Goal: Task Accomplishment & Management: Complete application form

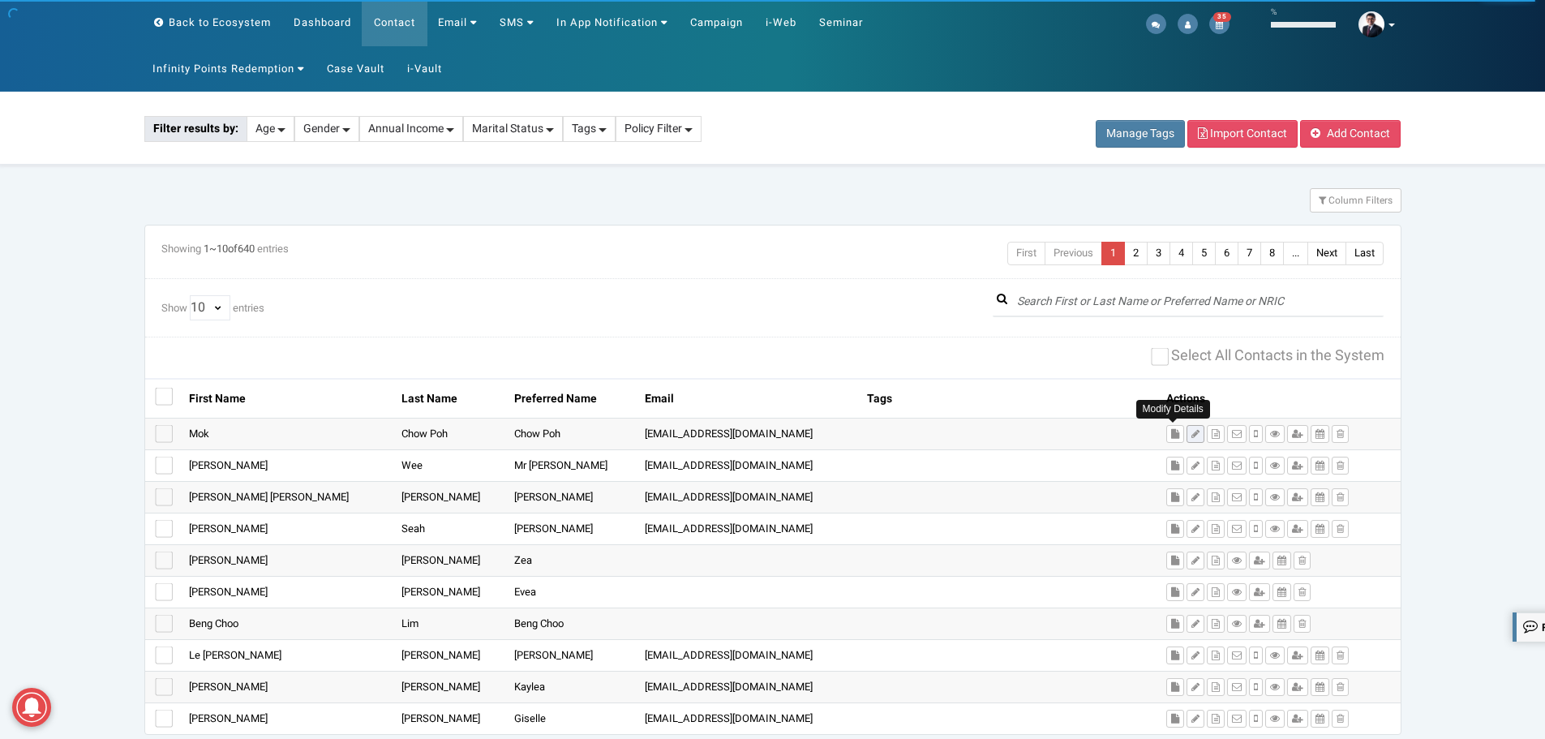
click at [1192, 432] on icon at bounding box center [1196, 434] width 8 height 10
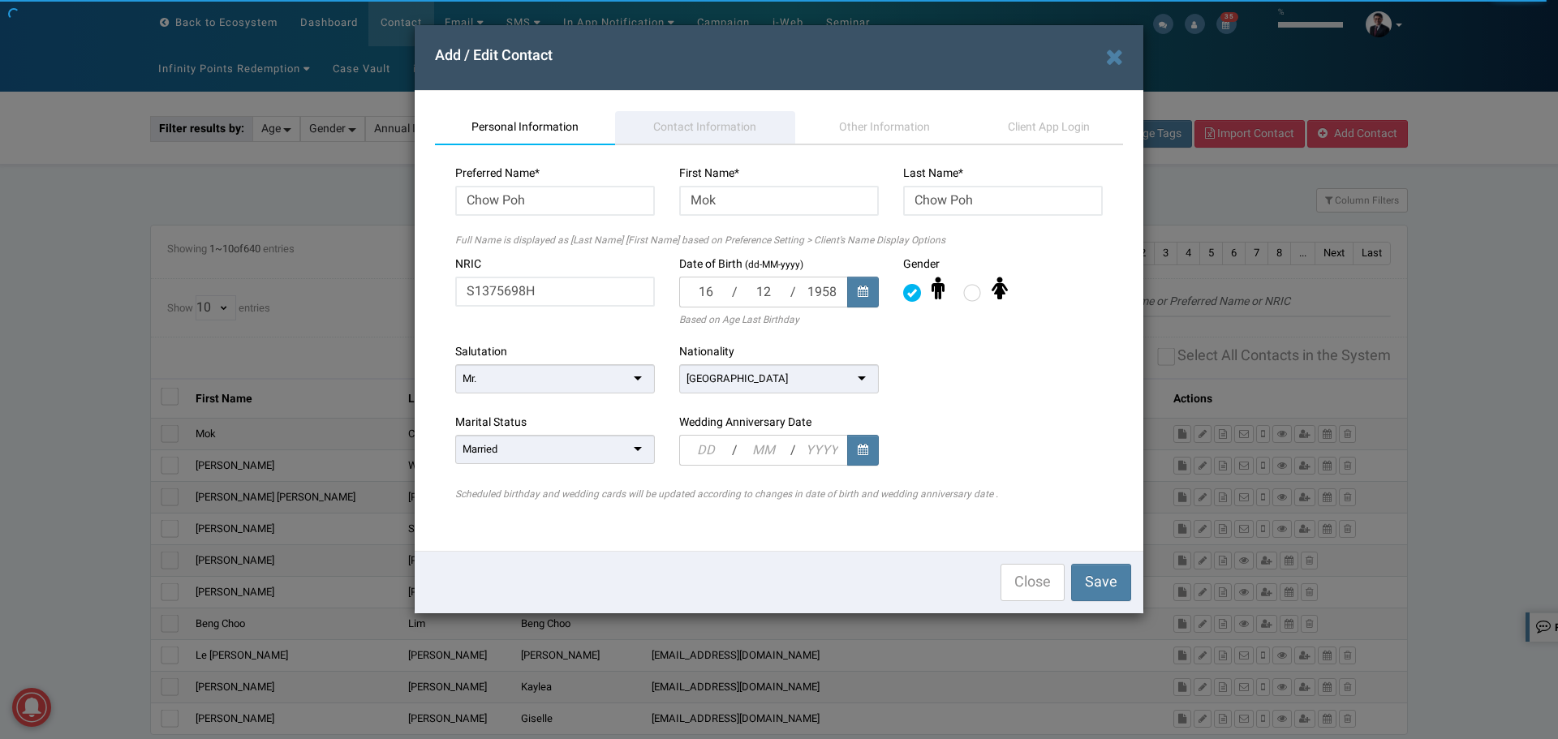
click at [655, 125] on span "Contact Information" at bounding box center [704, 126] width 103 height 17
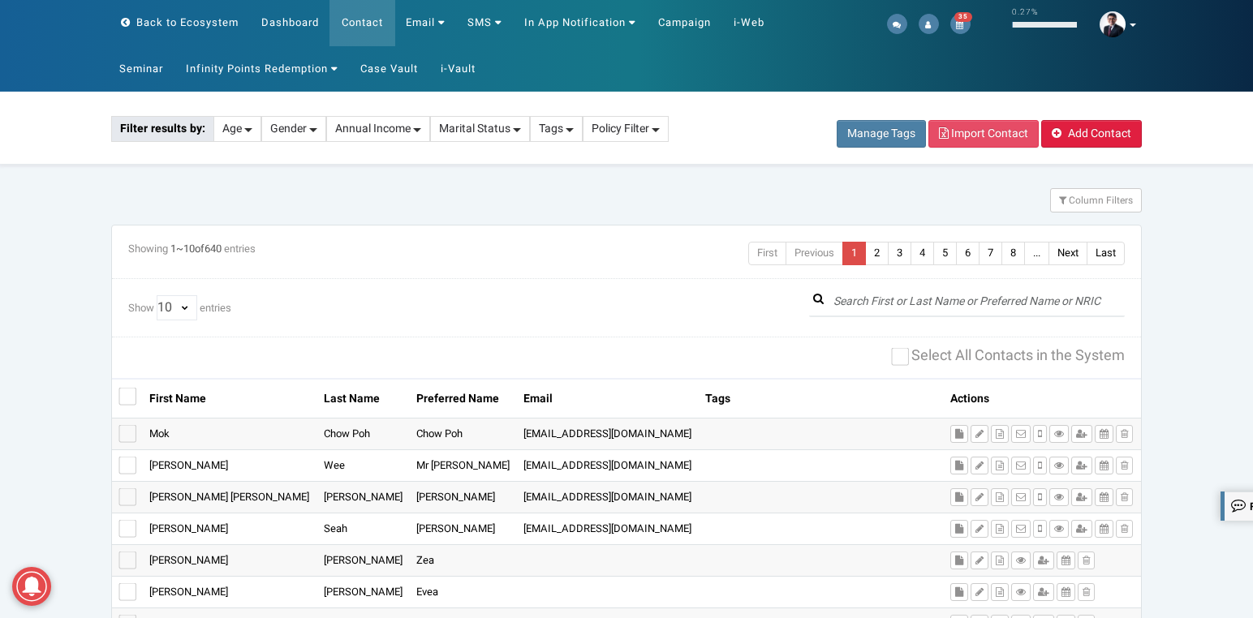
click at [1073, 136] on span "Add Contact" at bounding box center [1099, 133] width 63 height 17
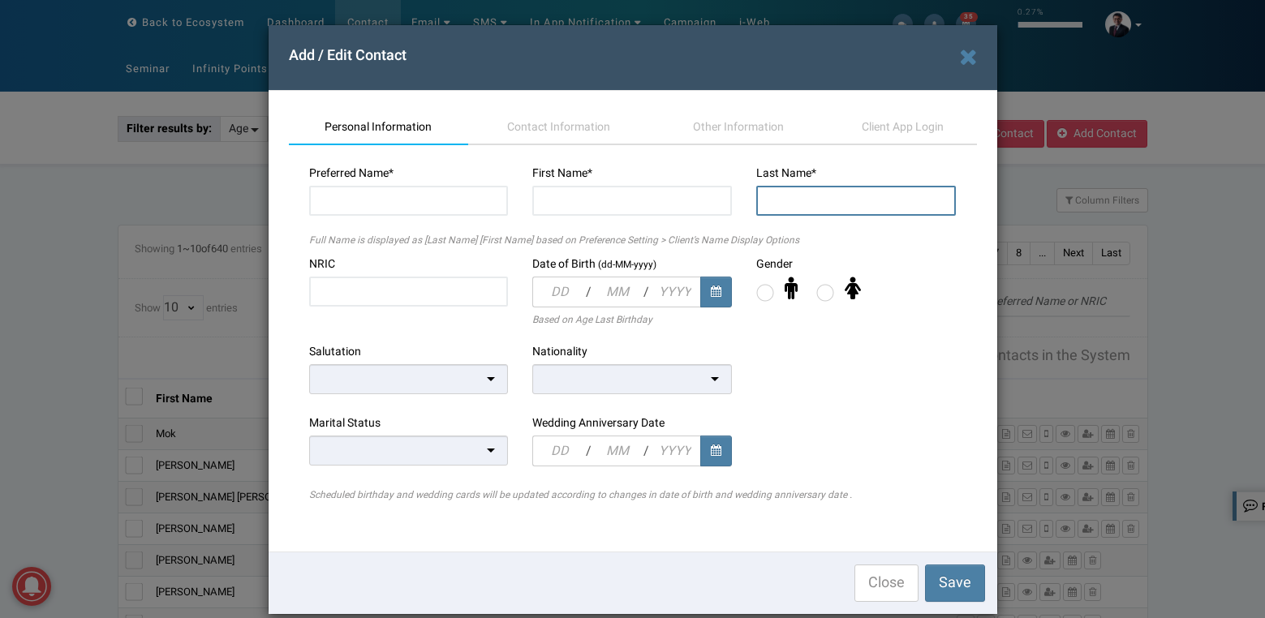
click at [819, 204] on input "text" at bounding box center [856, 201] width 200 height 30
paste input "Wah Buay Ong"
type input "Ong"
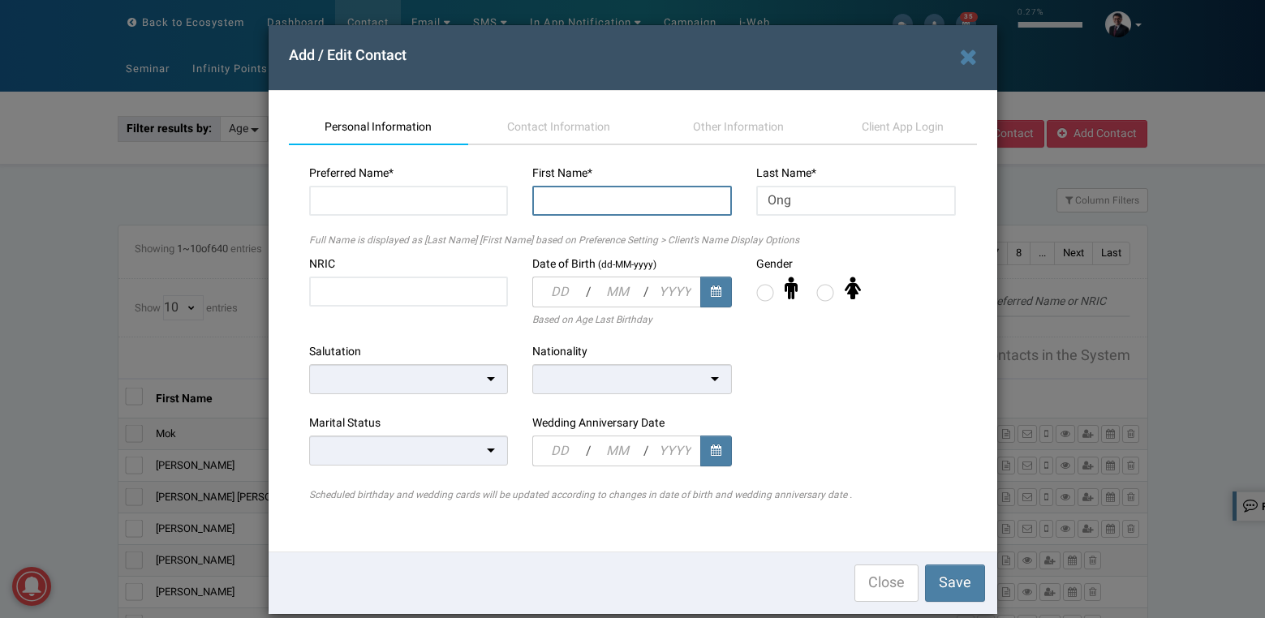
paste input "Wah Buay"
type input "Wah Buay"
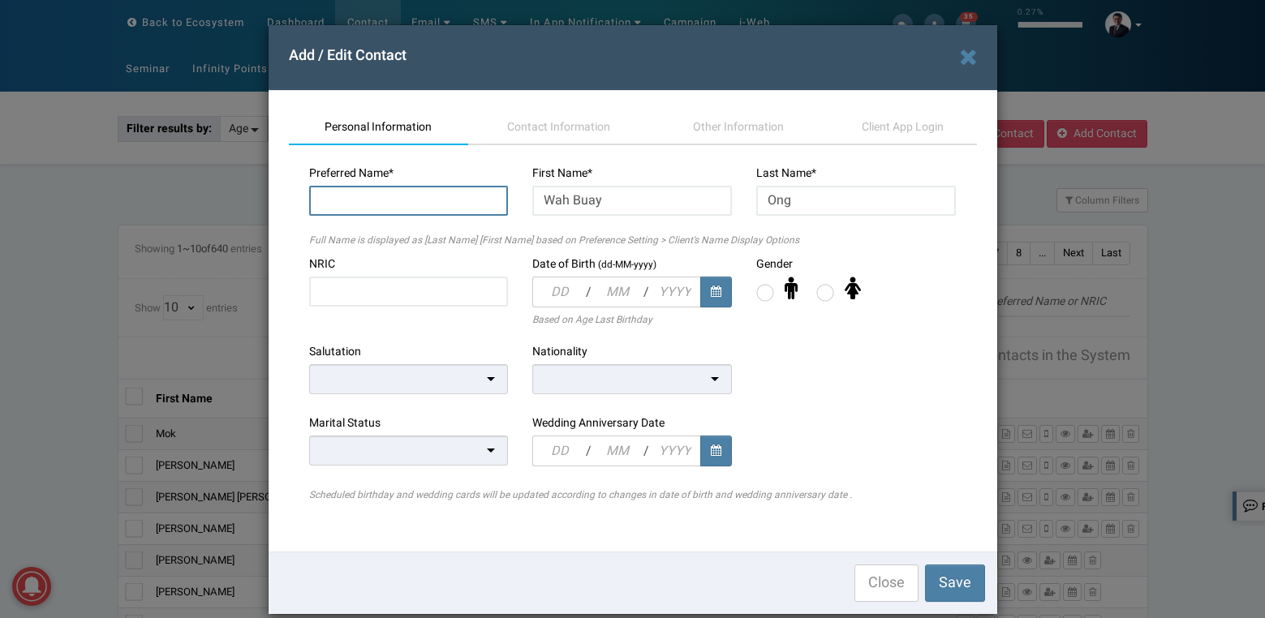
paste input "Wah Buay"
type input "Wah Buay"
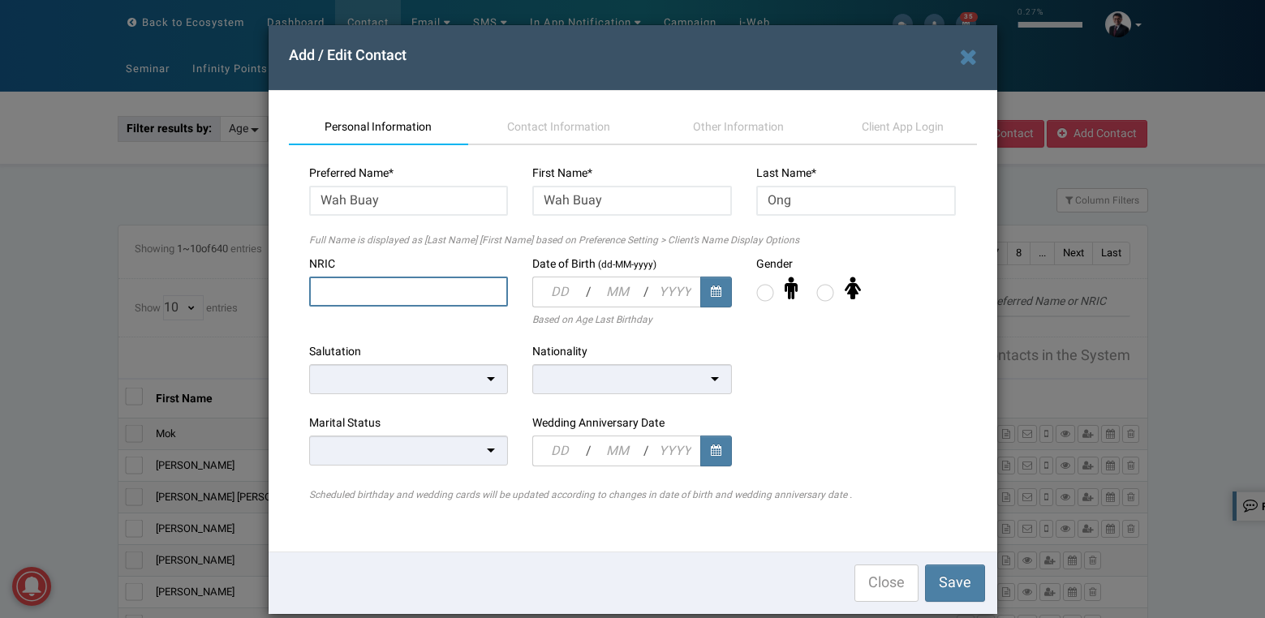
click at [328, 288] on input "text" at bounding box center [409, 292] width 200 height 30
paste input "S1649458E"
type input "S1649458E"
click at [546, 285] on input "text" at bounding box center [558, 292] width 53 height 31
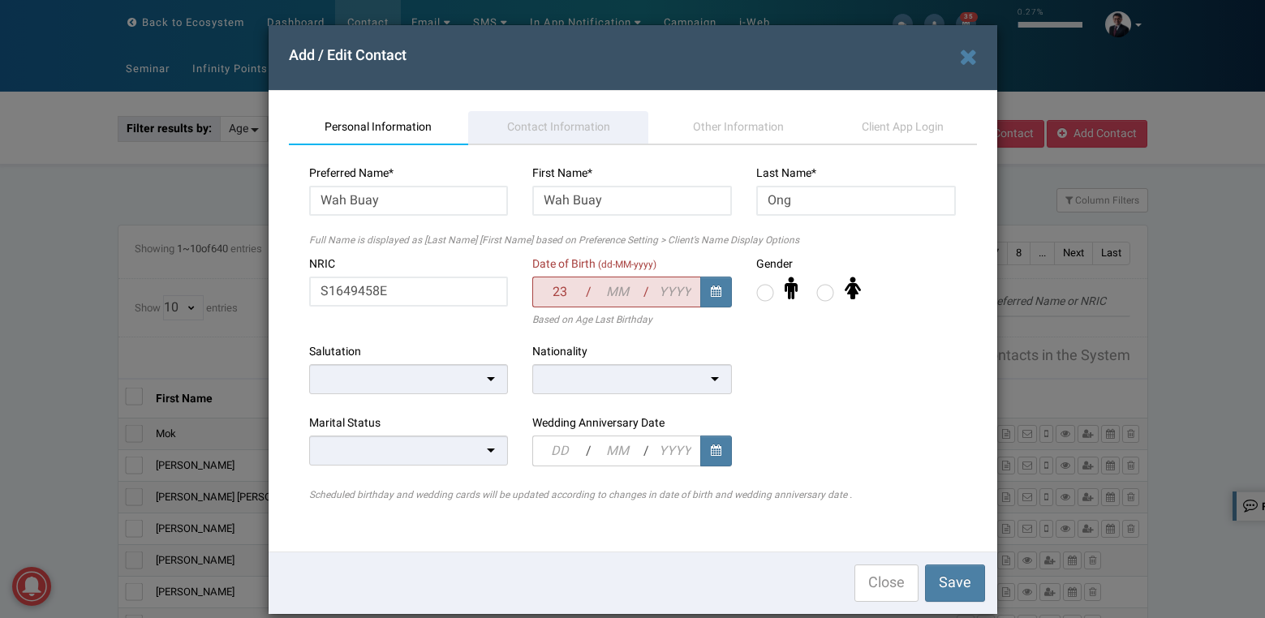
type input "23"
type input "01"
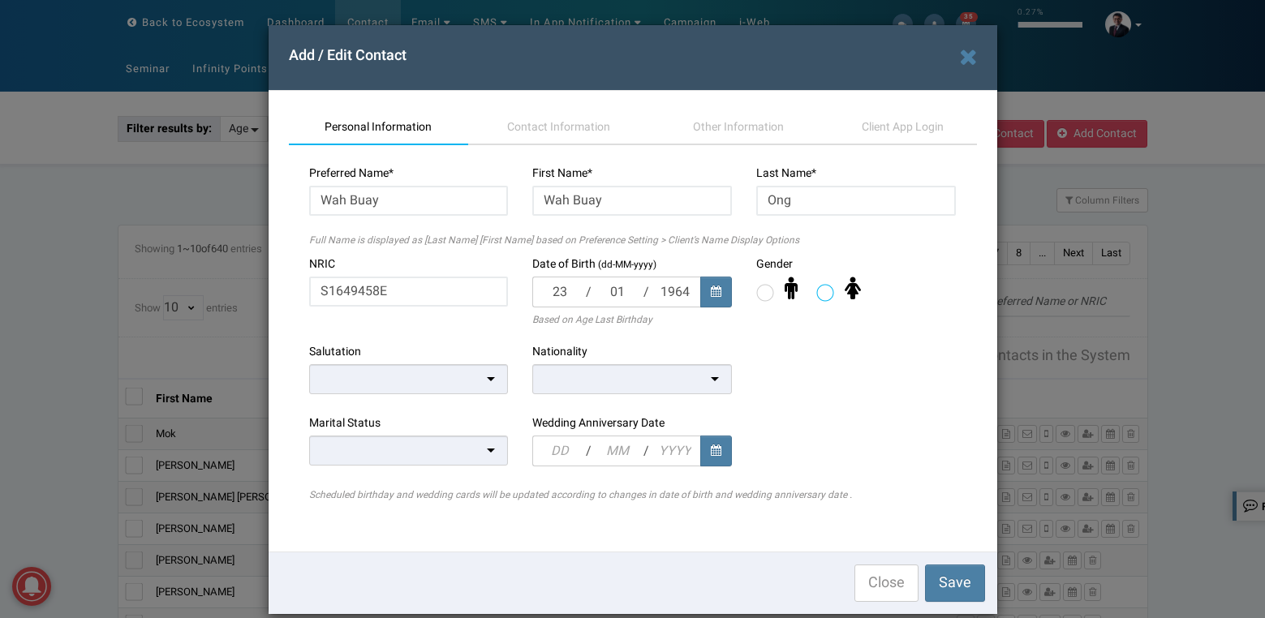
type input "1964"
click at [824, 295] on label at bounding box center [825, 293] width 18 height 18
click at [816, 287] on input "radio" at bounding box center [816, 287] width 0 height 0
click at [483, 383] on div at bounding box center [409, 379] width 200 height 30
click at [486, 452] on div at bounding box center [409, 451] width 200 height 30
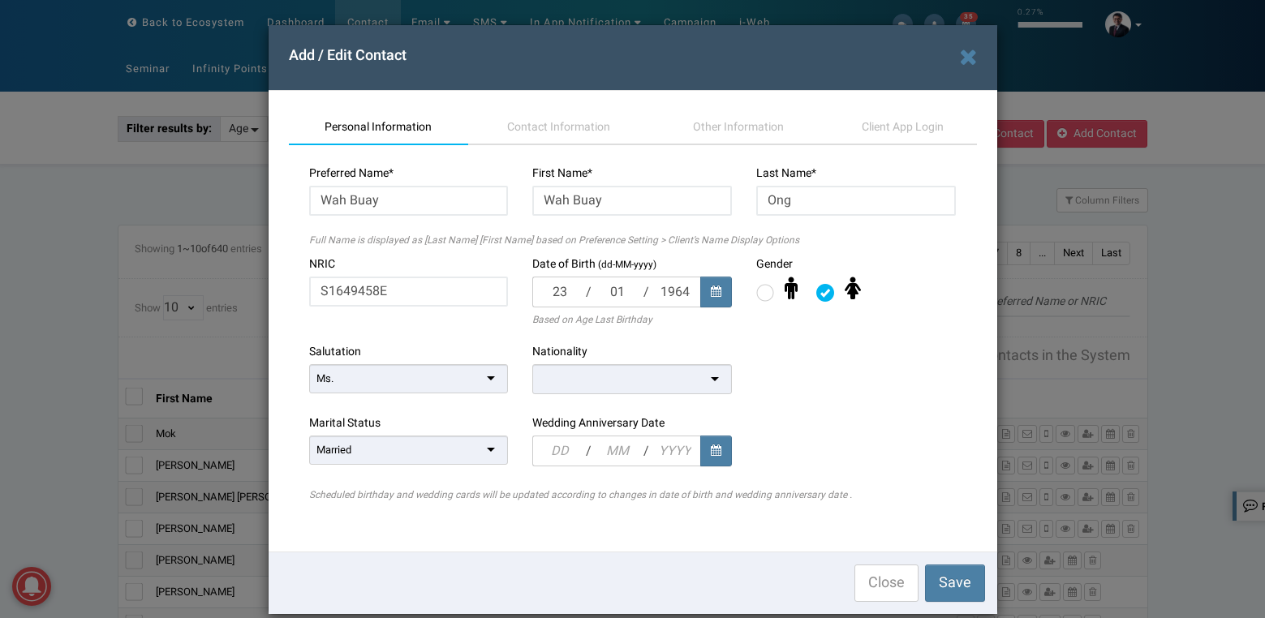
click at [595, 393] on div at bounding box center [632, 381] width 200 height 35
click at [535, 132] on span "Contact Information" at bounding box center [558, 126] width 103 height 17
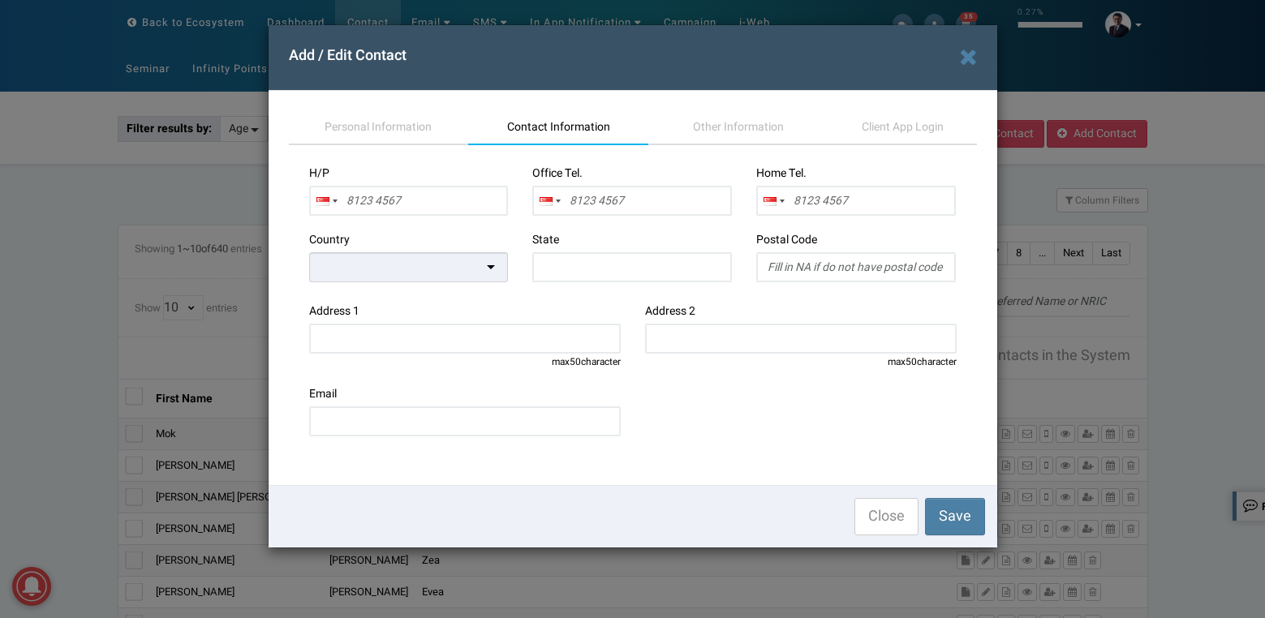
click at [491, 280] on div at bounding box center [409, 267] width 200 height 30
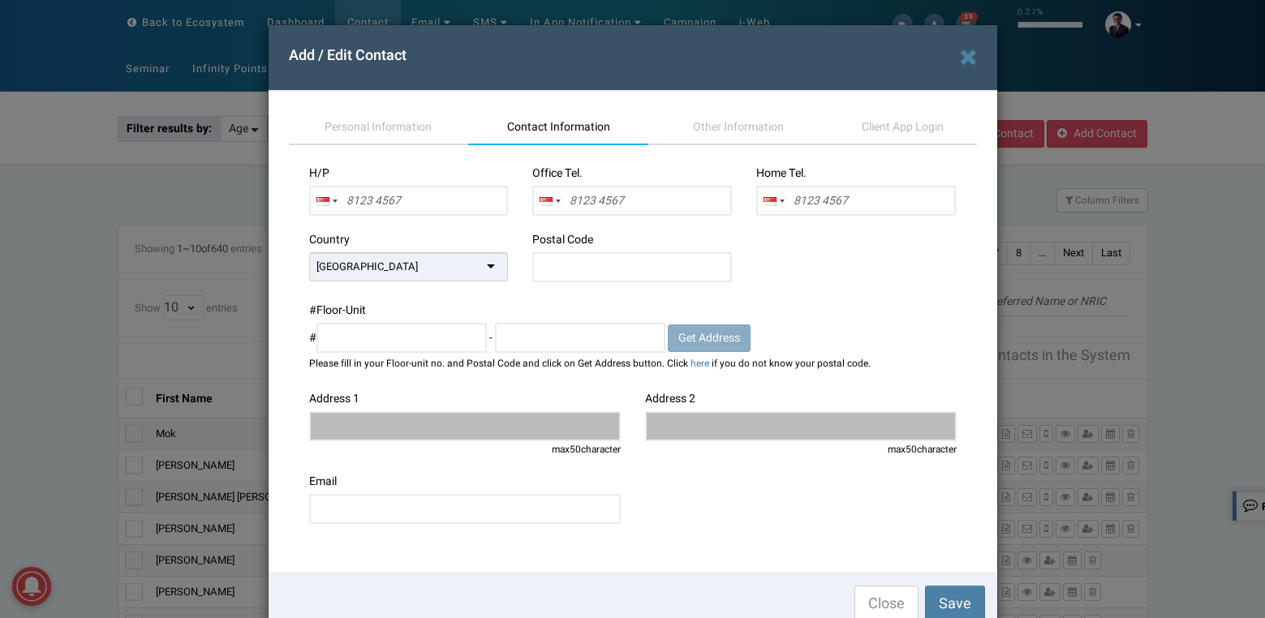
click at [614, 244] on div "Postal Code" at bounding box center [632, 261] width 200 height 58
click at [625, 269] on input "text" at bounding box center [632, 267] width 200 height 30
type input "359639"
click at [716, 337] on span "Get Address" at bounding box center [709, 337] width 62 height 17
type input "24 COTSWOLD CLOSE"
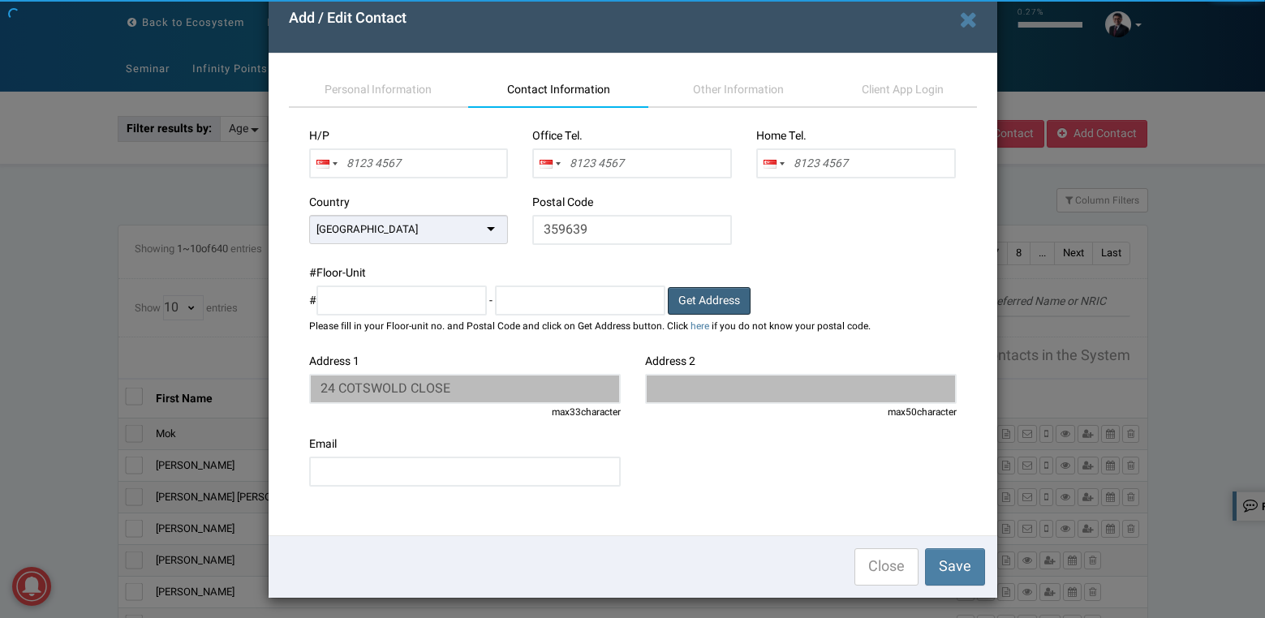
scroll to position [42, 0]
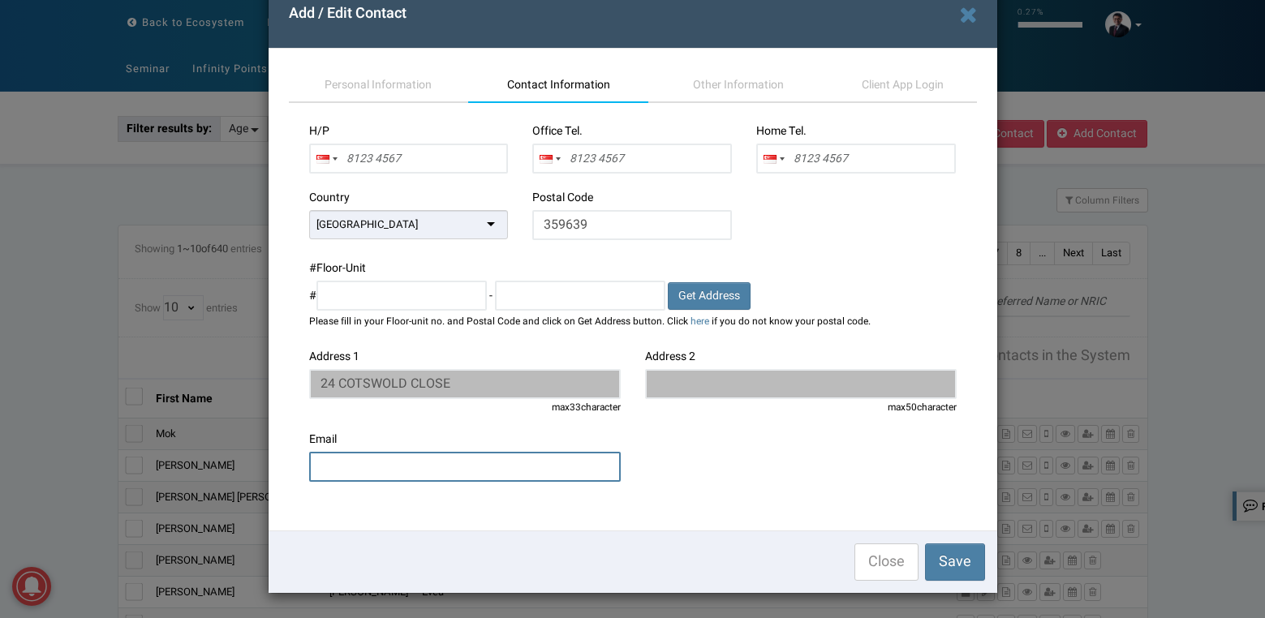
click at [560, 466] on input "email" at bounding box center [465, 467] width 312 height 30
paste input "[EMAIL_ADDRESS][DOMAIN_NAME]"
type input "[EMAIL_ADDRESS][DOMAIN_NAME]"
click at [840, 251] on div "Country Singapore Singapore Afghanistan Albania Algeria American Samoa Andorra …" at bounding box center [633, 225] width 672 height 71
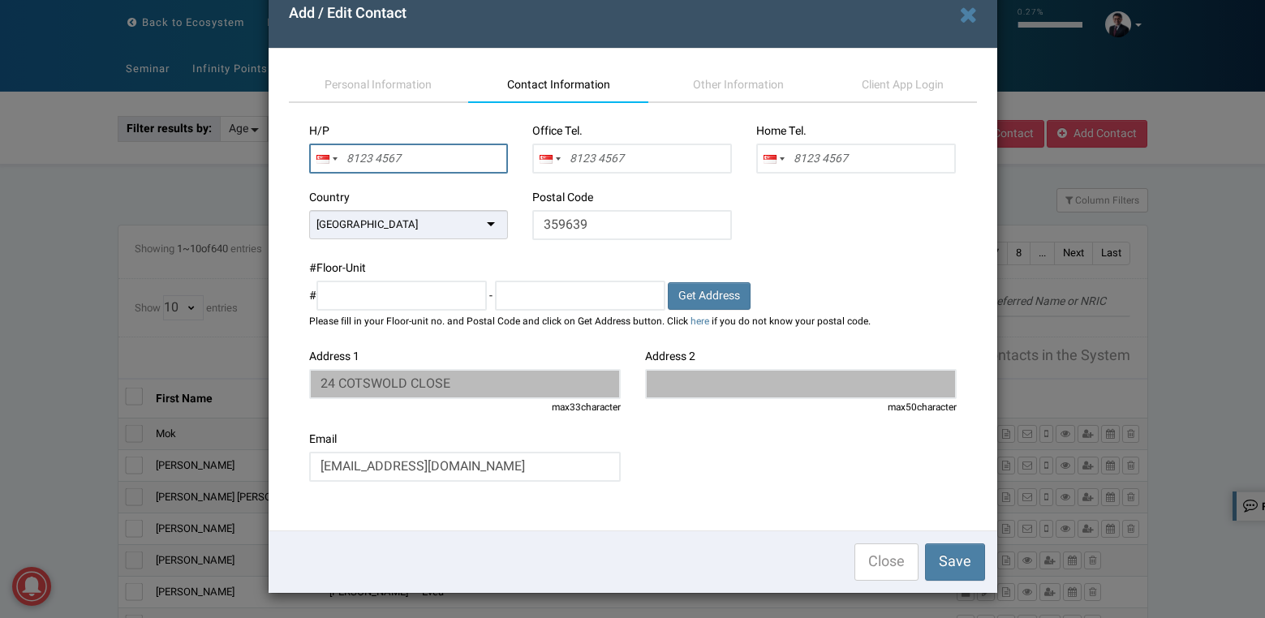
click at [425, 157] on input "text" at bounding box center [409, 159] width 200 height 30
paste input "98582823"
type input "9858 2823"
click at [866, 226] on div "Country Singapore Singapore Afghanistan Albania Algeria American Samoa Andorra …" at bounding box center [633, 225] width 672 height 71
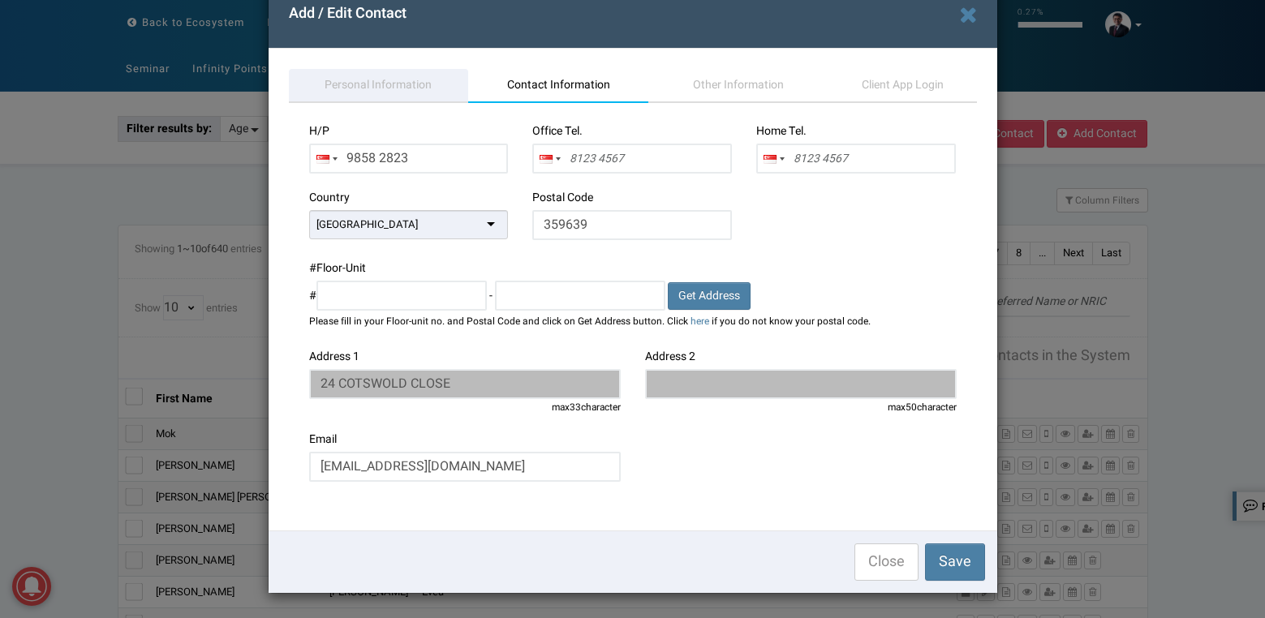
click at [369, 76] on span "Personal Information" at bounding box center [377, 84] width 107 height 17
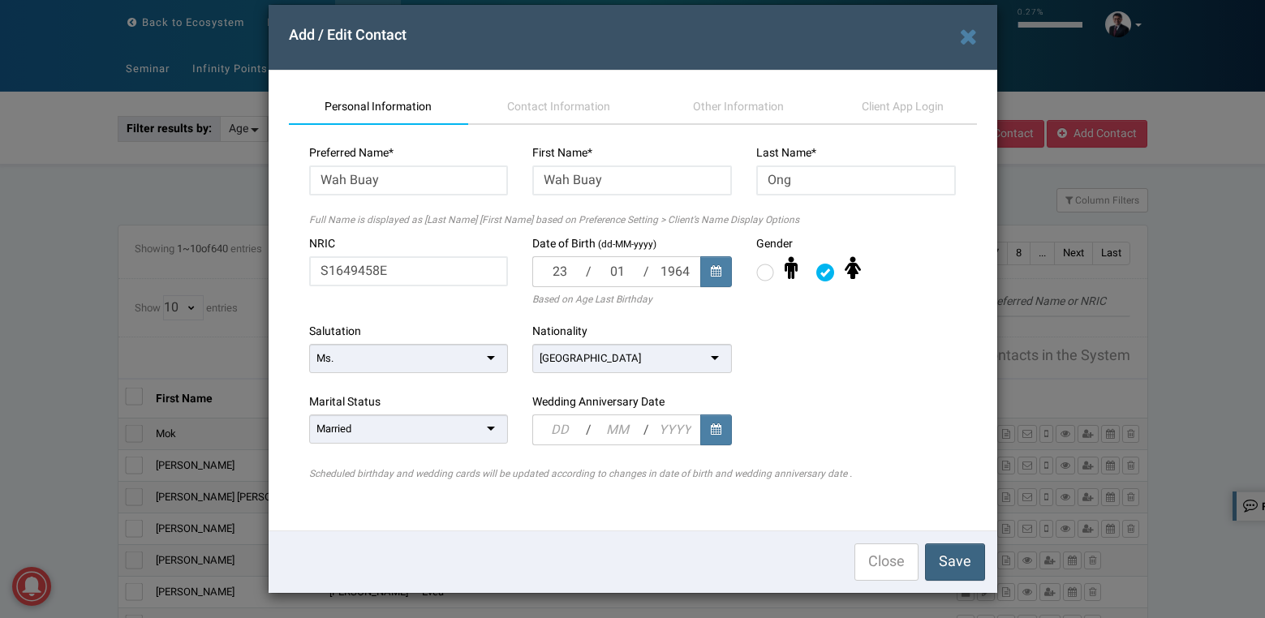
click at [930, 563] on button "Save" at bounding box center [955, 562] width 60 height 37
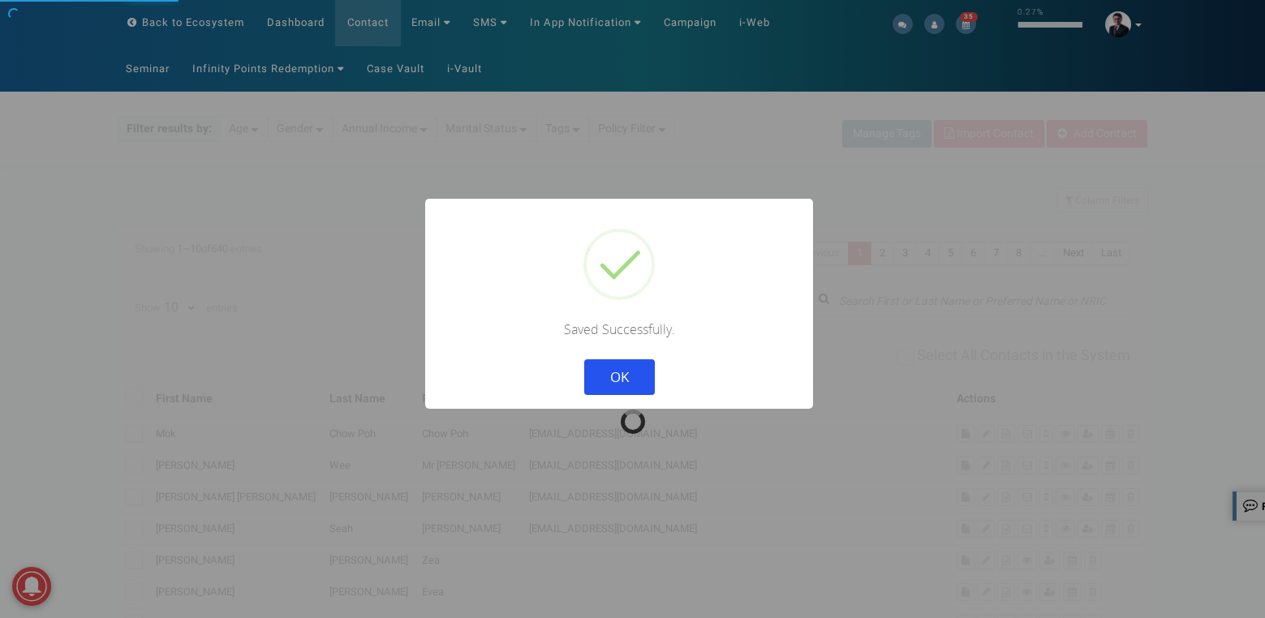
click at [583, 359] on button "OK" at bounding box center [618, 377] width 71 height 36
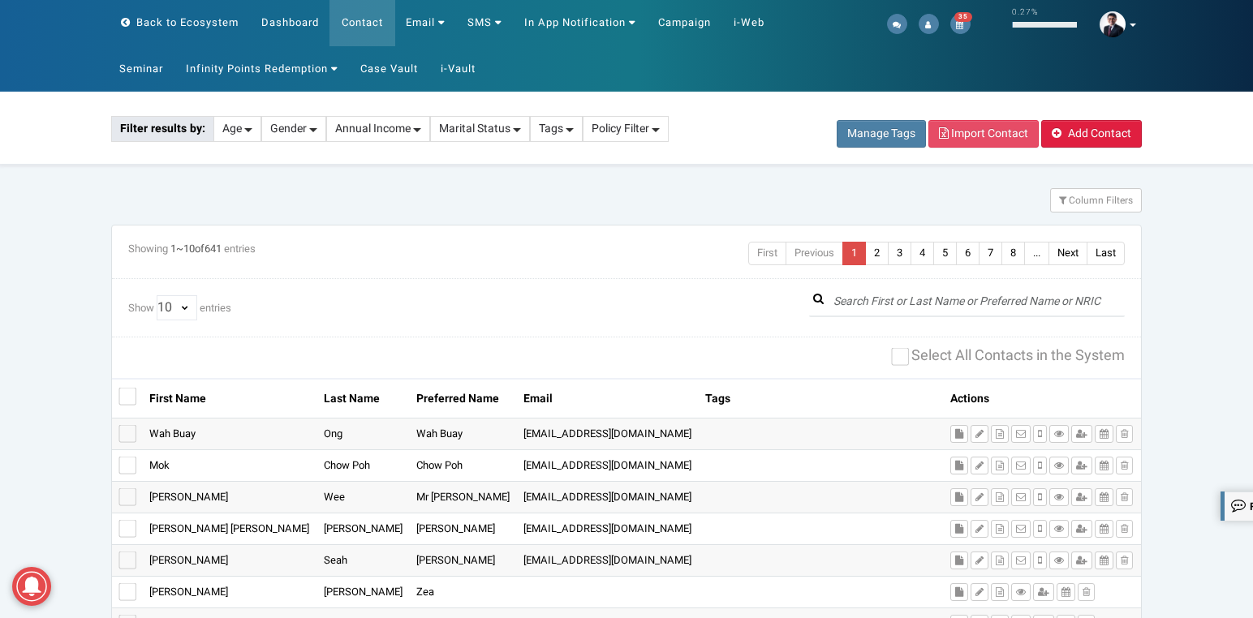
click at [1113, 135] on span "Add Contact" at bounding box center [1099, 133] width 63 height 17
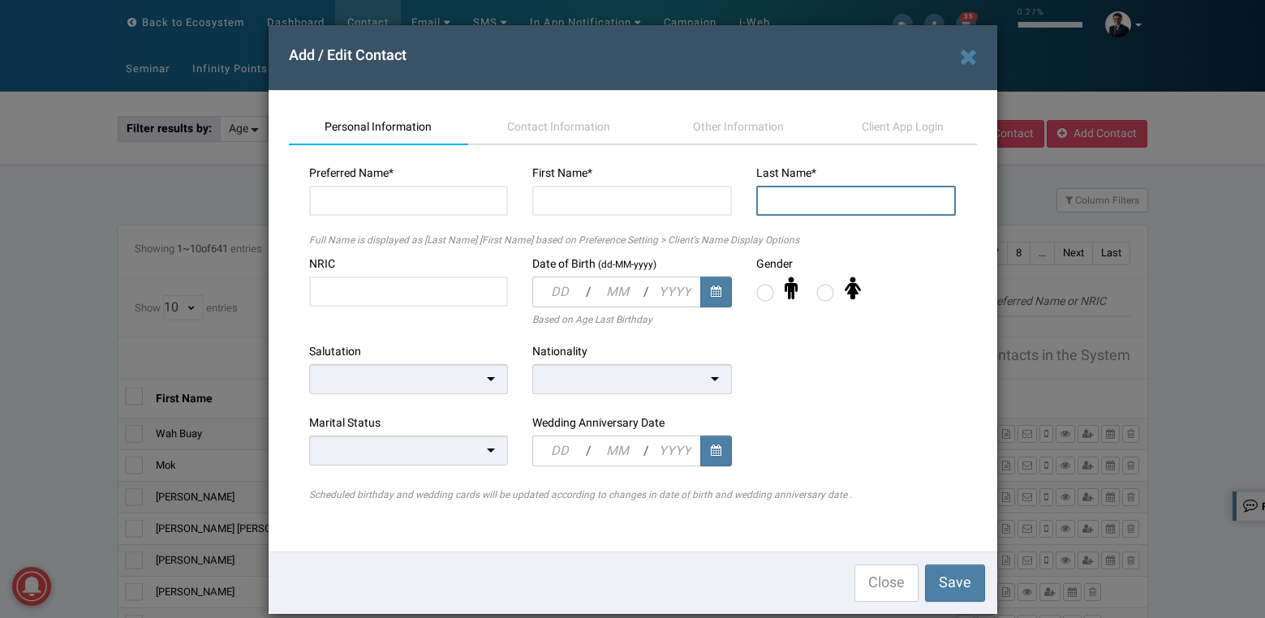
click at [856, 204] on input "text" at bounding box center [856, 201] width 200 height 30
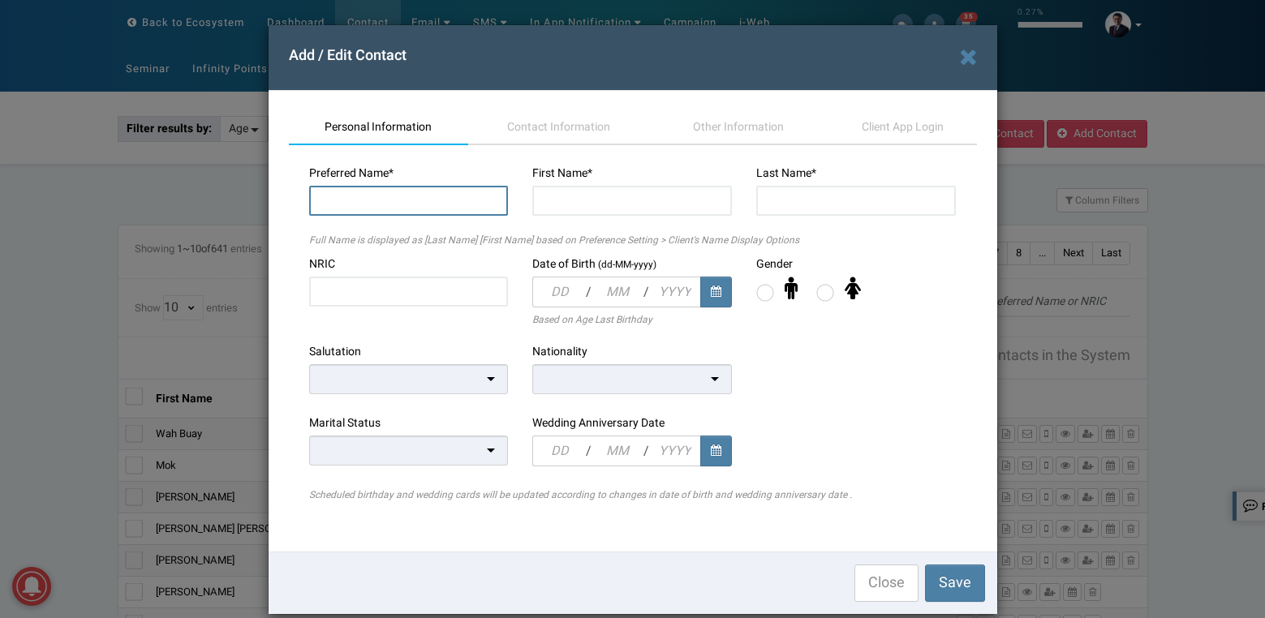
click at [421, 208] on input "text" at bounding box center [409, 201] width 200 height 30
paste input "Veronica Mok"
type input "[PERSON_NAME]"
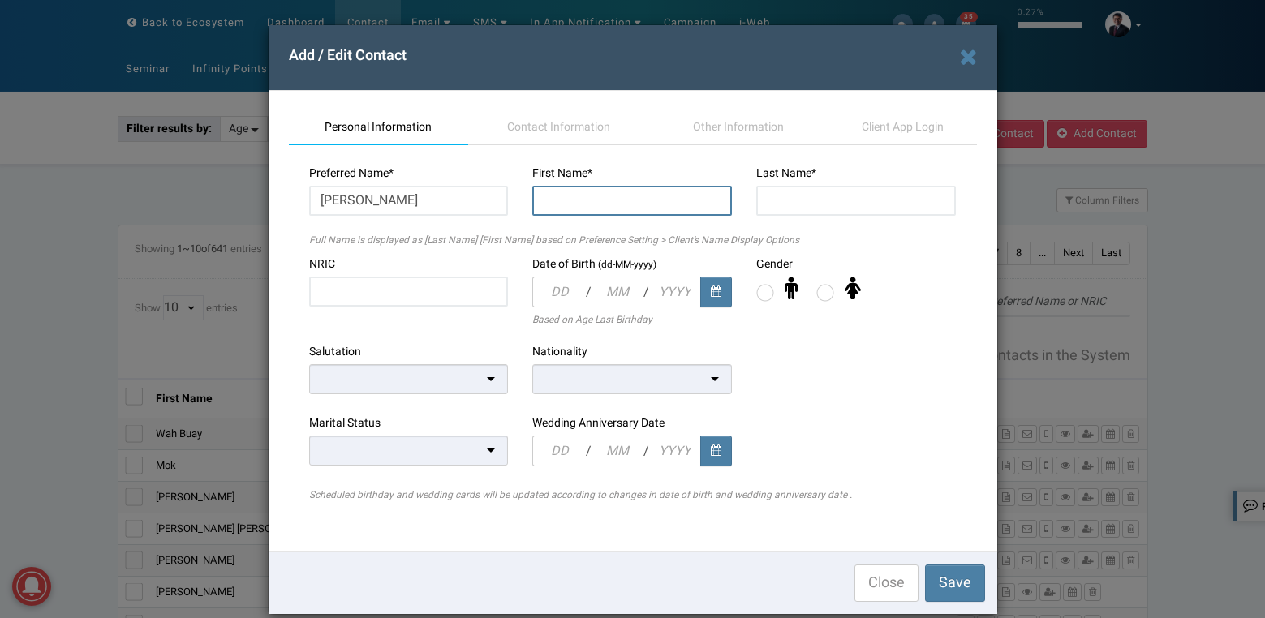
paste input "Veronica Mok"
type input "[PERSON_NAME]"
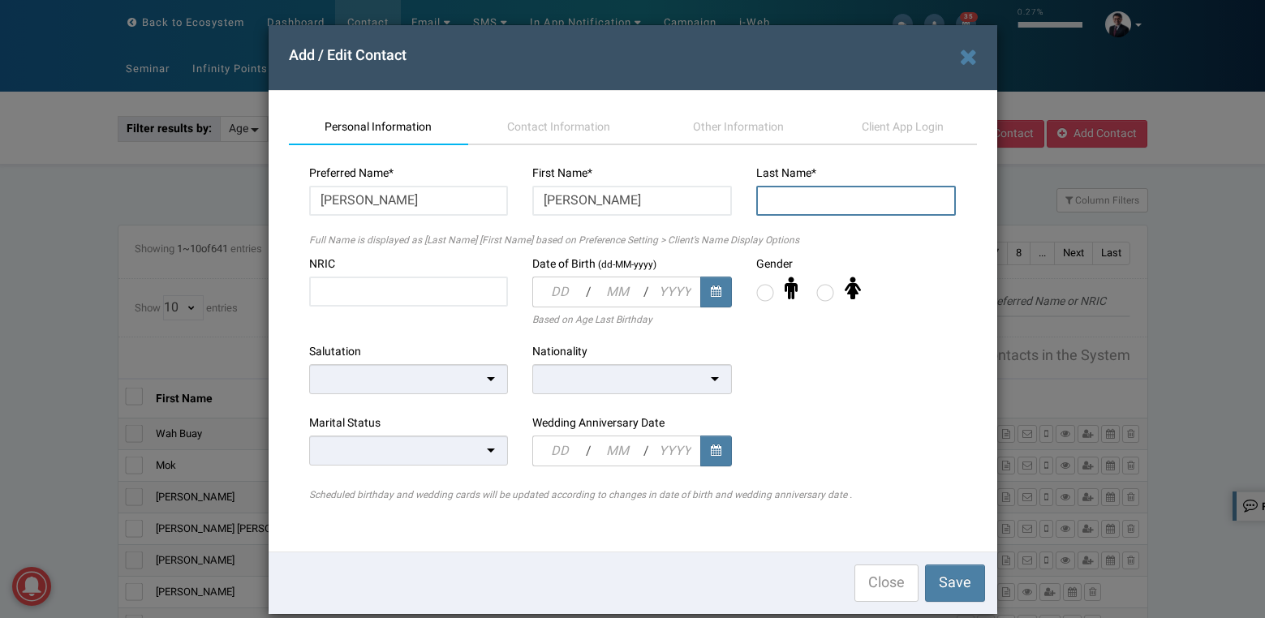
paste input "Mok"
type input "Mok"
click at [816, 293] on label at bounding box center [825, 293] width 18 height 18
click at [816, 287] on input "radio" at bounding box center [816, 287] width 0 height 0
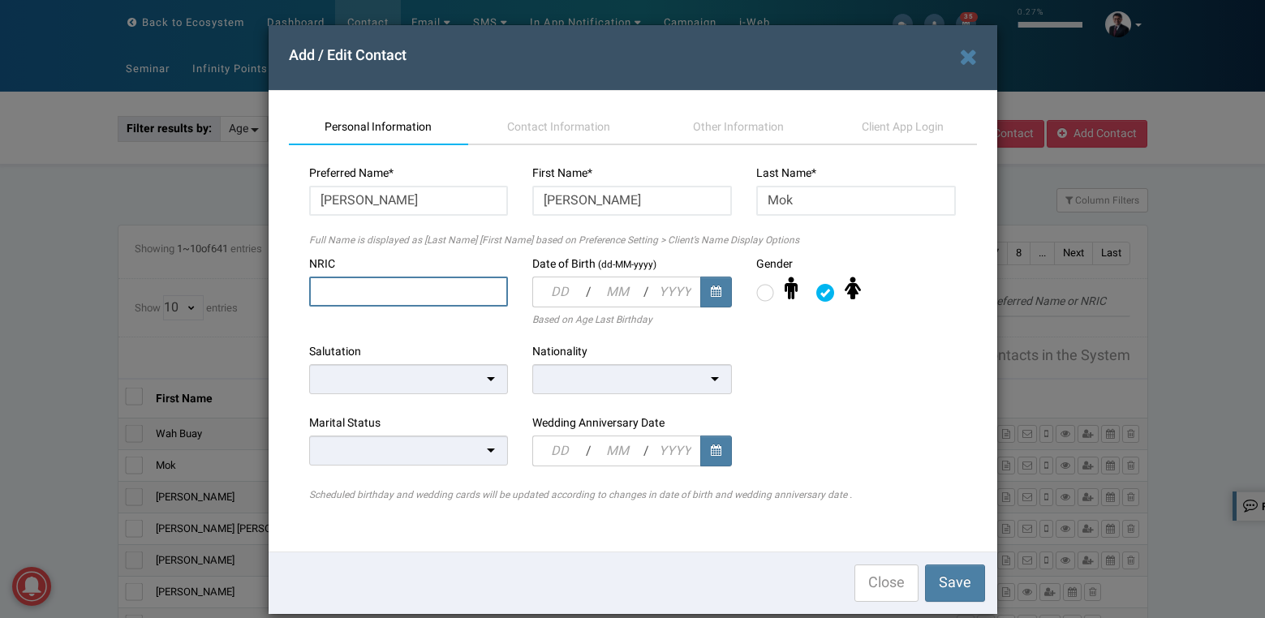
click at [419, 292] on input "text" at bounding box center [409, 292] width 200 height 30
paste input "S9202560H"
type input "S9202560H"
click at [552, 299] on input "text" at bounding box center [558, 292] width 53 height 31
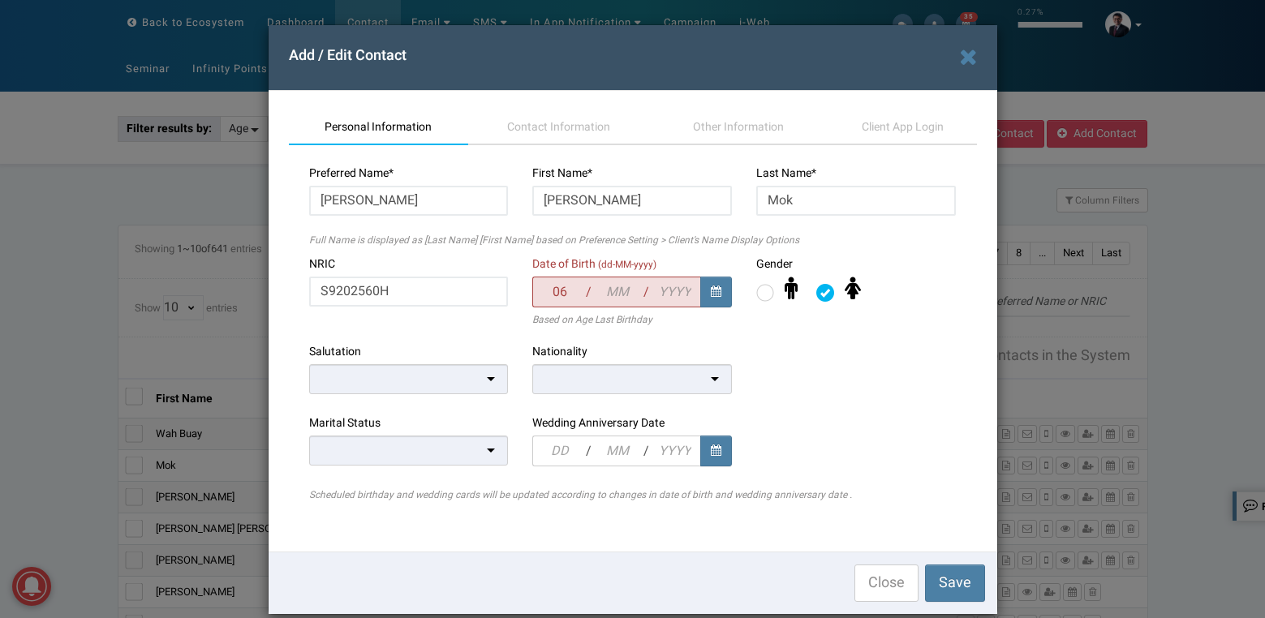
type input "06"
type input "01"
type input "1992"
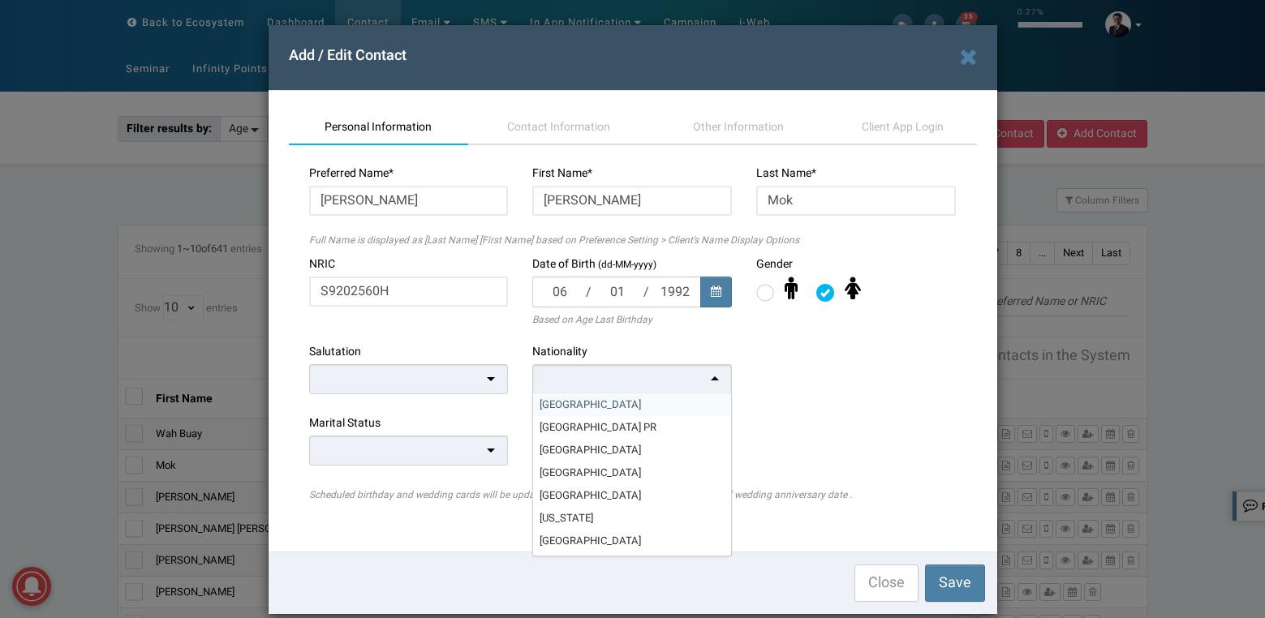
click at [591, 377] on div at bounding box center [632, 379] width 200 height 30
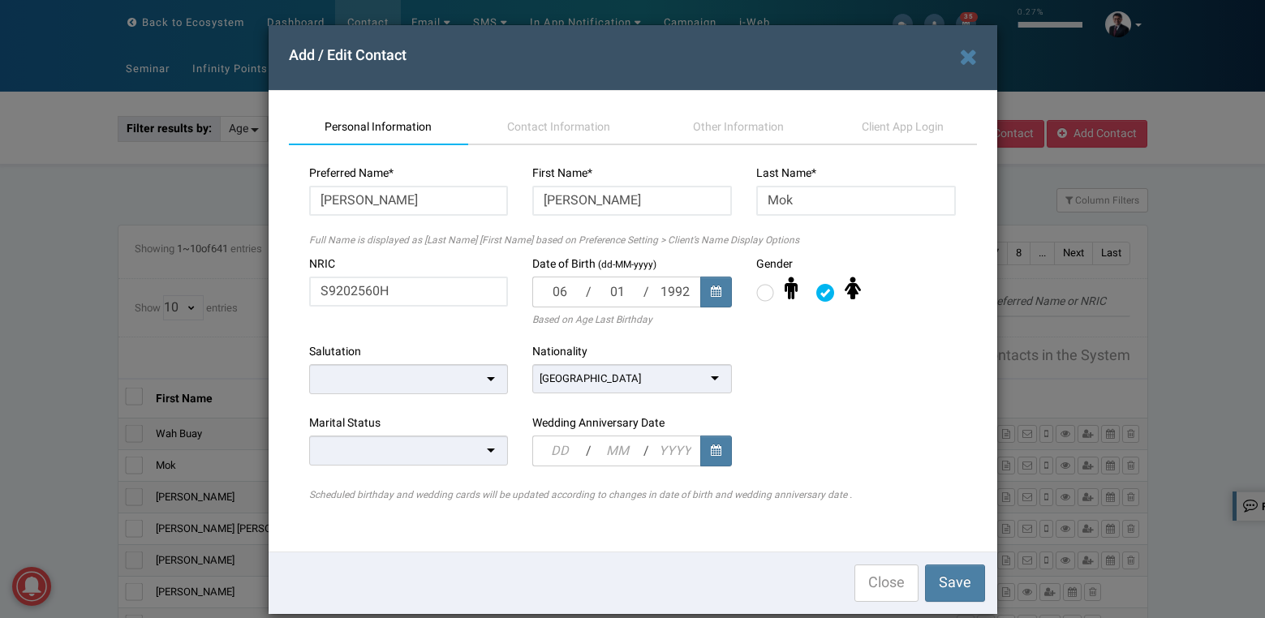
click at [401, 374] on div at bounding box center [409, 379] width 200 height 30
click at [348, 447] on div at bounding box center [409, 450] width 200 height 30
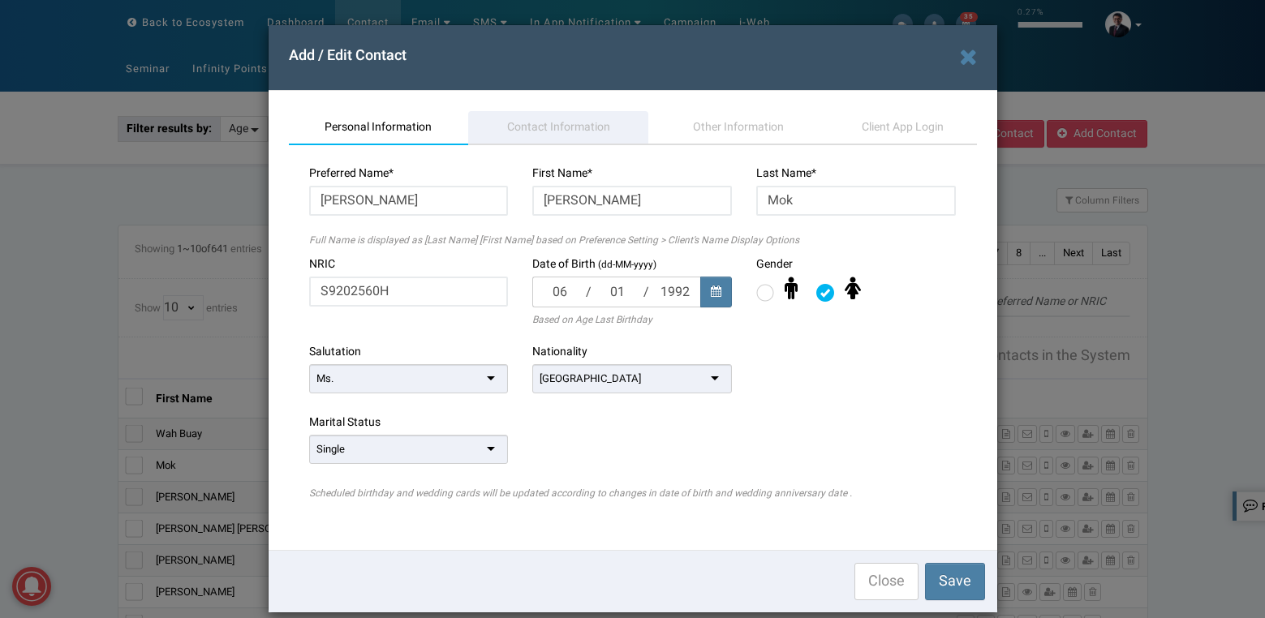
drag, startPoint x: 517, startPoint y: 128, endPoint x: 496, endPoint y: 152, distance: 31.1
click at [517, 129] on span "Contact Information" at bounding box center [558, 126] width 103 height 17
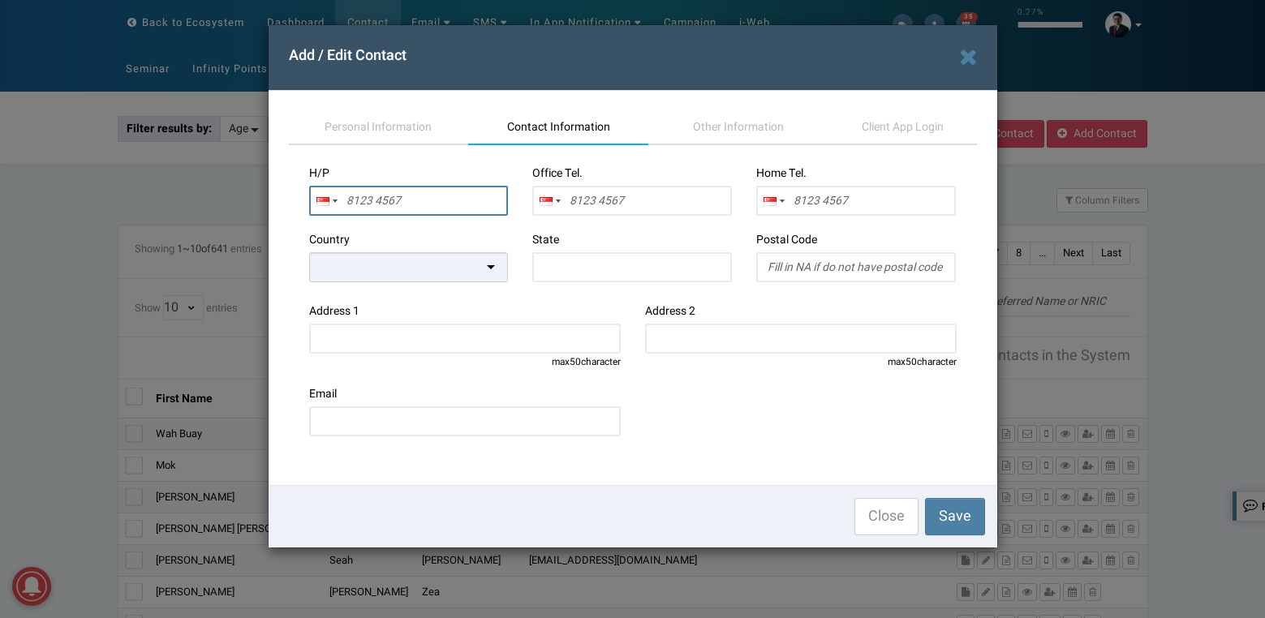
click at [443, 200] on input "text" at bounding box center [409, 201] width 200 height 30
paste input "94554135"
type input "9455 4135"
click at [480, 269] on div at bounding box center [409, 267] width 200 height 30
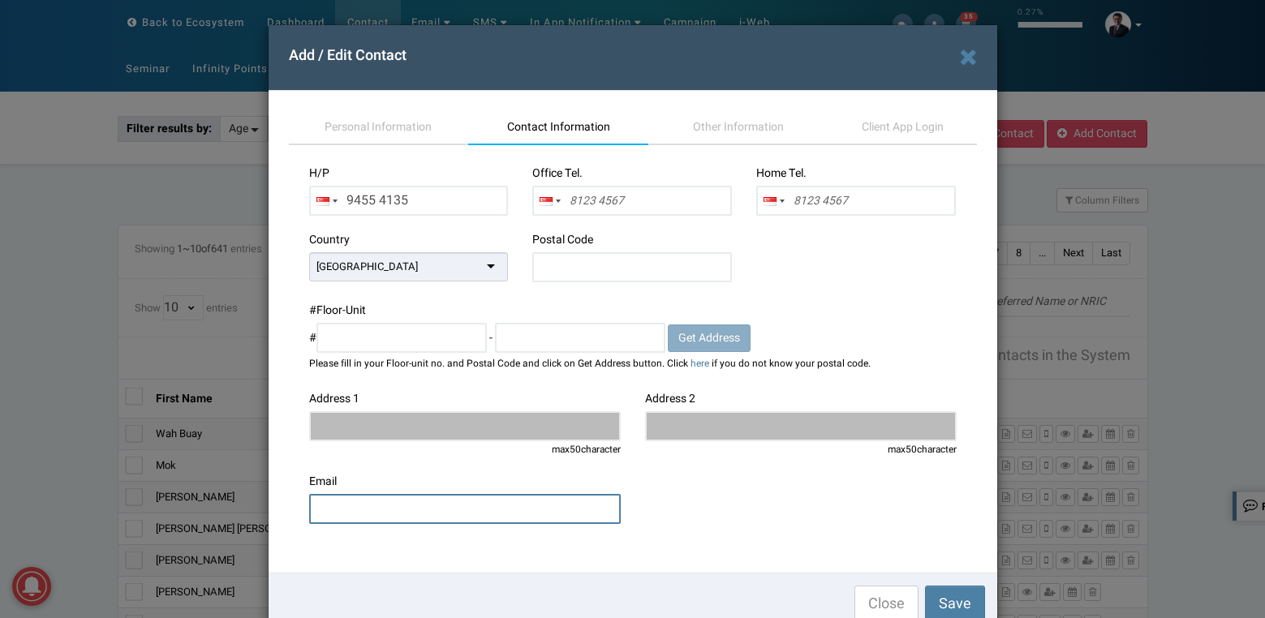
click at [542, 511] on input "email" at bounding box center [465, 509] width 312 height 30
paste input "[EMAIL_ADDRESS][DOMAIN_NAME]"
type input "[EMAIL_ADDRESS][DOMAIN_NAME]"
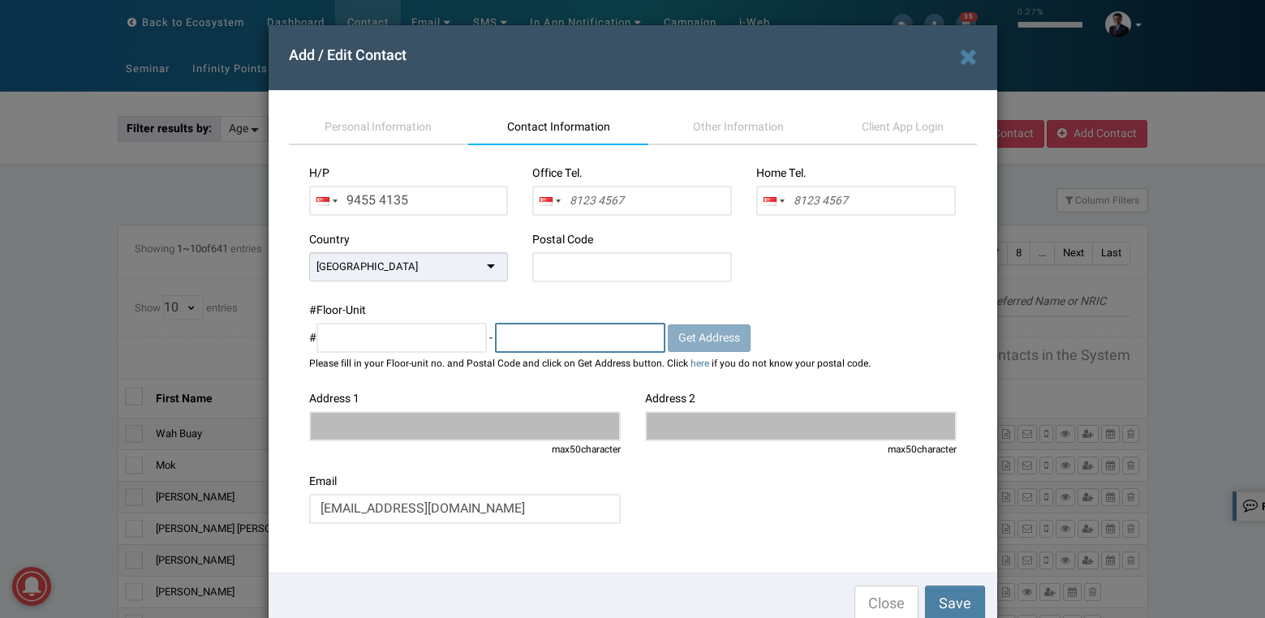
click at [552, 336] on input "text" at bounding box center [580, 338] width 170 height 30
paste input "804452"
type input "804452"
click at [589, 270] on input "text" at bounding box center [632, 267] width 200 height 30
paste input "804452"
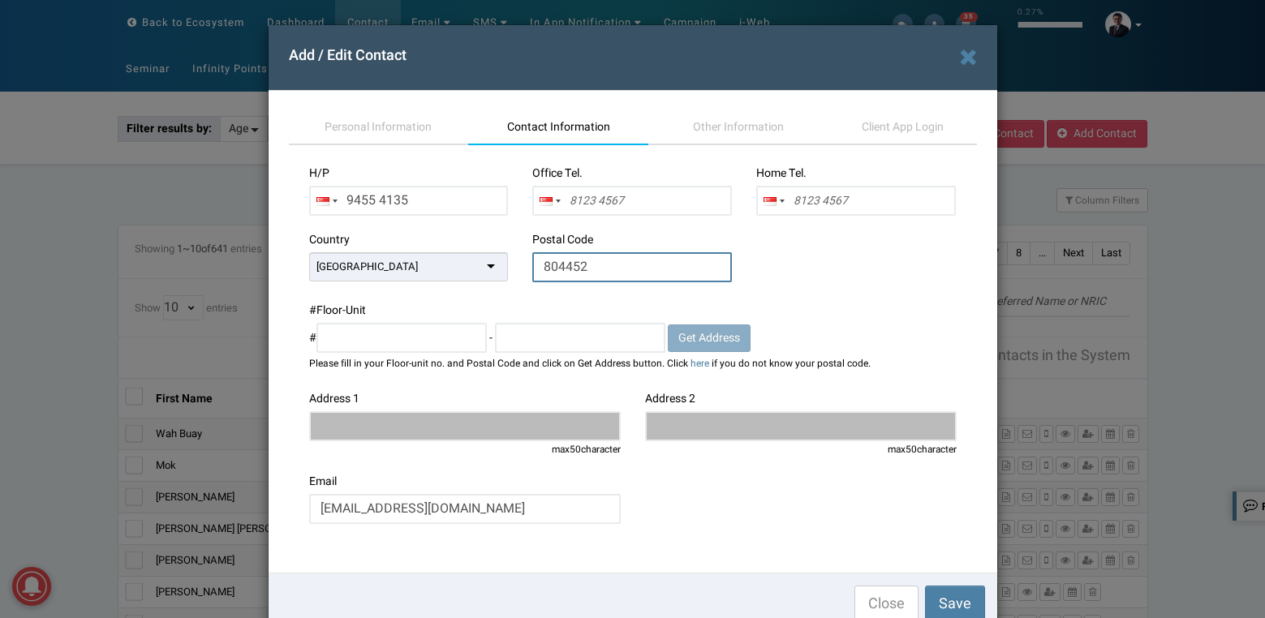
type input "804452"
drag, startPoint x: 836, startPoint y: 270, endPoint x: 797, endPoint y: 277, distance: 39.6
click at [835, 270] on div "Country Singapore Singapore Afghanistan Albania Algeria American Samoa Andorra …" at bounding box center [633, 267] width 672 height 71
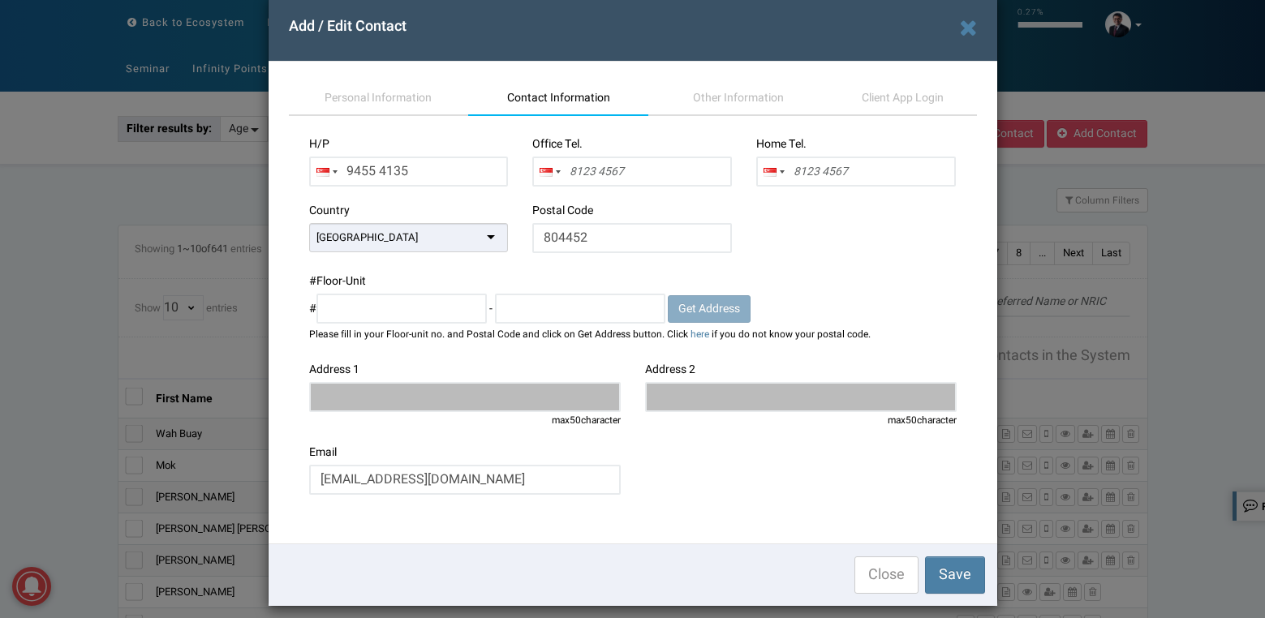
scroll to position [42, 0]
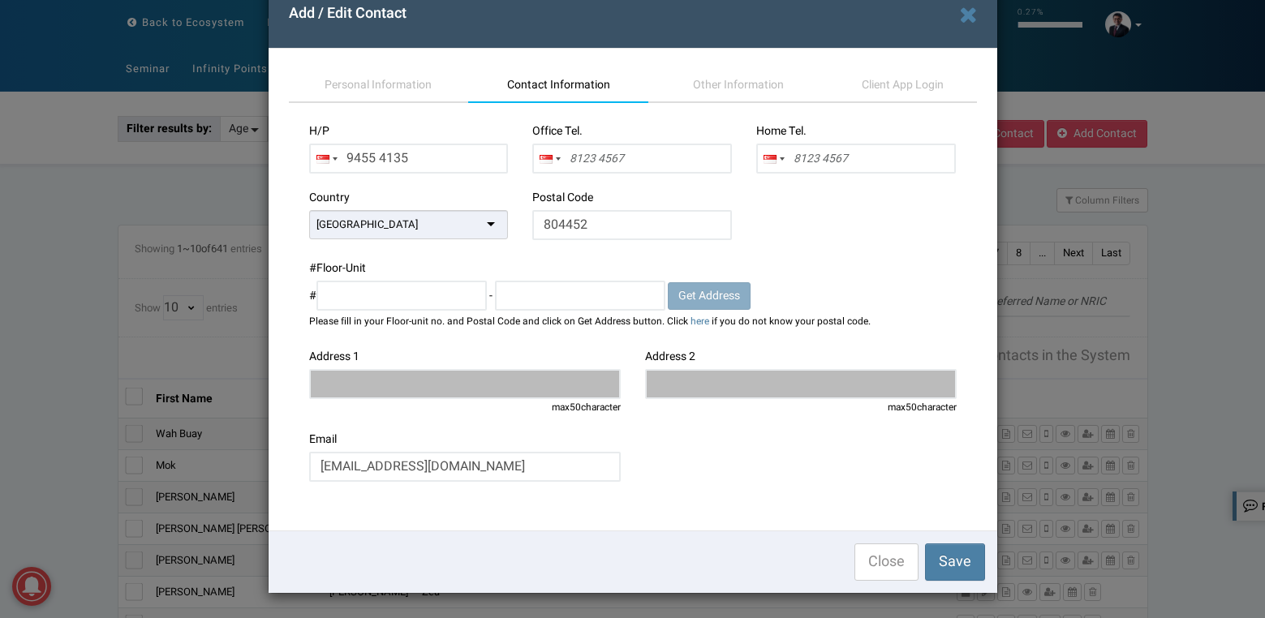
click at [828, 260] on div "# Floor-Unit # - Get Address Please fill in your Floor-unit no. and Postal Code…" at bounding box center [632, 294] width 647 height 68
click at [607, 227] on input "804452" at bounding box center [632, 225] width 200 height 30
click at [616, 228] on input "text" at bounding box center [632, 225] width 200 height 30
type input "804452"
click at [840, 234] on div "Country Singapore Singapore Afghanistan Albania Algeria American Samoa Andorra …" at bounding box center [633, 225] width 672 height 71
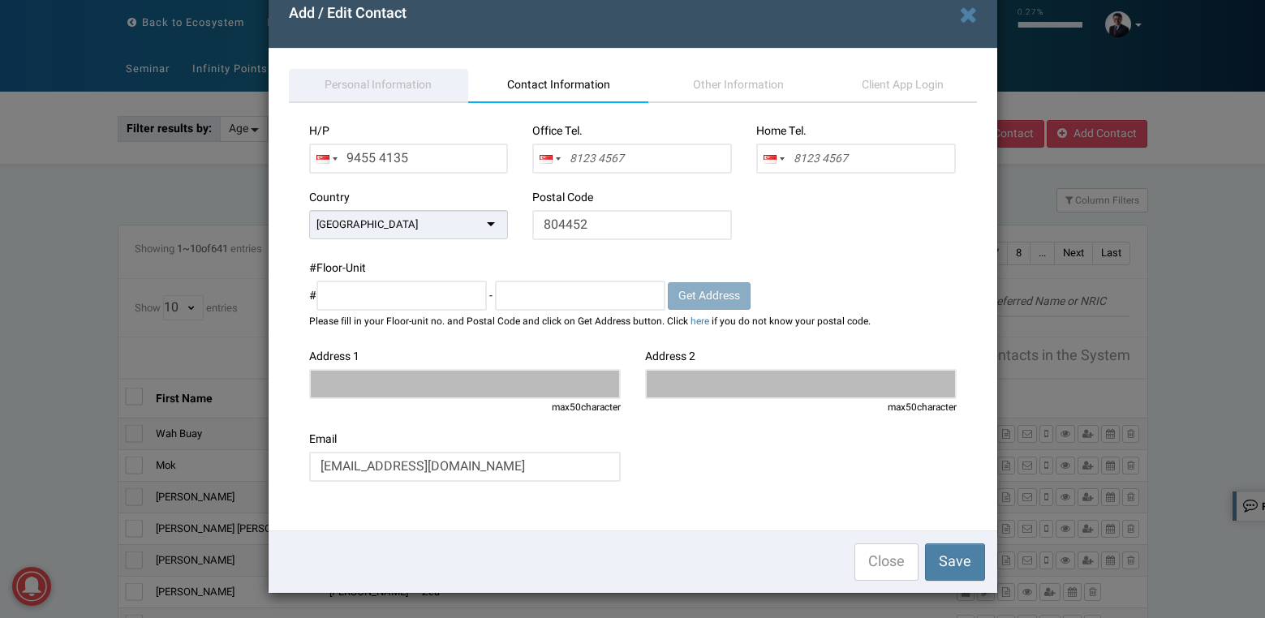
click at [341, 84] on span "Personal Information" at bounding box center [377, 84] width 107 height 17
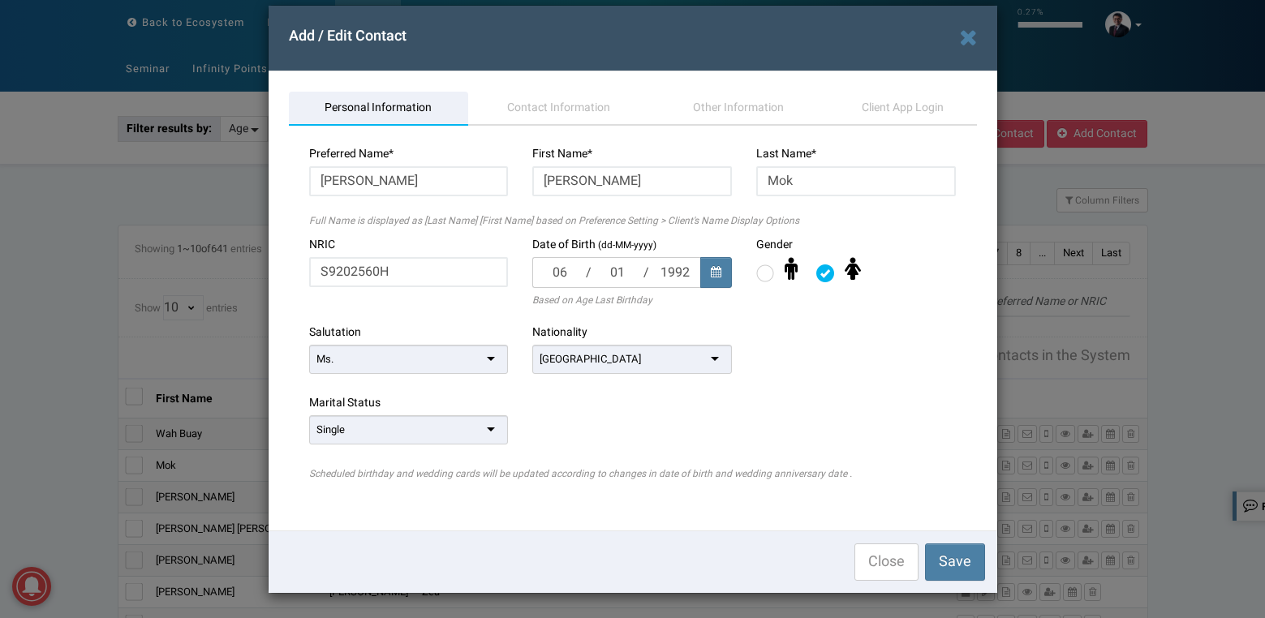
scroll to position [19, 0]
click at [514, 78] on div "Personal Information Contact Information Other Information Client App Login Pre…" at bounding box center [633, 300] width 728 height 459
click at [561, 83] on div "Personal Information Contact Information Other Information Client App Login Pre…" at bounding box center [633, 300] width 728 height 459
click at [564, 101] on span "Contact Information" at bounding box center [558, 107] width 103 height 17
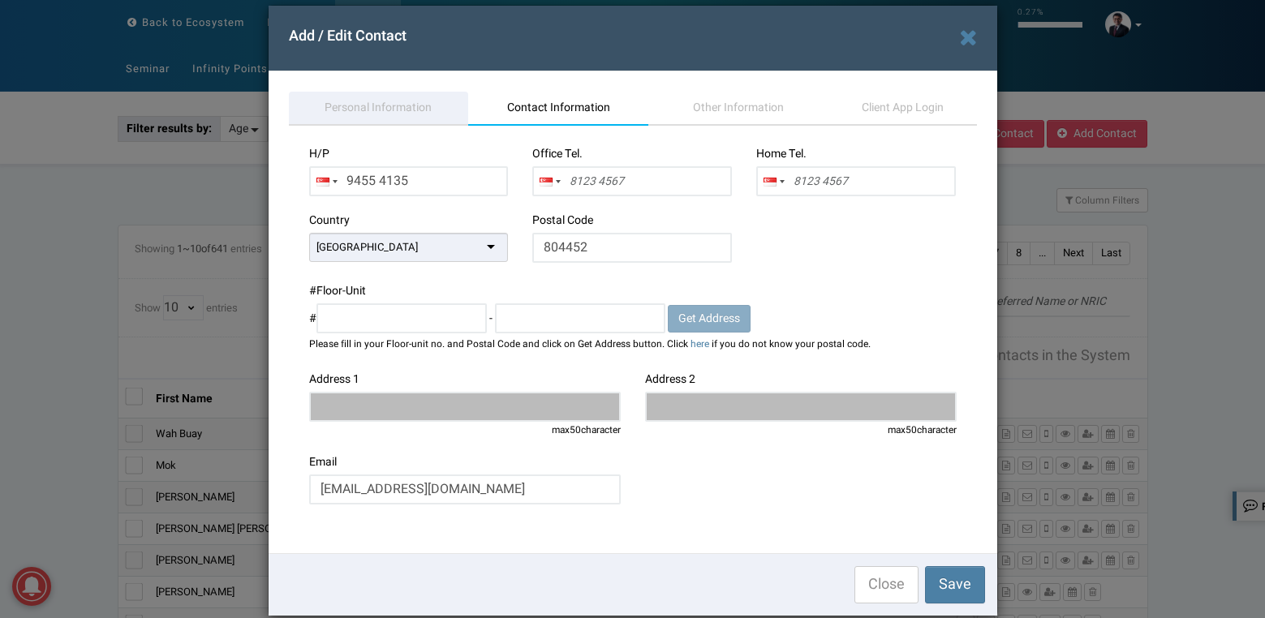
click at [375, 104] on span "Personal Information" at bounding box center [377, 107] width 107 height 17
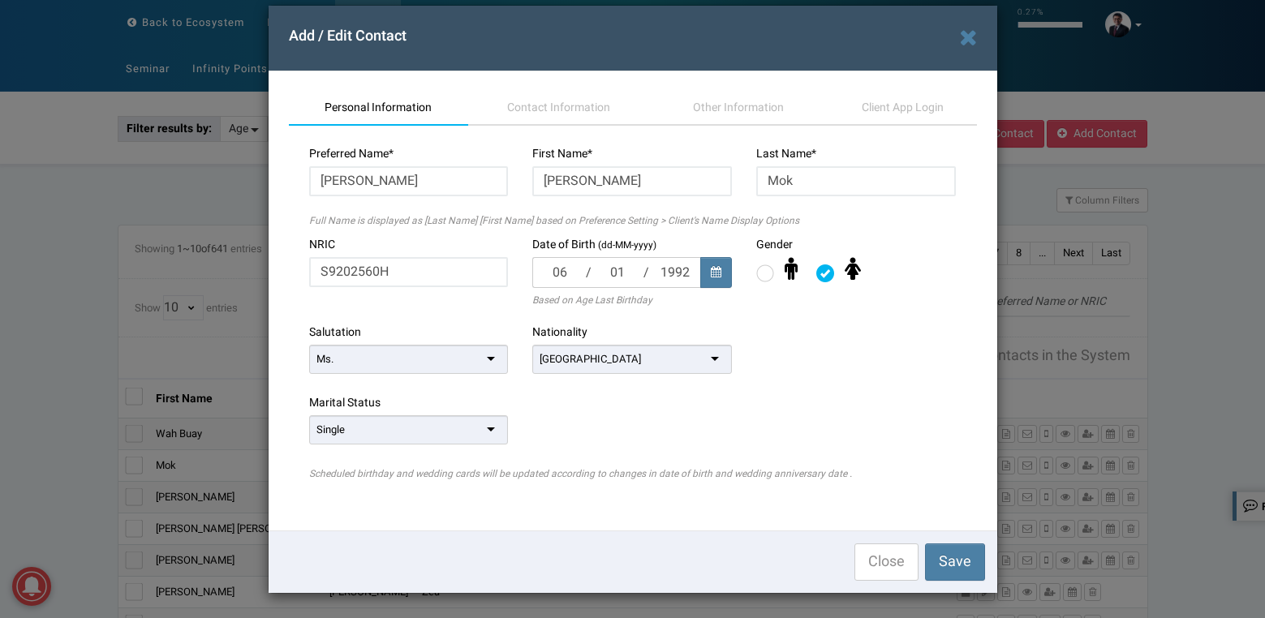
click at [479, 434] on div "Single" at bounding box center [409, 429] width 200 height 29
click at [871, 341] on div "Salutation Ms. Dr. Mdm. Mr. Mrs. Ms. Nationality Singapore Singapore Singapore …" at bounding box center [633, 359] width 672 height 71
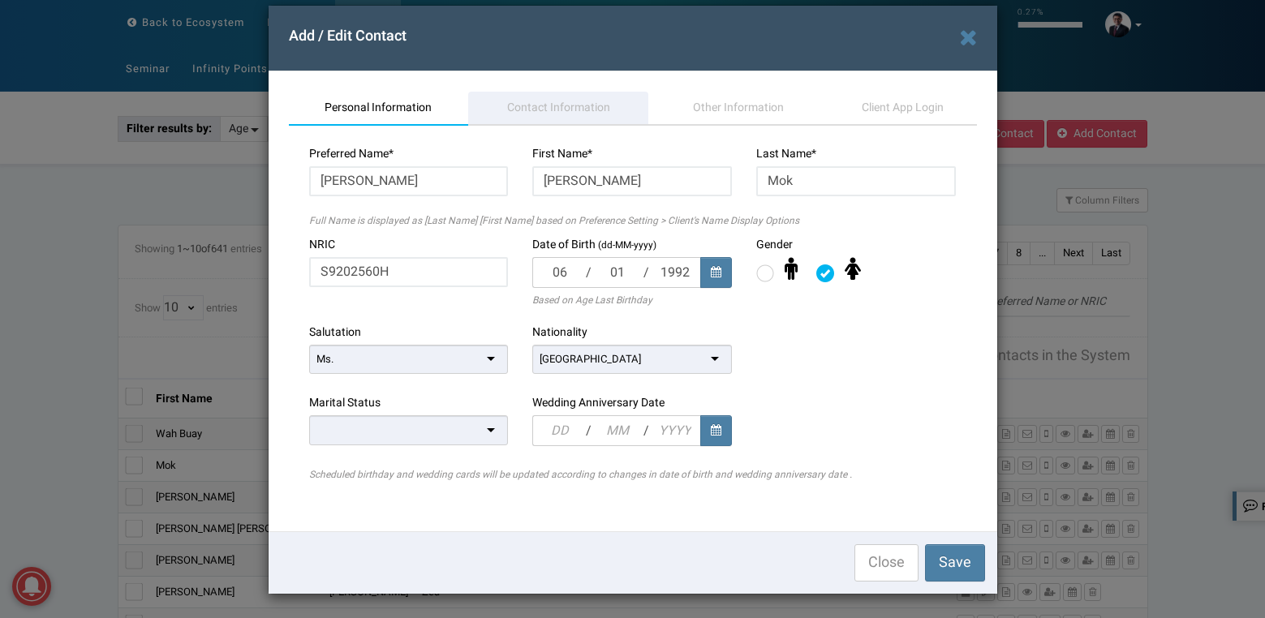
click at [564, 106] on span "Contact Information" at bounding box center [558, 107] width 103 height 17
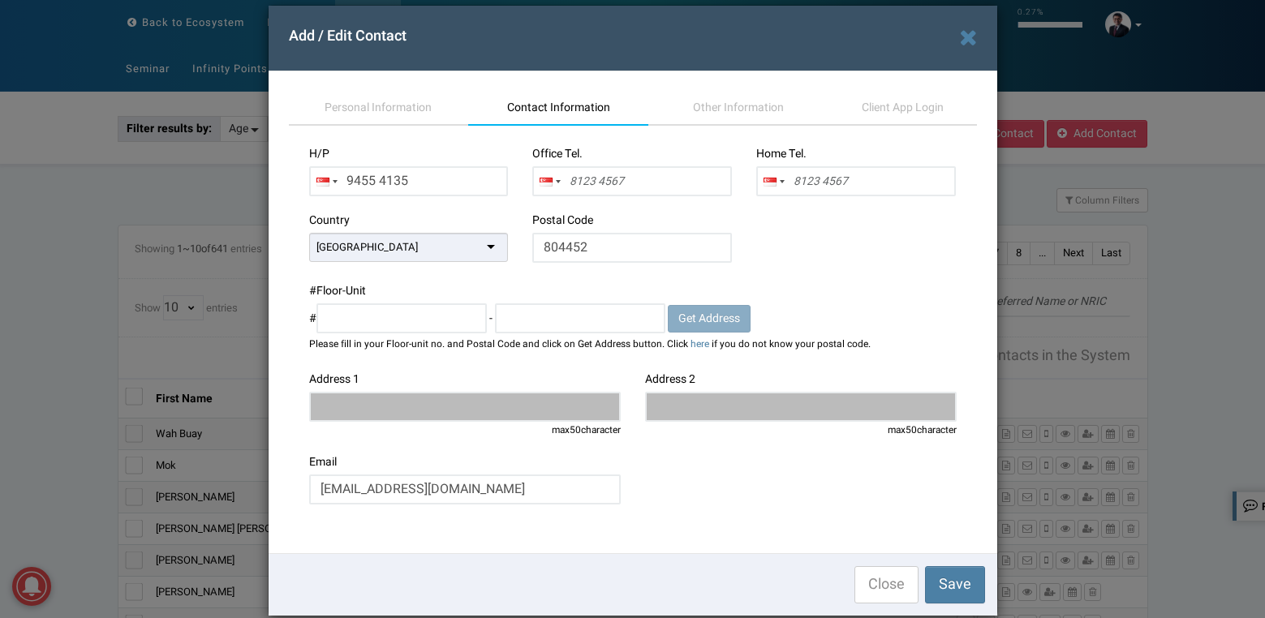
click at [815, 250] on div "Country Singapore Singapore Afghanistan Albania Algeria American Samoa Andorra …" at bounding box center [633, 248] width 672 height 71
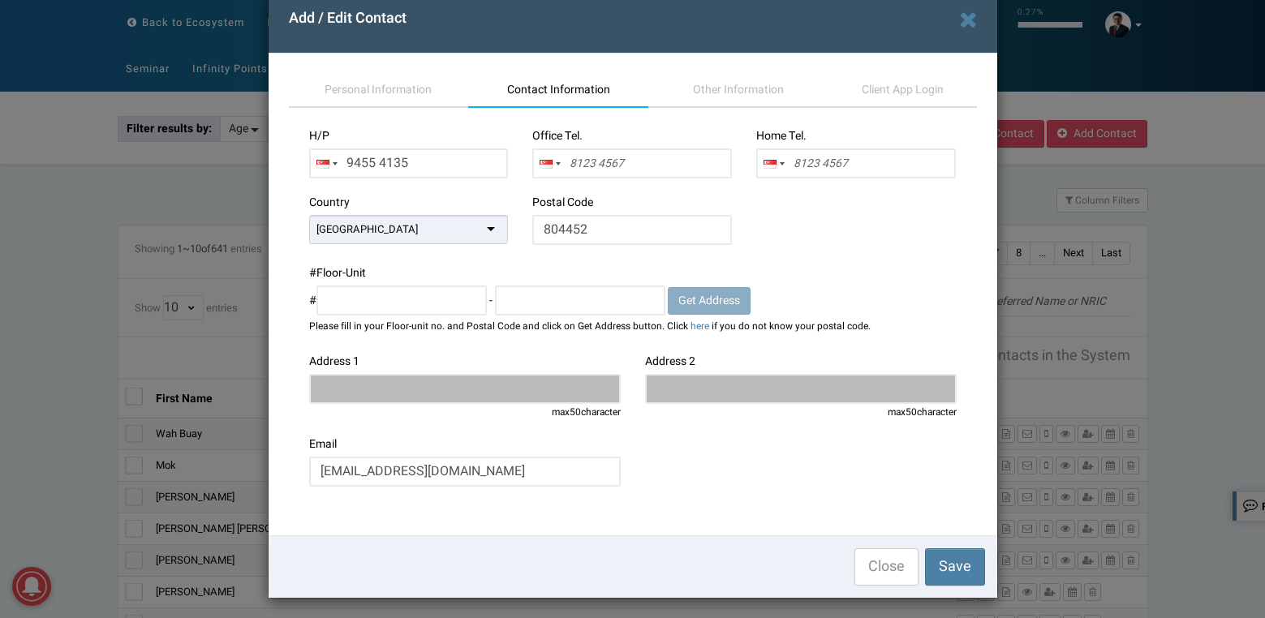
scroll to position [42, 0]
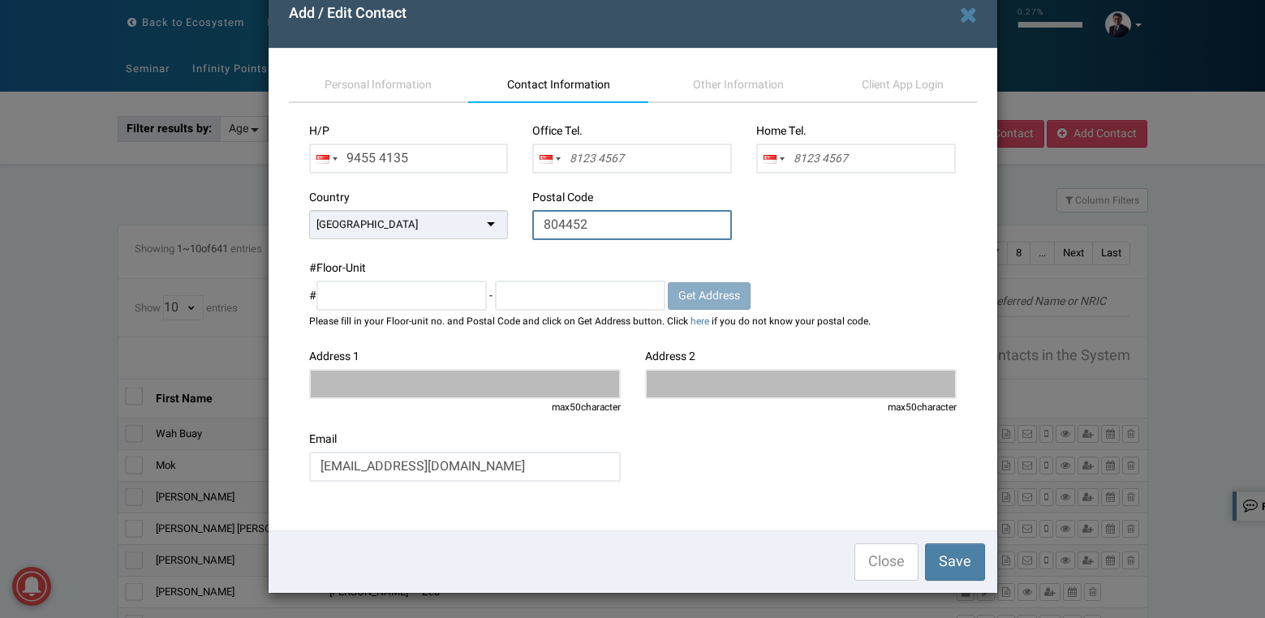
drag, startPoint x: 571, startPoint y: 223, endPoint x: 472, endPoint y: 218, distance: 99.1
click at [482, 218] on div "Country Singapore Singapore Afghanistan Albania Algeria American Samoa Andorra …" at bounding box center [633, 225] width 672 height 71
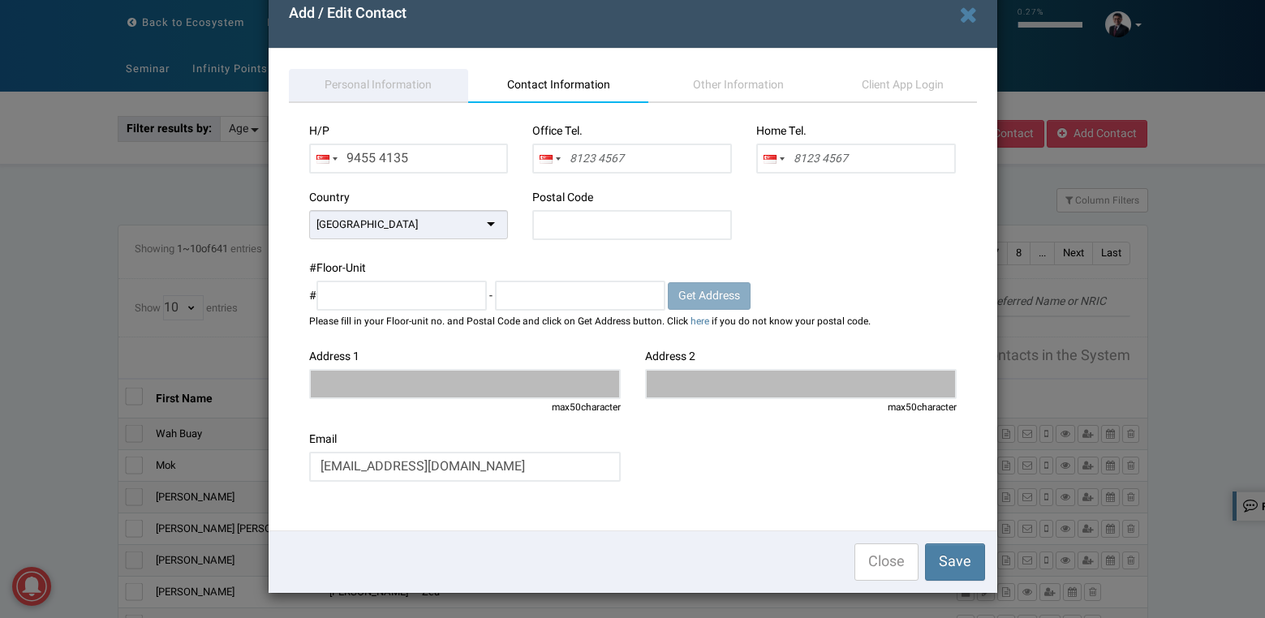
click at [335, 86] on span "Personal Information" at bounding box center [377, 84] width 107 height 17
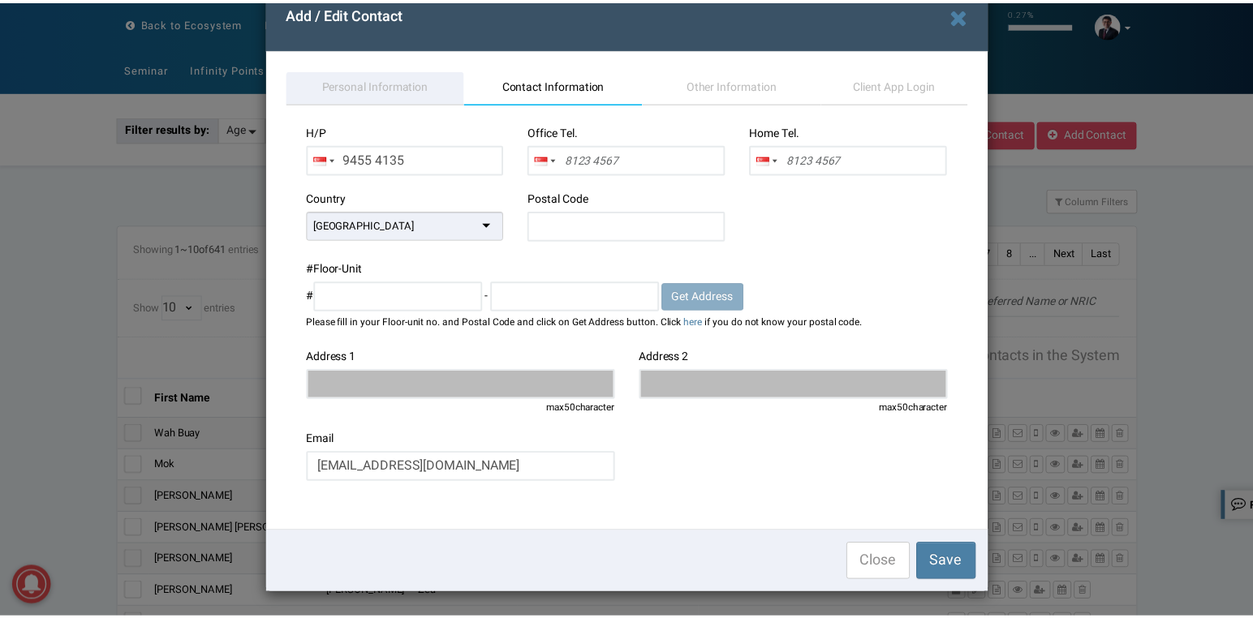
scroll to position [20, 0]
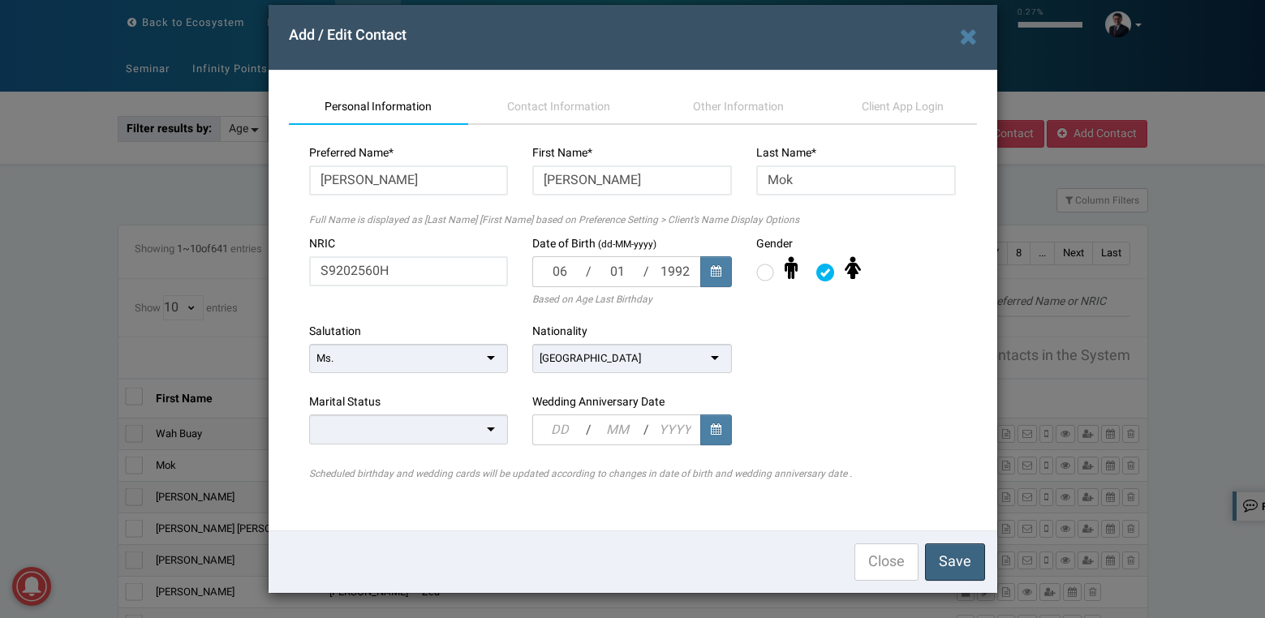
click at [939, 561] on span "Save" at bounding box center [955, 562] width 32 height 22
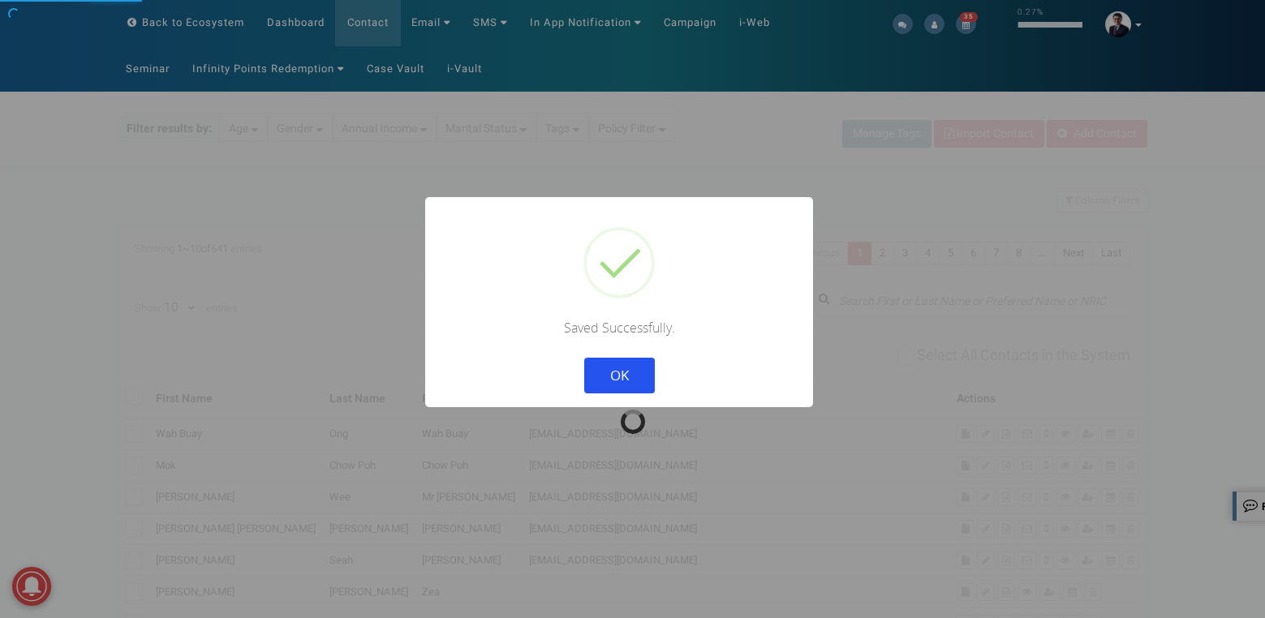
click at [609, 371] on button "OK" at bounding box center [618, 376] width 71 height 36
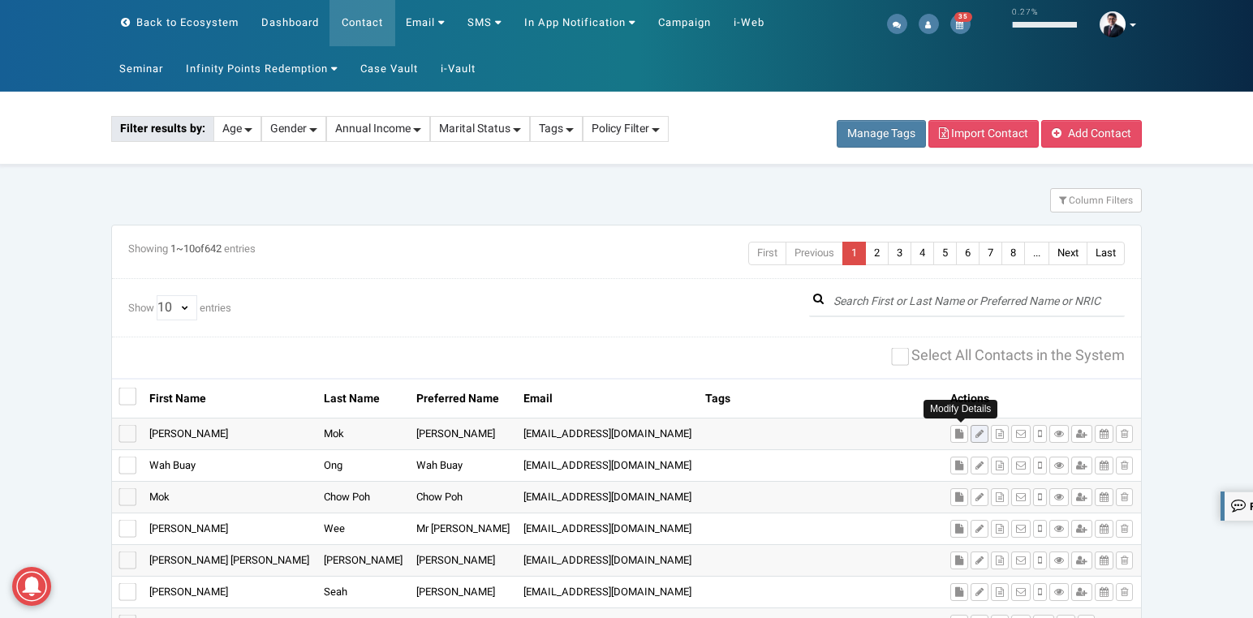
click at [975, 433] on icon at bounding box center [979, 434] width 8 height 10
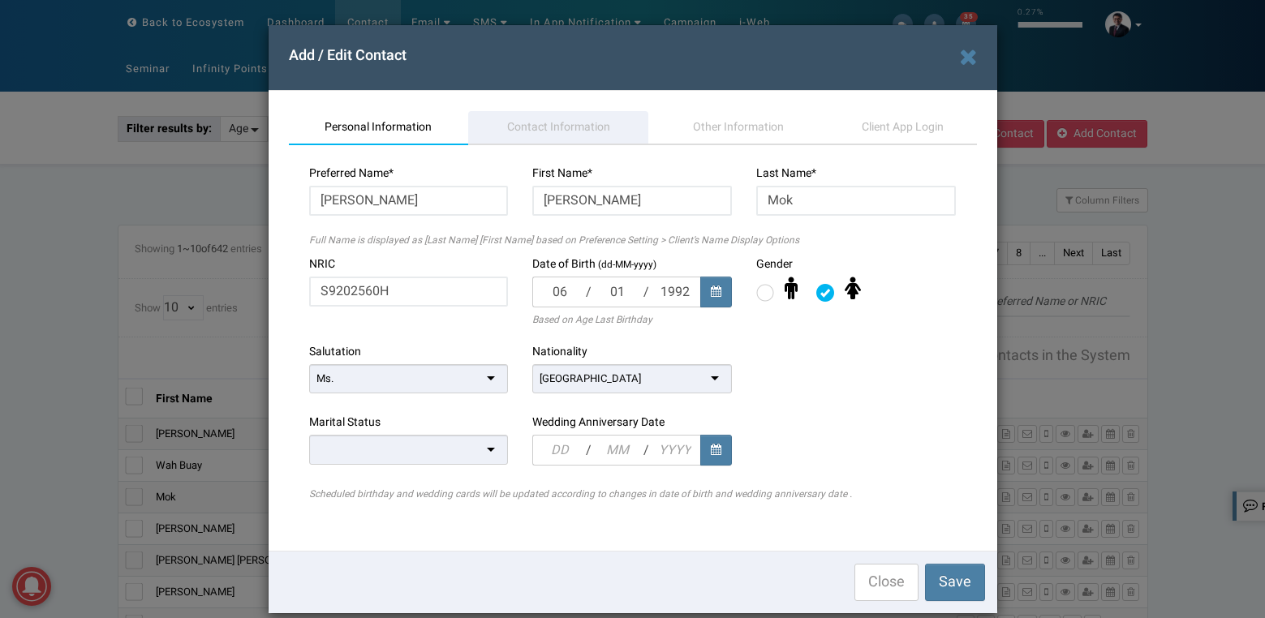
click at [568, 122] on span "Contact Information" at bounding box center [558, 126] width 103 height 17
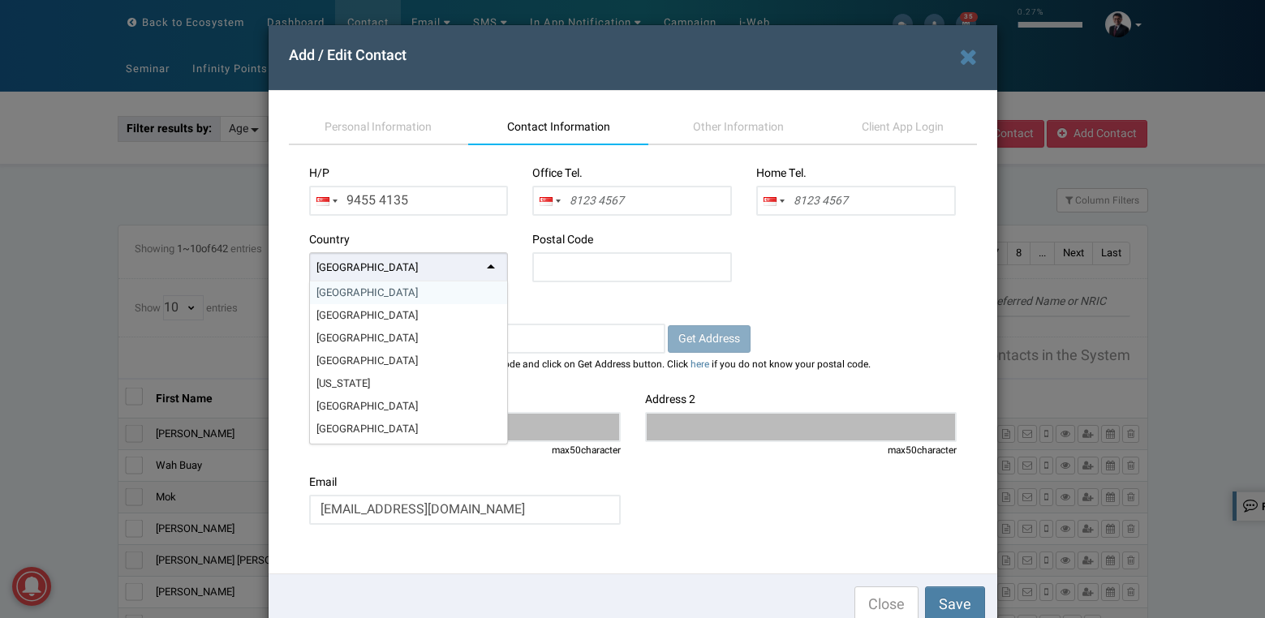
click at [435, 271] on div "[GEOGRAPHIC_DATA]" at bounding box center [409, 267] width 200 height 30
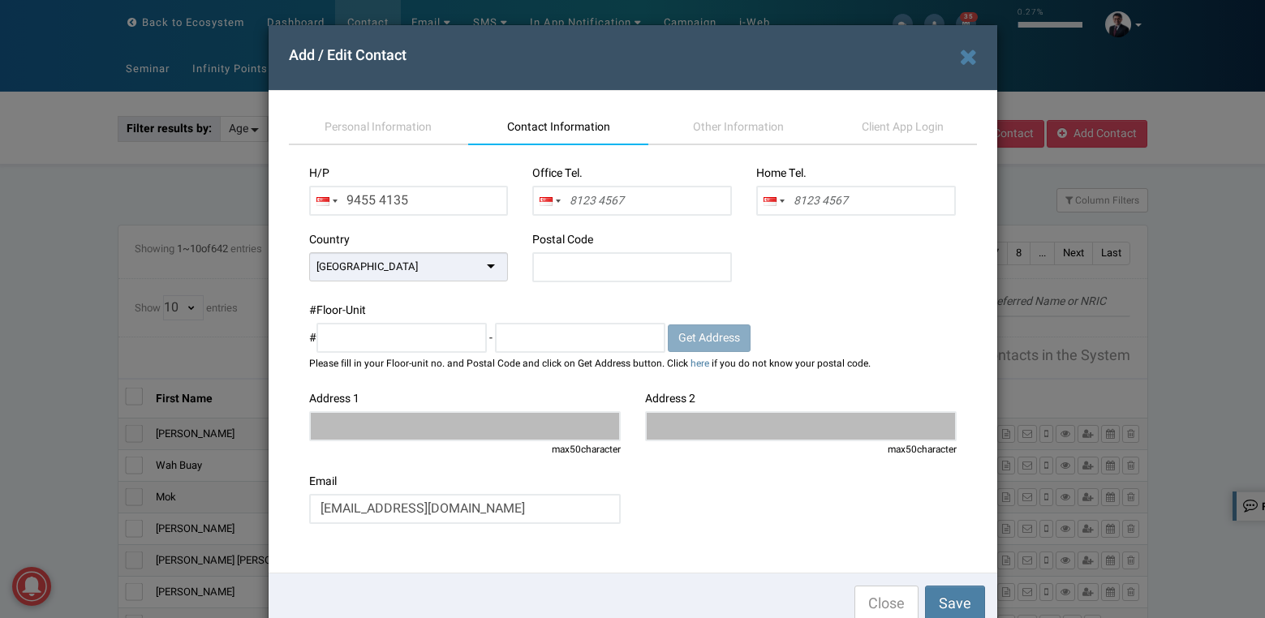
click at [435, 271] on div "[GEOGRAPHIC_DATA]" at bounding box center [409, 266] width 200 height 29
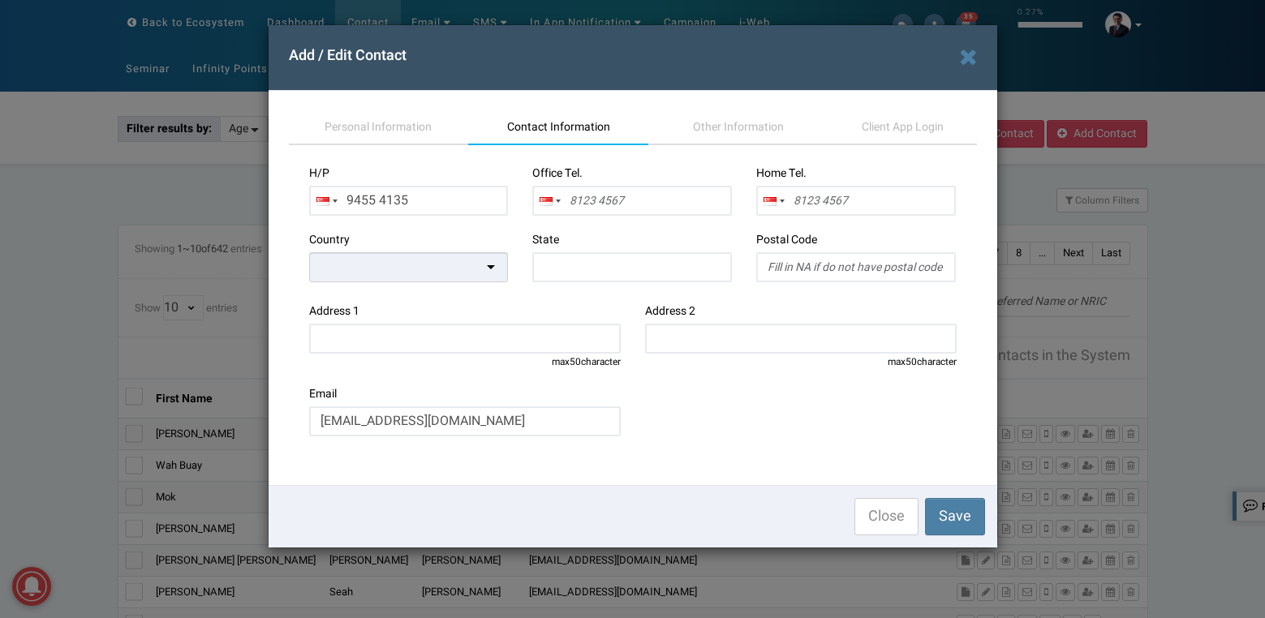
click at [793, 444] on div "Email veronica6192@gmail.com Enter a valid email." at bounding box center [633, 415] width 672 height 58
click at [504, 342] on input "text" at bounding box center [465, 339] width 312 height 30
paste input "804452"
type input "804452"
click at [806, 264] on input "text" at bounding box center [856, 267] width 200 height 30
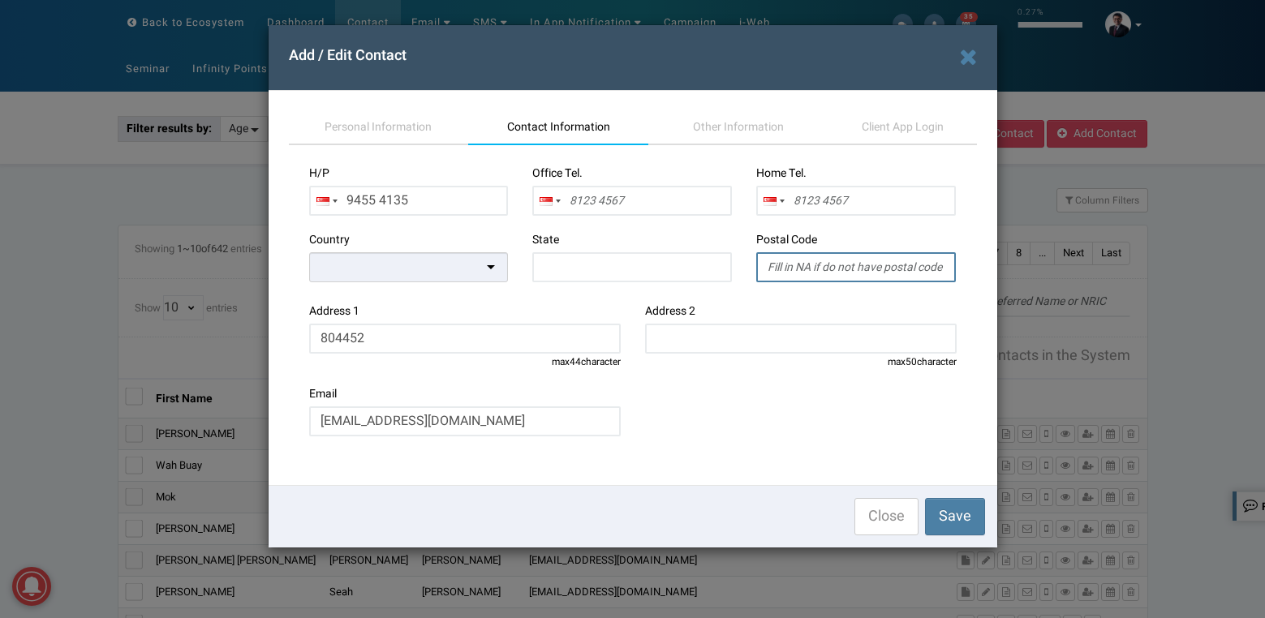
paste input "804452"
type input "804452"
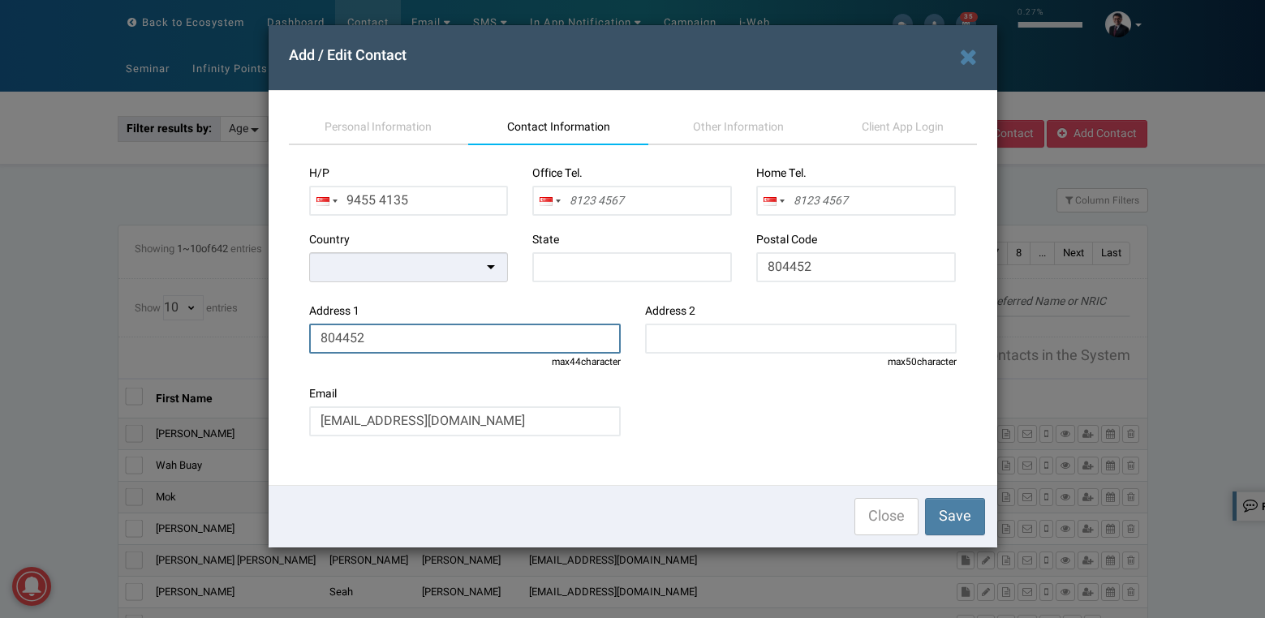
drag, startPoint x: 455, startPoint y: 337, endPoint x: 256, endPoint y: 320, distance: 199.4
click at [256, 320] on div "Add / Edit Contact Personal Information Contact Information Other Information C…" at bounding box center [632, 309] width 1265 height 618
paste input "4 Nim Rise"
type input "4 Nim Rise"
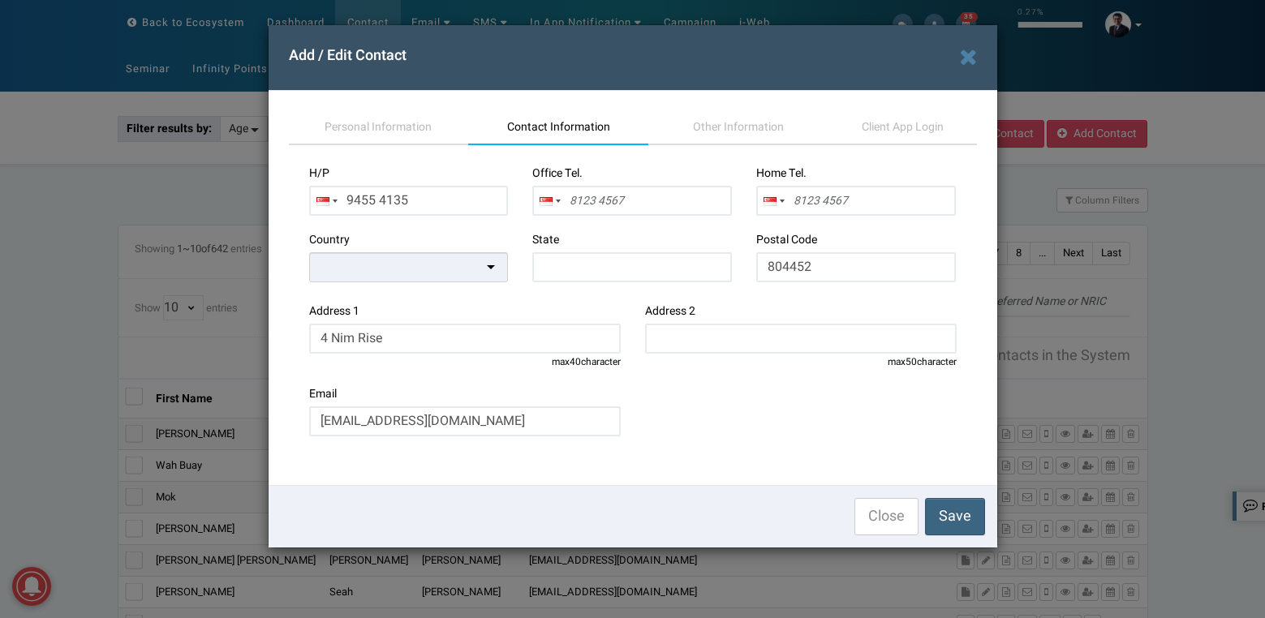
click at [948, 520] on span "Save" at bounding box center [955, 516] width 32 height 22
type input "9455 4135"
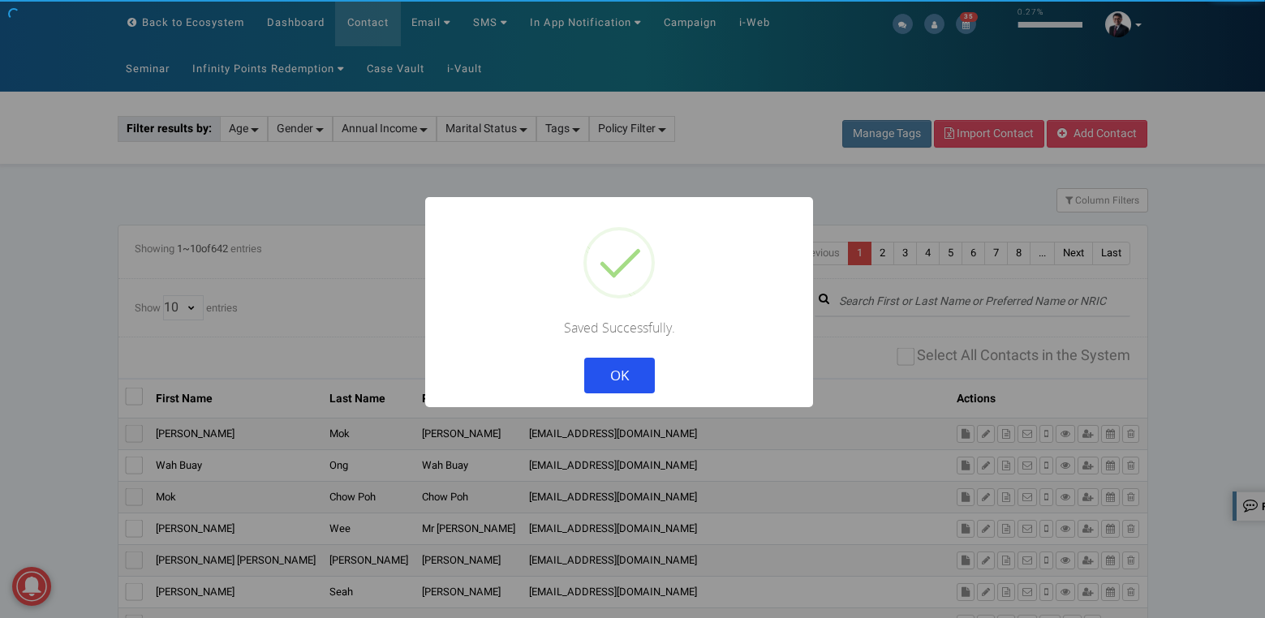
click at [605, 376] on button "OK" at bounding box center [618, 376] width 71 height 36
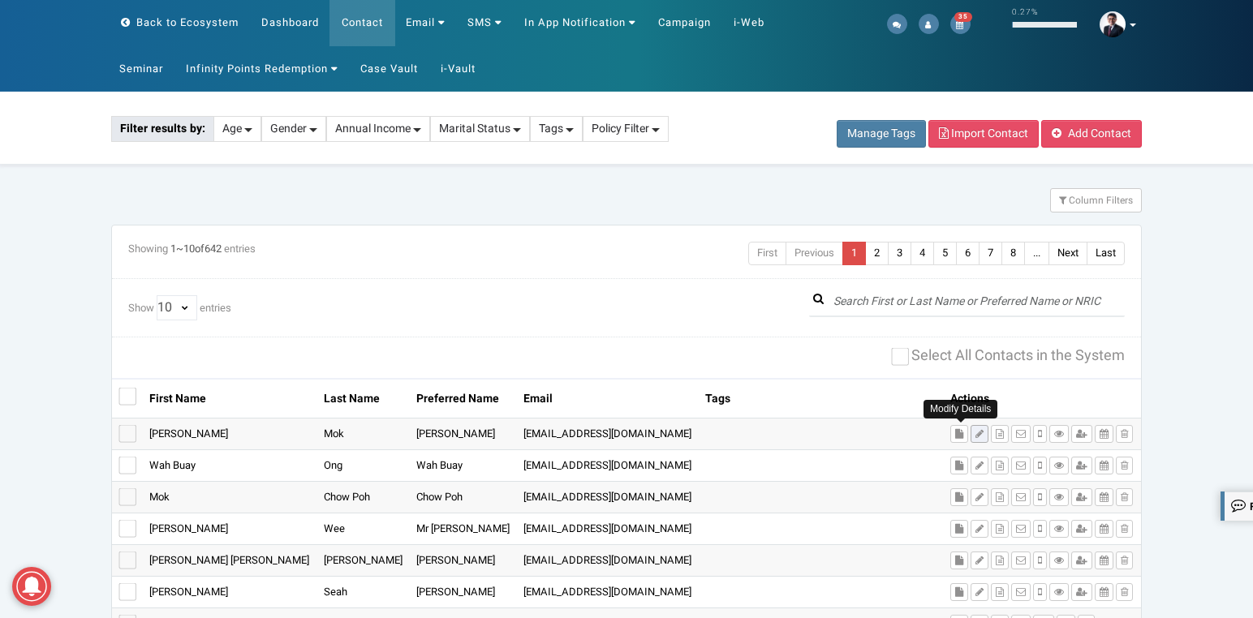
click at [975, 438] on icon at bounding box center [979, 434] width 8 height 10
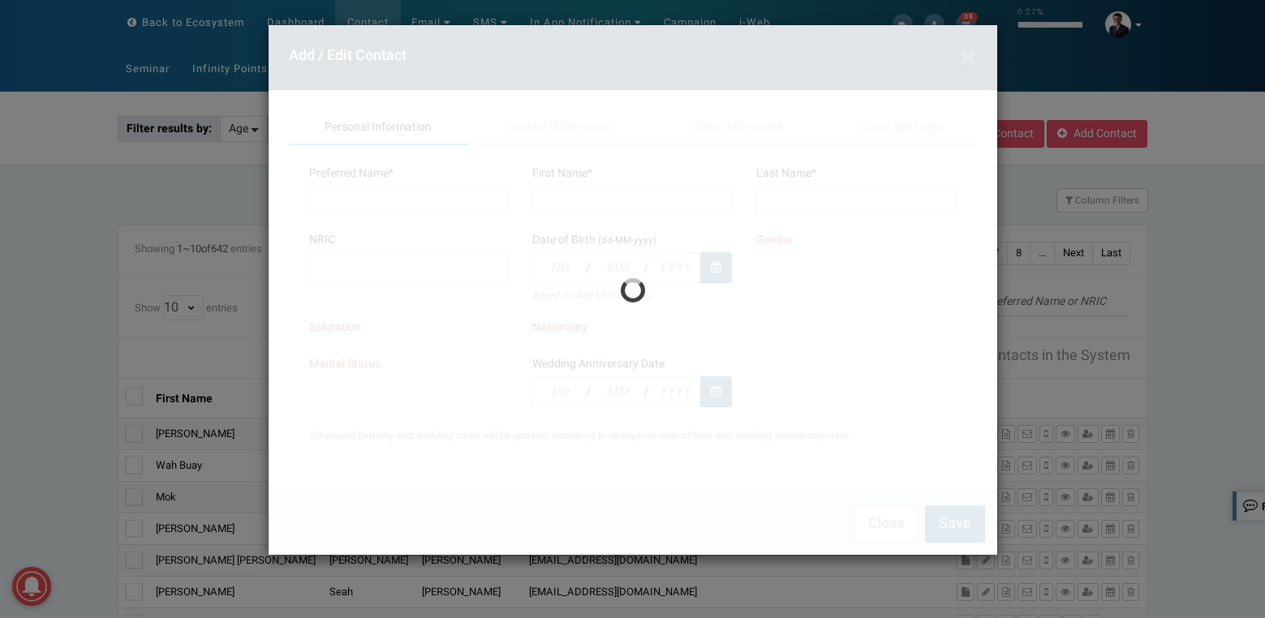
type input "Veronica"
type input "Mok"
type input "S9202560H"
type input "06"
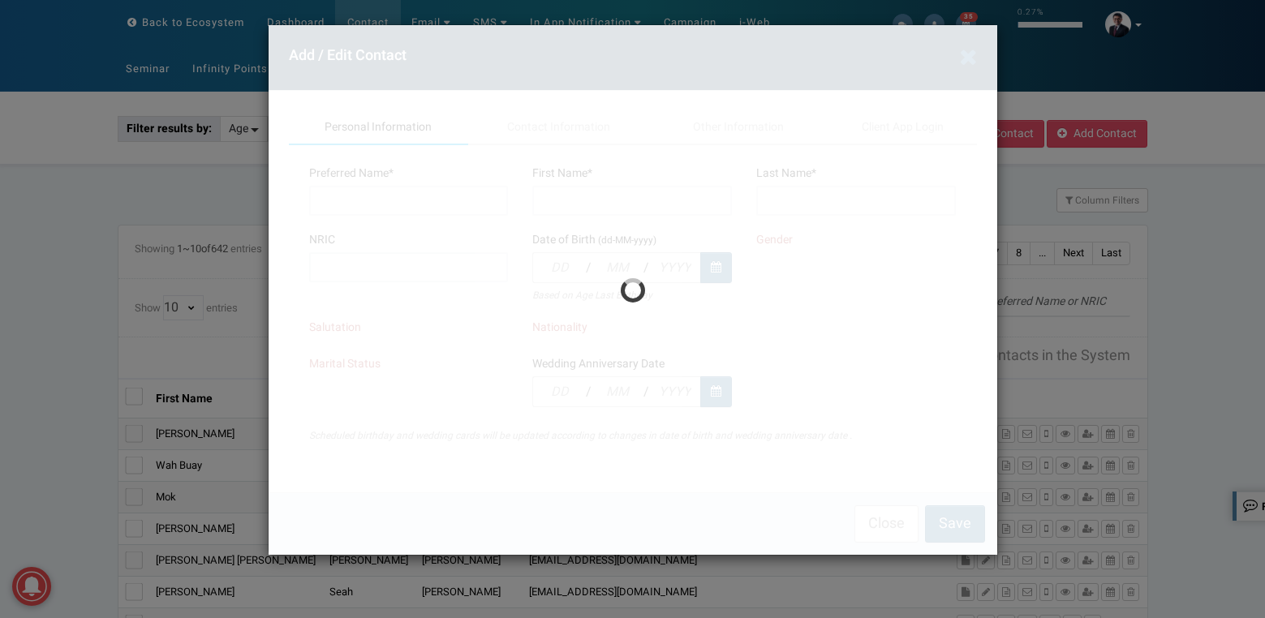
type input "01"
type input "1992"
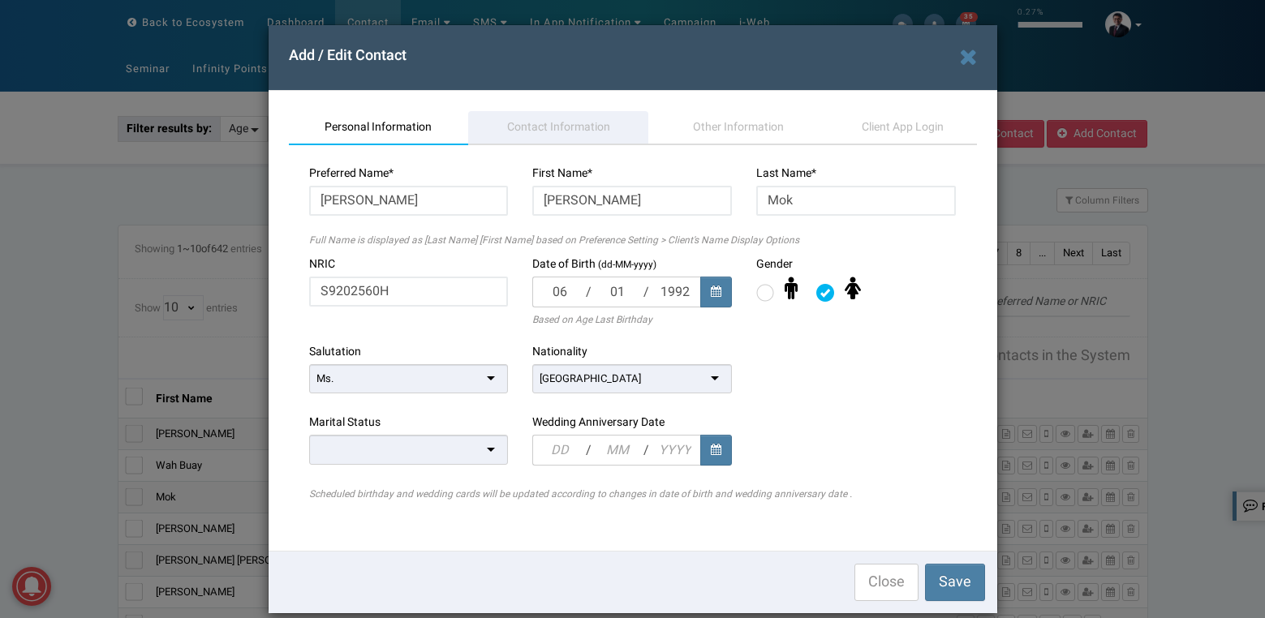
click at [533, 131] on span "Contact Information" at bounding box center [558, 126] width 103 height 17
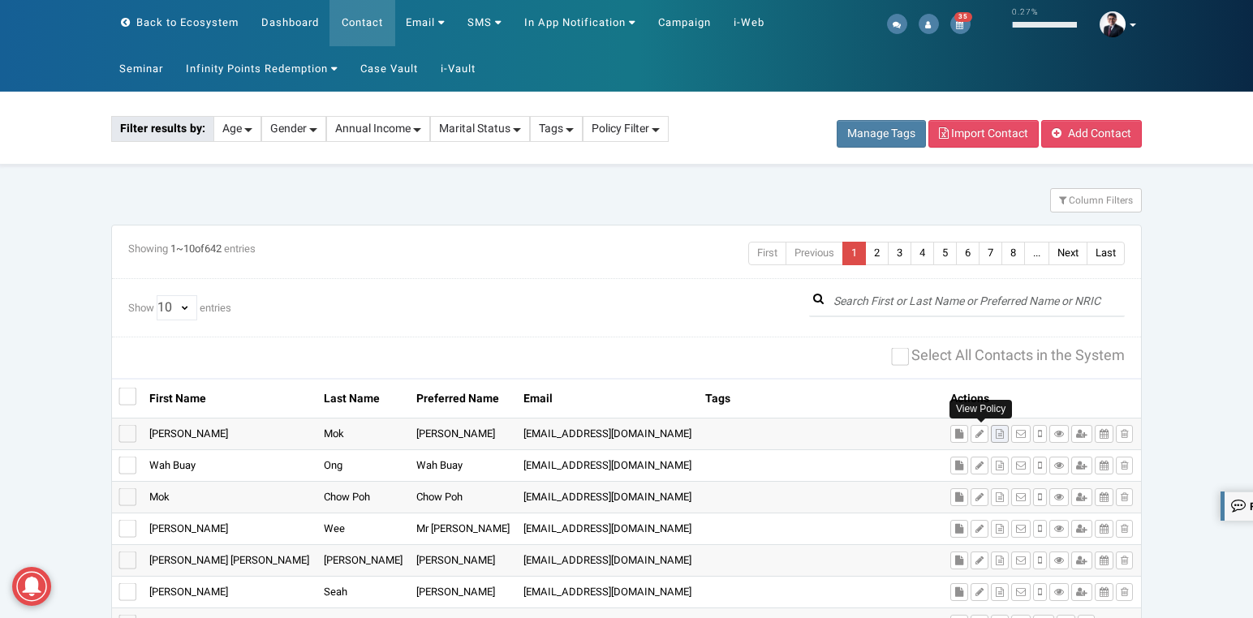
click at [991, 440] on button at bounding box center [1000, 434] width 18 height 18
click at [1077, 128] on span "Add Contact" at bounding box center [1099, 133] width 63 height 17
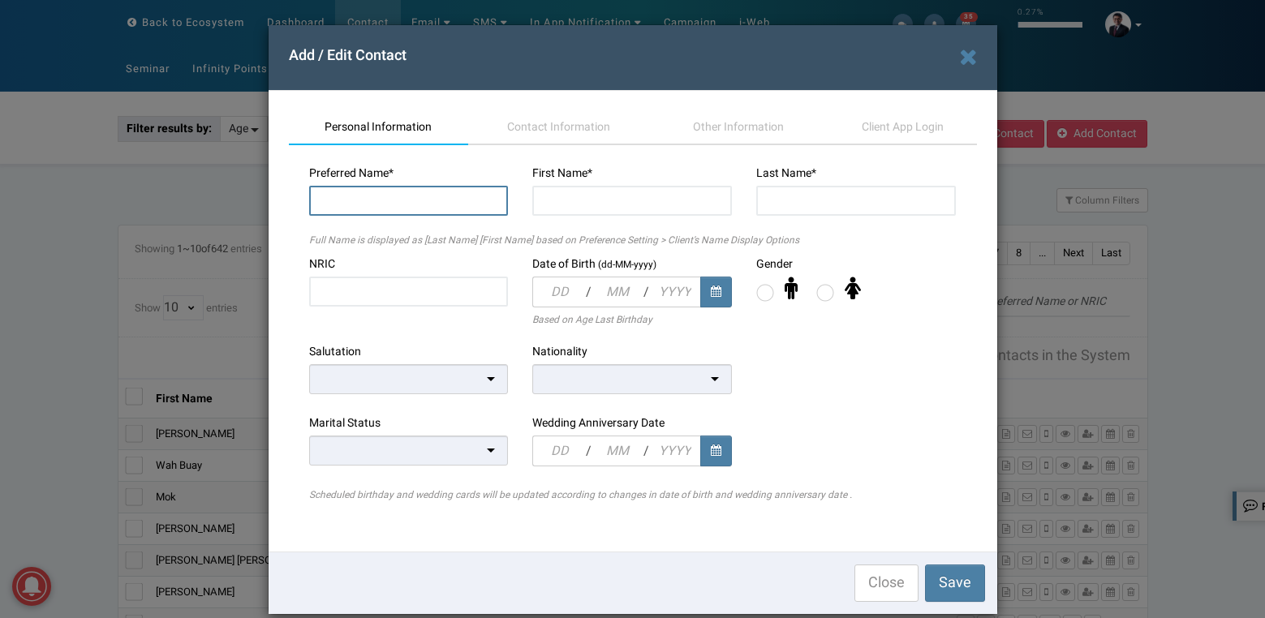
click at [443, 209] on input "text" at bounding box center [409, 201] width 200 height 30
paste input "Dominic Mok"
type input "Dominic"
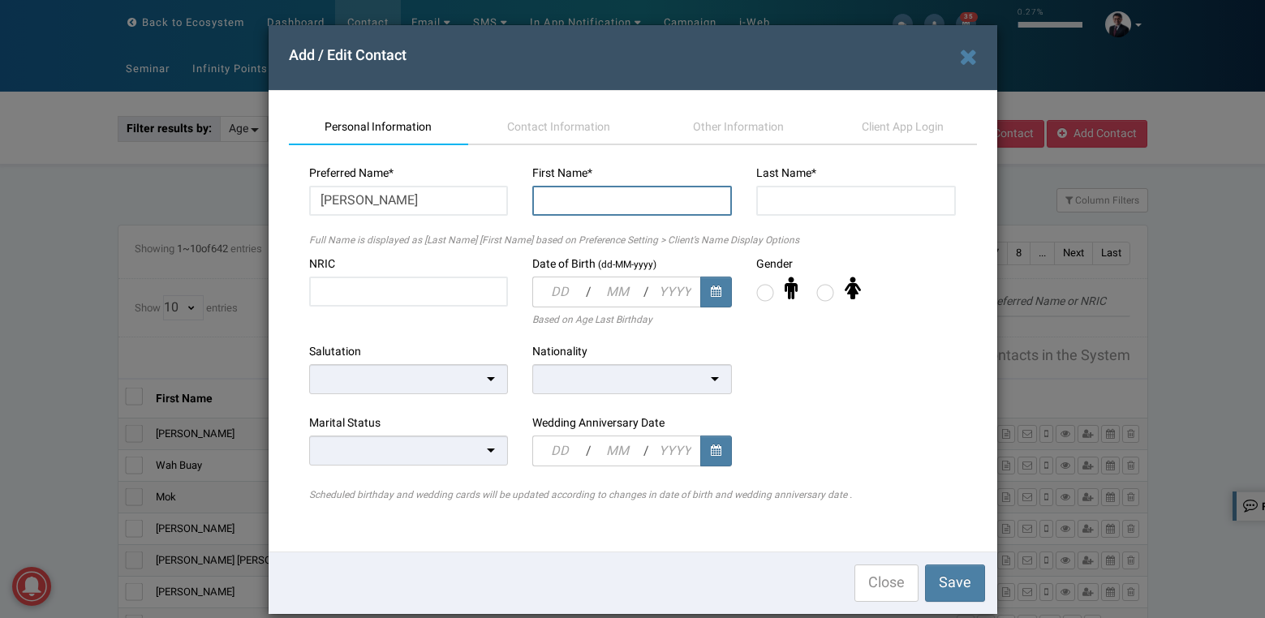
paste input "Dominic Mok"
type input "Dominic"
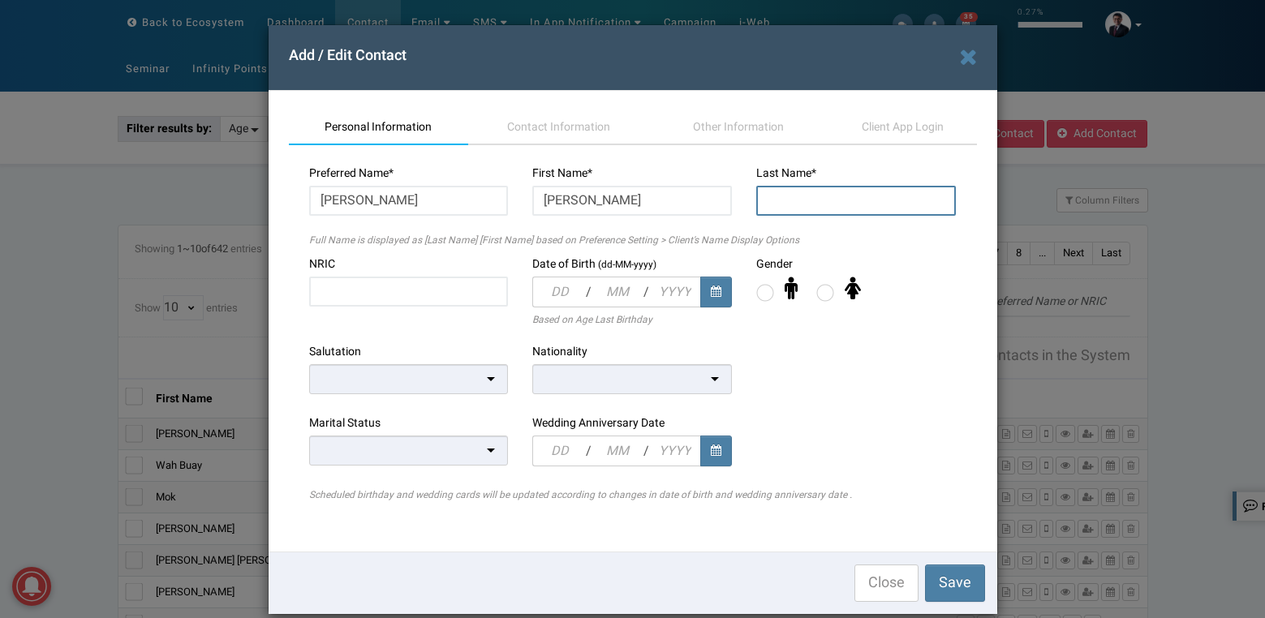
paste input "Mok"
type input "Mok"
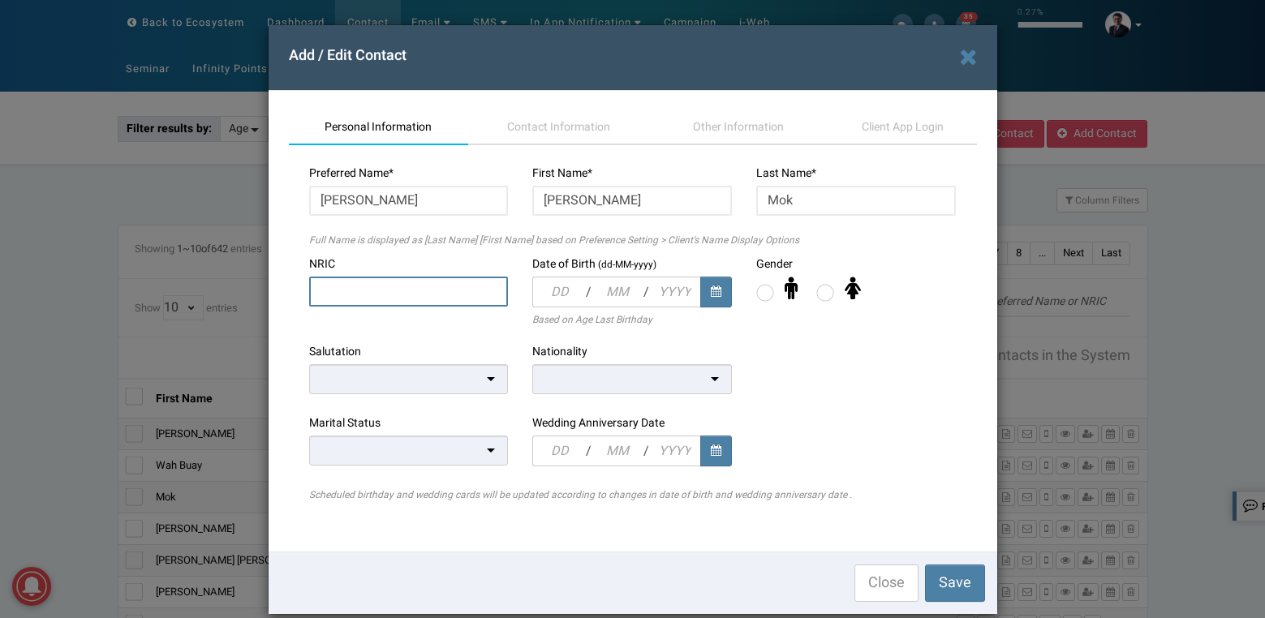
click at [439, 292] on input "text" at bounding box center [409, 292] width 200 height 30
paste input "T0437303G"
type input "T0437303G"
click at [538, 297] on input "text" at bounding box center [558, 292] width 53 height 31
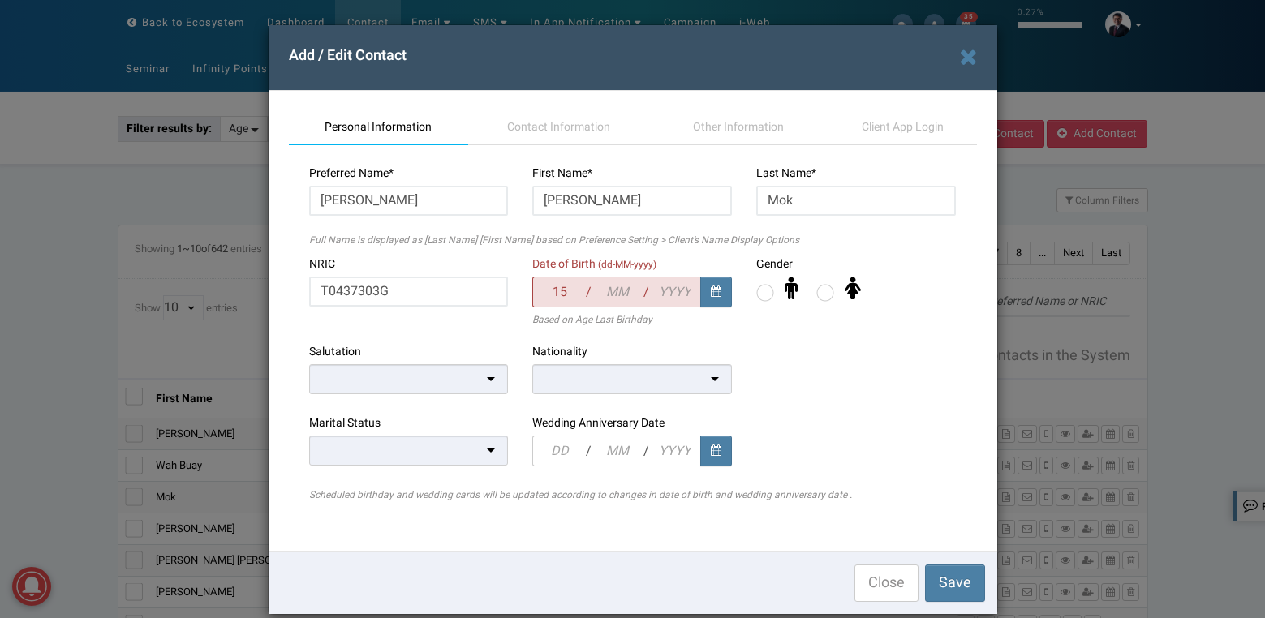
type input "15"
type input "08"
type input "2004"
click at [756, 294] on label at bounding box center [765, 293] width 18 height 18
click at [756, 287] on input "radio" at bounding box center [756, 287] width 0 height 0
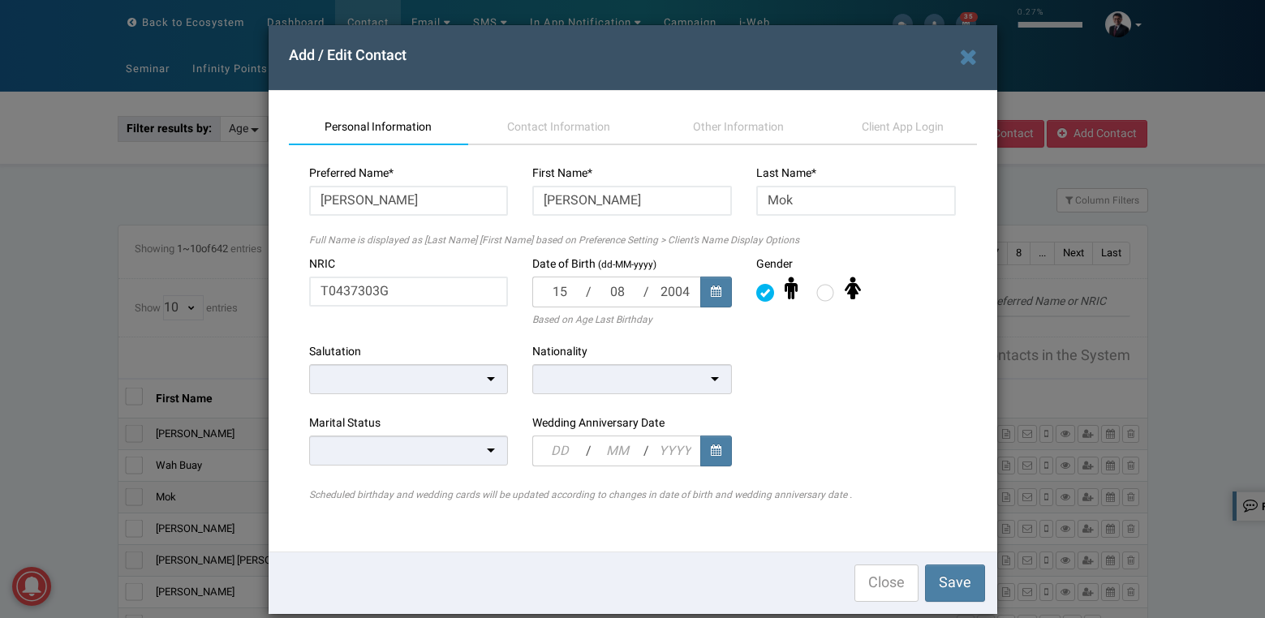
click at [549, 390] on div at bounding box center [632, 379] width 200 height 30
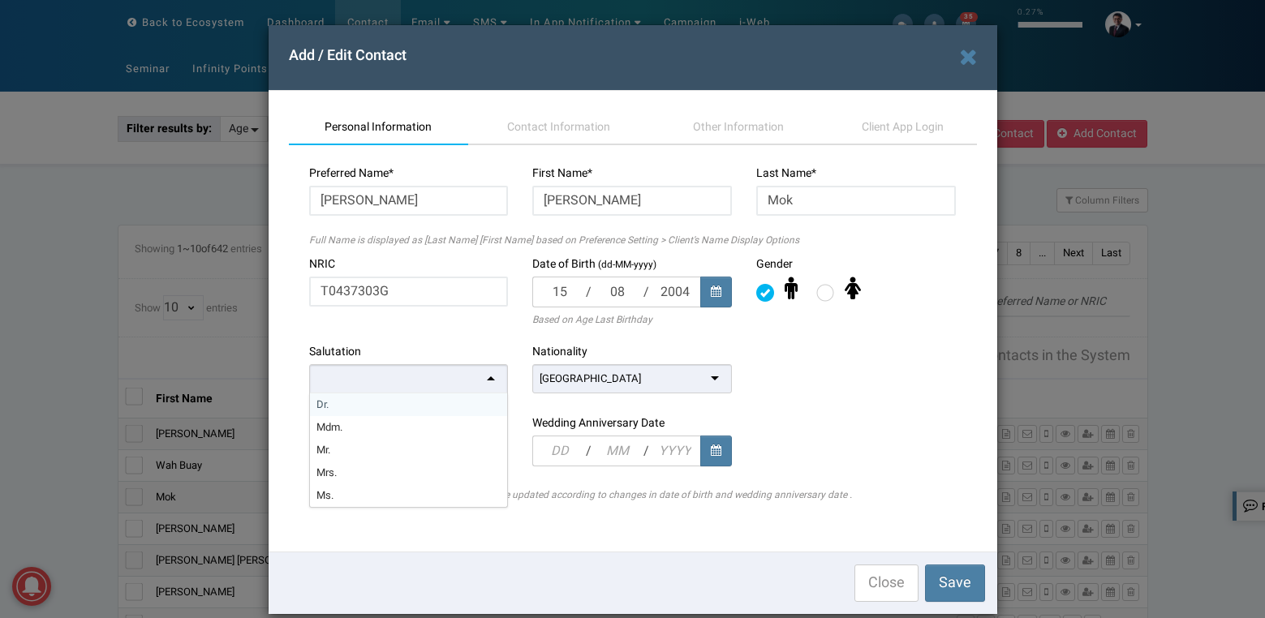
click at [384, 384] on div at bounding box center [409, 379] width 200 height 30
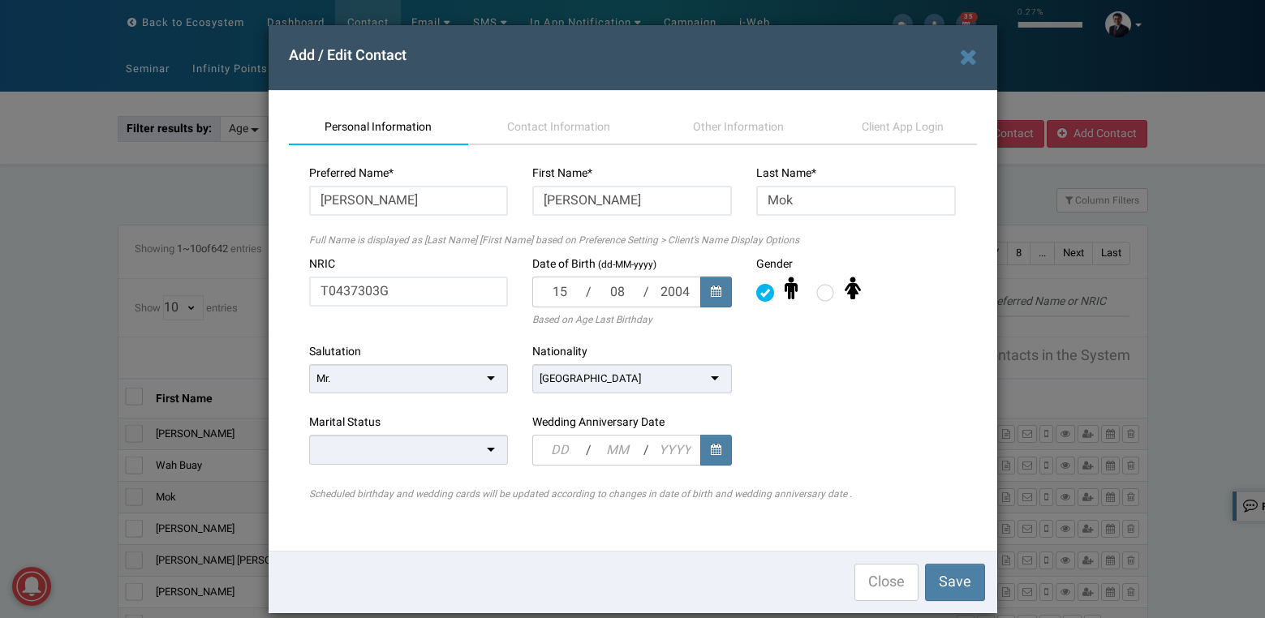
click at [321, 461] on div at bounding box center [409, 450] width 200 height 30
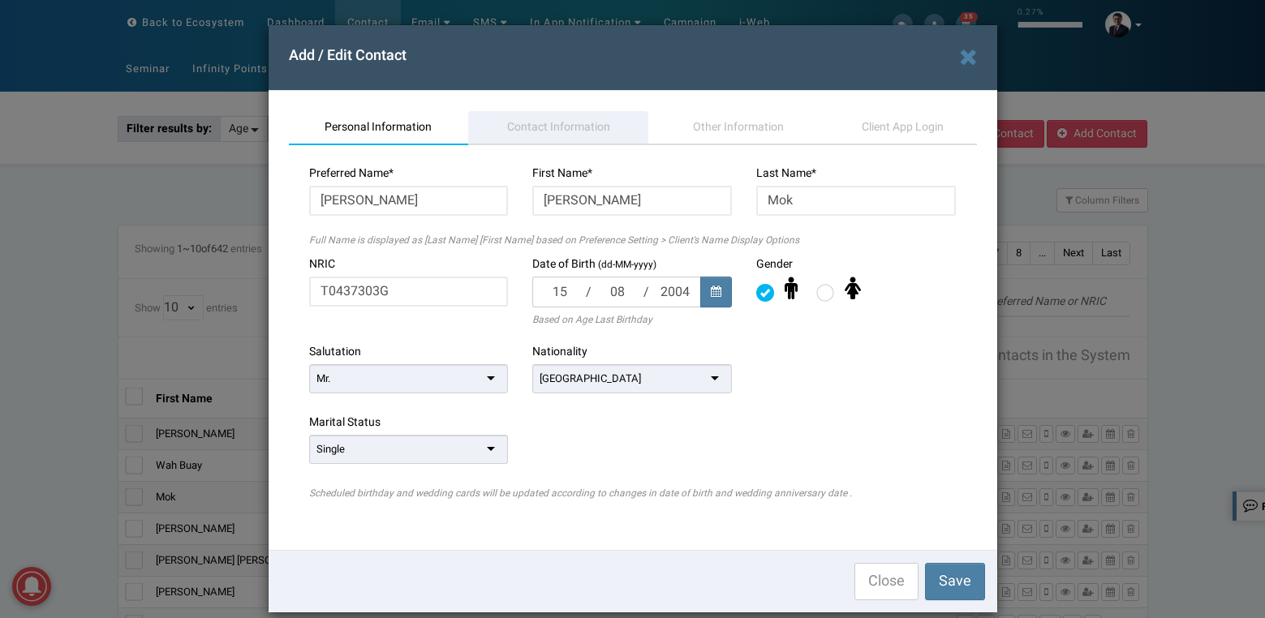
click at [557, 136] on link "Contact Information" at bounding box center [558, 128] width 180 height 34
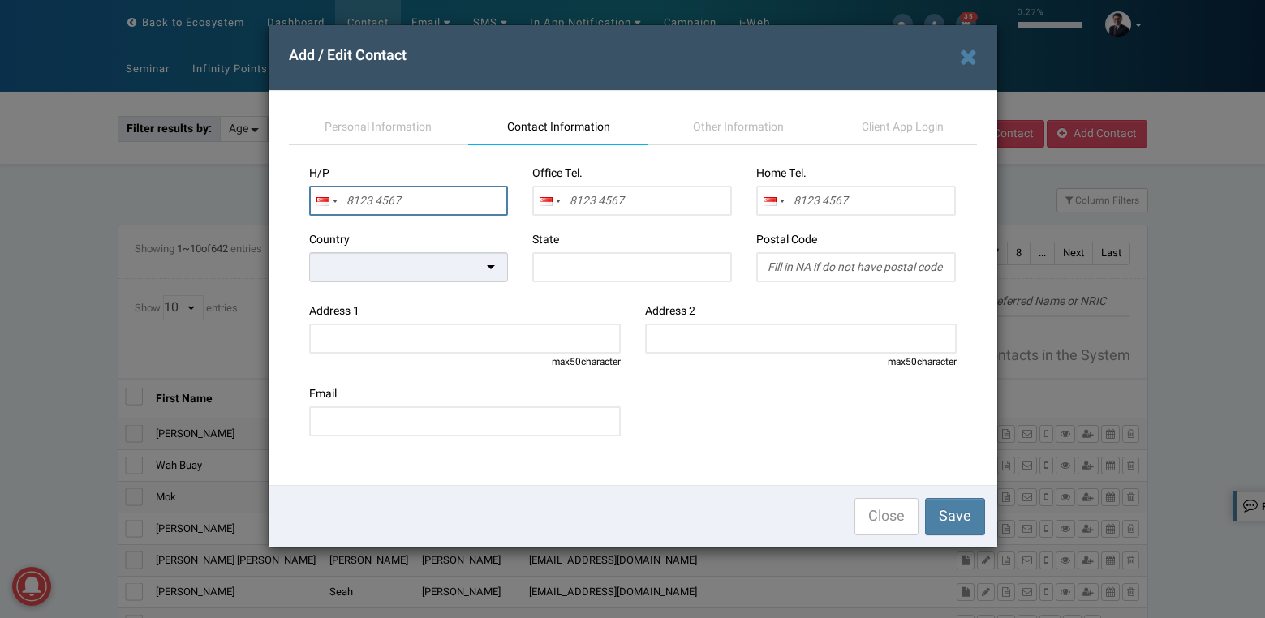
click at [419, 206] on input "text" at bounding box center [409, 201] width 200 height 30
paste input "81135575"
type input "8113 5575"
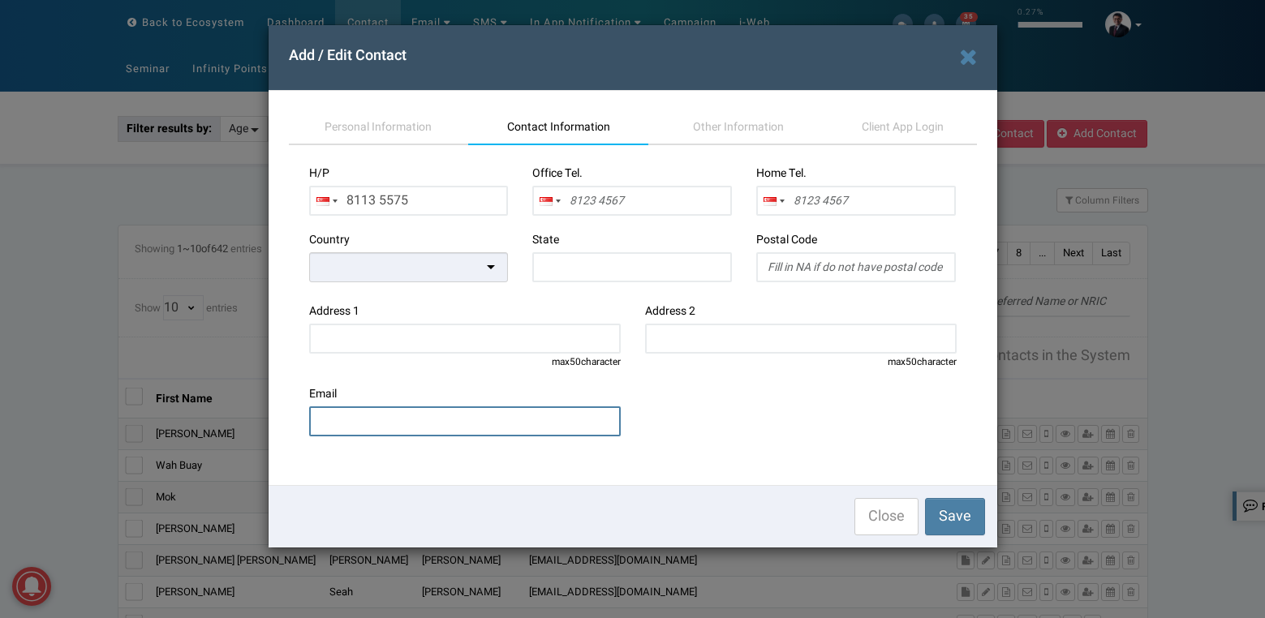
click at [523, 419] on input "email" at bounding box center [465, 421] width 312 height 30
paste input "domok1508@gmail.com"
type input "domok1508@gmail.com"
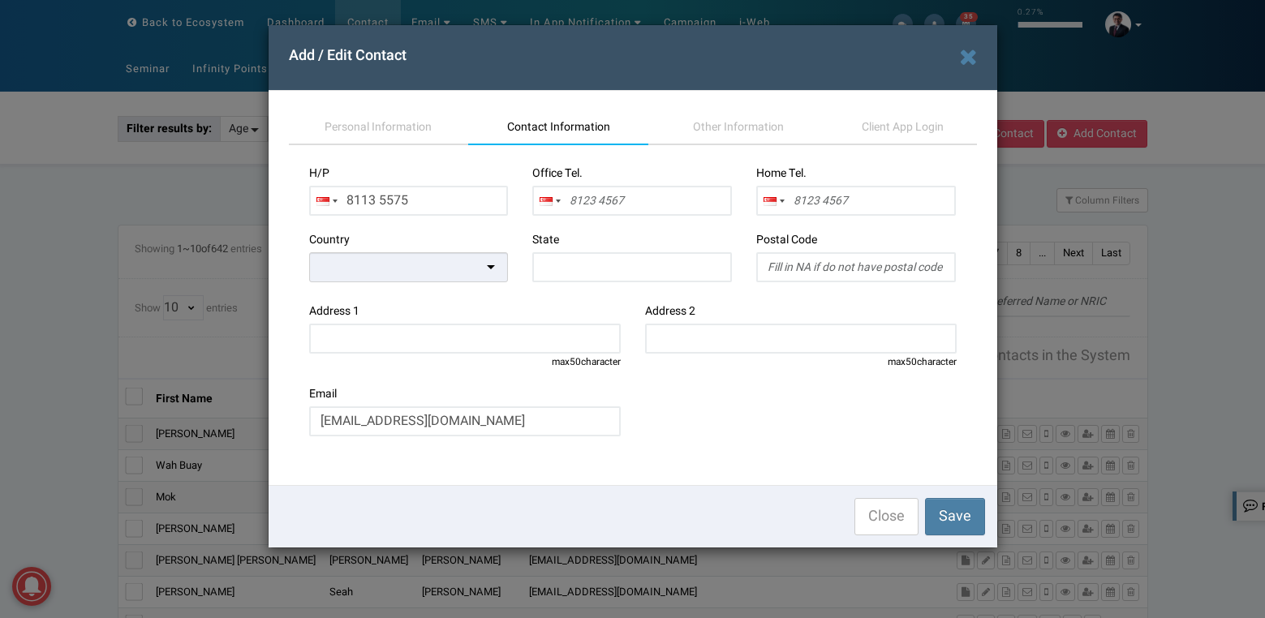
click at [448, 265] on div at bounding box center [409, 267] width 200 height 30
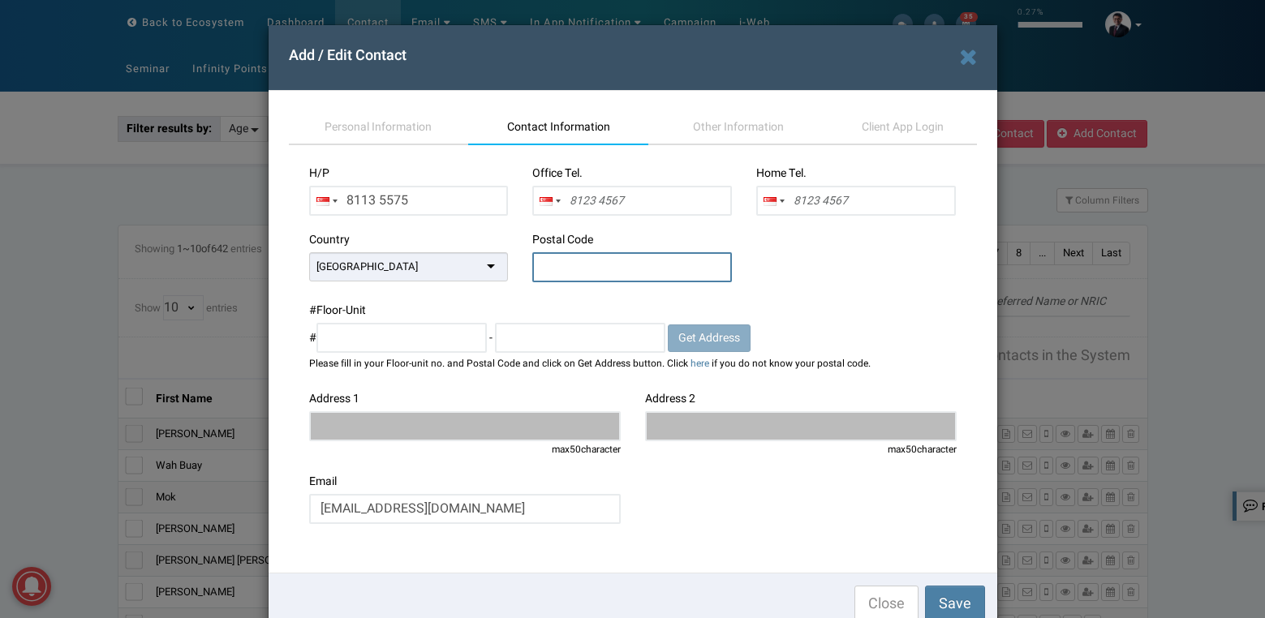
click at [602, 260] on input "text" at bounding box center [632, 267] width 200 height 30
type input "359639"
click at [705, 328] on button "Get Address" at bounding box center [709, 338] width 83 height 28
type input "24 COTSWOLD CLOSE"
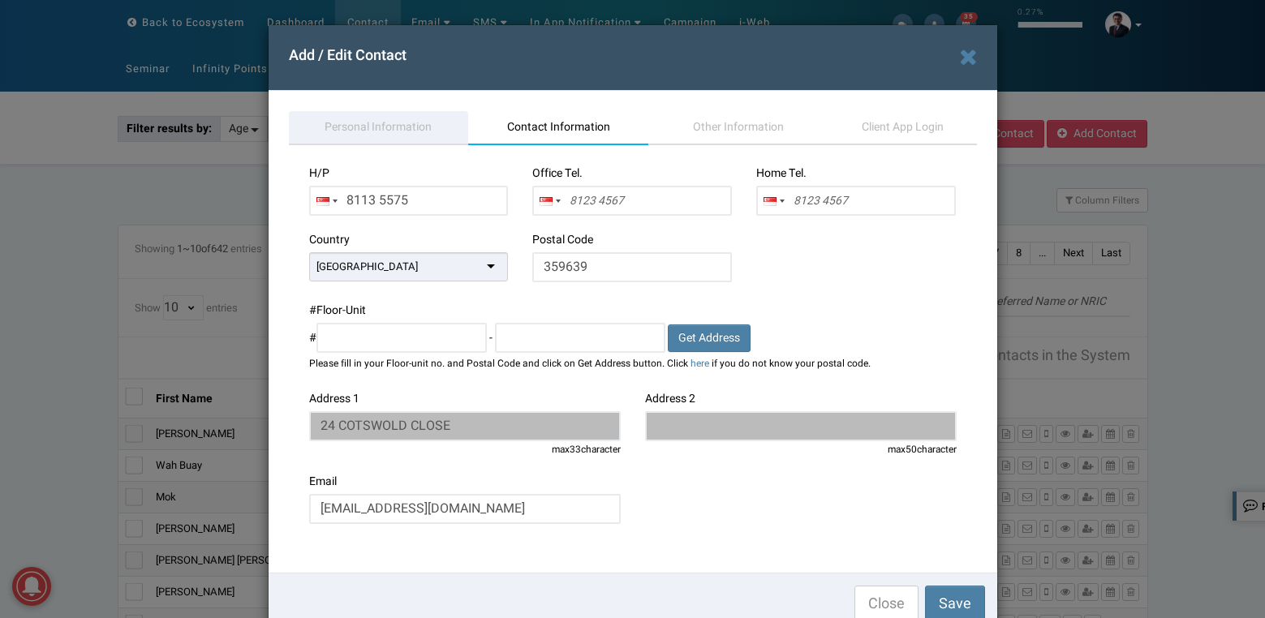
click at [364, 118] on span "Personal Information" at bounding box center [377, 126] width 107 height 17
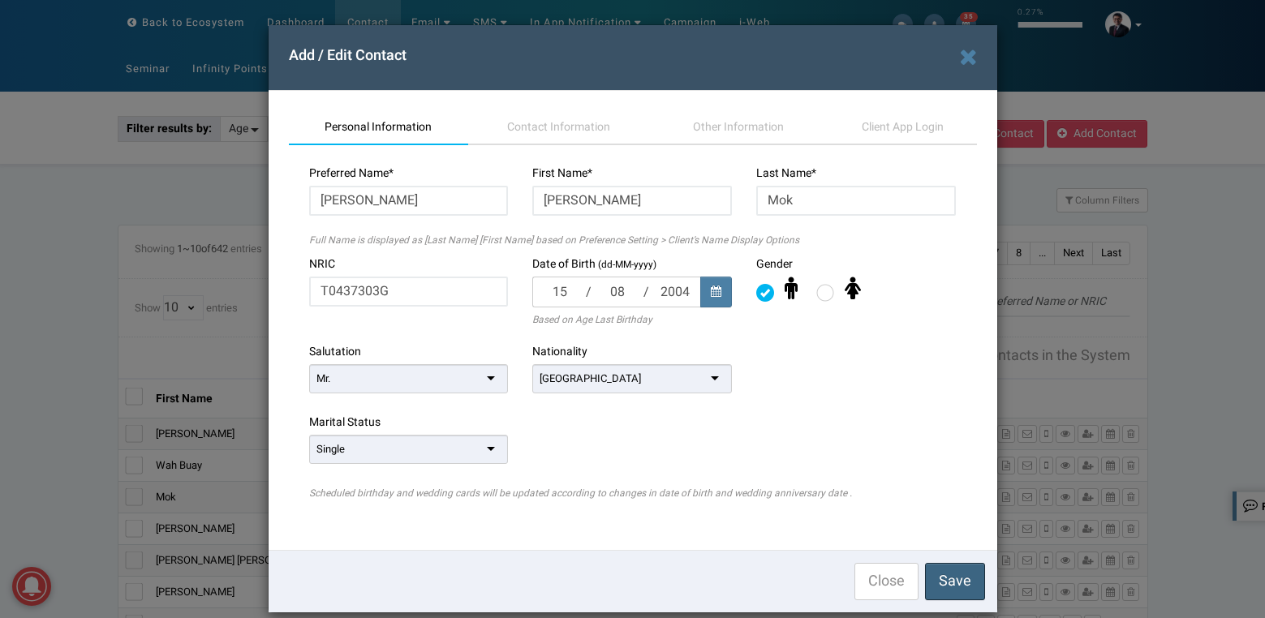
drag, startPoint x: 954, startPoint y: 591, endPoint x: 786, endPoint y: 315, distance: 323.6
click at [954, 591] on span "Save" at bounding box center [955, 581] width 32 height 22
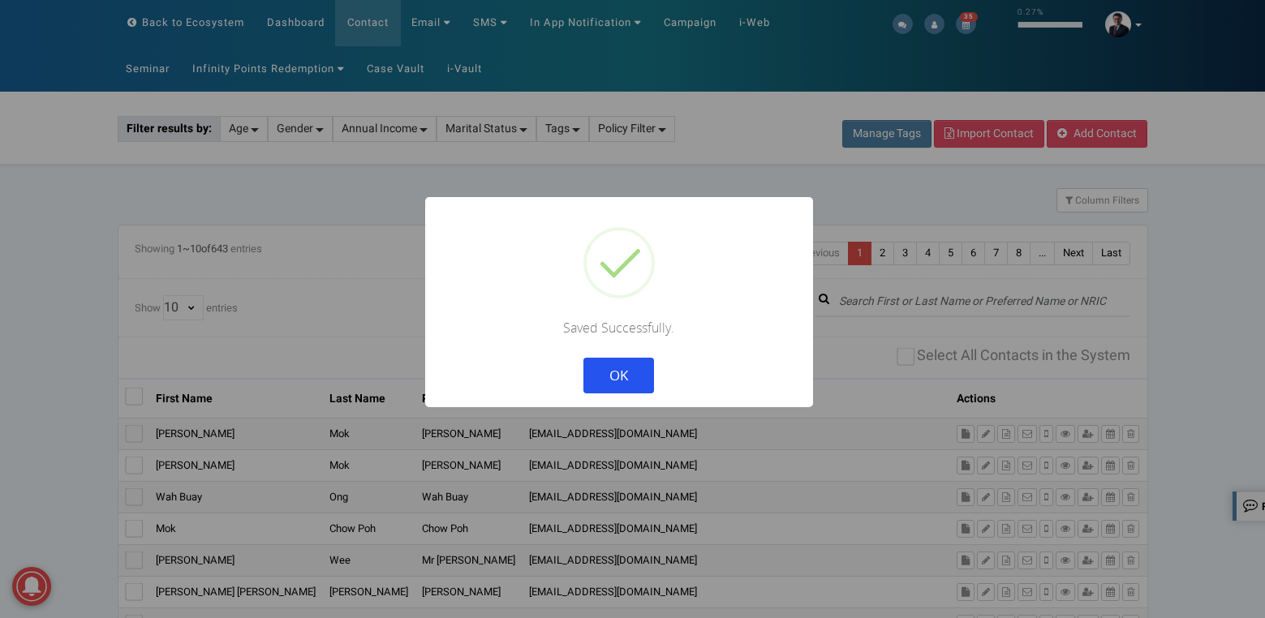
click at [621, 371] on button "OK" at bounding box center [618, 376] width 71 height 36
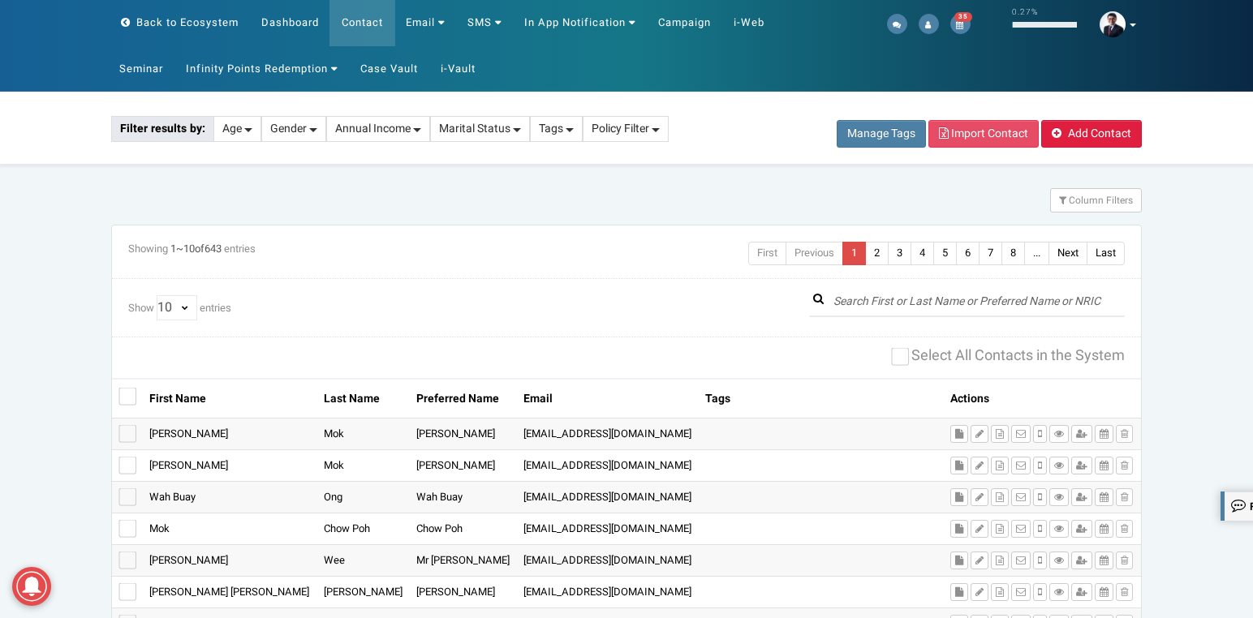
click at [1085, 139] on span "Add Contact" at bounding box center [1099, 133] width 63 height 17
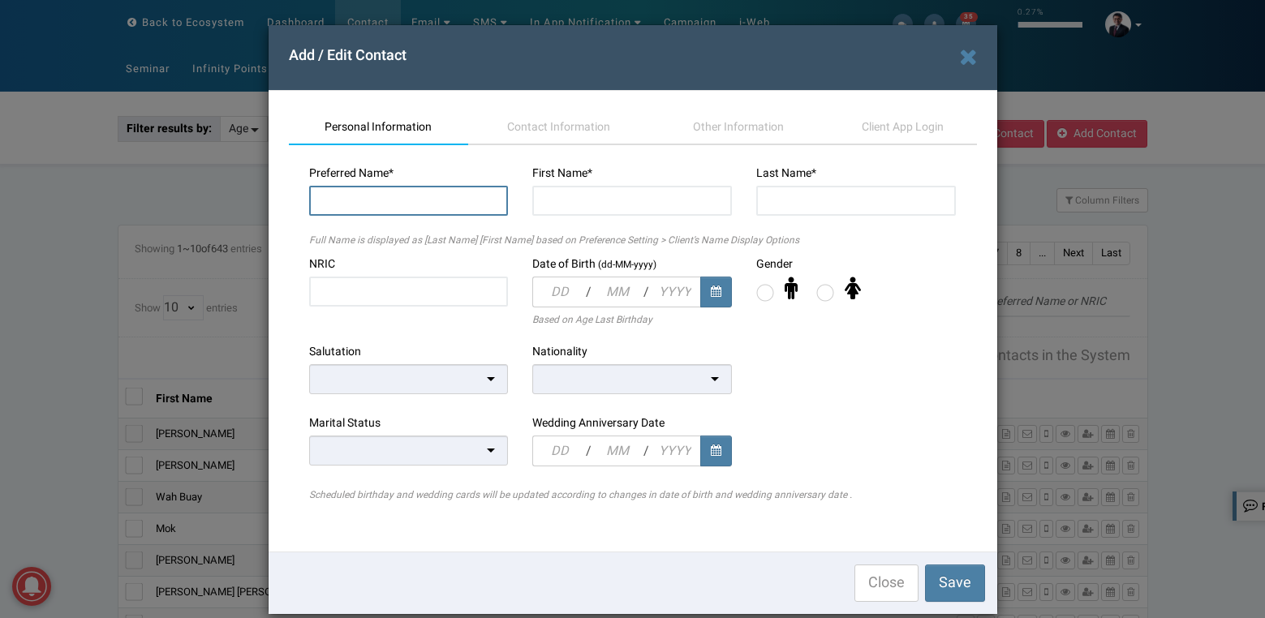
click at [441, 204] on input "text" at bounding box center [409, 201] width 200 height 30
paste input "Rebecca Mok"
type input "[PERSON_NAME]"
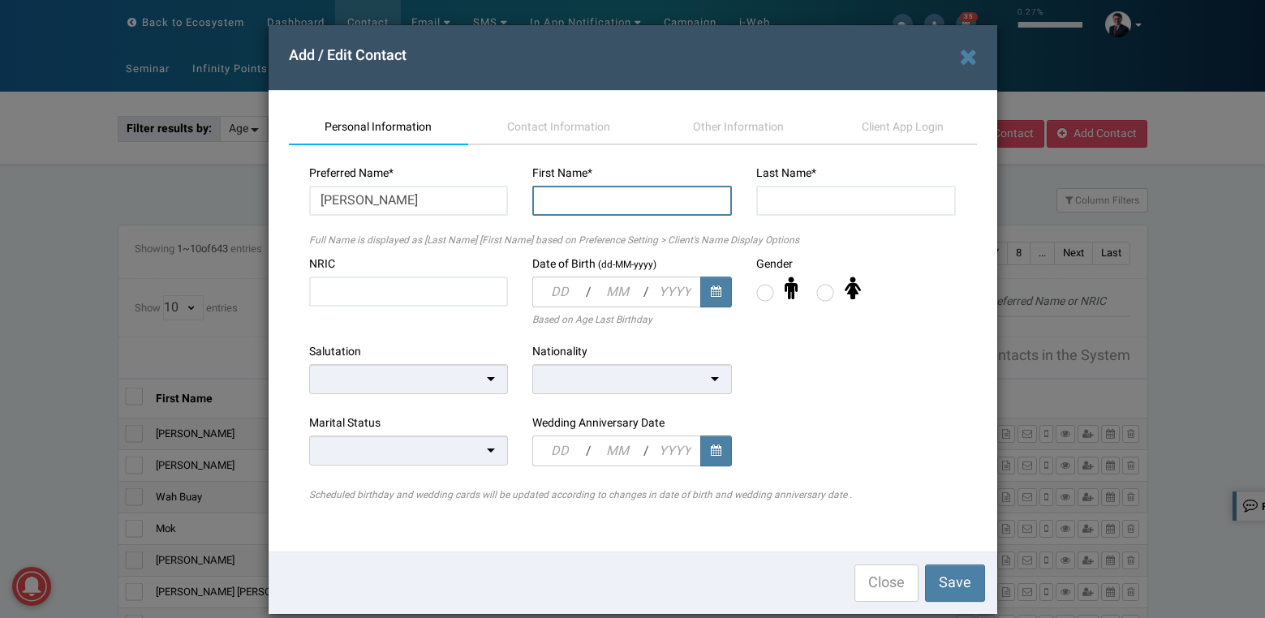
paste input "Rebecca Mok"
type input "[PERSON_NAME]"
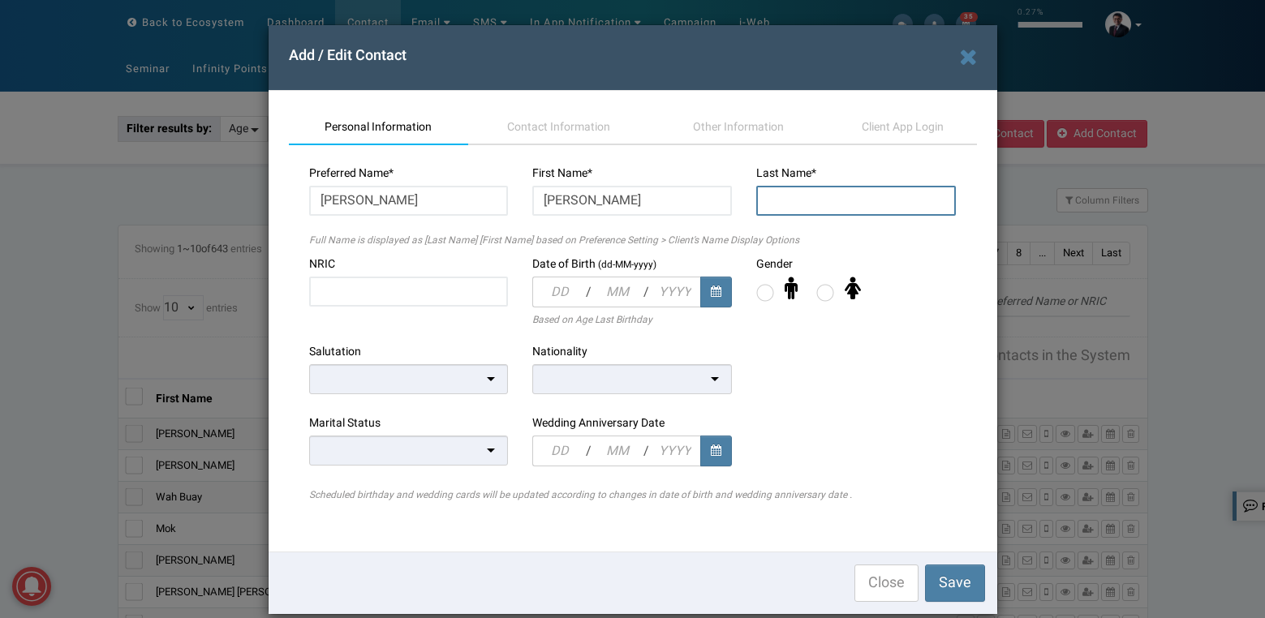
paste input "Mok"
type input "Mok"
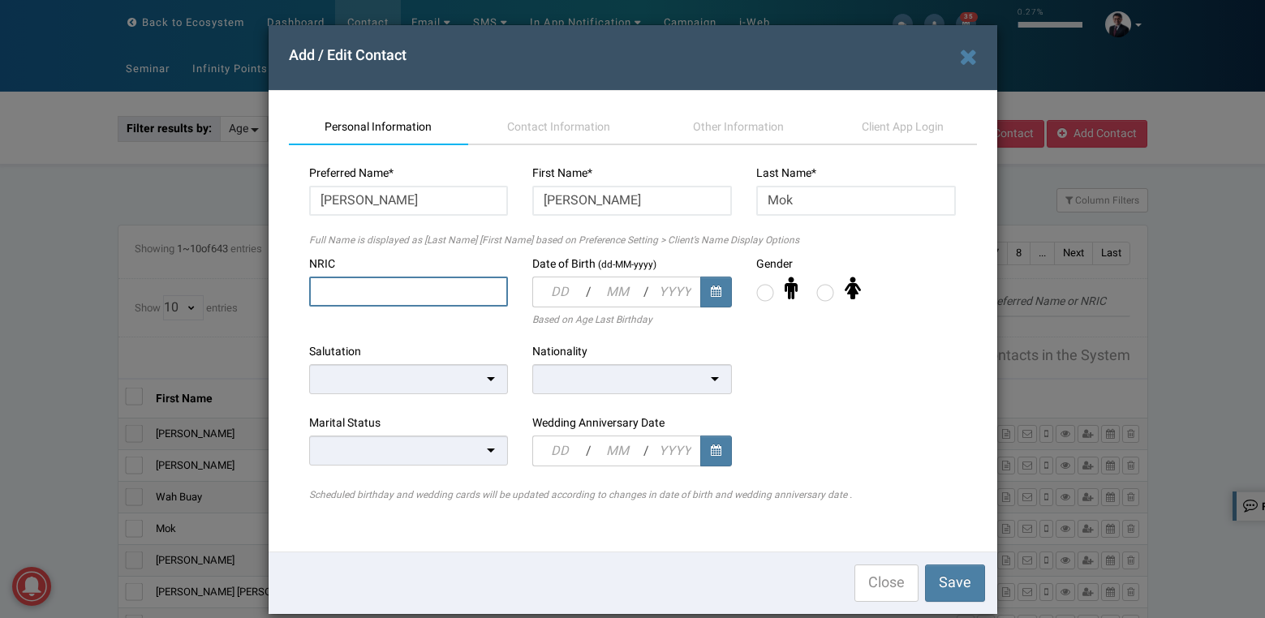
click at [441, 290] on input "text" at bounding box center [409, 292] width 200 height 30
paste input "T0737181G"
type input "T0737181G"
click at [558, 296] on input "text" at bounding box center [558, 292] width 53 height 31
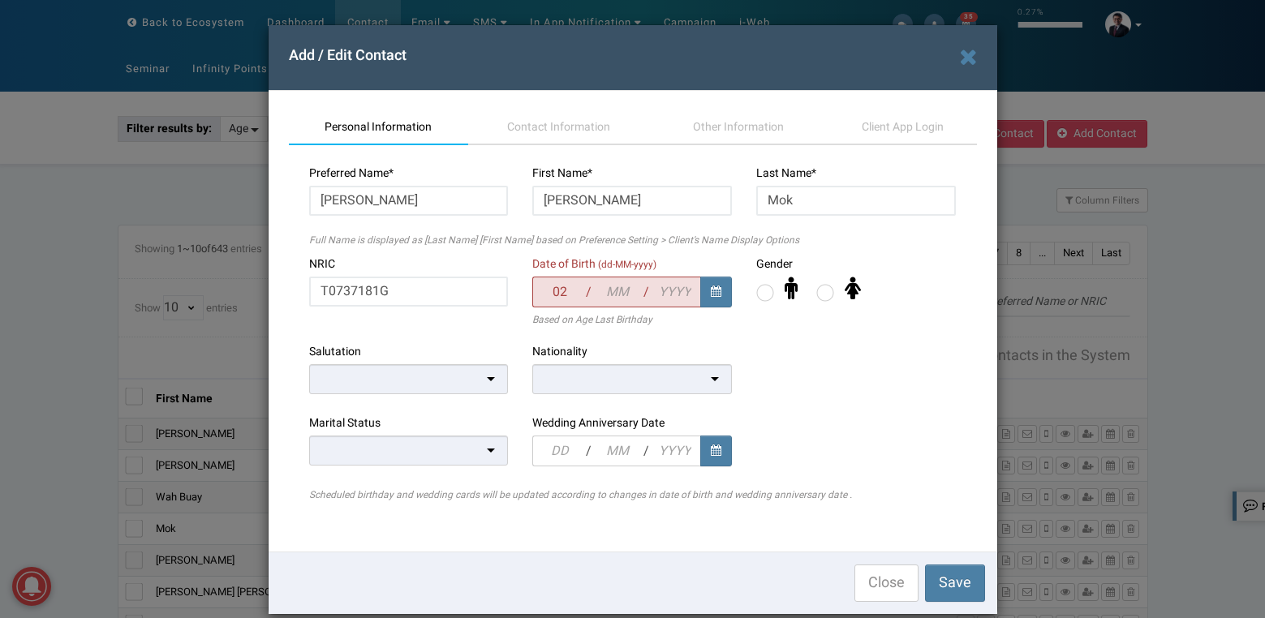
type input "02"
type input "03"
type input "2007"
click at [823, 297] on label at bounding box center [825, 293] width 18 height 18
click at [816, 287] on input "radio" at bounding box center [816, 287] width 0 height 0
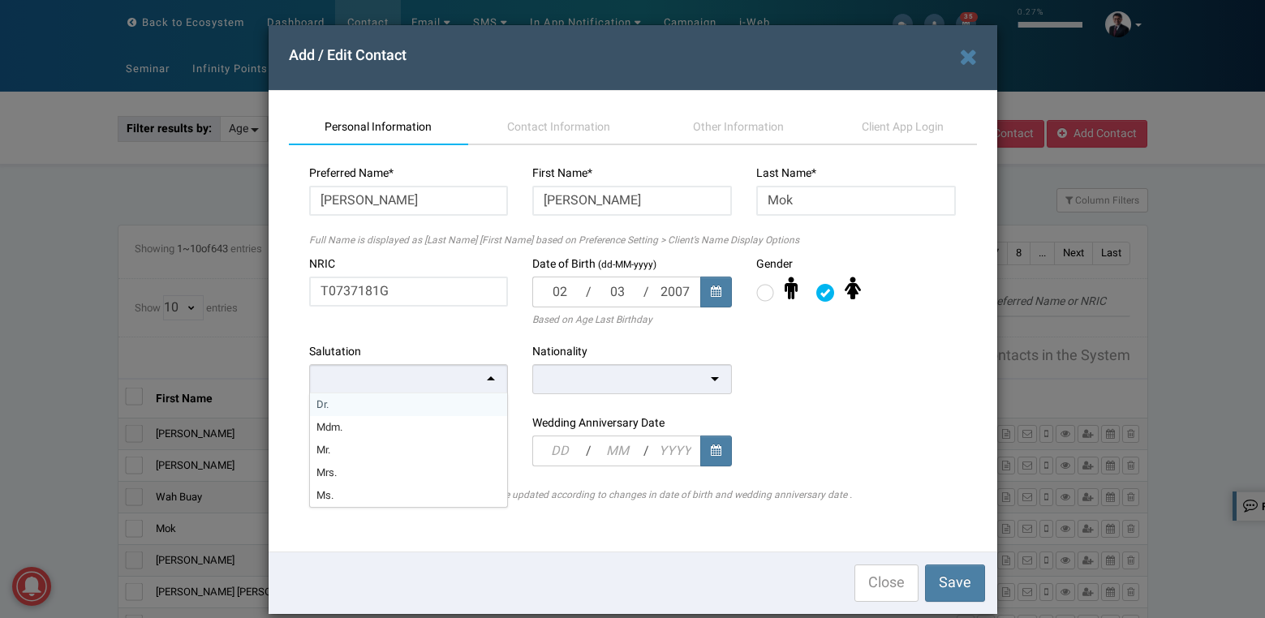
click at [483, 387] on div at bounding box center [409, 379] width 200 height 30
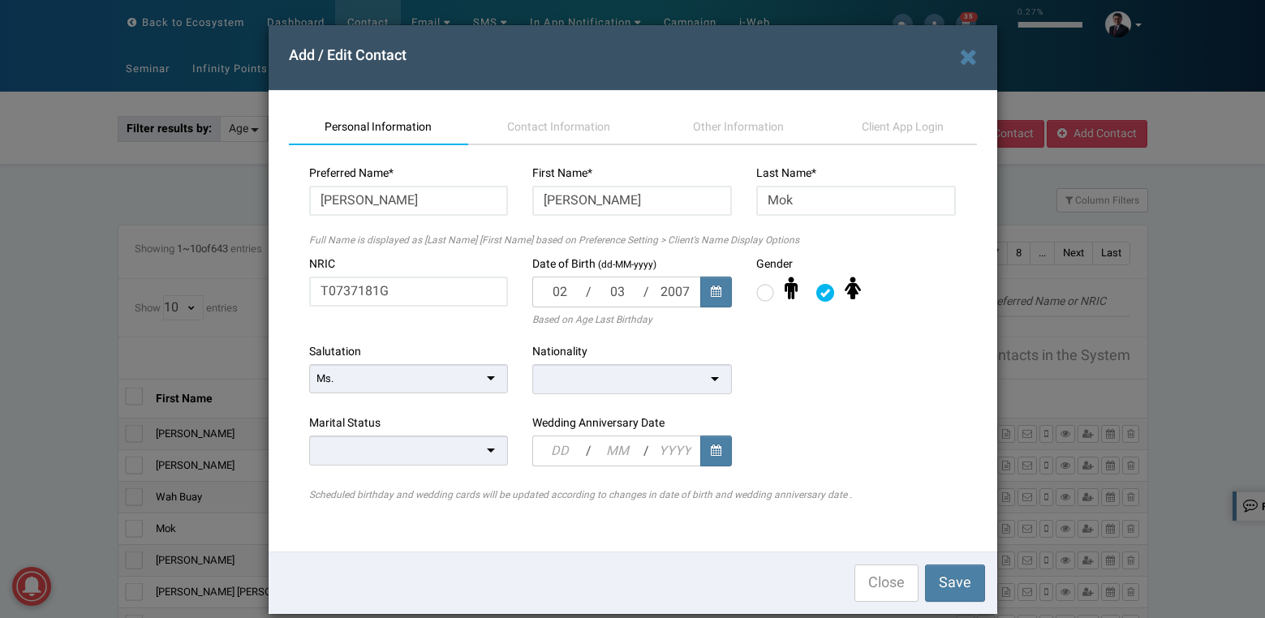
click at [563, 370] on div at bounding box center [632, 379] width 200 height 30
click at [410, 452] on div at bounding box center [409, 450] width 200 height 30
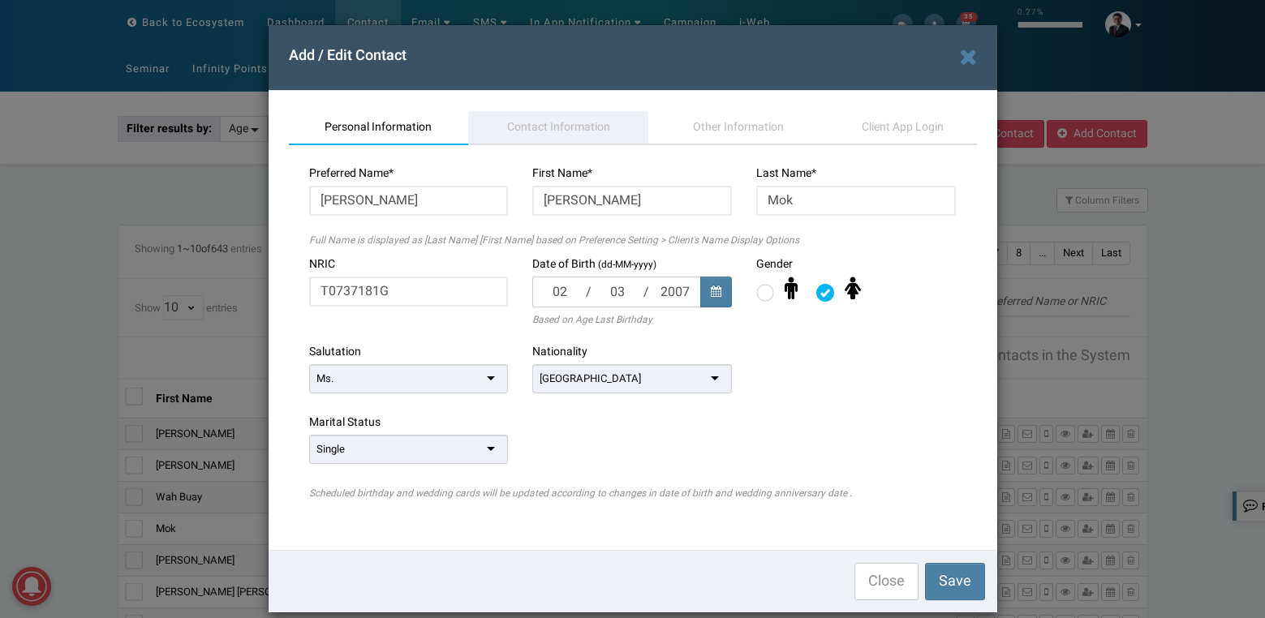
click at [545, 129] on span "Contact Information" at bounding box center [558, 126] width 103 height 17
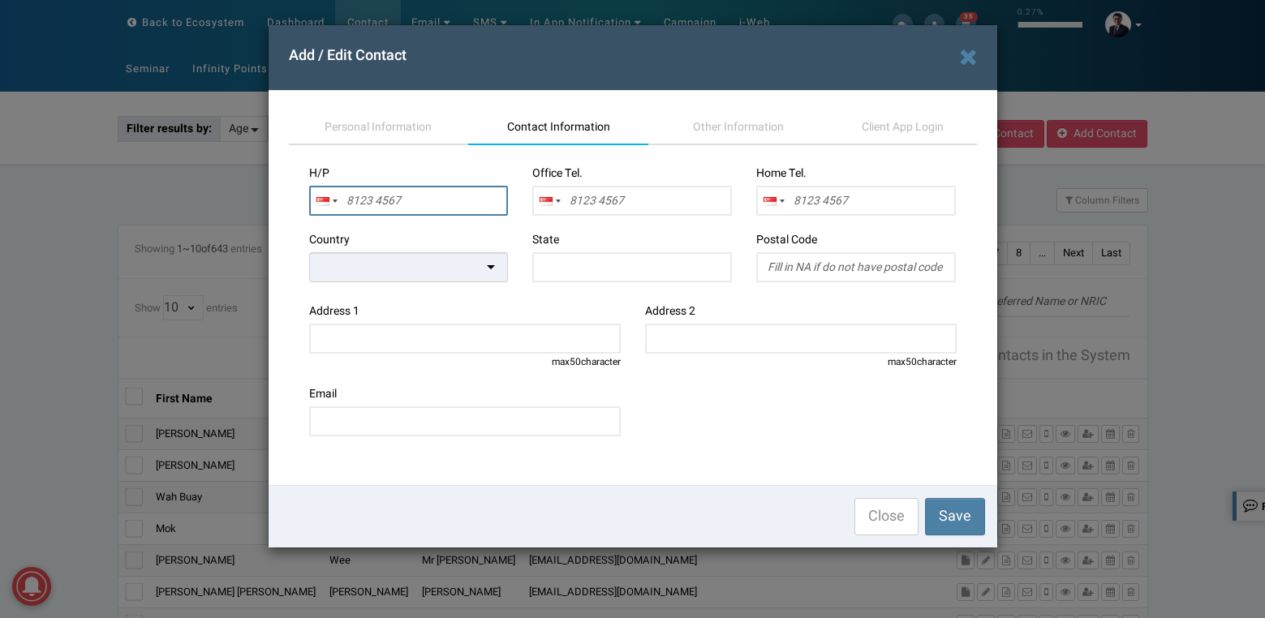
click at [466, 203] on input "text" at bounding box center [409, 201] width 200 height 30
paste input "82926135"
type input "8292 6135"
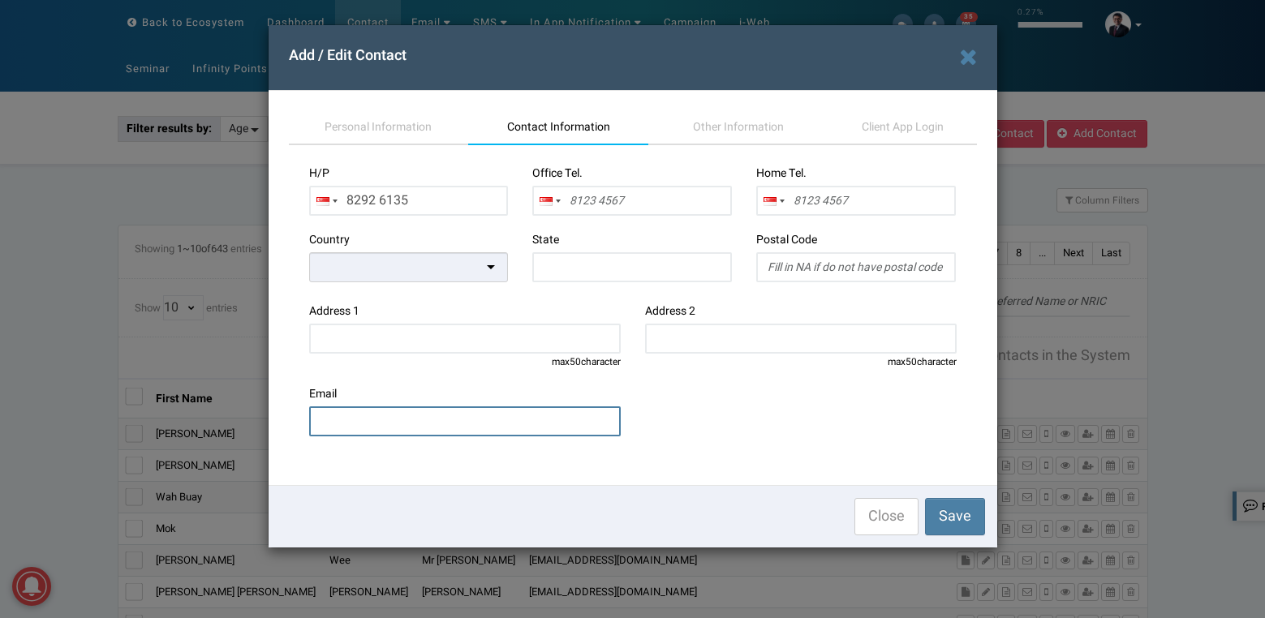
click at [475, 427] on input "email" at bounding box center [465, 421] width 312 height 30
paste input "[EMAIL_ADDRESS][DOMAIN_NAME]"
type input "[EMAIL_ADDRESS][DOMAIN_NAME]"
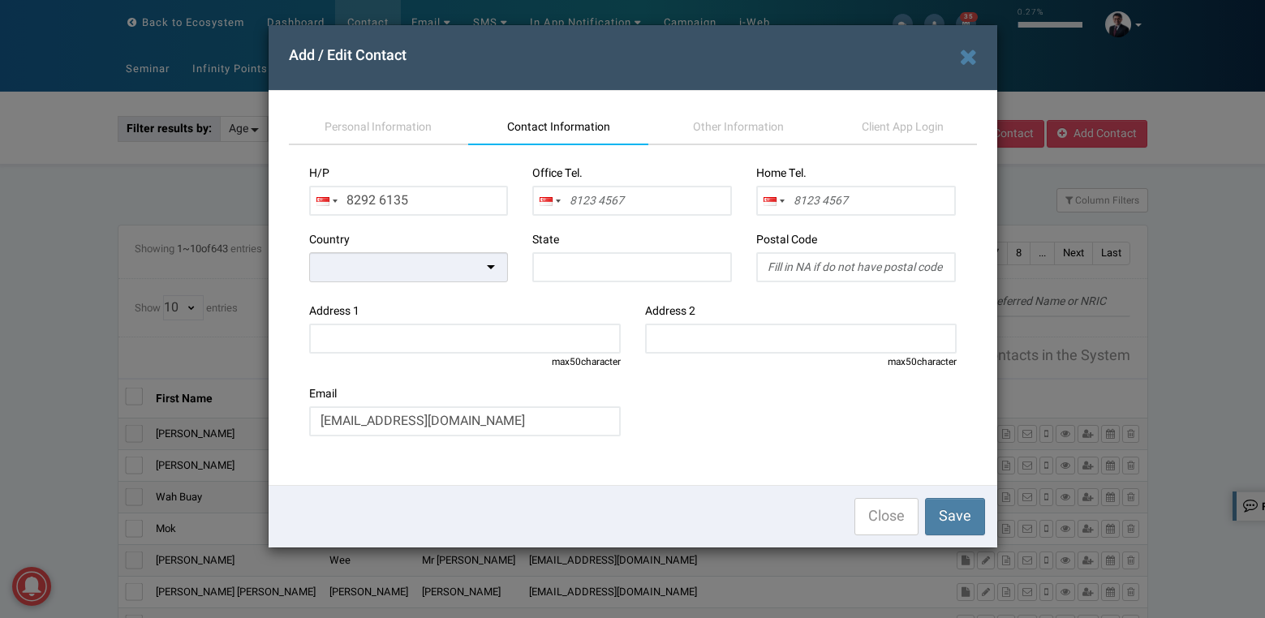
click at [488, 277] on div at bounding box center [409, 267] width 200 height 30
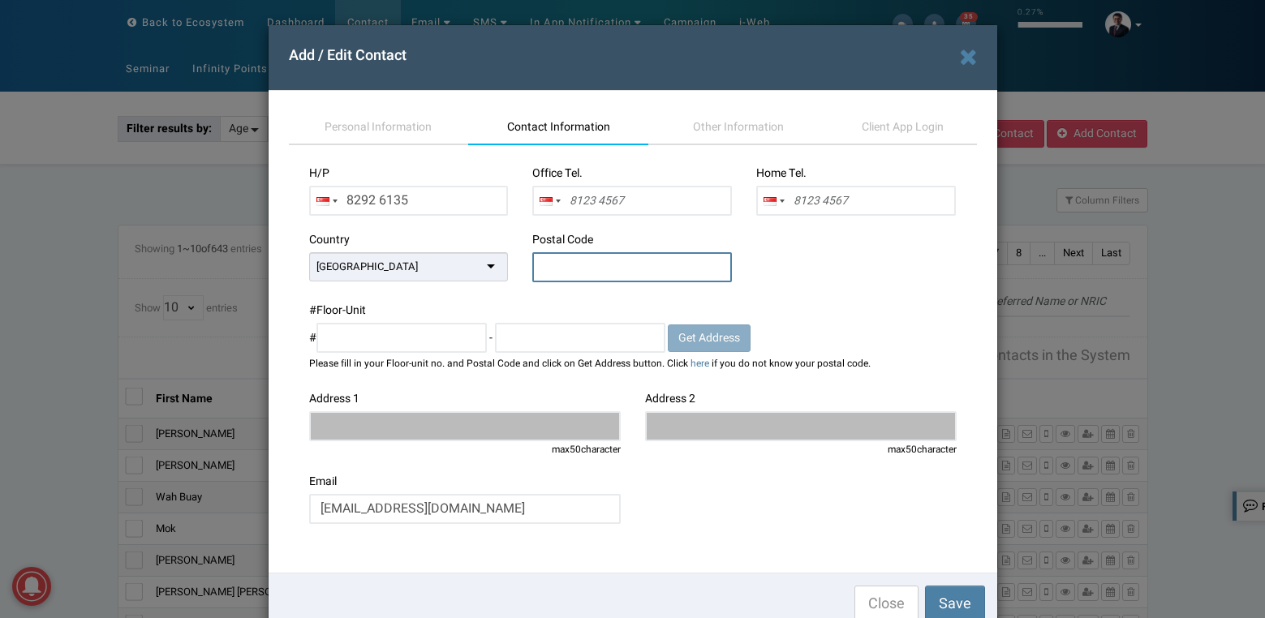
click at [593, 268] on input "text" at bounding box center [632, 267] width 200 height 30
type input "359639"
click at [693, 337] on span "Get Address" at bounding box center [709, 337] width 62 height 17
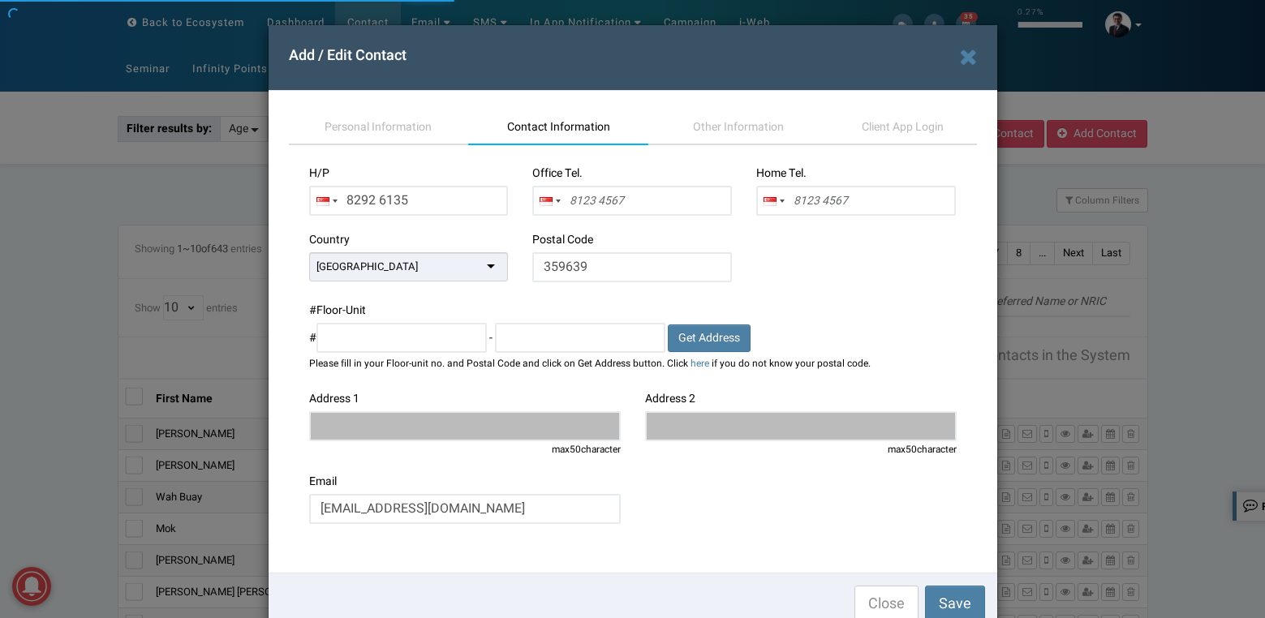
click at [810, 318] on div "# Floor-Unit # - Get Address Please fill in your Floor-unit no. and Postal Code…" at bounding box center [632, 337] width 647 height 68
click at [693, 334] on span "Get Address" at bounding box center [709, 337] width 62 height 17
type input "24 COTSWOLD CLOSE"
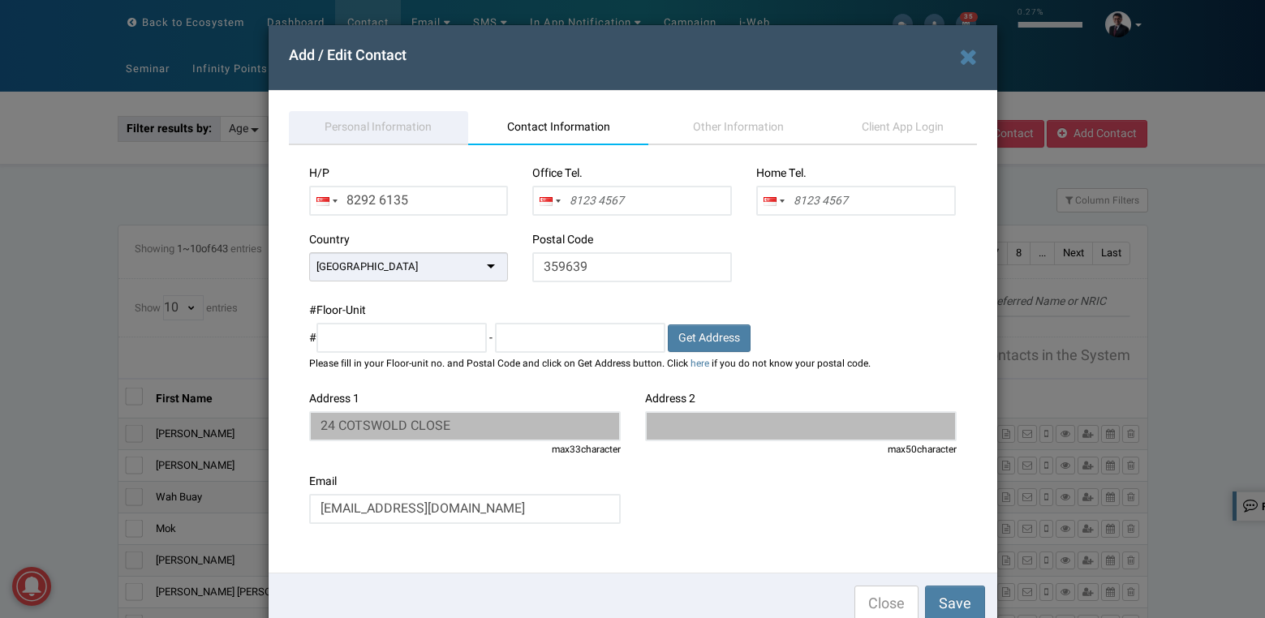
click at [373, 127] on span "Personal Information" at bounding box center [377, 126] width 107 height 17
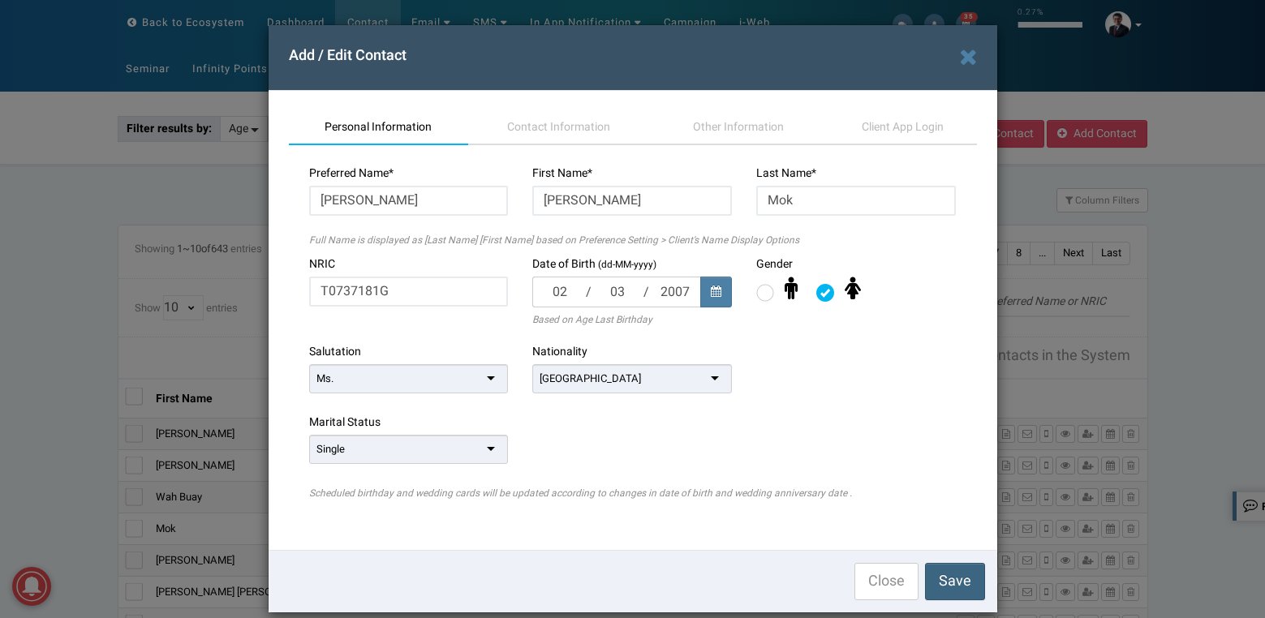
click at [945, 580] on span "Save" at bounding box center [955, 581] width 32 height 22
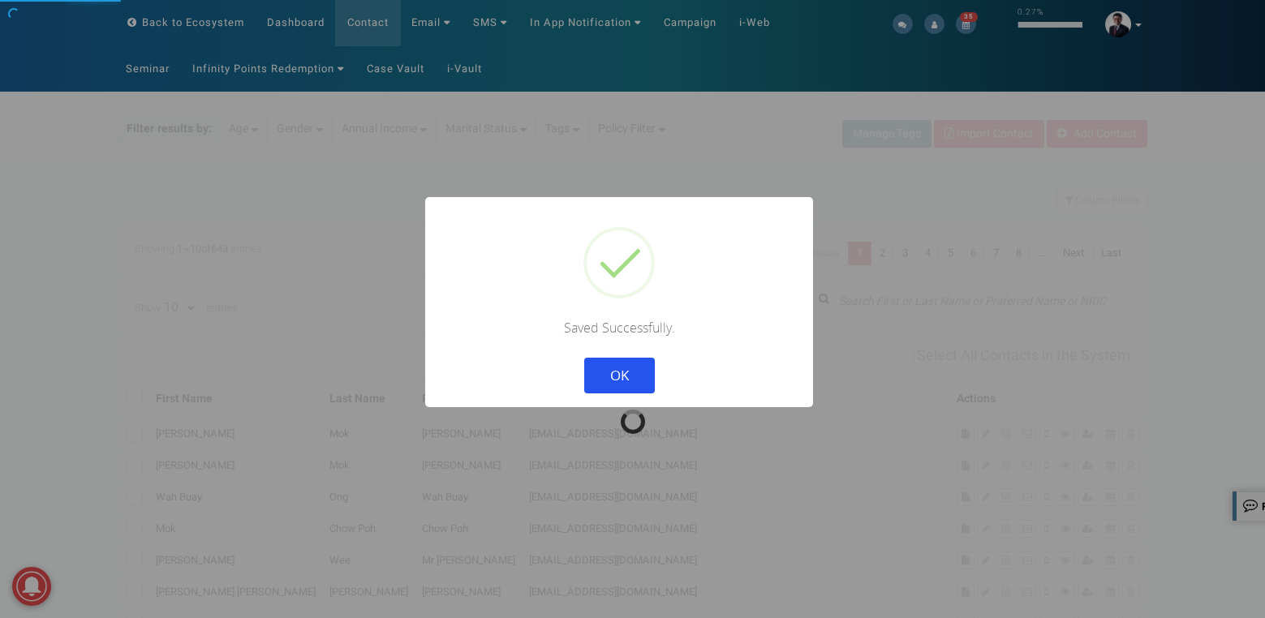
click at [639, 371] on button "OK" at bounding box center [618, 376] width 71 height 36
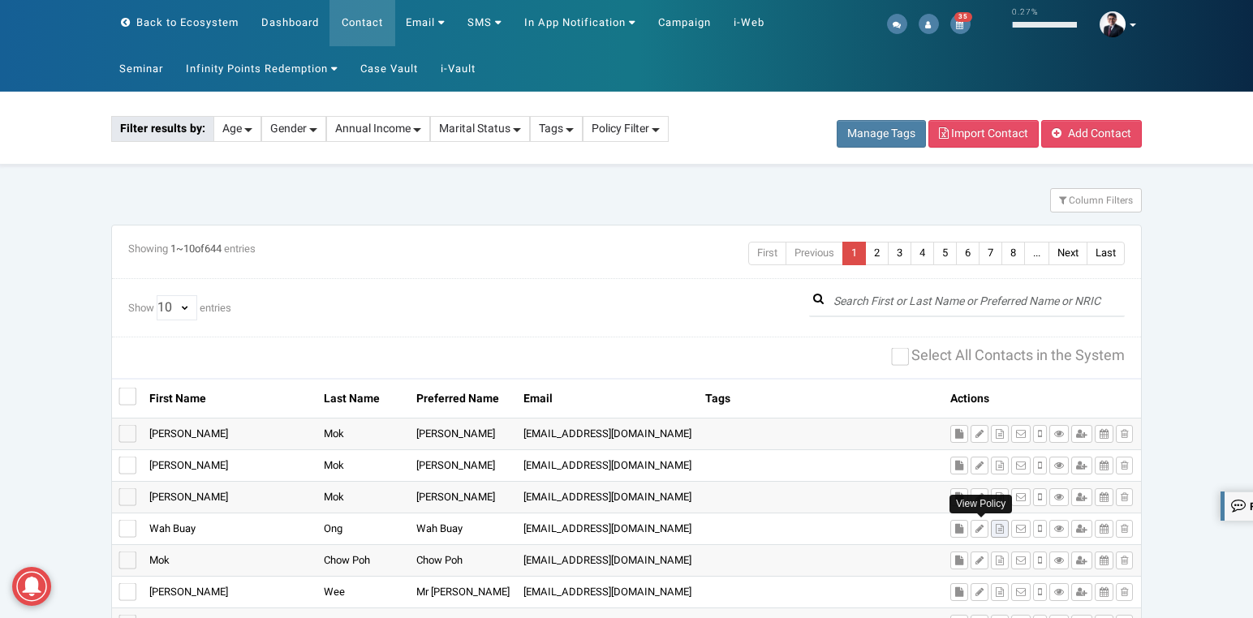
click at [995, 529] on icon at bounding box center [999, 529] width 8 height 10
click at [995, 496] on icon at bounding box center [999, 497] width 8 height 10
click at [995, 559] on icon at bounding box center [999, 561] width 8 height 10
click at [416, 493] on span "Veronica" at bounding box center [455, 496] width 79 height 15
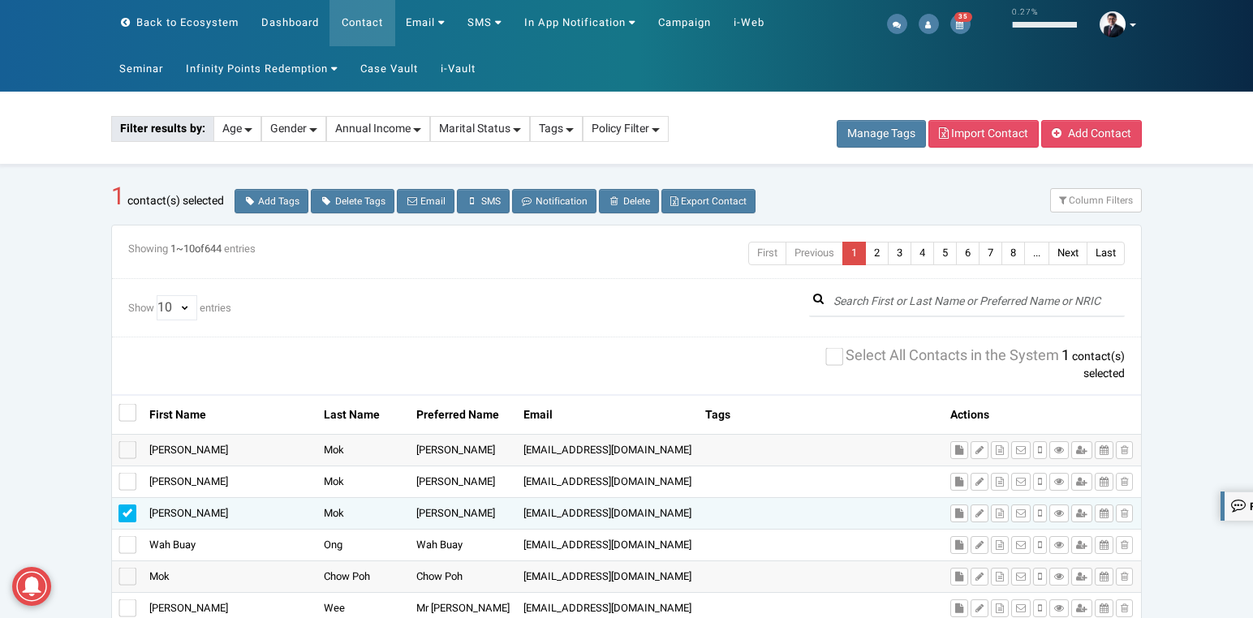
click at [416, 514] on span "Veronica" at bounding box center [455, 512] width 79 height 15
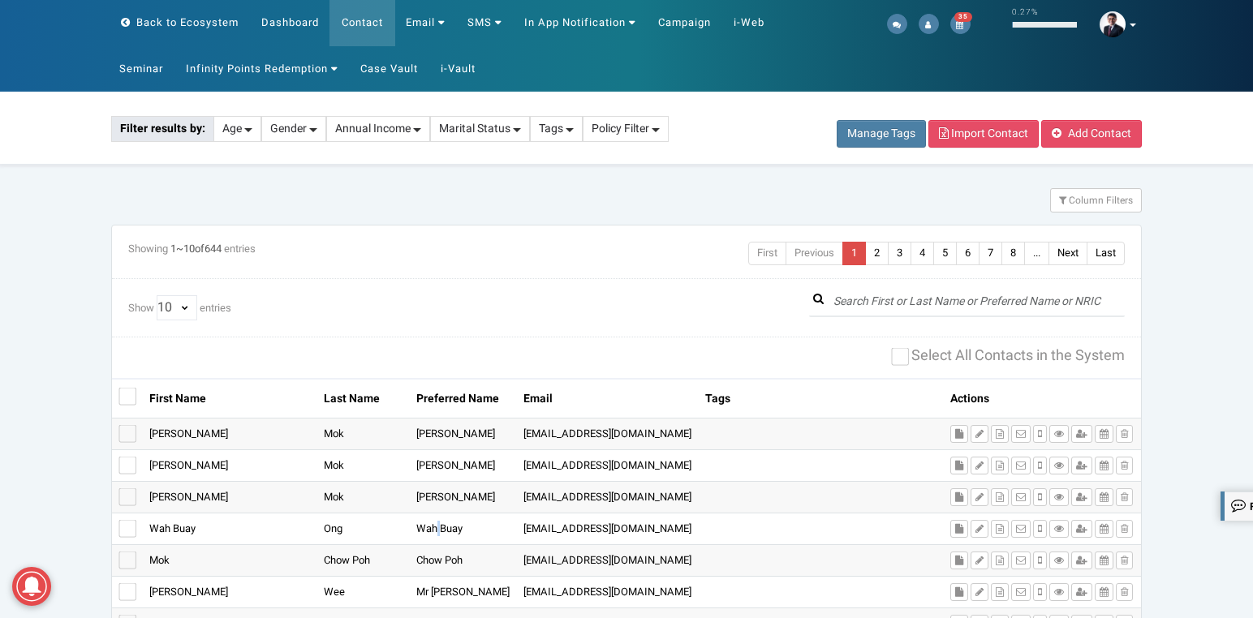
click at [410, 514] on div "Preferred Name Wah Buay" at bounding box center [463, 530] width 107 height 32
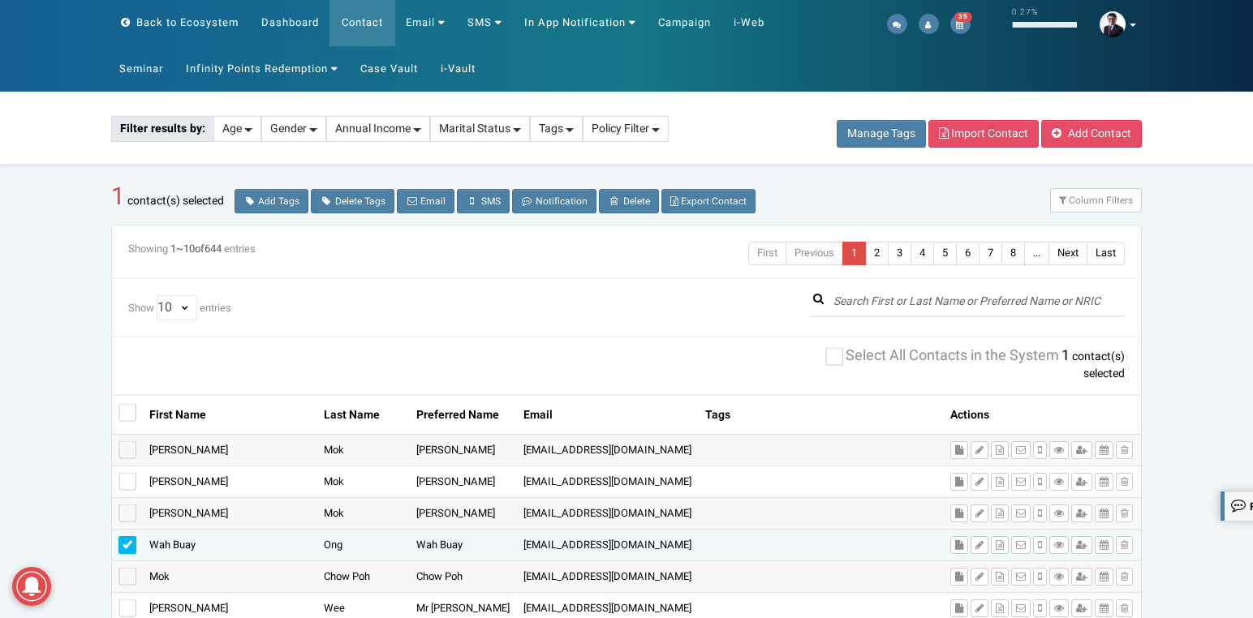
click at [166, 516] on span "Veronica" at bounding box center [188, 512] width 79 height 15
click at [126, 551] on label at bounding box center [127, 545] width 18 height 18
click at [127, 539] on input "checkbox" at bounding box center [127, 539] width 0 height 0
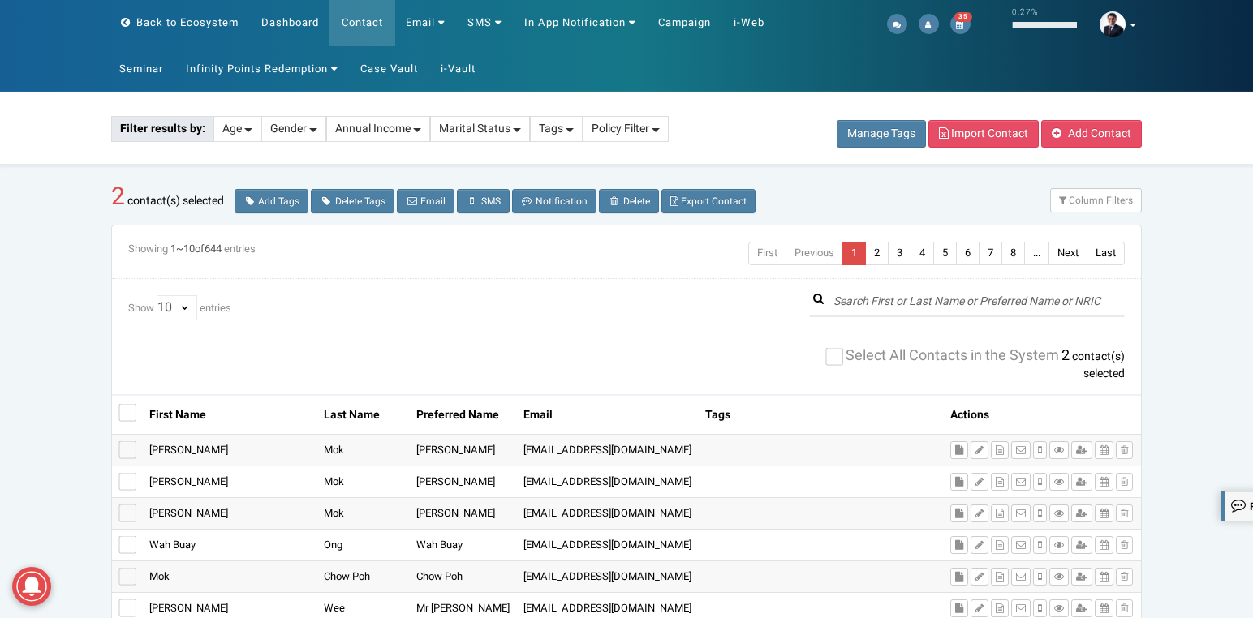
click at [190, 507] on span "Veronica" at bounding box center [188, 512] width 79 height 15
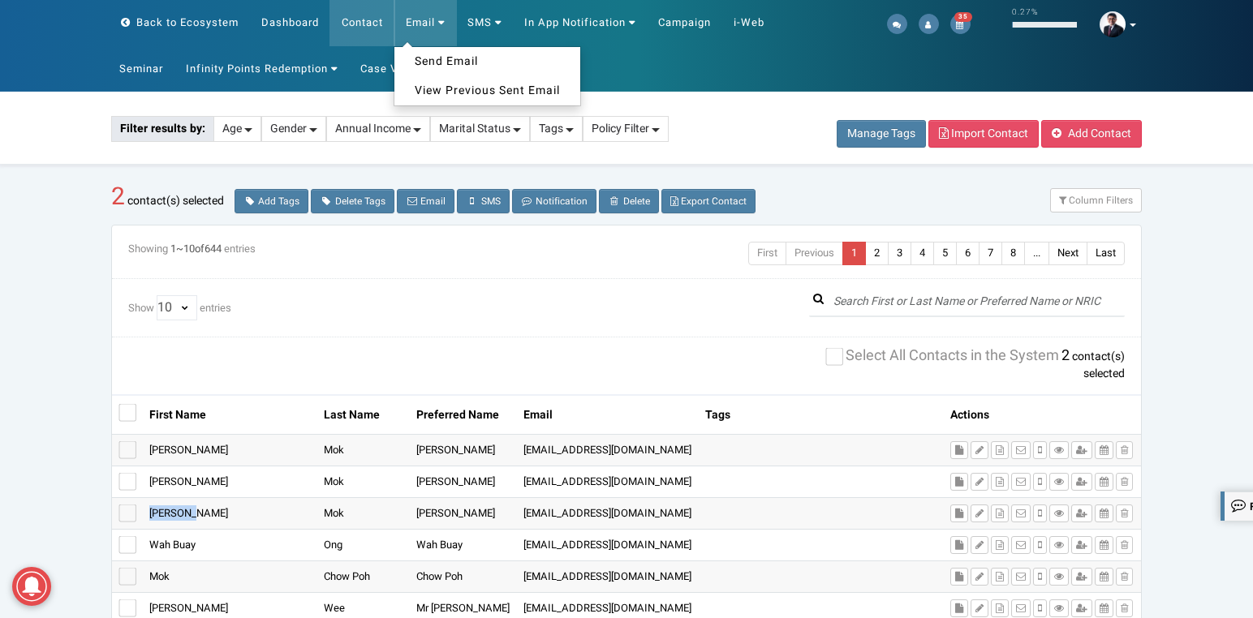
copy span "Veronica"
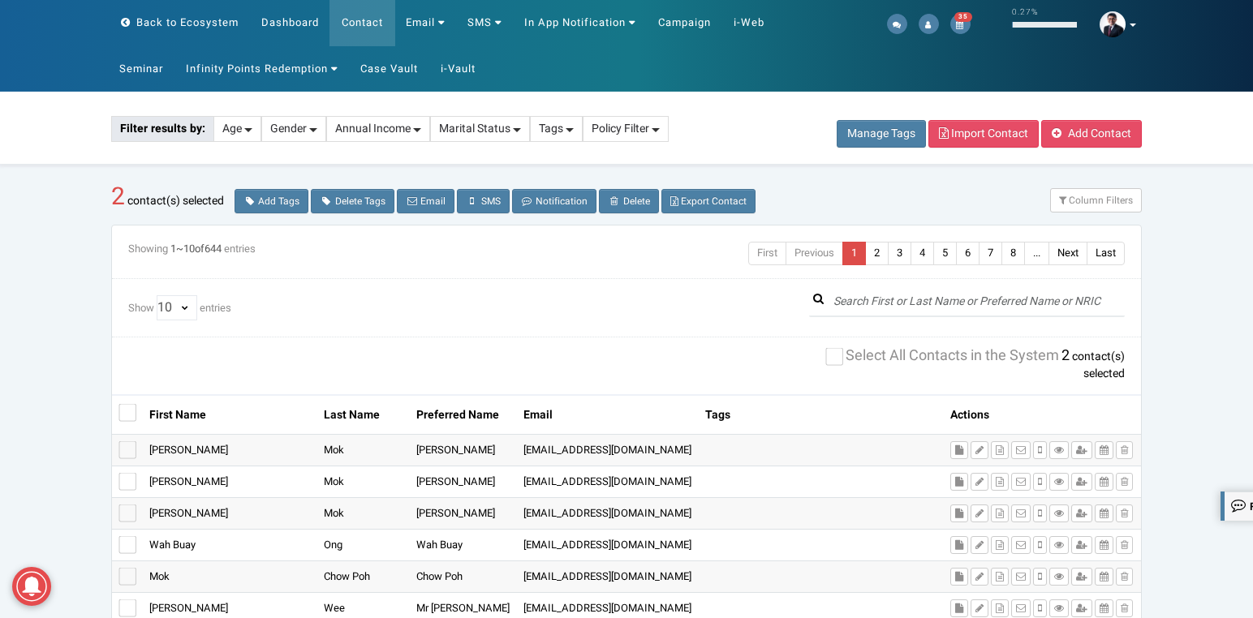
click at [178, 482] on span "Dominic" at bounding box center [188, 481] width 79 height 15
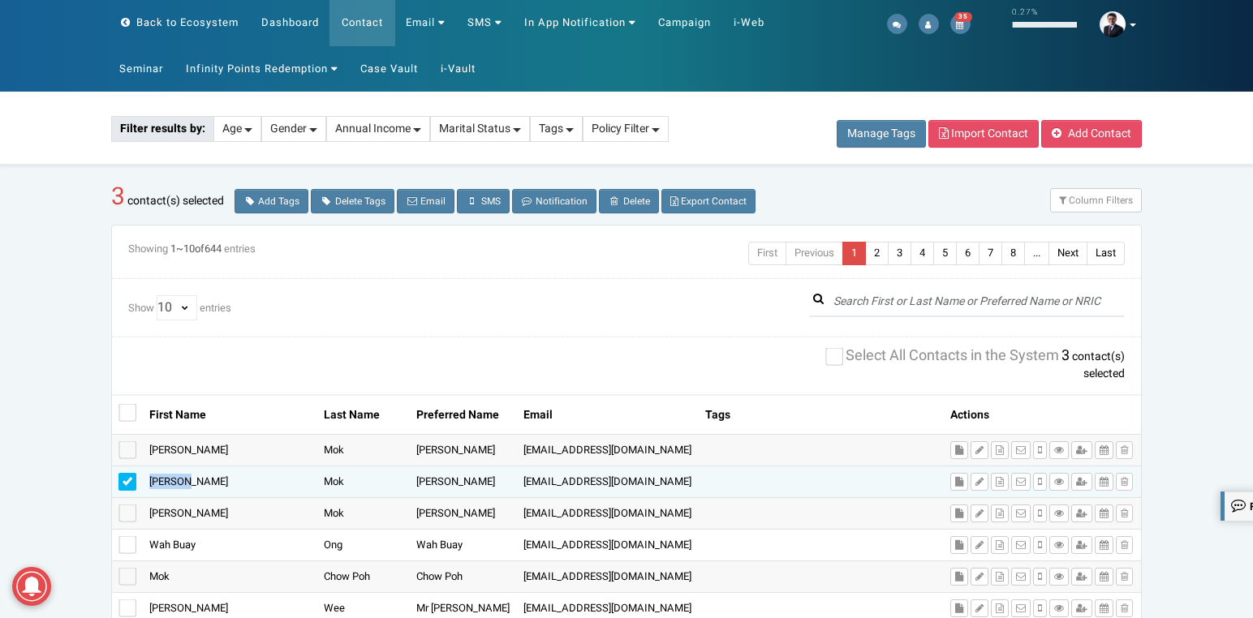
click at [178, 482] on span "Dominic" at bounding box center [188, 481] width 79 height 15
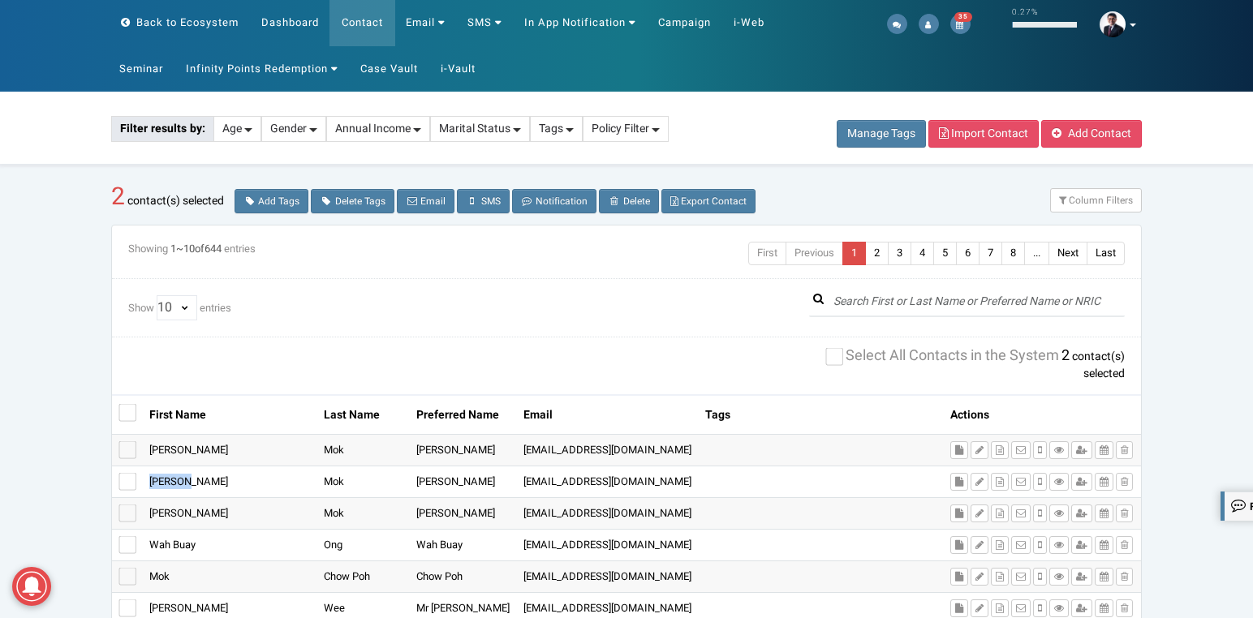
copy span "Dominic"
click at [174, 445] on span "[PERSON_NAME]" at bounding box center [188, 449] width 79 height 15
click at [173, 445] on span "[PERSON_NAME]" at bounding box center [188, 449] width 79 height 15
copy span "[PERSON_NAME]"
click at [175, 513] on span "Veronica" at bounding box center [188, 512] width 79 height 15
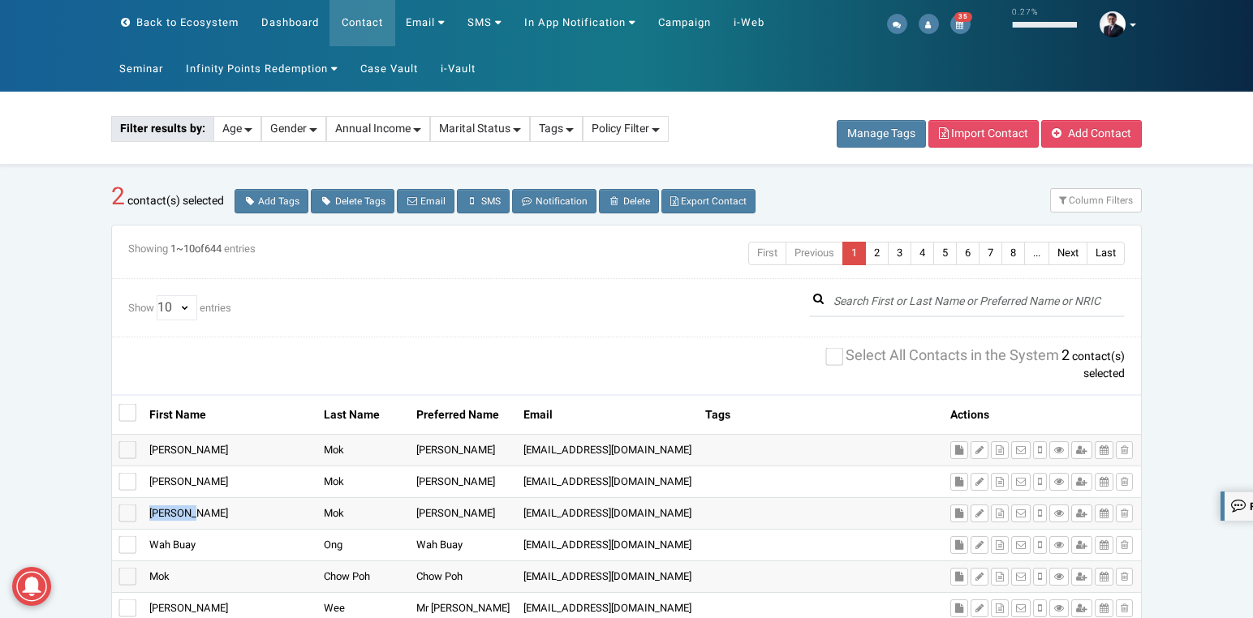
click at [175, 513] on span "Veronica" at bounding box center [188, 512] width 79 height 15
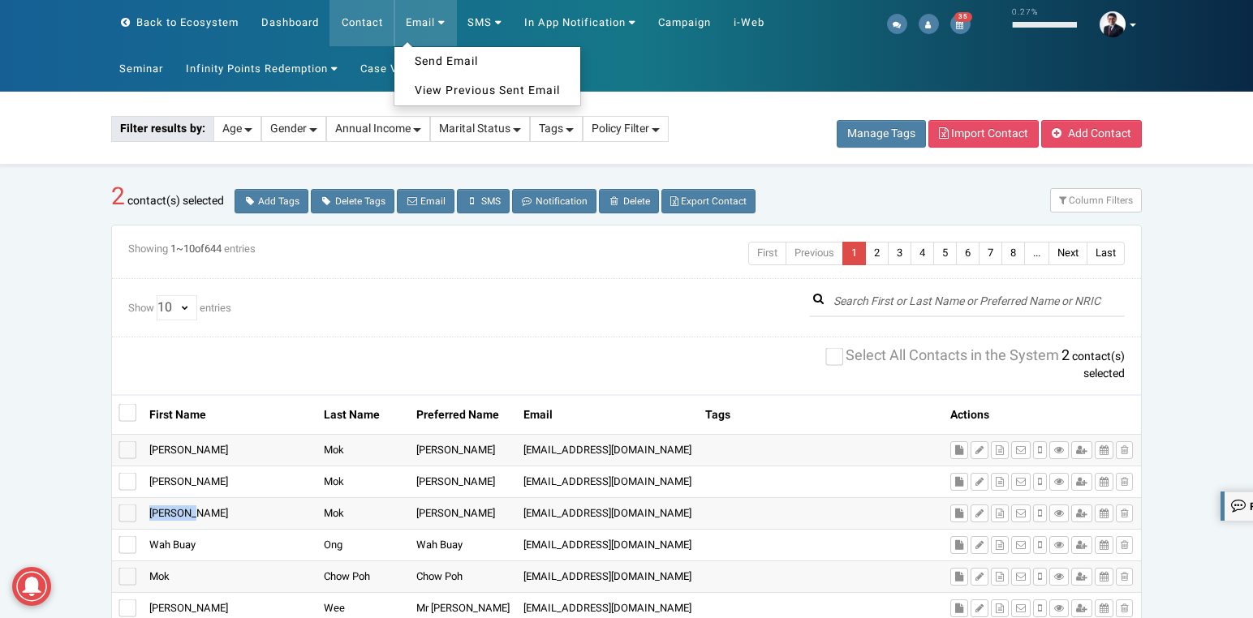
copy span "Veronica"
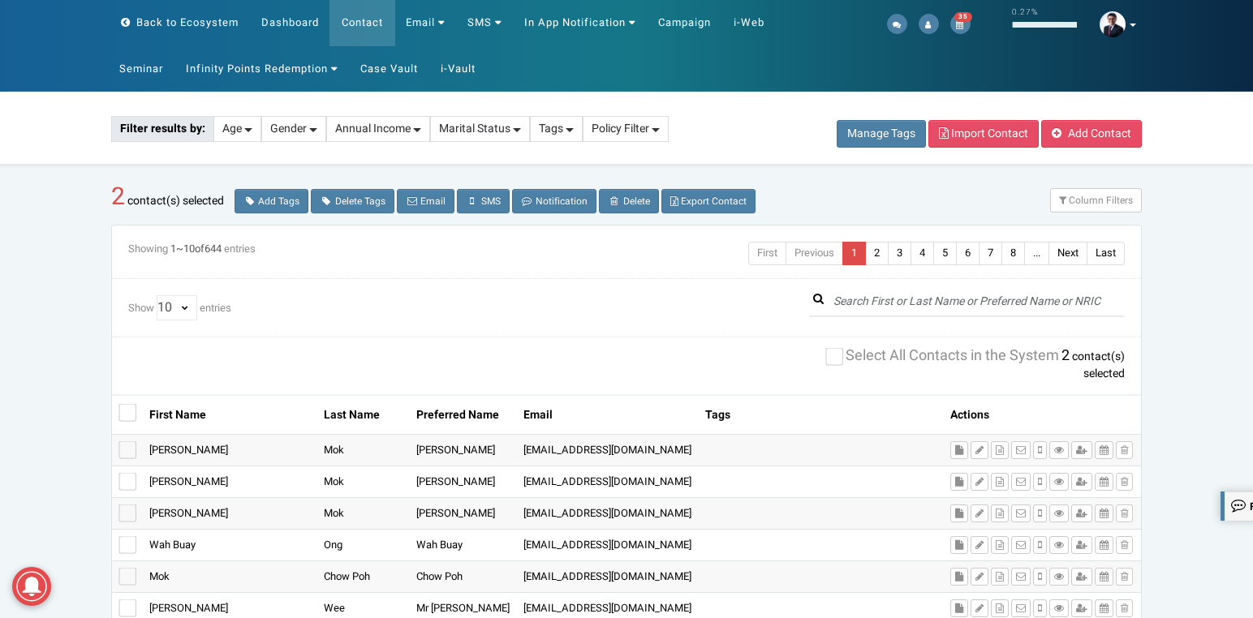
click at [169, 482] on span "Dominic" at bounding box center [188, 481] width 79 height 15
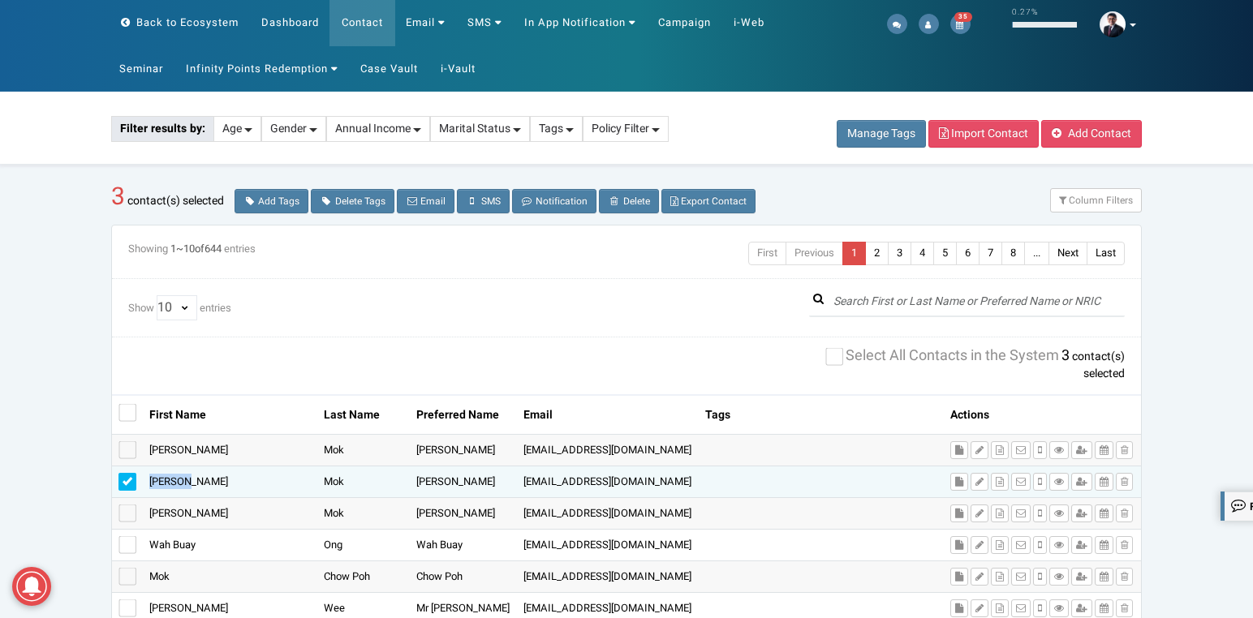
click at [169, 482] on span "Dominic" at bounding box center [188, 481] width 79 height 15
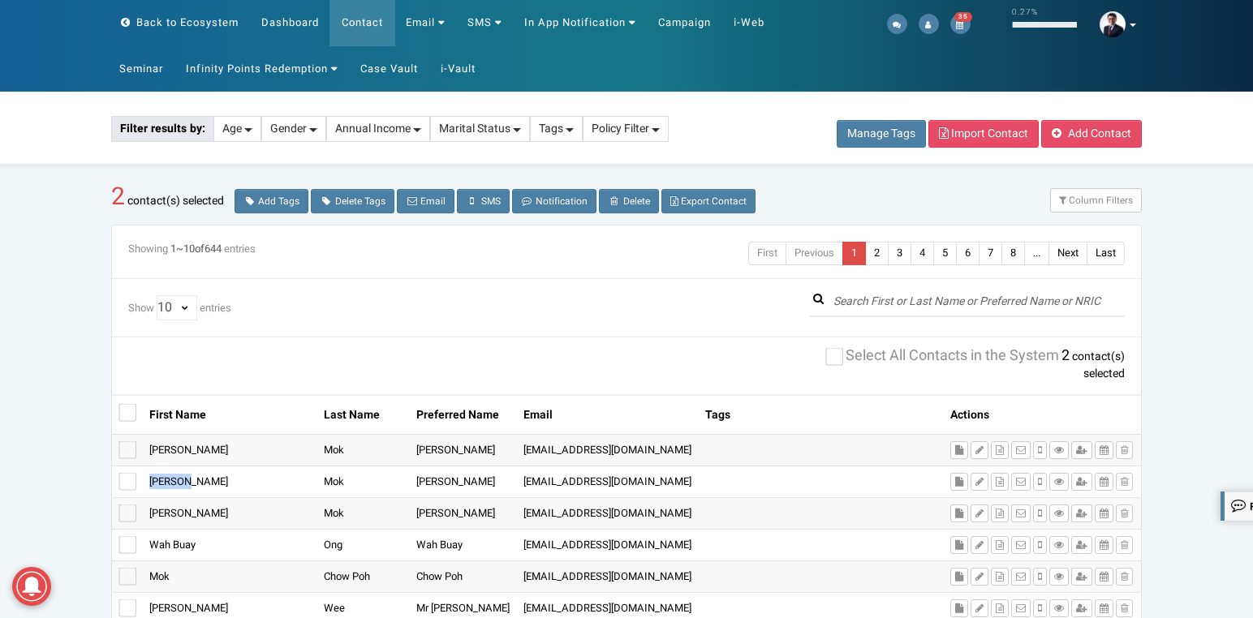
copy span "Dominic"
click at [175, 450] on span "[PERSON_NAME]" at bounding box center [188, 449] width 79 height 15
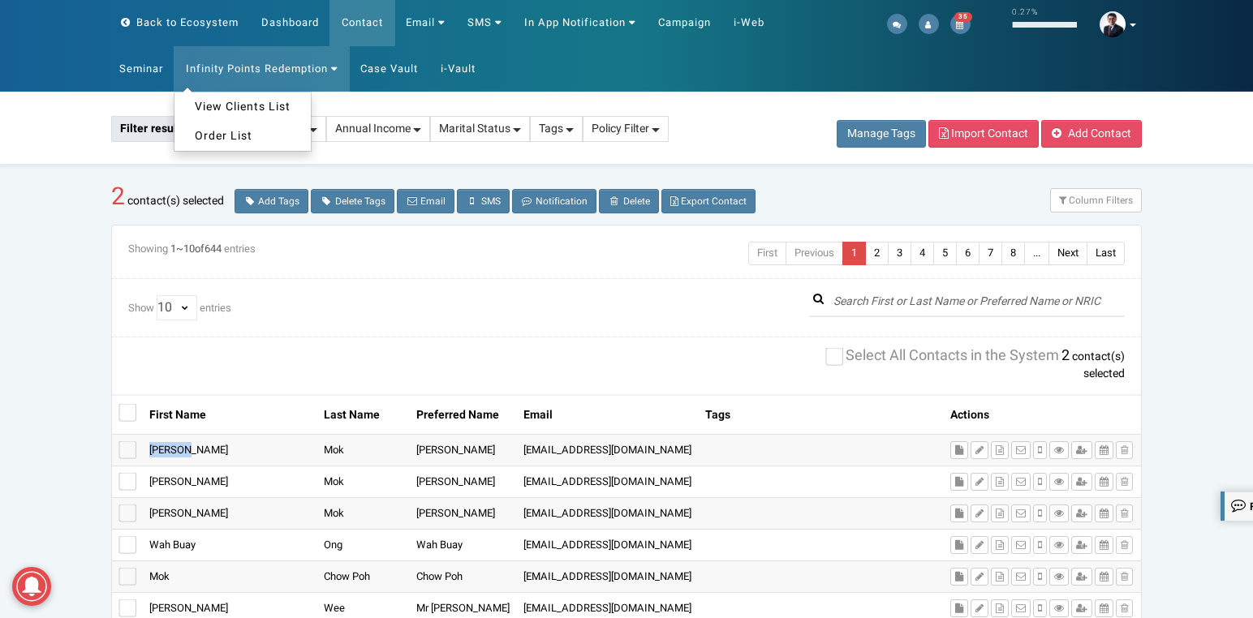
copy span "[PERSON_NAME]"
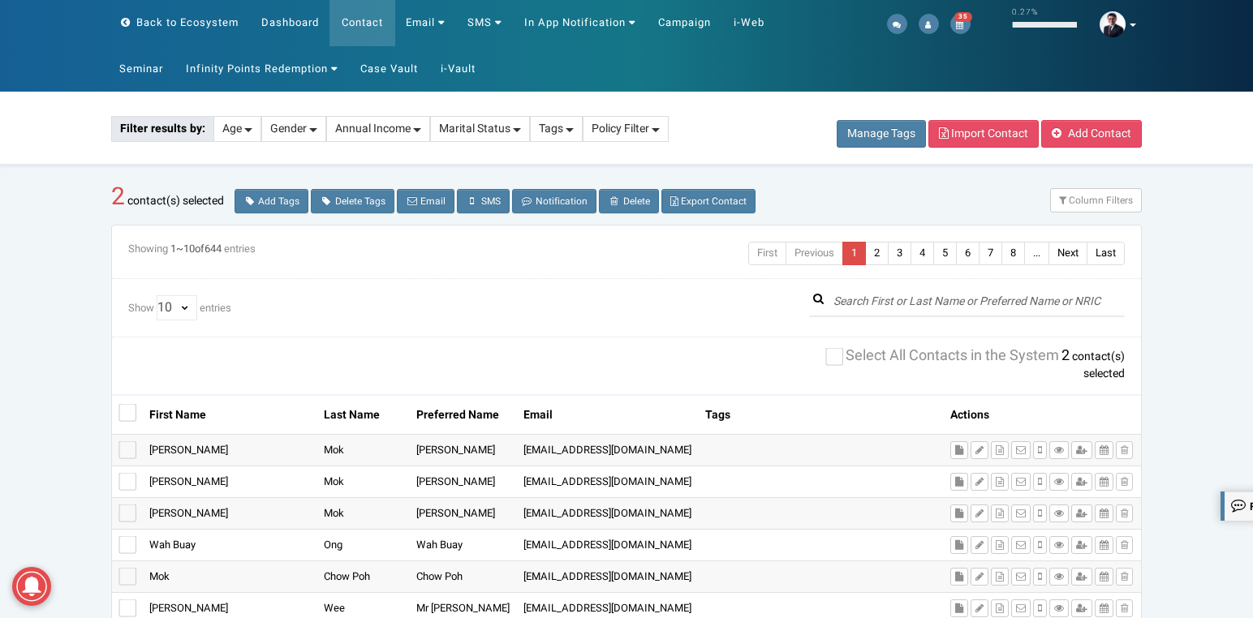
click at [172, 478] on span "Dominic" at bounding box center [188, 481] width 79 height 15
copy span "Dominic"
click at [175, 449] on span "[PERSON_NAME]" at bounding box center [188, 449] width 79 height 15
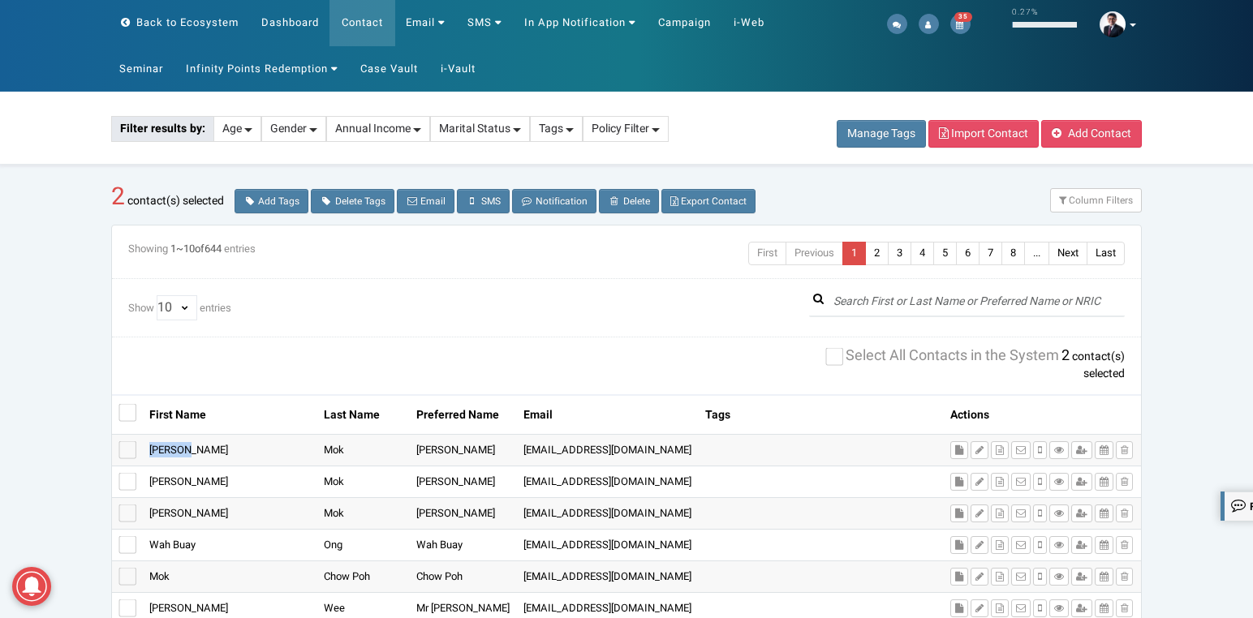
copy span "[PERSON_NAME]"
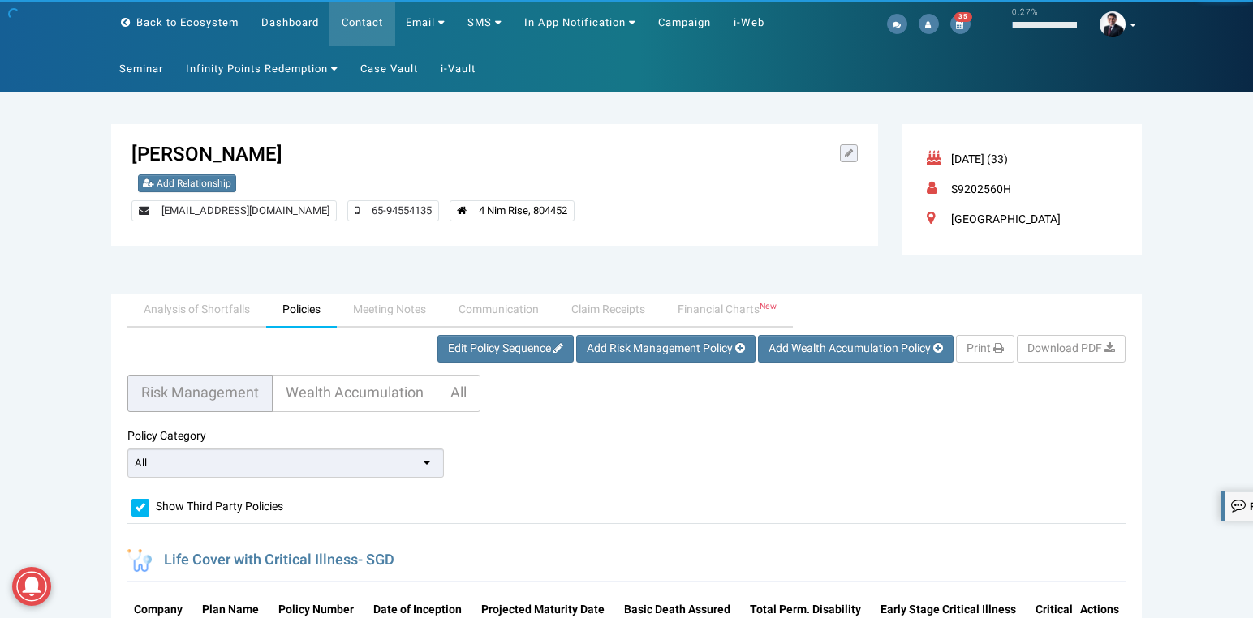
click at [845, 153] on icon at bounding box center [848, 153] width 8 height 10
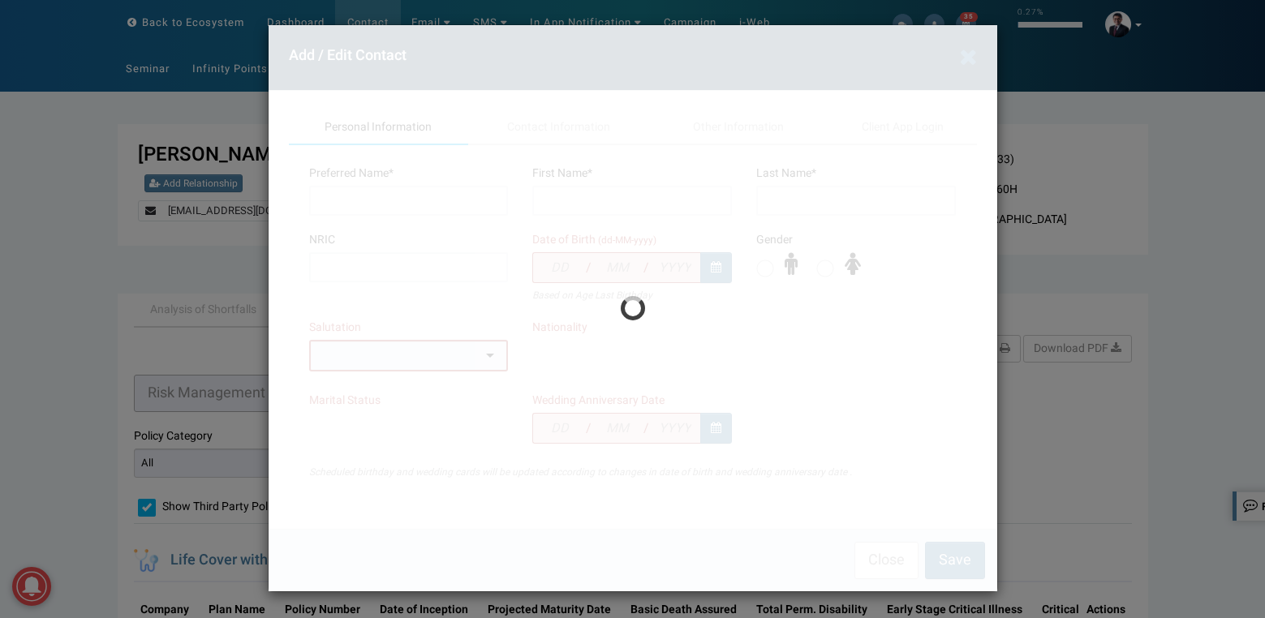
type input "Veronica"
type input "Mok"
type input "S9202560H"
type input "06"
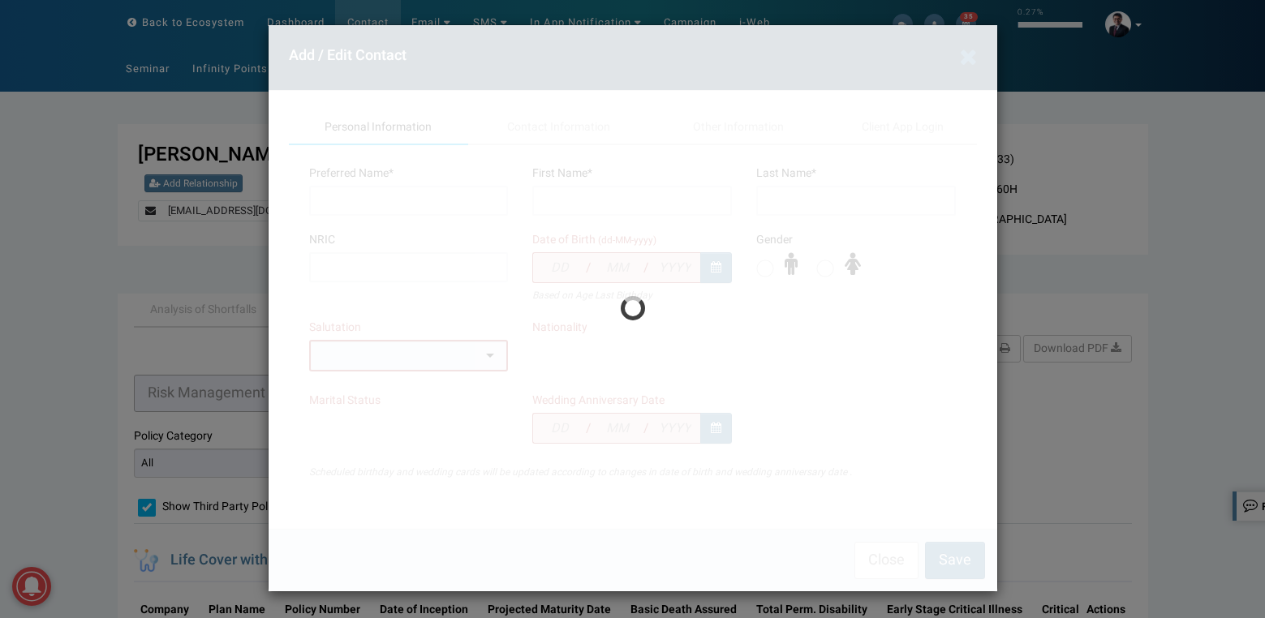
type input "01"
type input "1992"
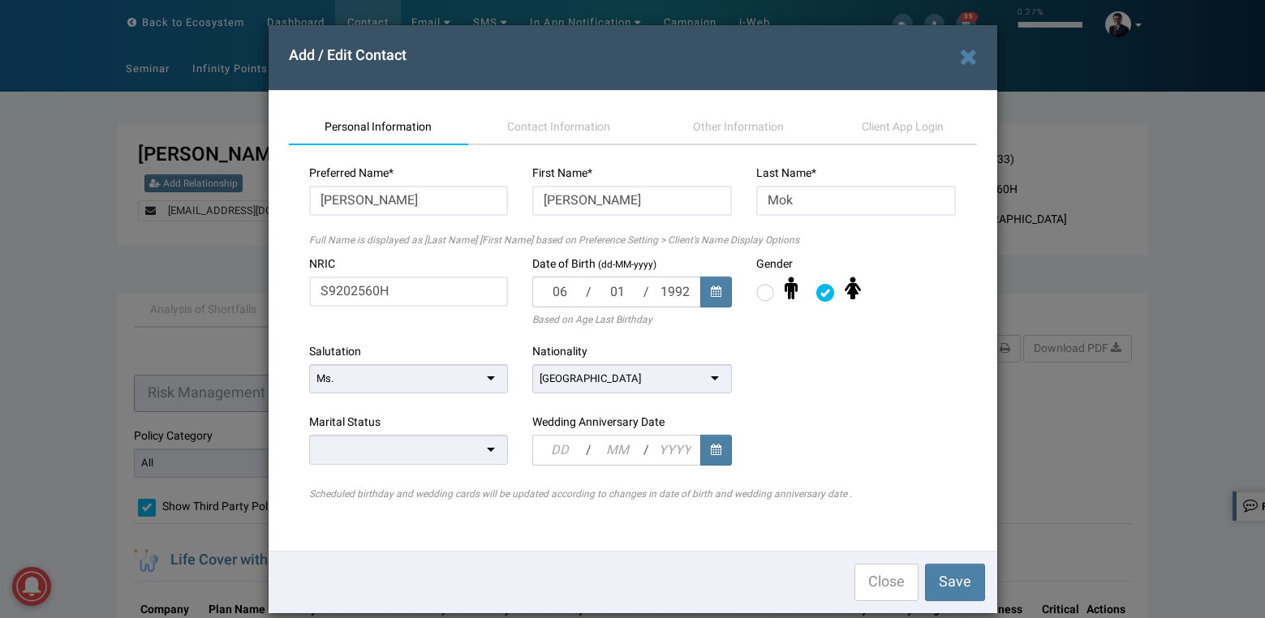
click at [556, 127] on div at bounding box center [633, 319] width 728 height 588
drag, startPoint x: 548, startPoint y: 118, endPoint x: 477, endPoint y: 286, distance: 181.7
click at [548, 120] on span "Contact Information" at bounding box center [558, 126] width 103 height 17
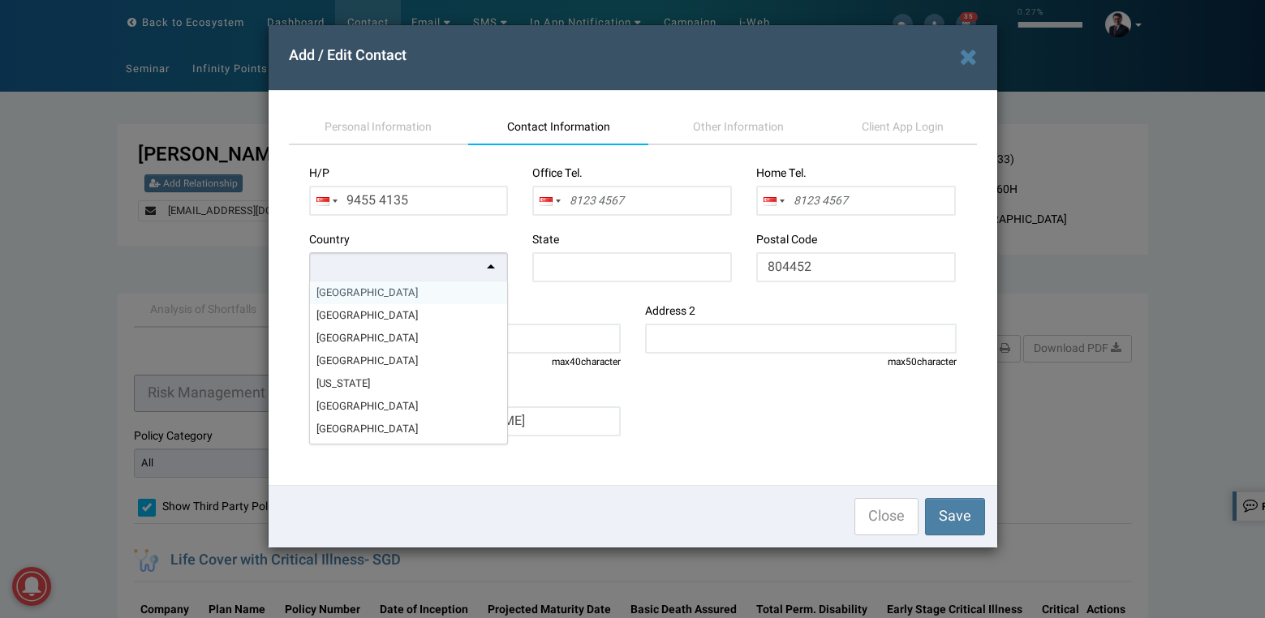
click at [490, 277] on div at bounding box center [409, 267] width 200 height 30
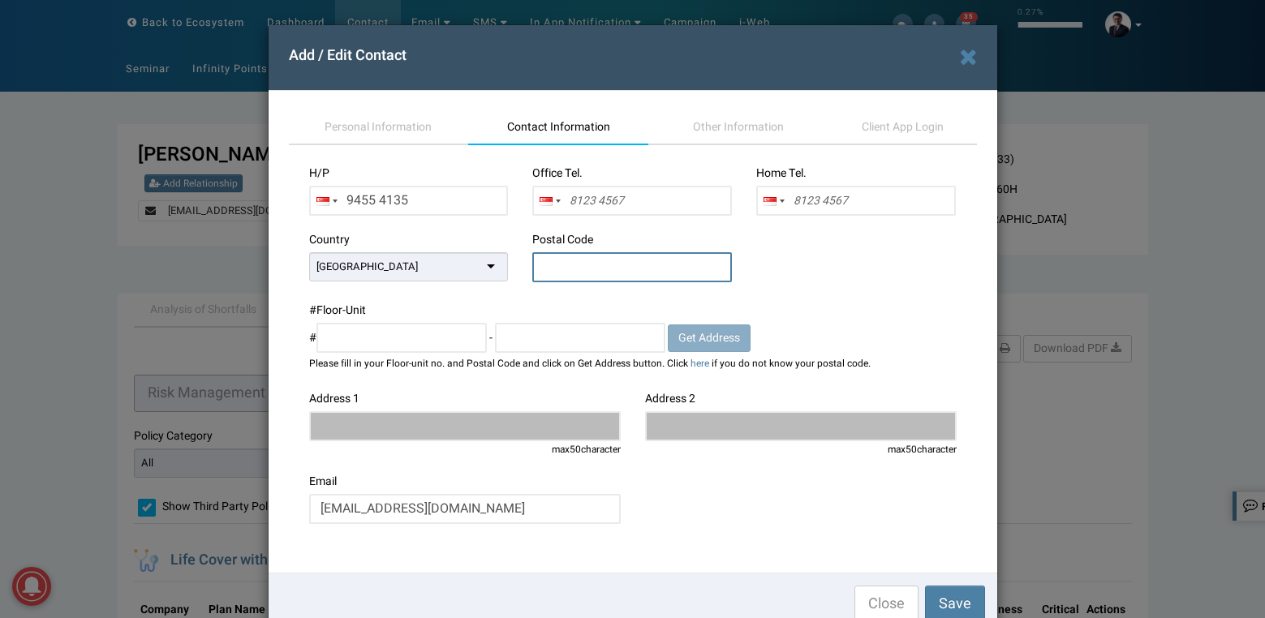
click at [641, 264] on input "text" at bounding box center [632, 267] width 200 height 30
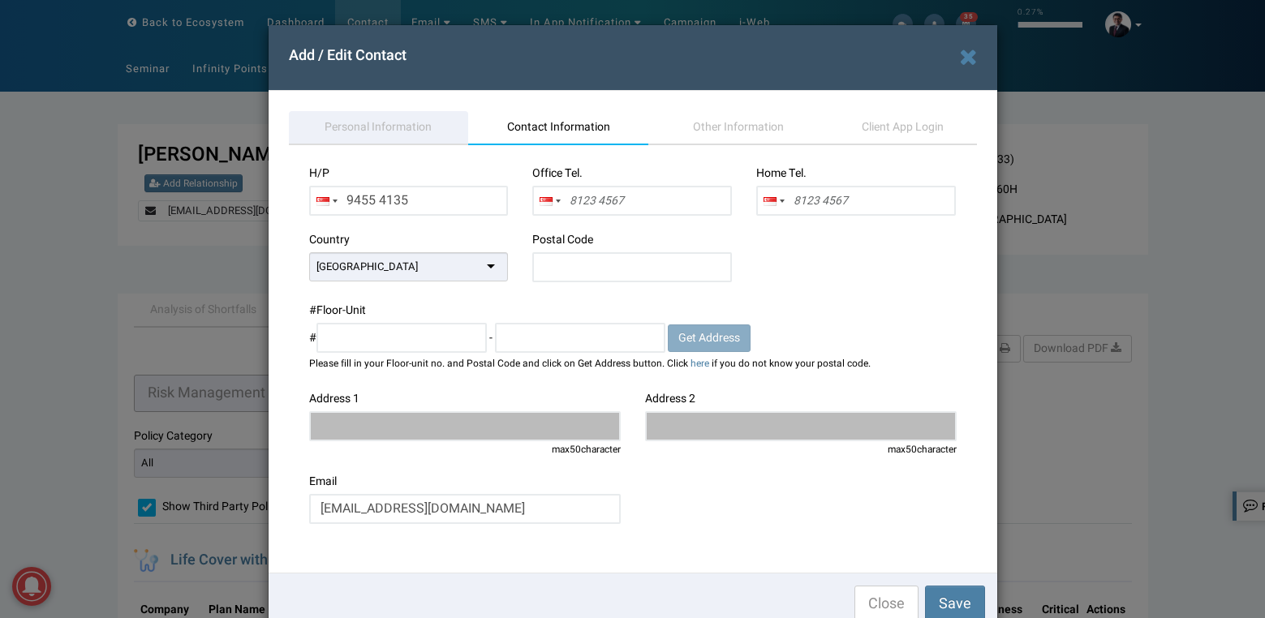
click at [373, 131] on span "Personal Information" at bounding box center [377, 126] width 107 height 17
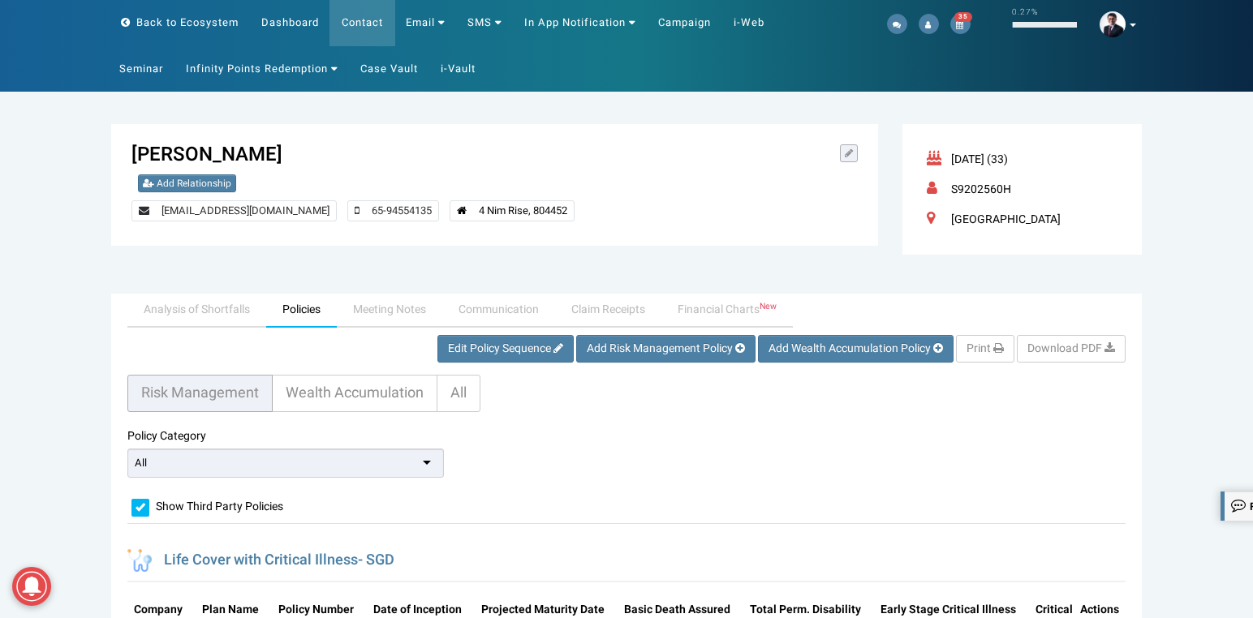
click at [852, 157] on icon at bounding box center [848, 153] width 8 height 10
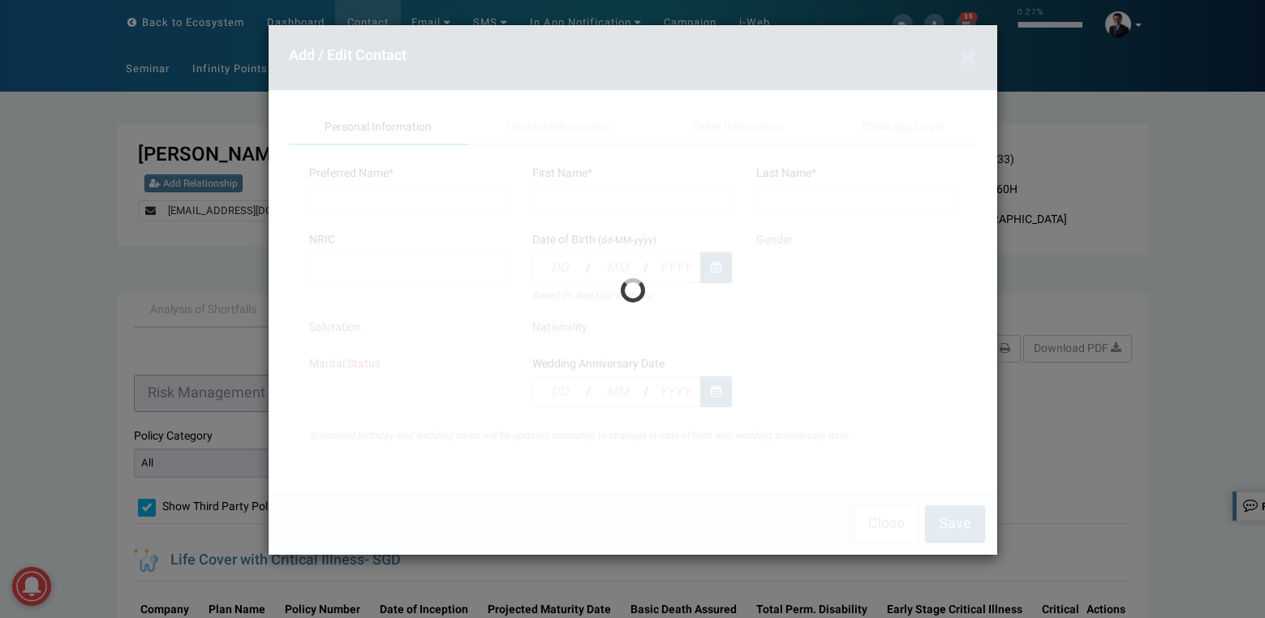
type input "[PERSON_NAME]"
type input "Mok"
type input "S9202560H"
type input "06"
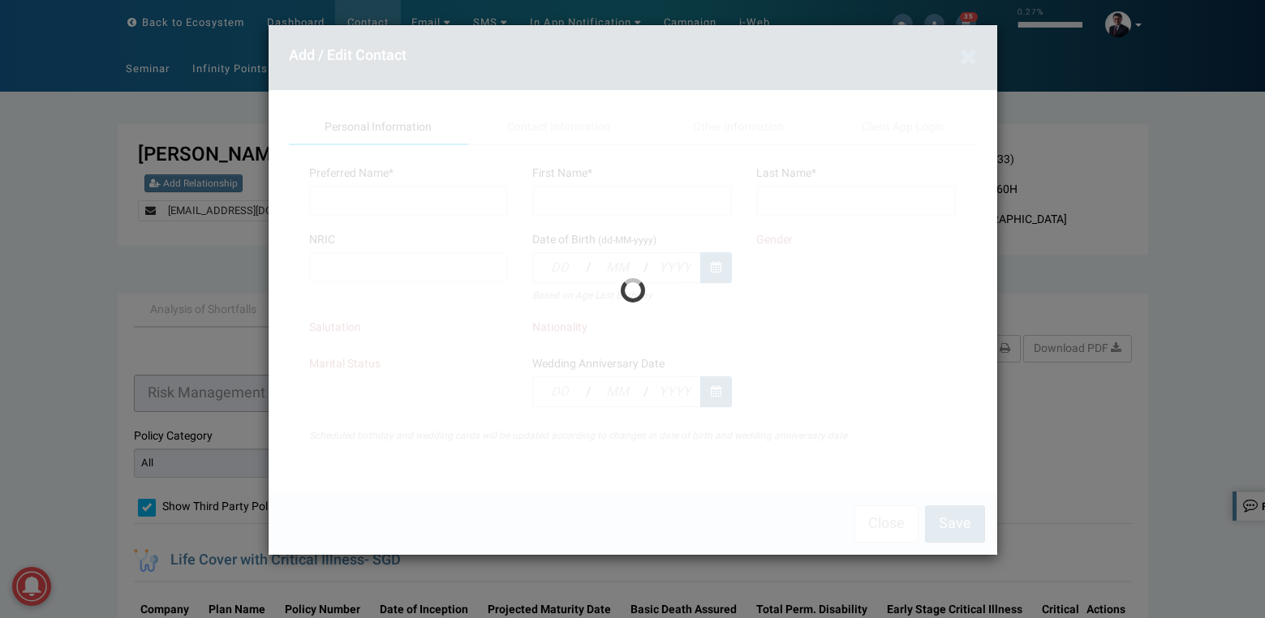
type input "01"
type input "1992"
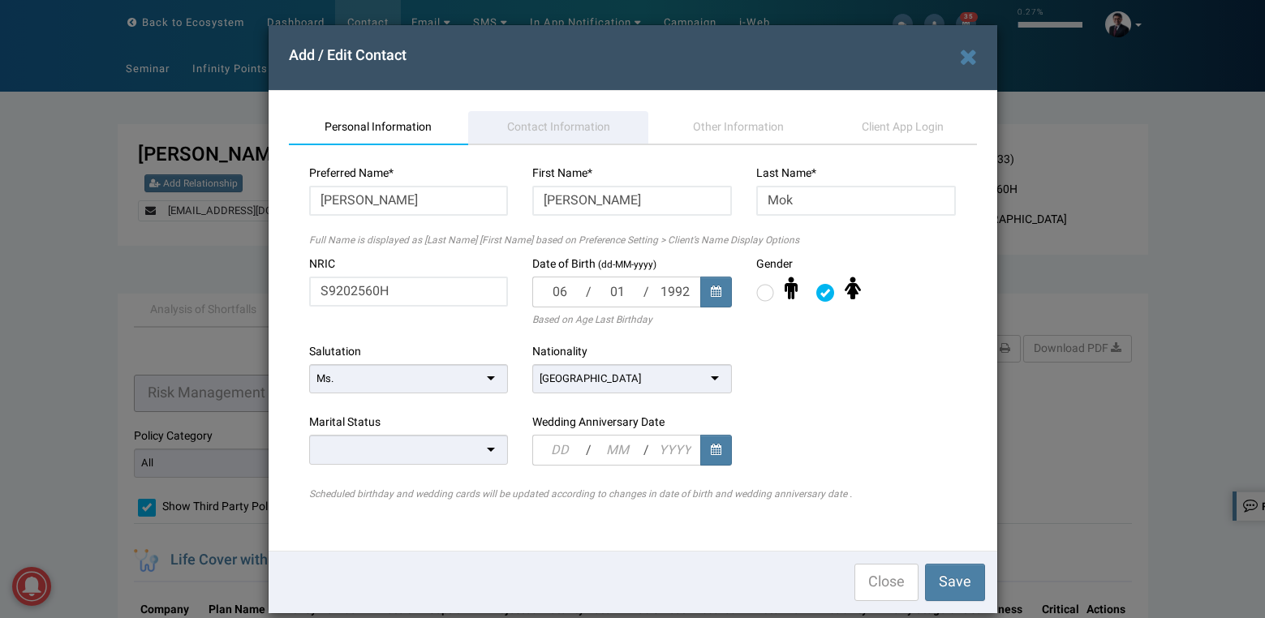
click at [582, 118] on span "Contact Information" at bounding box center [558, 126] width 103 height 17
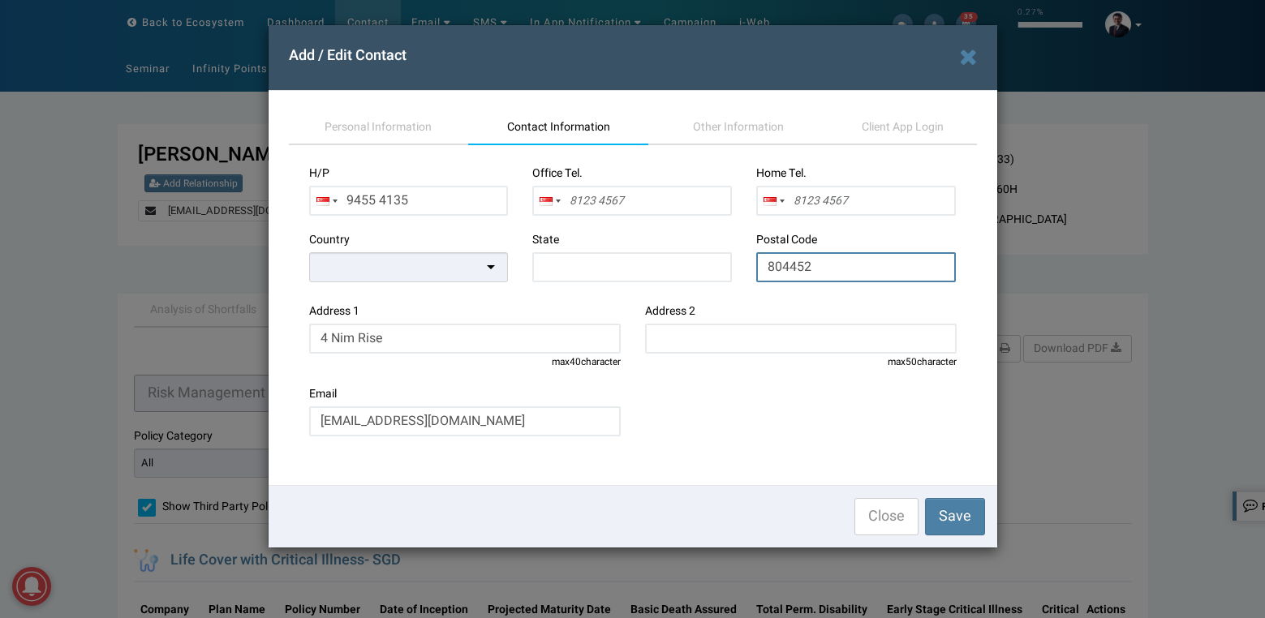
click at [794, 269] on input "804452" at bounding box center [856, 267] width 200 height 30
click at [479, 273] on div at bounding box center [409, 267] width 200 height 30
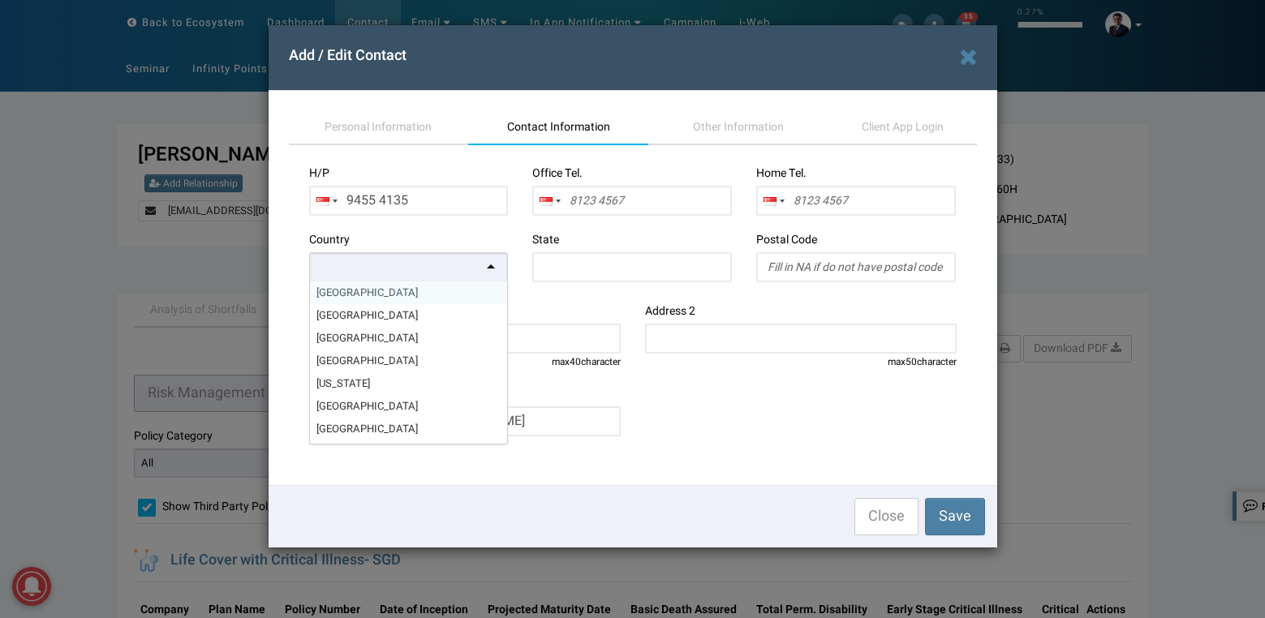
drag, startPoint x: 430, startPoint y: 295, endPoint x: 556, endPoint y: 274, distance: 127.5
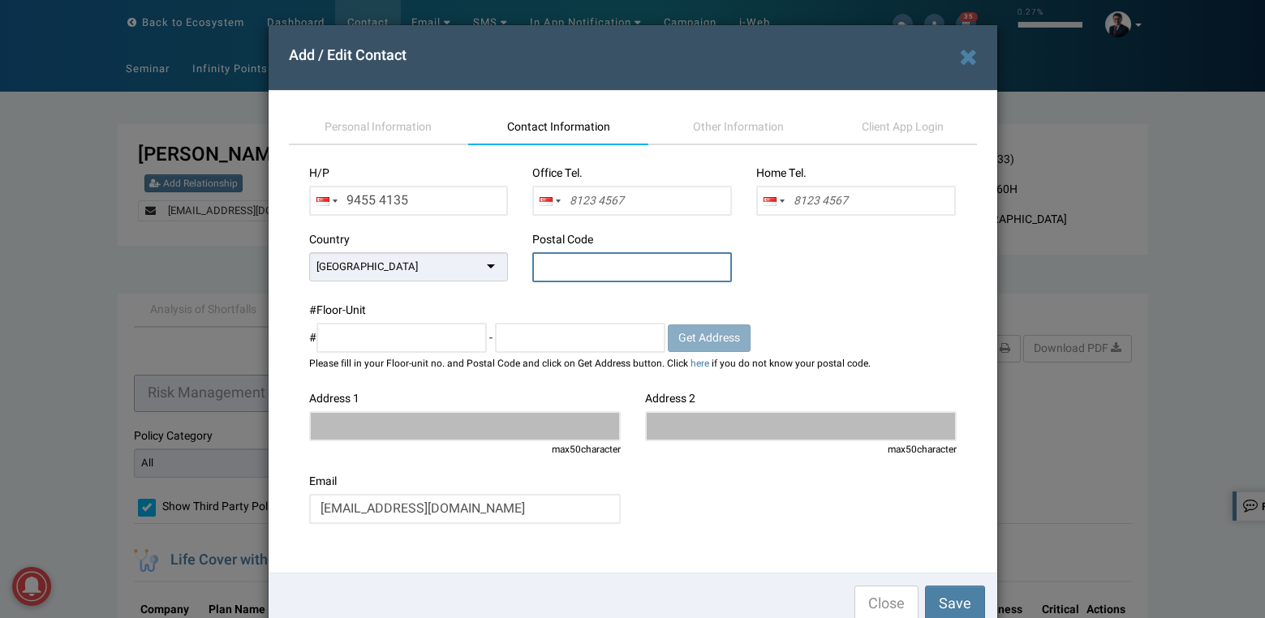
click at [584, 273] on input "text" at bounding box center [632, 267] width 200 height 30
paste input "804452"
type input "804452"
click at [857, 322] on div "# Floor-Unit # - Get Address Please fill in your Floor-unit no. and Postal Code…" at bounding box center [632, 337] width 647 height 68
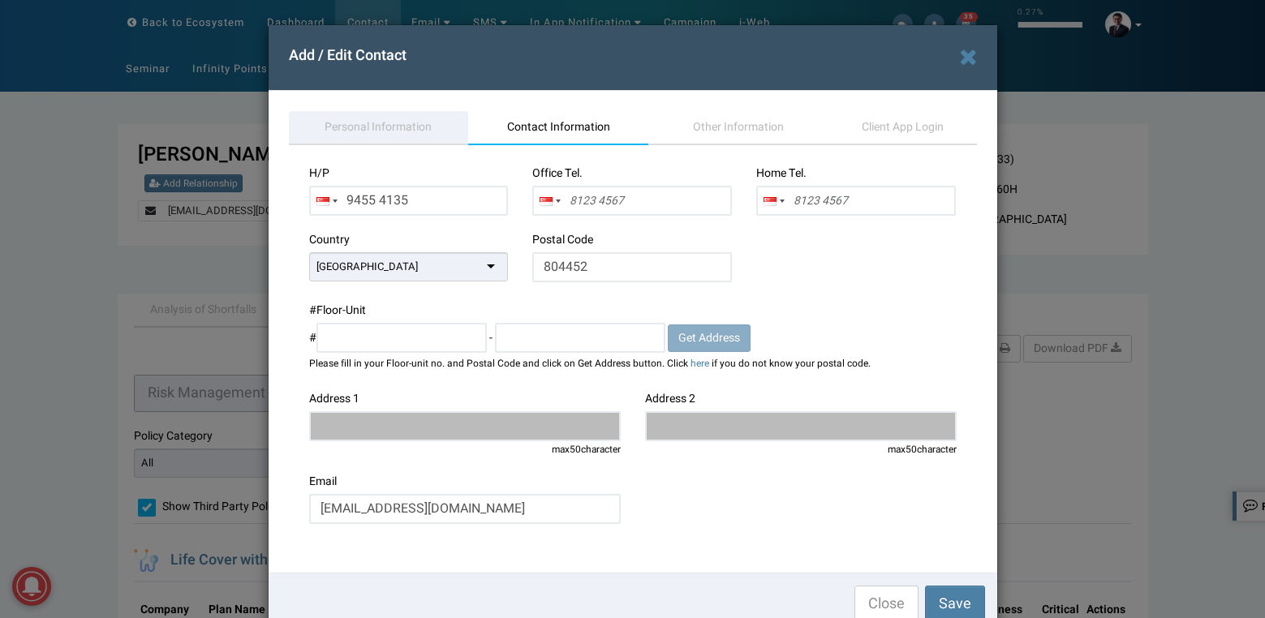
click at [357, 122] on span "Personal Information" at bounding box center [377, 126] width 107 height 17
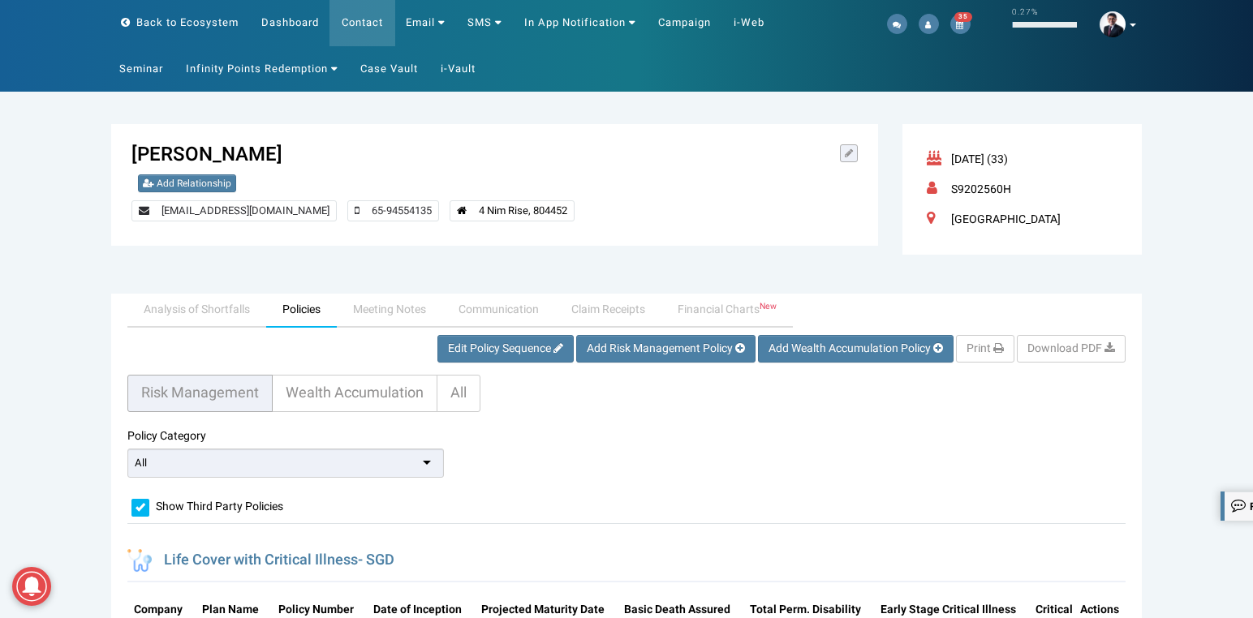
click at [845, 157] on icon at bounding box center [848, 153] width 8 height 10
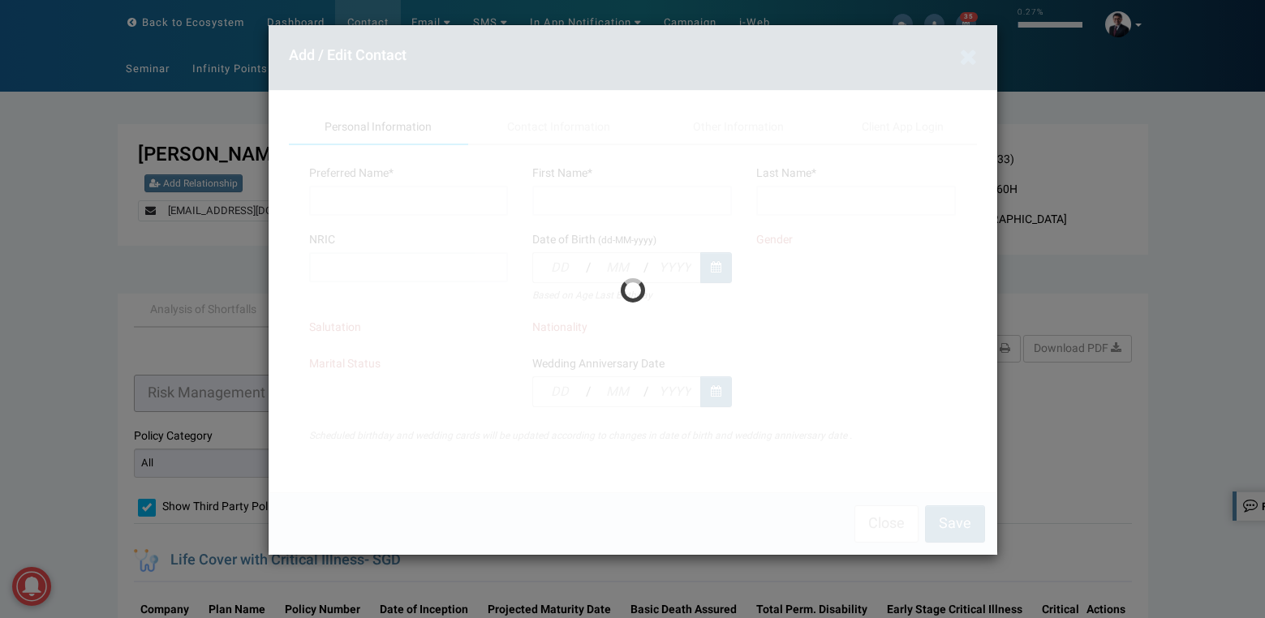
type input "[PERSON_NAME]"
type input "Mok"
type input "S9202560H"
type input "06"
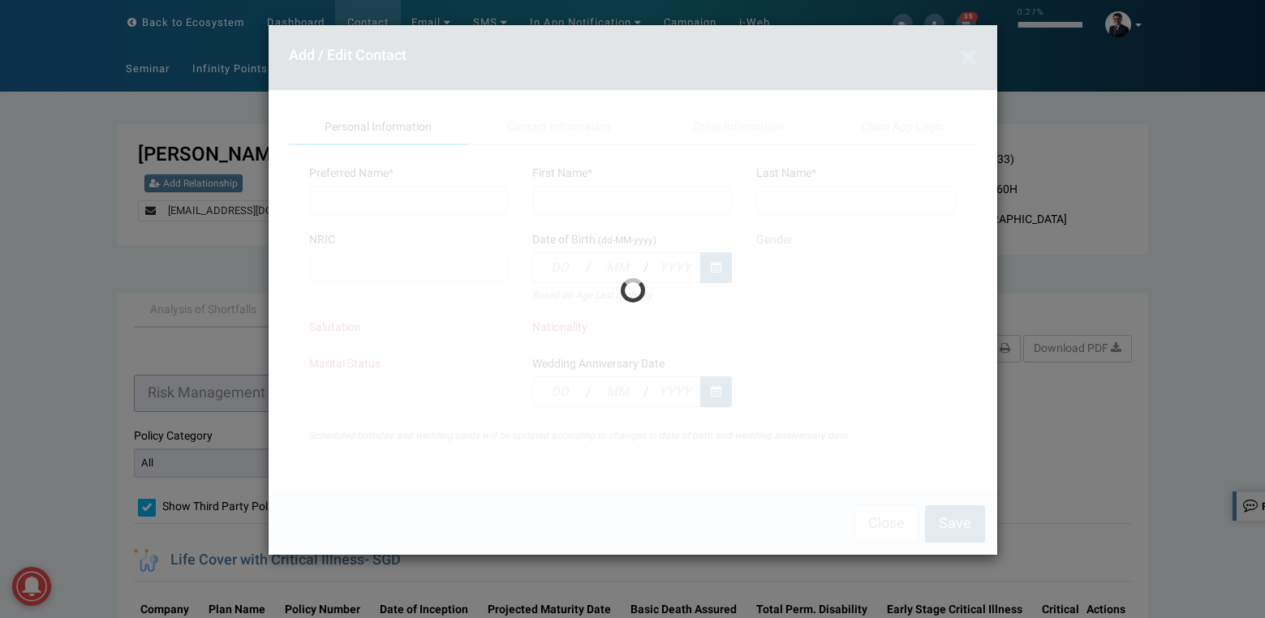
type input "01"
type input "1992"
type input "9455 4135"
type input "804452"
type input "4 Nim Rise"
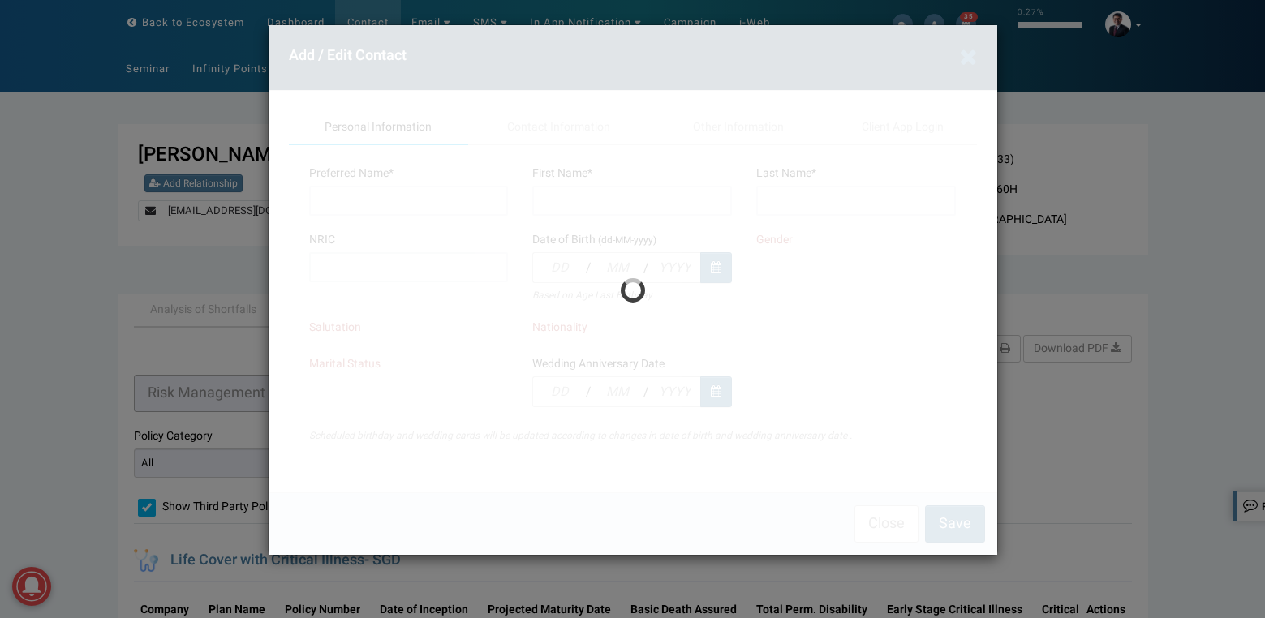
type input "veronica6192@gmail.com"
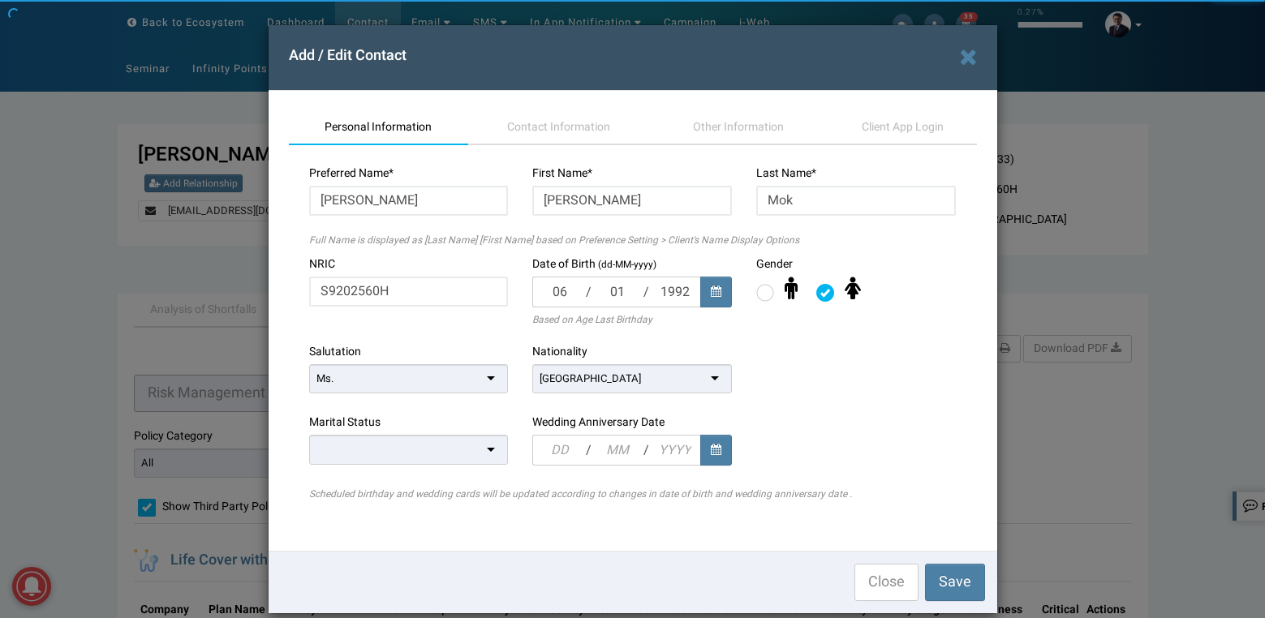
click at [528, 129] on div at bounding box center [633, 319] width 728 height 588
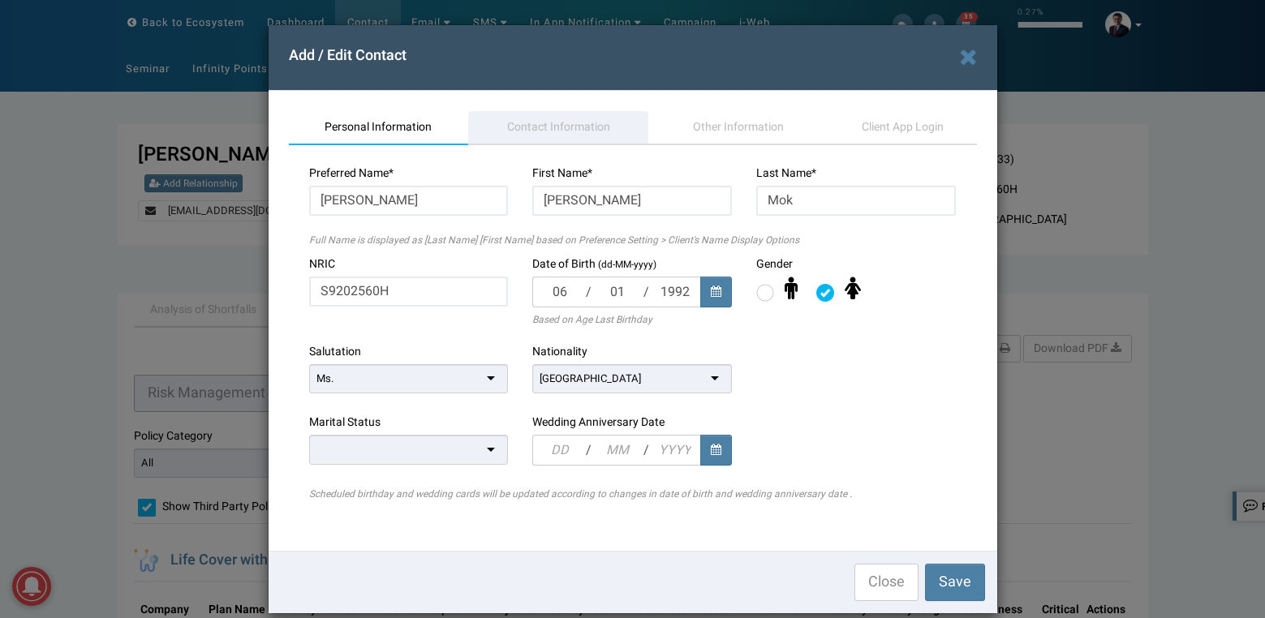
click at [569, 125] on span "Contact Information" at bounding box center [558, 126] width 103 height 17
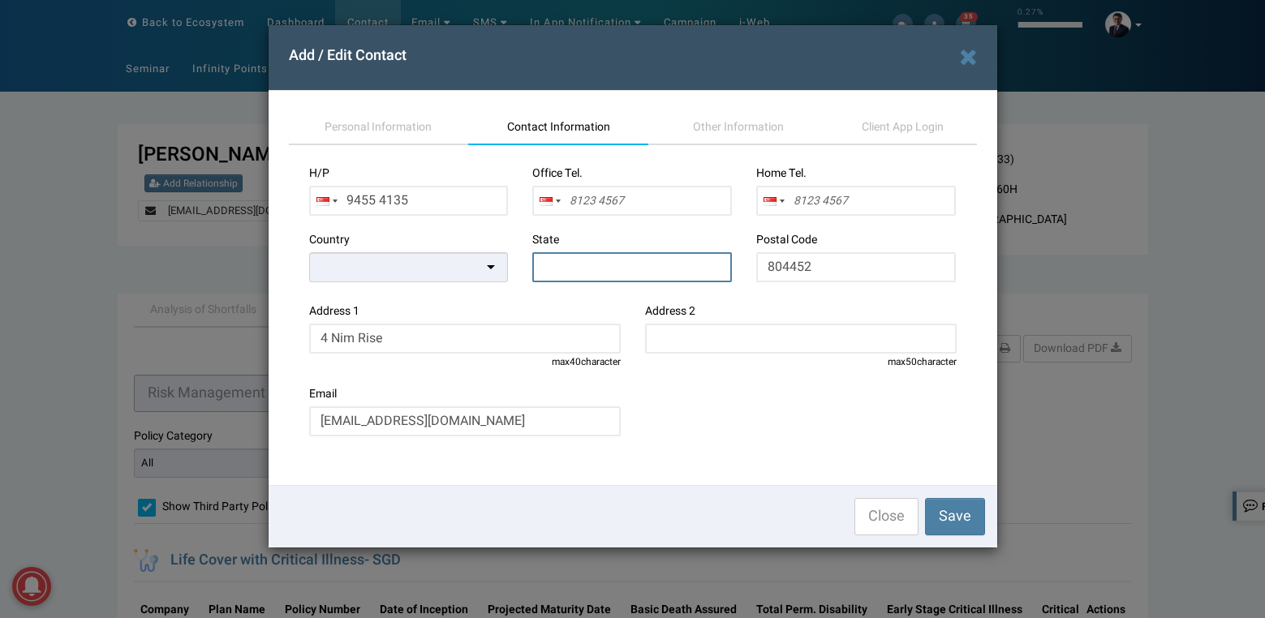
click at [649, 277] on input "text" at bounding box center [632, 267] width 200 height 30
type input "[GEOGRAPHIC_DATA]"
click at [948, 520] on span "Save" at bounding box center [955, 516] width 32 height 22
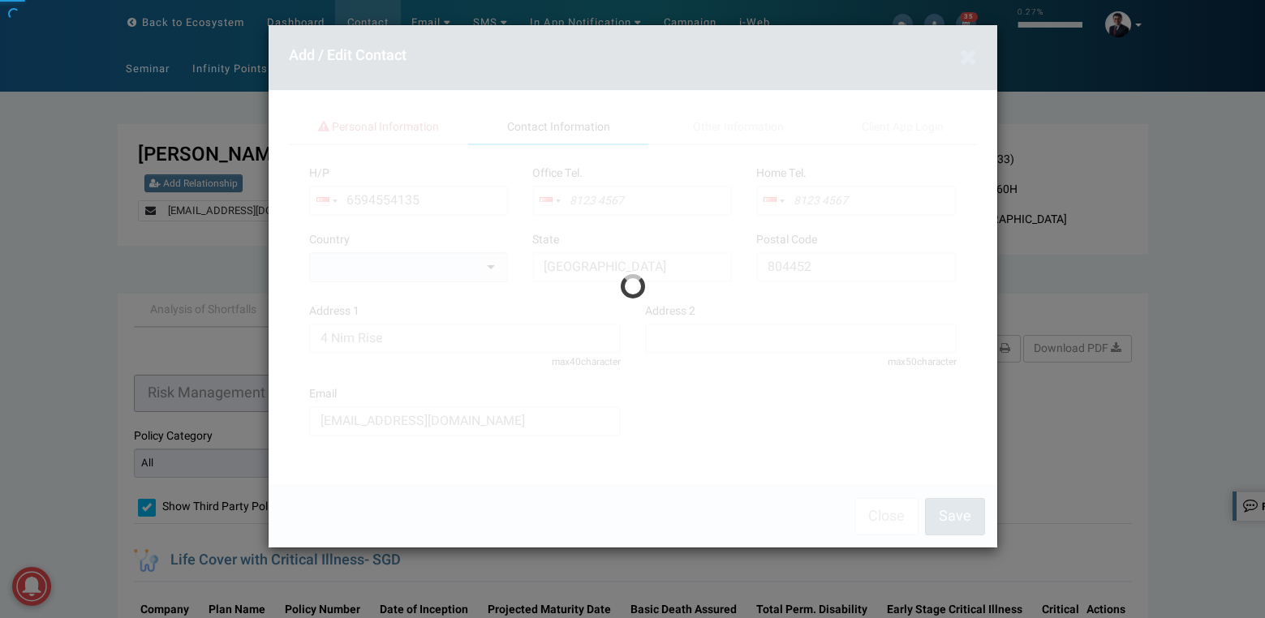
type input "9455 4135"
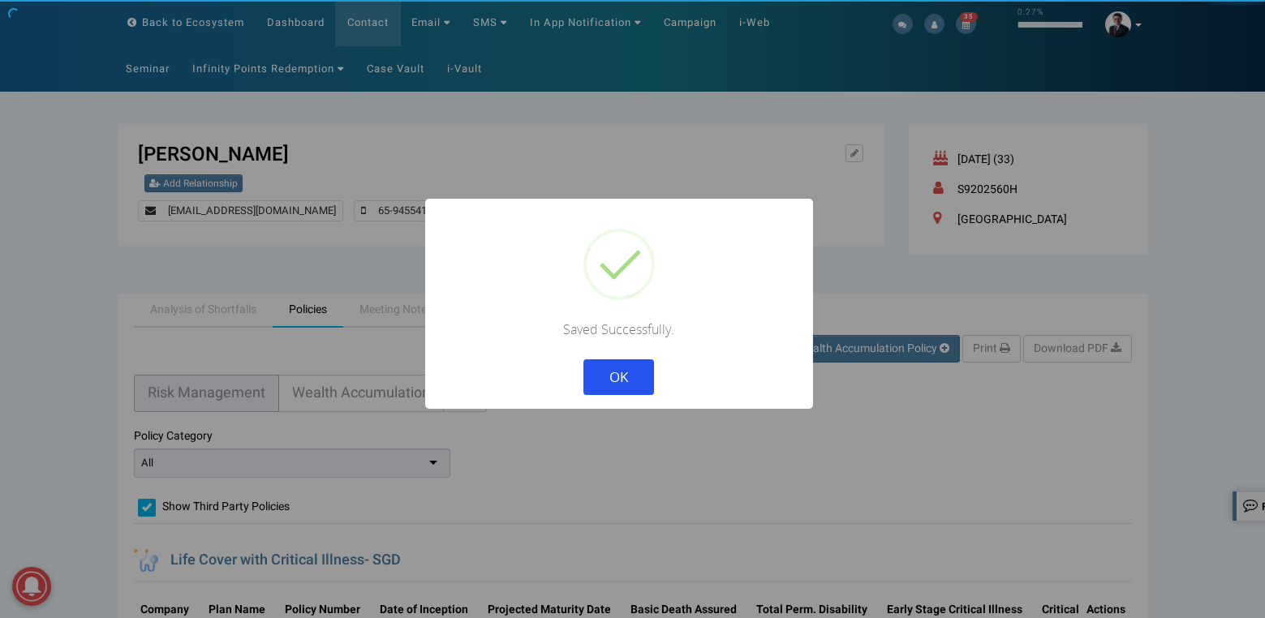
click at [633, 365] on button "OK" at bounding box center [618, 377] width 71 height 36
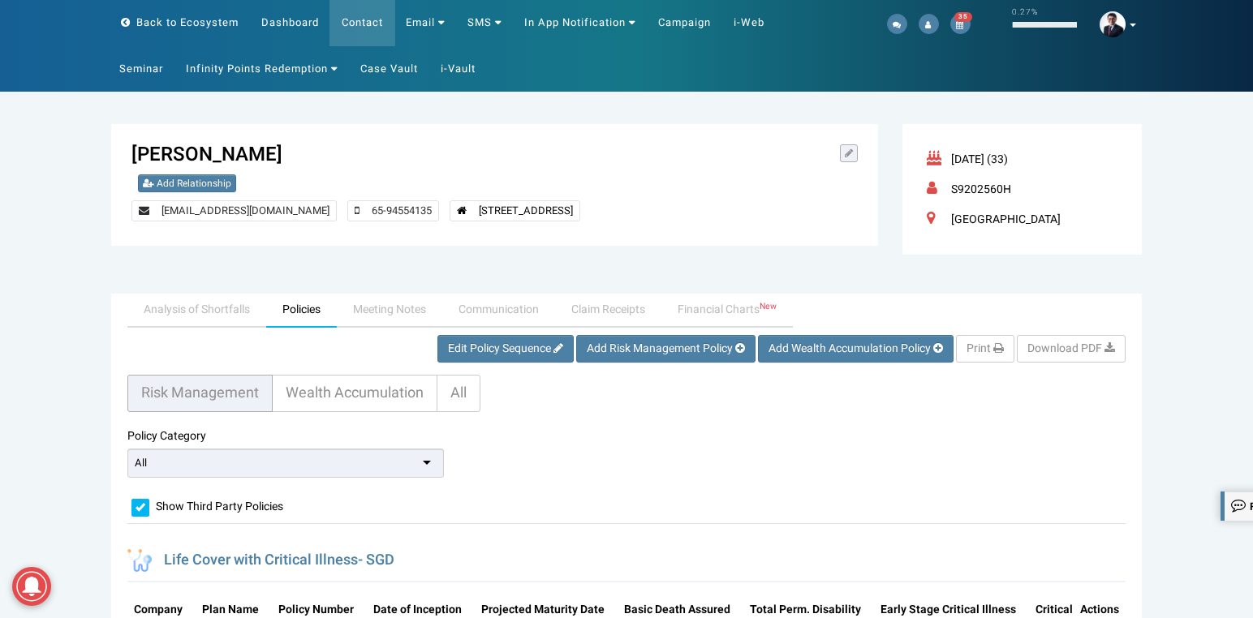
click at [844, 156] on icon at bounding box center [848, 153] width 8 height 10
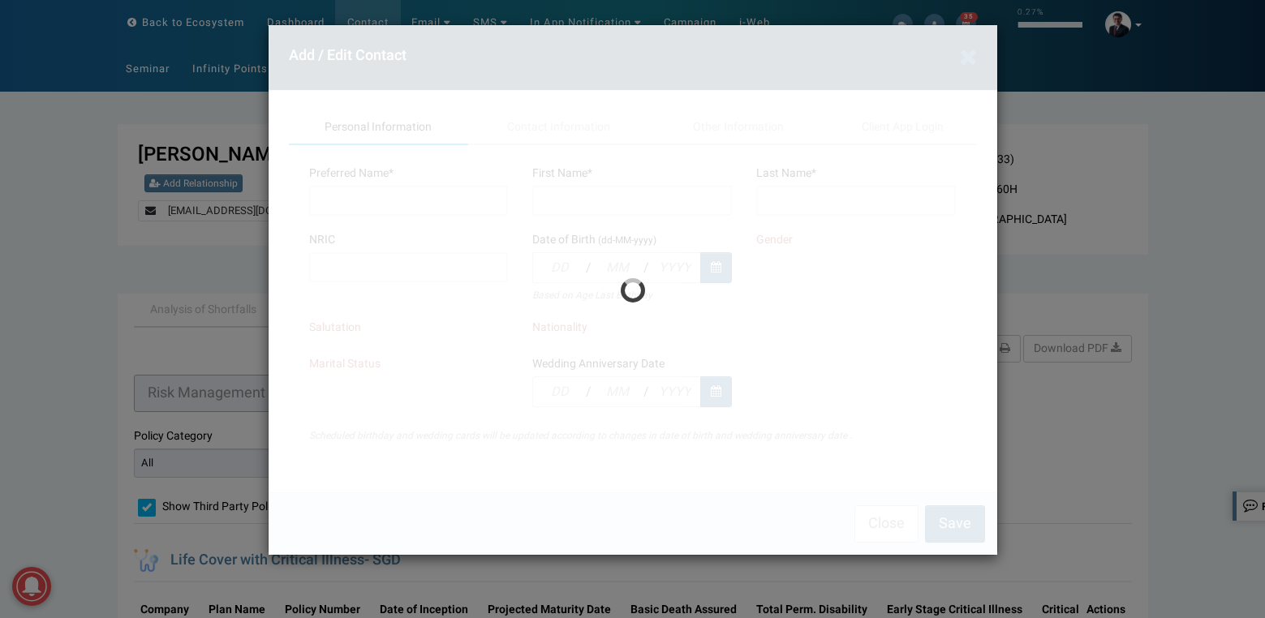
type input "Veronica"
type input "Mok"
type input "S9202560H"
type input "06"
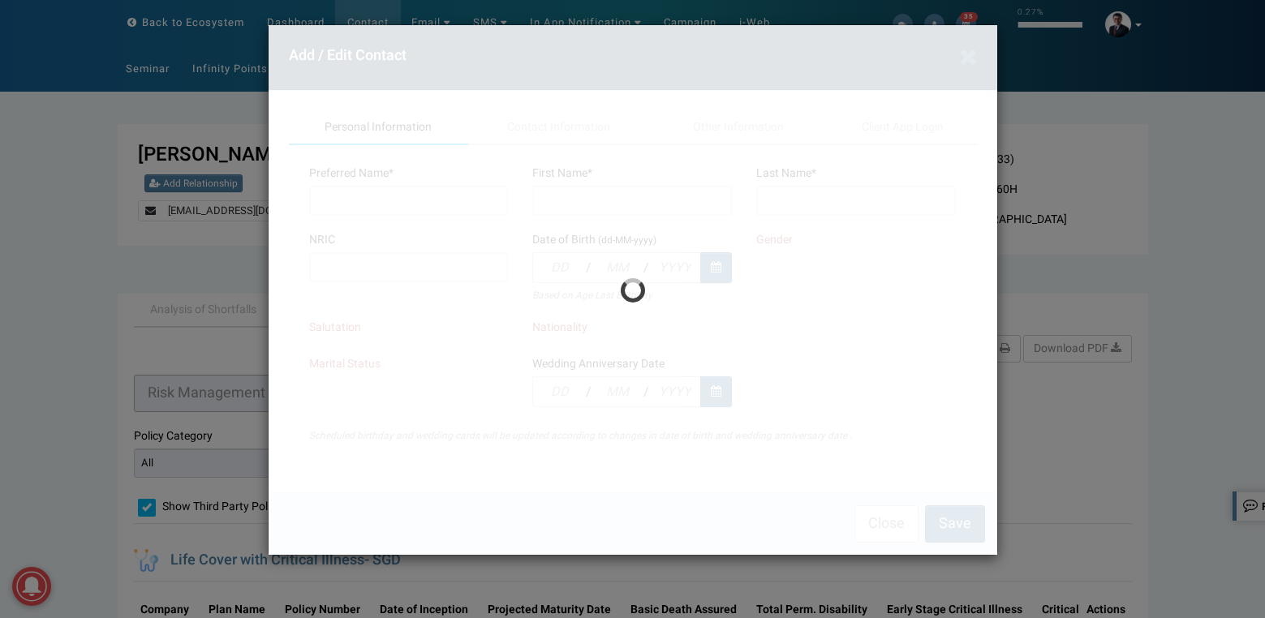
type input "01"
type input "1992"
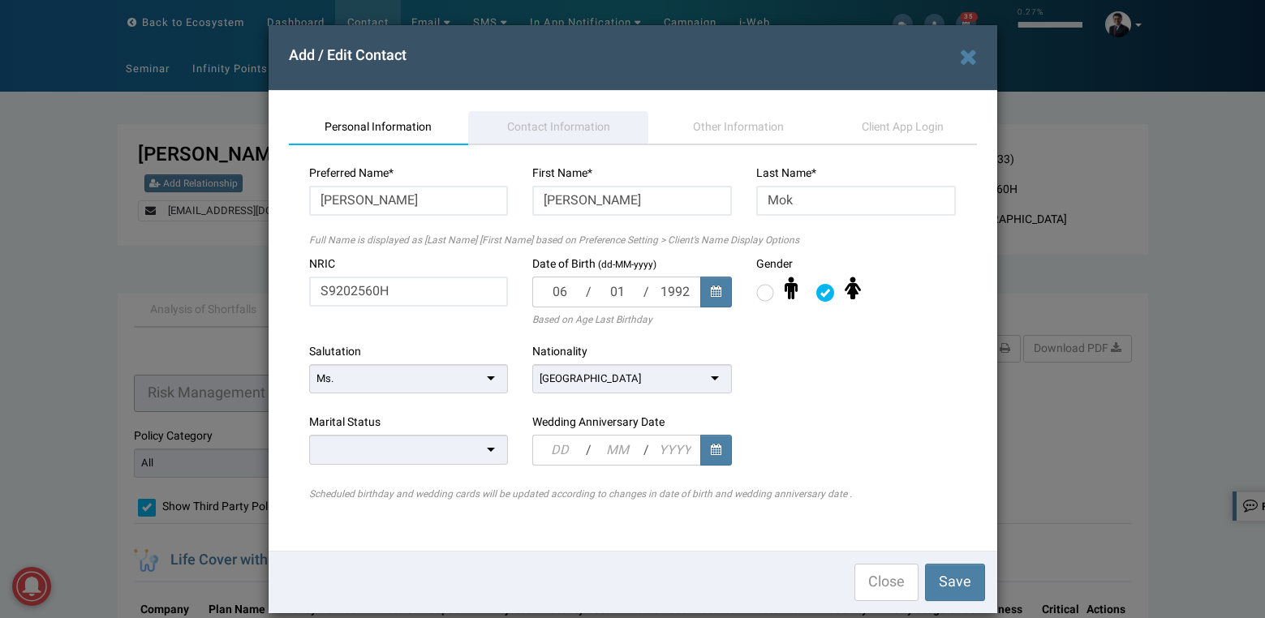
click at [543, 122] on span "Contact Information" at bounding box center [558, 126] width 103 height 17
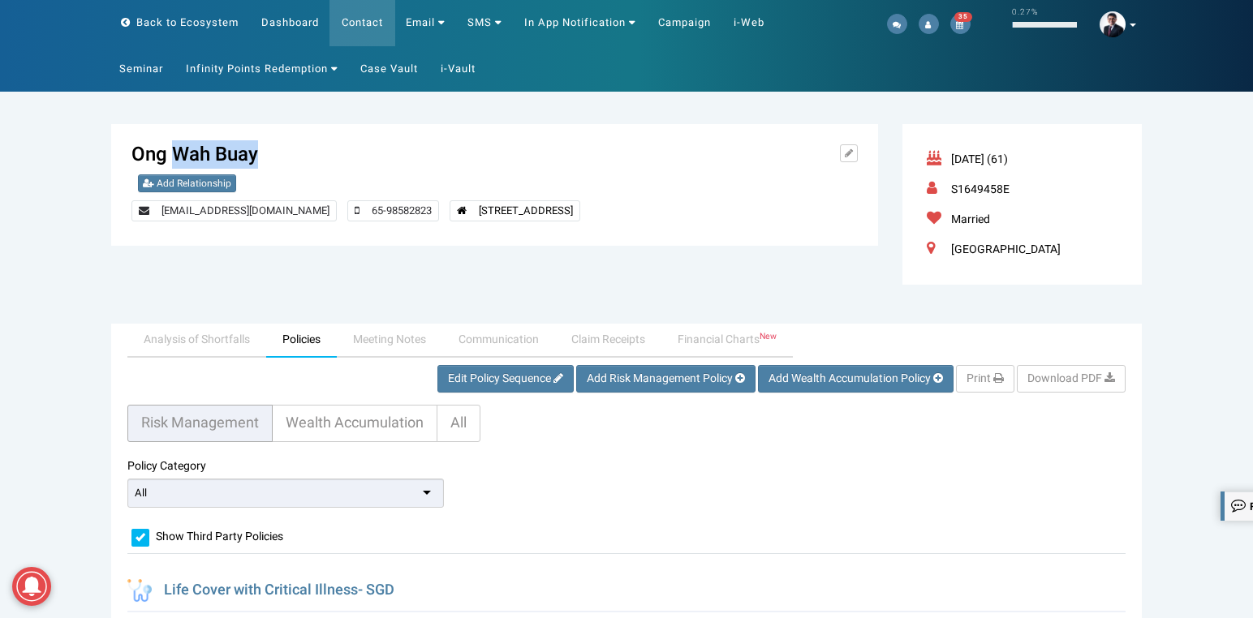
drag, startPoint x: 178, startPoint y: 153, endPoint x: 255, endPoint y: 159, distance: 76.5
click at [255, 159] on h3 "Ong Wah Buay" at bounding box center [431, 154] width 601 height 21
copy h3 "Wah Buay"
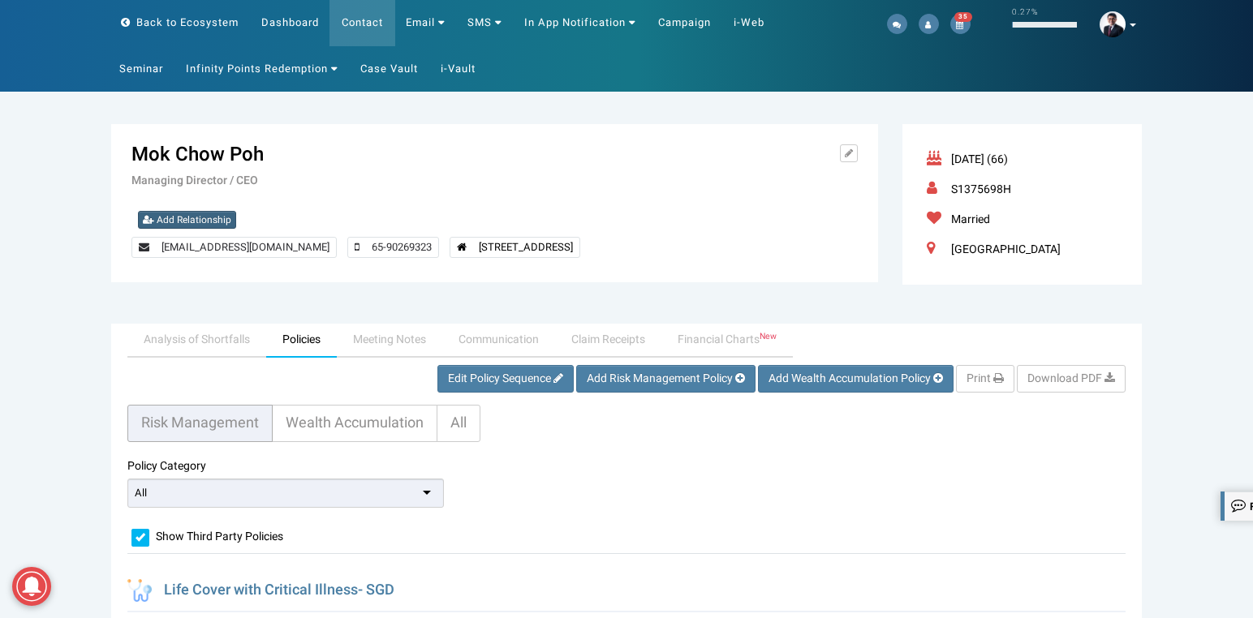
click at [210, 219] on span "Add Relationship" at bounding box center [194, 220] width 75 height 15
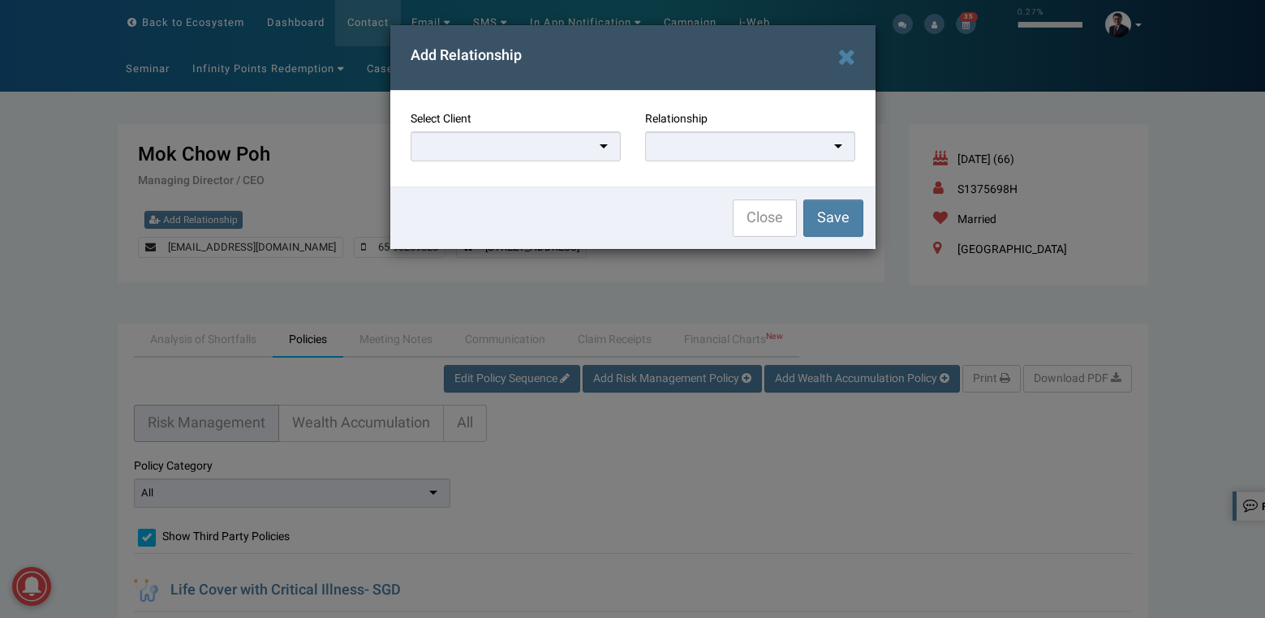
click at [553, 145] on div at bounding box center [515, 146] width 210 height 30
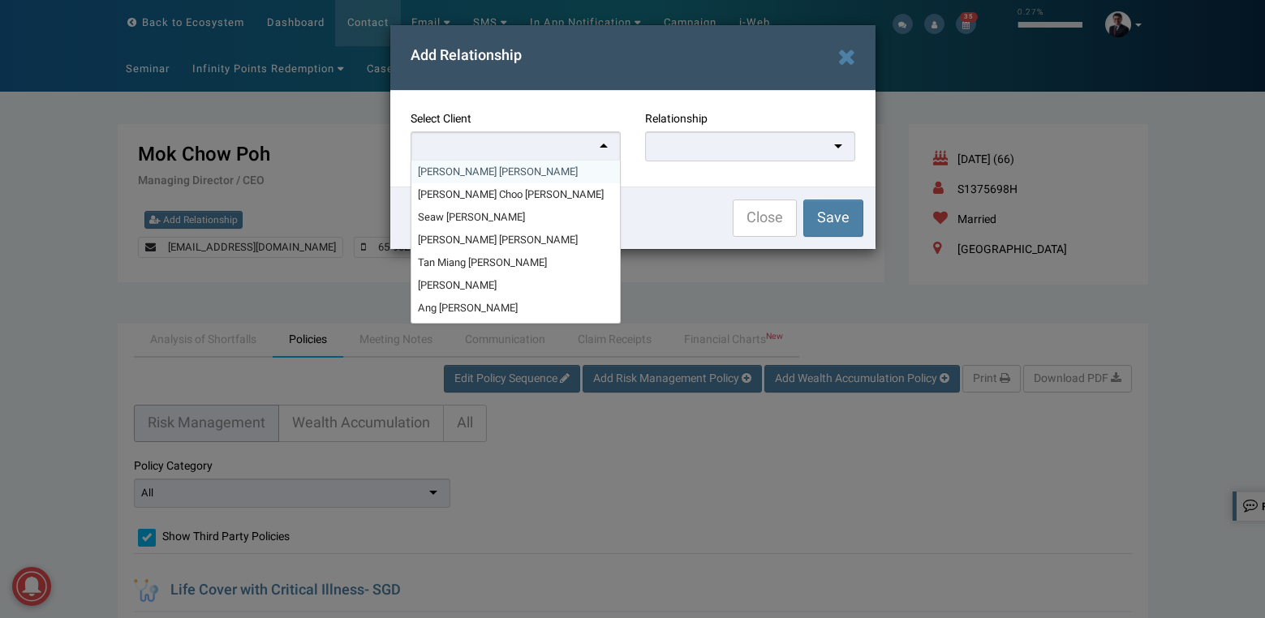
paste input "Wah Buay"
type input "Wah Buay"
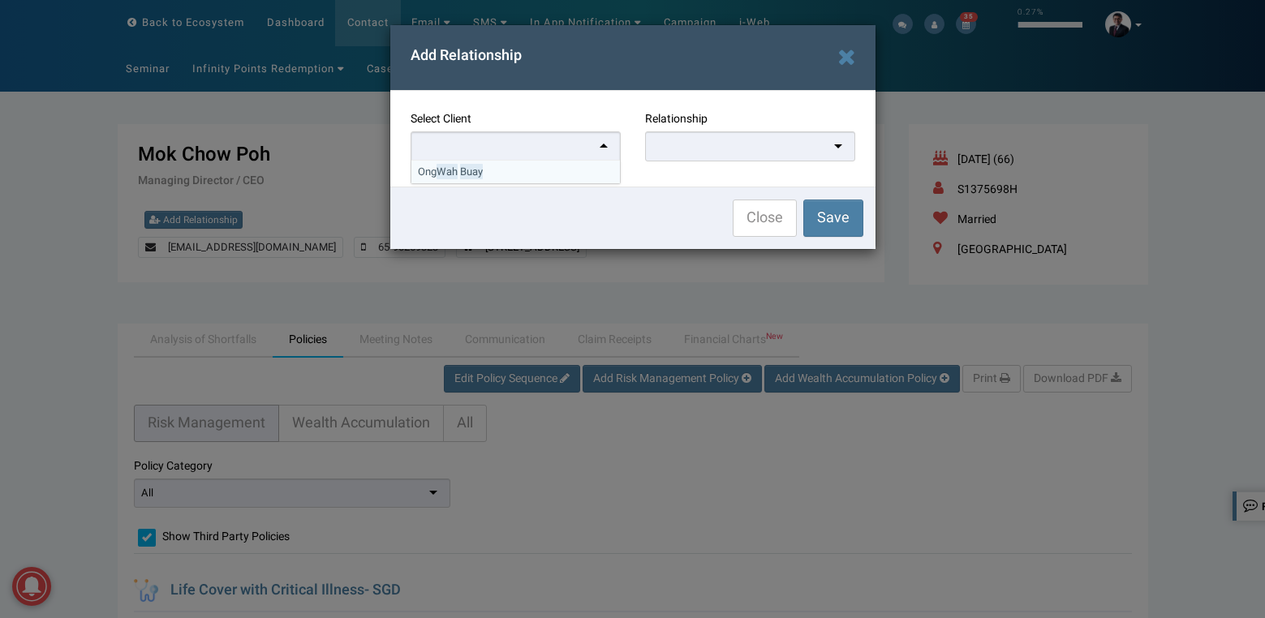
drag, startPoint x: 505, startPoint y: 174, endPoint x: 598, endPoint y: 159, distance: 93.6
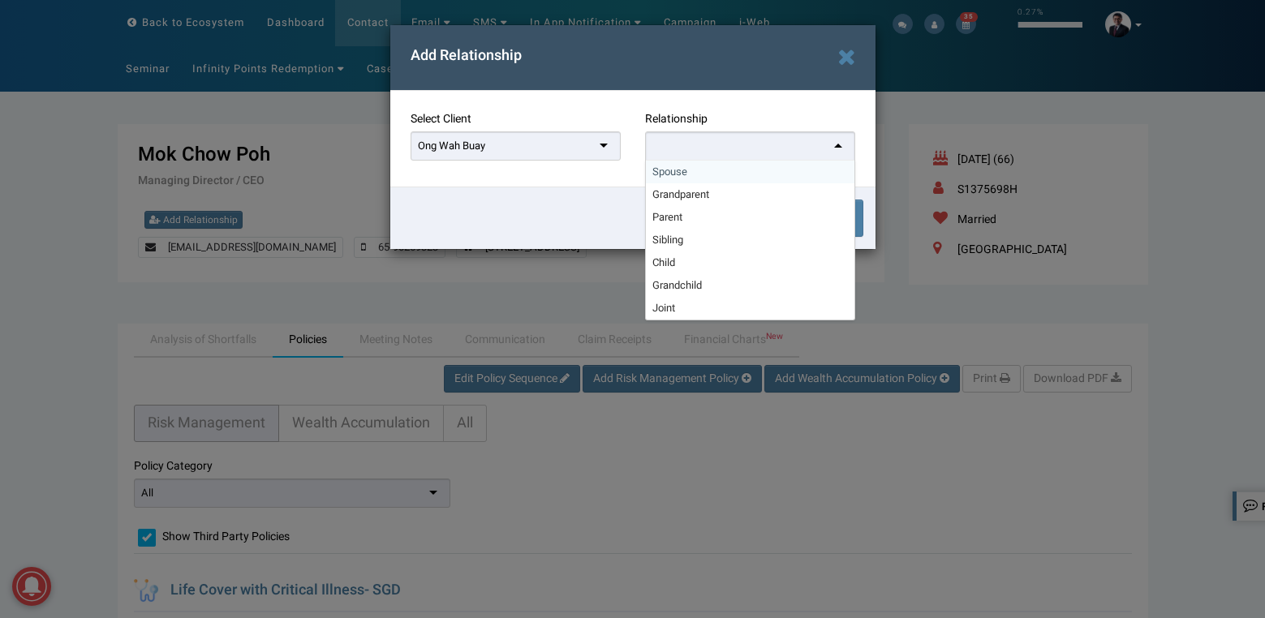
click at [664, 156] on div at bounding box center [750, 146] width 210 height 30
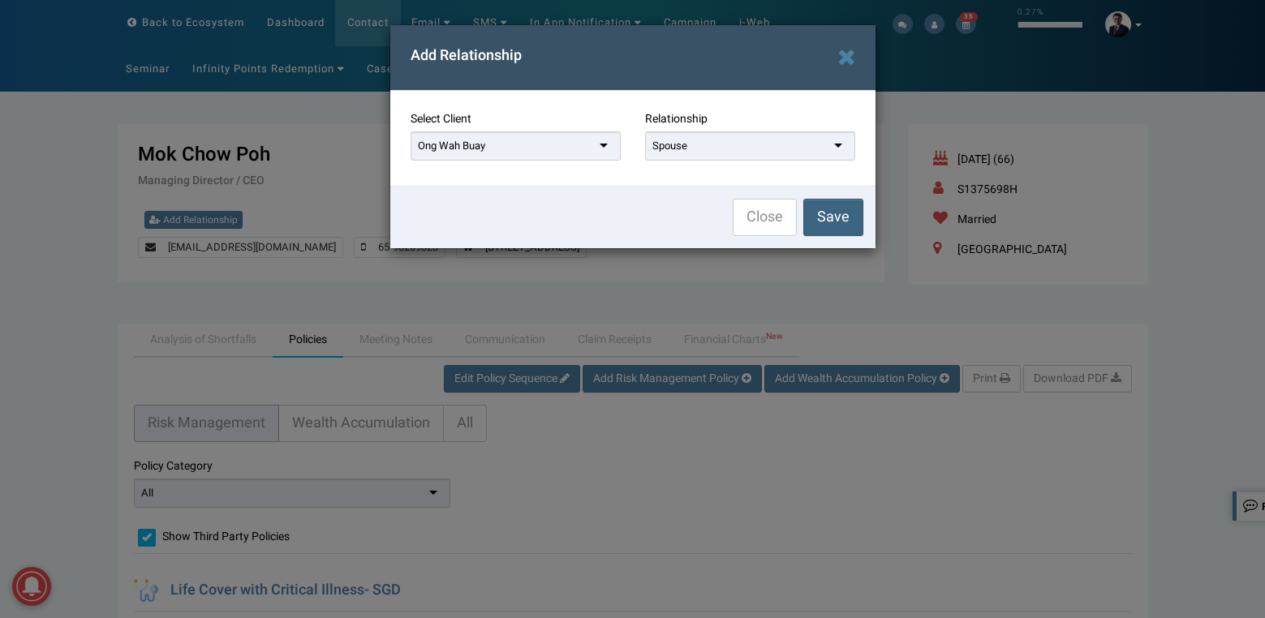
click at [856, 217] on button "Save" at bounding box center [833, 217] width 60 height 37
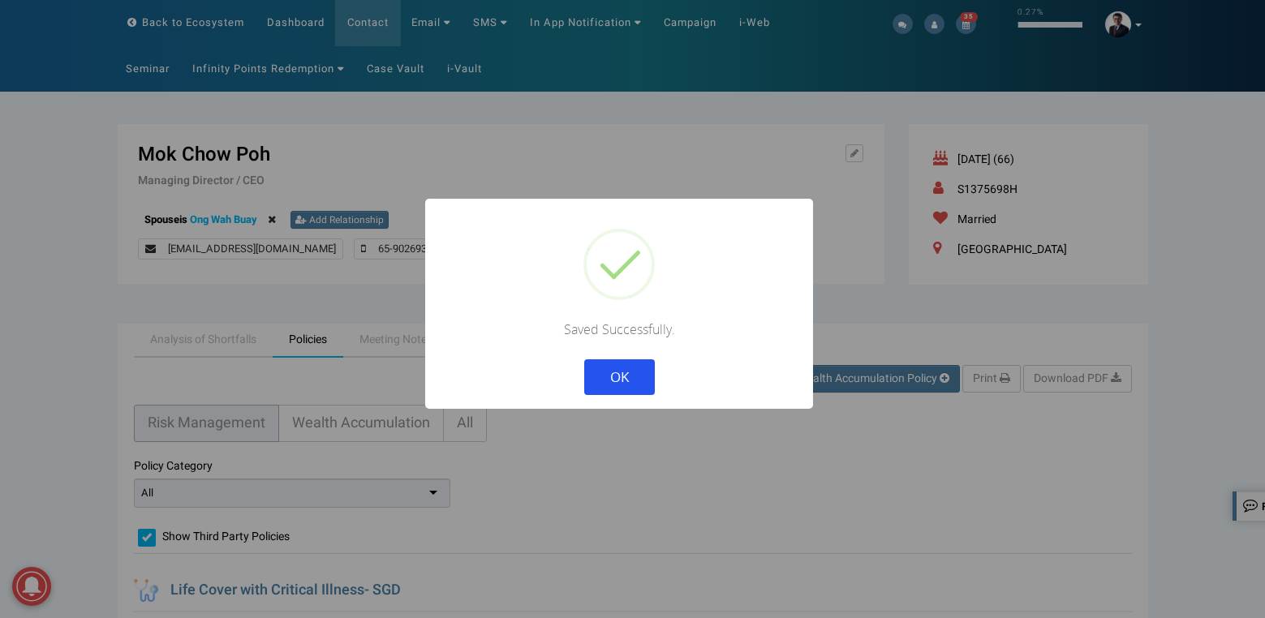
click at [583, 359] on button "OK" at bounding box center [618, 377] width 71 height 36
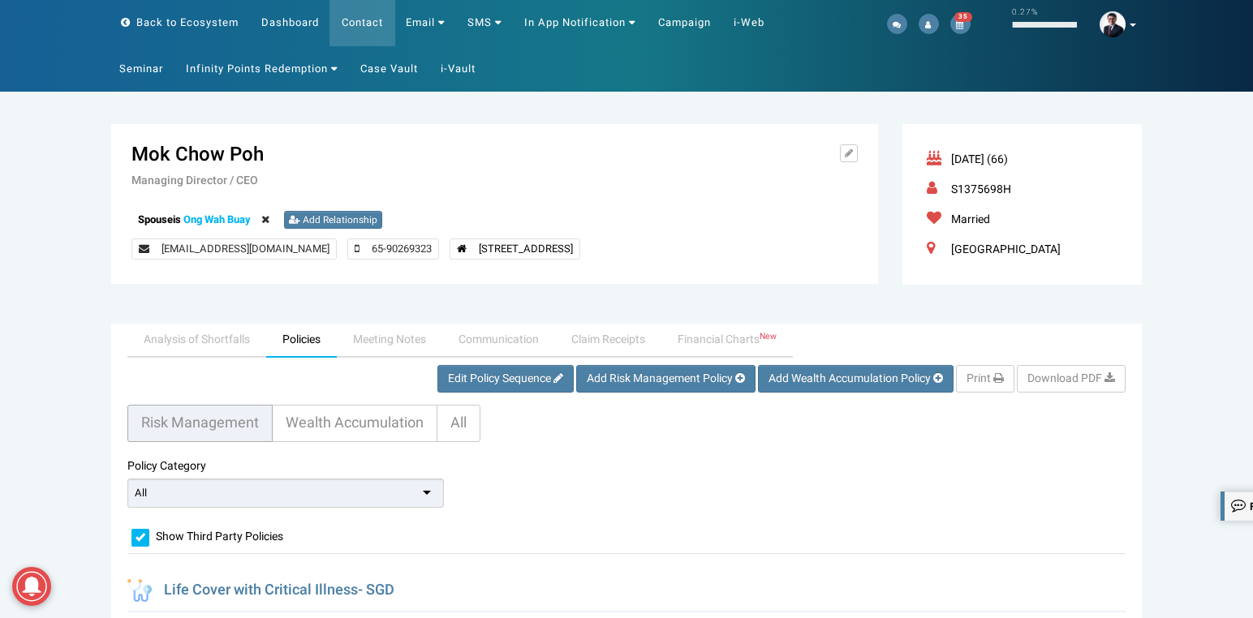
click at [185, 157] on h3 "Mok Chow Poh" at bounding box center [431, 154] width 601 height 21
drag, startPoint x: 185, startPoint y: 157, endPoint x: 268, endPoint y: 153, distance: 82.8
click at [268, 153] on h3 "Mok Chow Poh" at bounding box center [431, 154] width 601 height 21
copy div "Chow Poh"
click at [316, 217] on span "Add Relationship" at bounding box center [340, 220] width 75 height 15
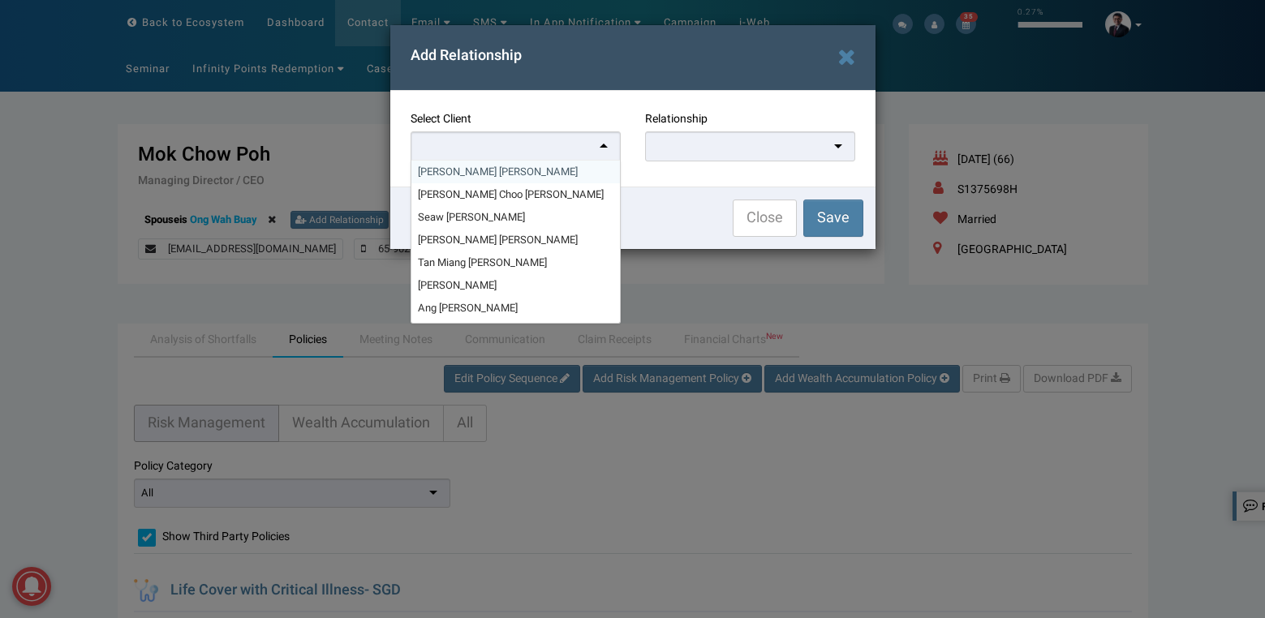
click at [556, 147] on div at bounding box center [515, 146] width 210 height 30
paste input "[PERSON_NAME]"
type input "[PERSON_NAME]"
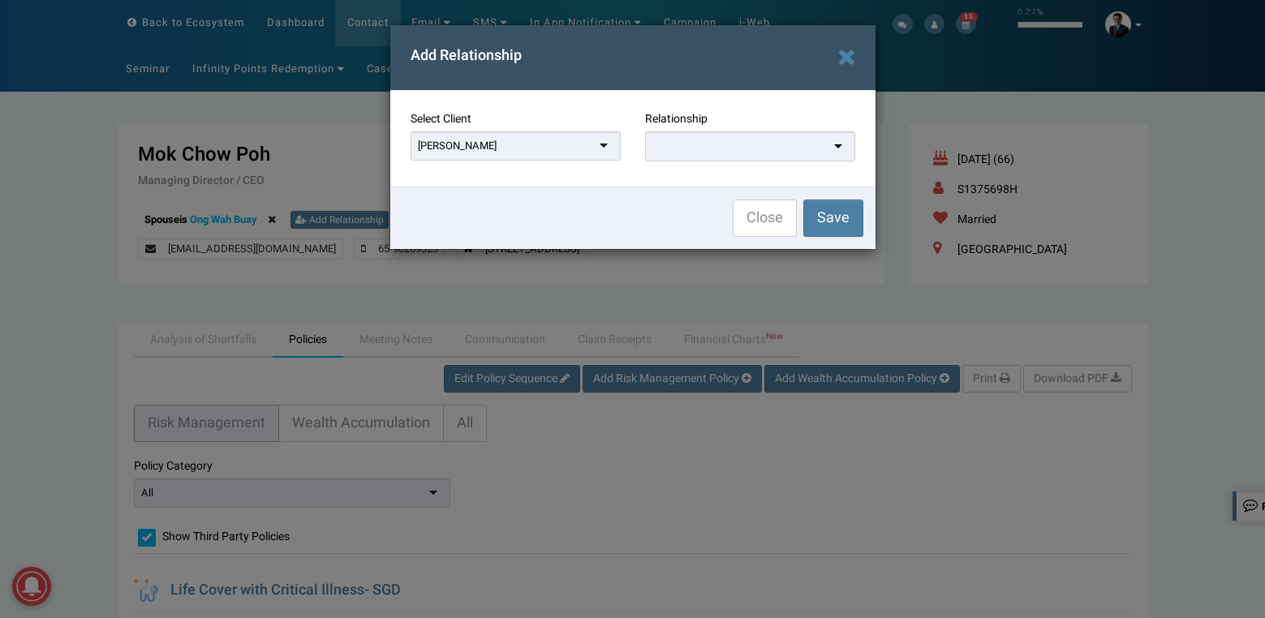
click at [684, 148] on div at bounding box center [750, 146] width 210 height 30
click at [836, 218] on span "Save" at bounding box center [833, 217] width 32 height 22
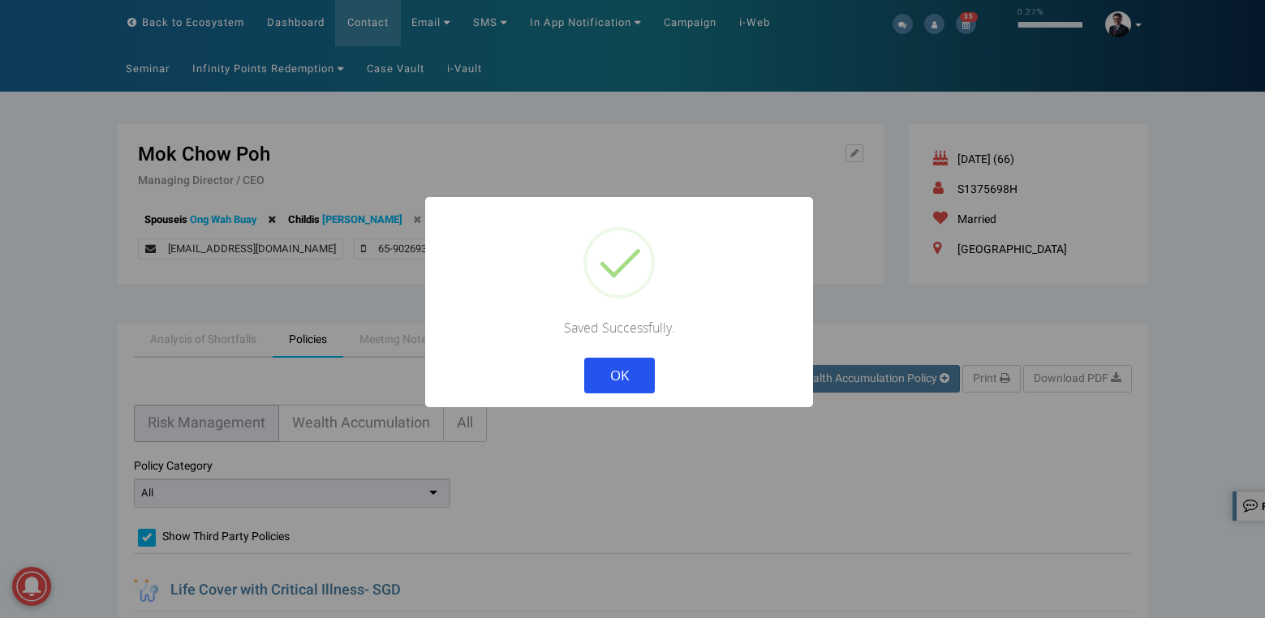
click at [583, 358] on button "OK" at bounding box center [618, 376] width 71 height 36
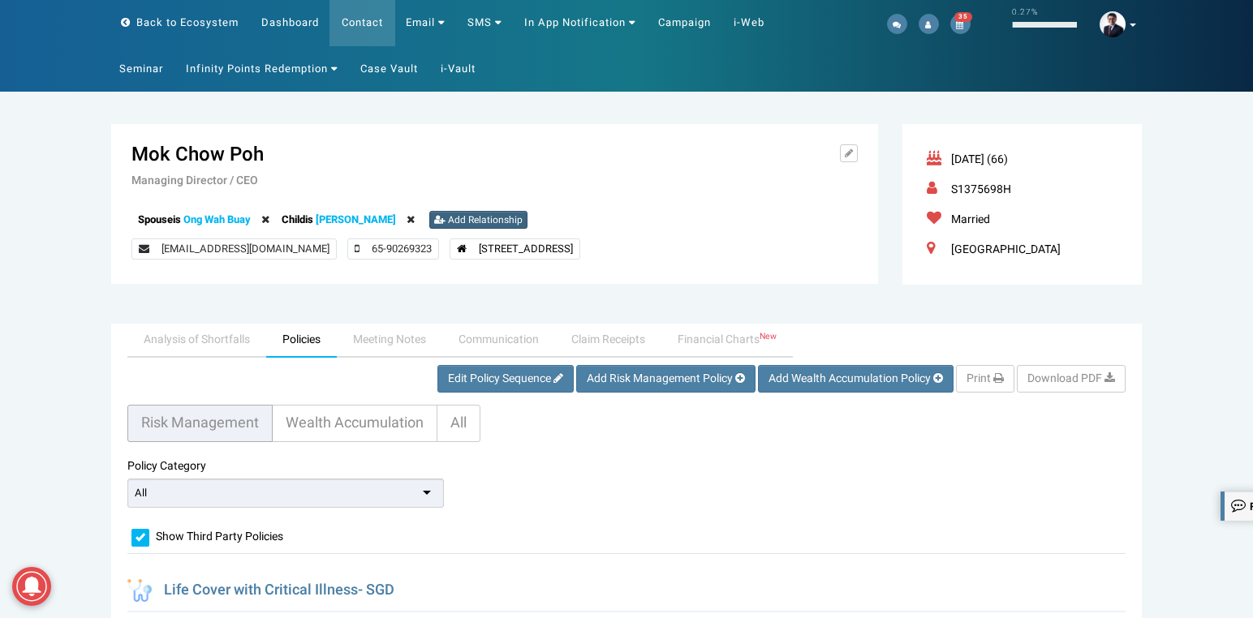
click at [459, 219] on span "Add Relationship" at bounding box center [485, 220] width 75 height 15
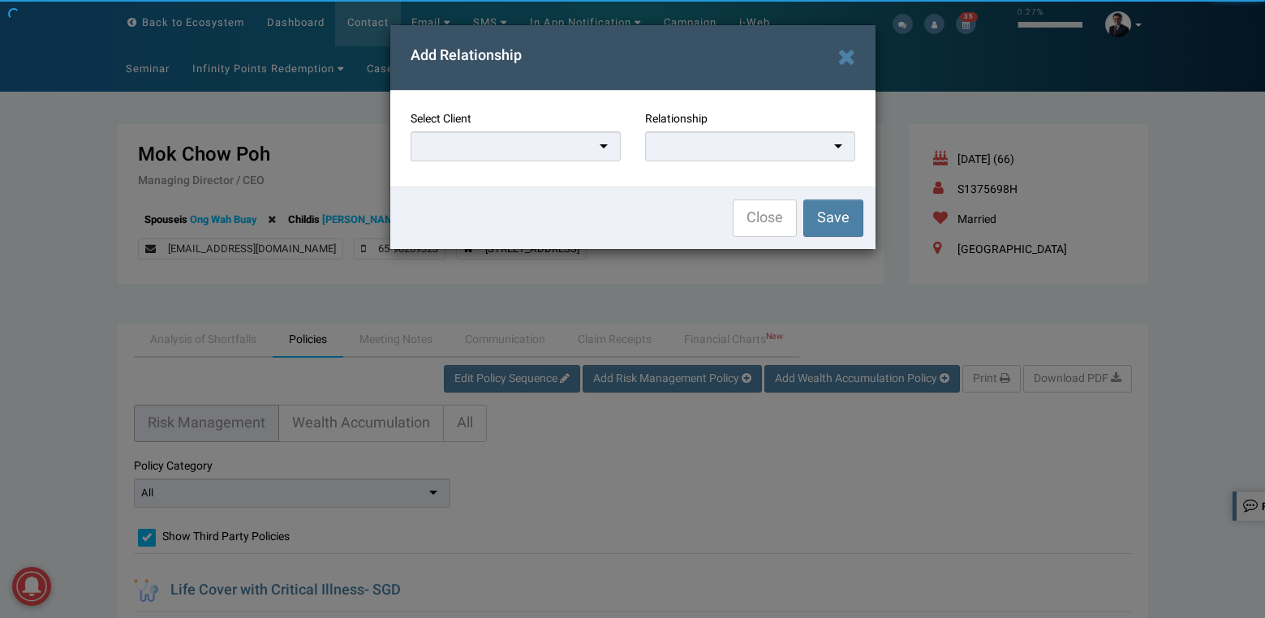
click at [516, 148] on div at bounding box center [515, 146] width 210 height 30
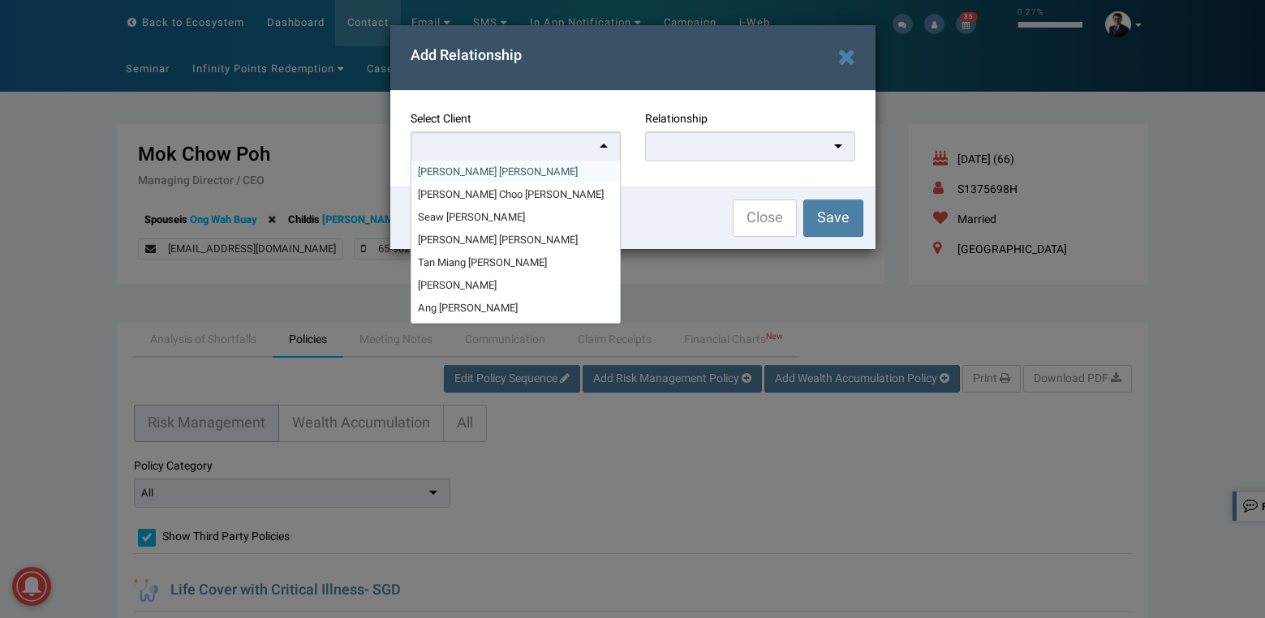
paste input "[PERSON_NAME]"
type input "[PERSON_NAME]"
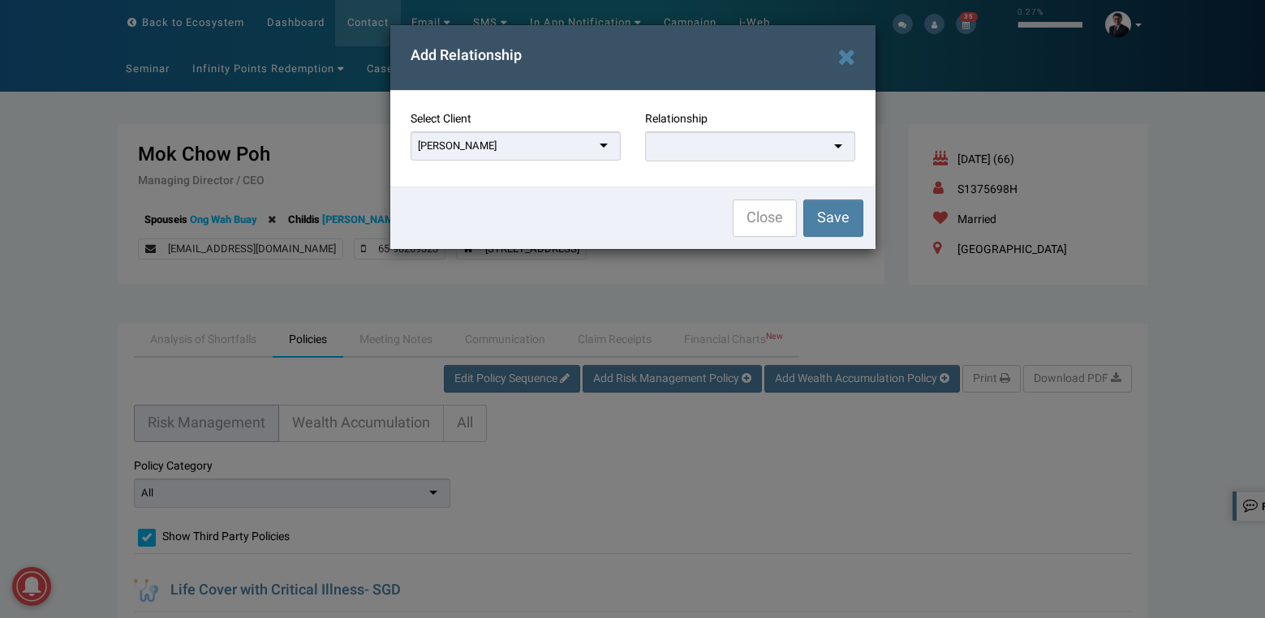
click at [666, 143] on div at bounding box center [750, 146] width 210 height 30
click at [827, 207] on span "Save" at bounding box center [833, 217] width 32 height 22
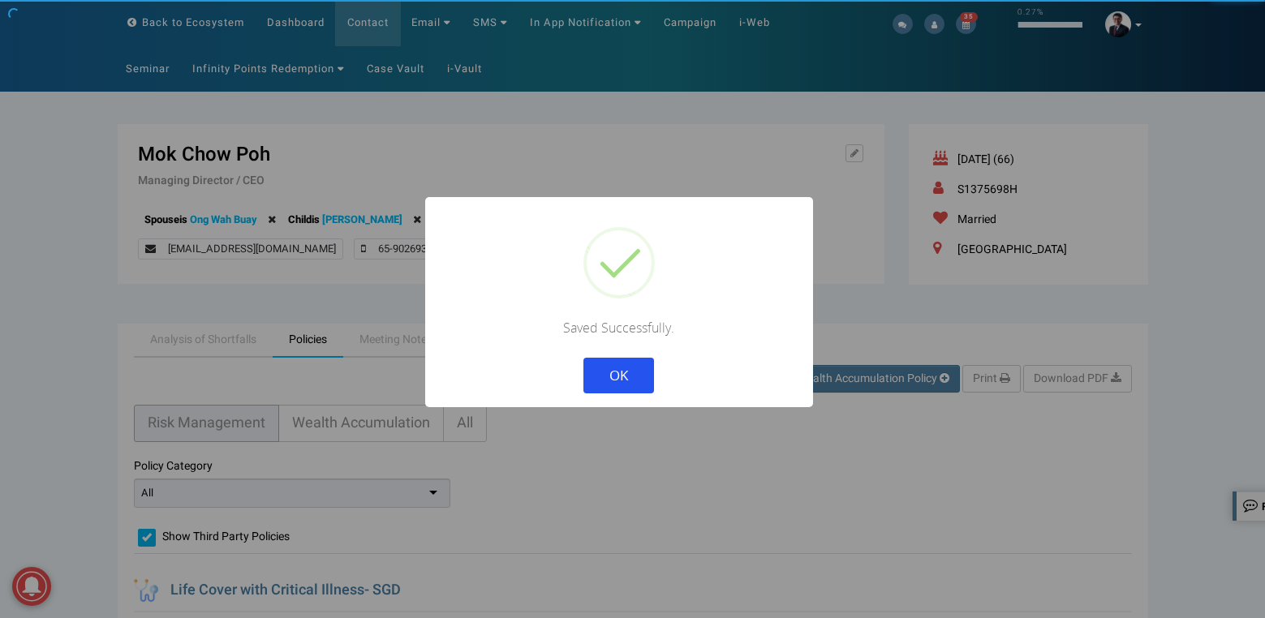
click at [583, 358] on button "OK" at bounding box center [618, 376] width 71 height 36
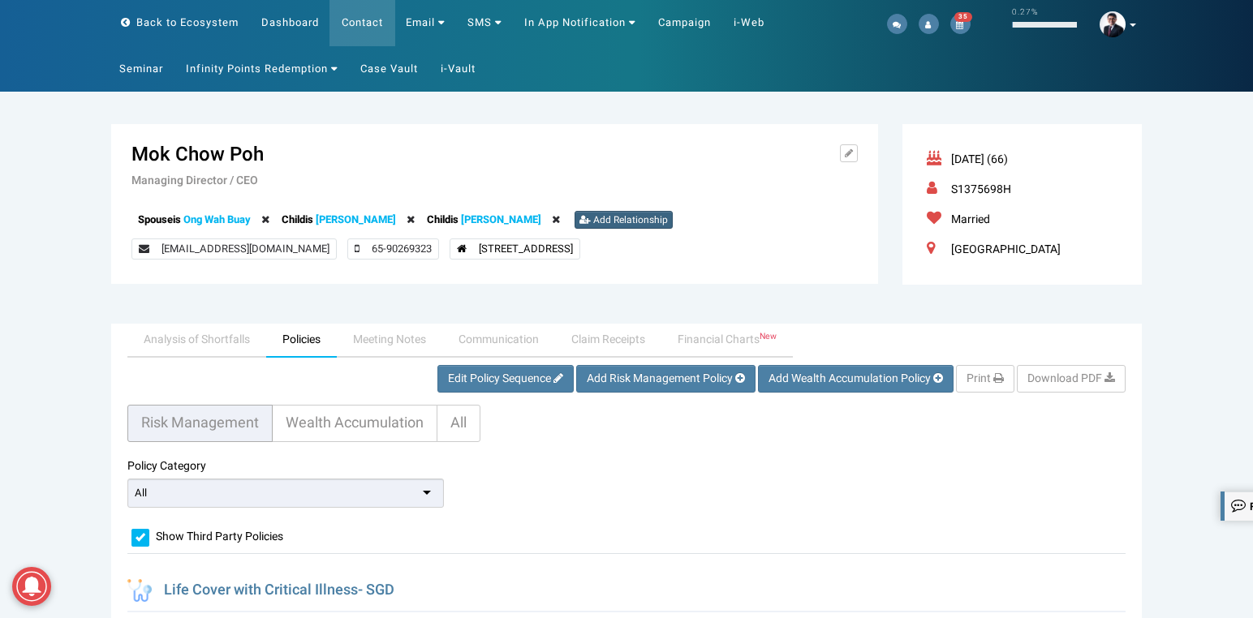
click at [600, 211] on link "Add Relationship" at bounding box center [623, 220] width 98 height 18
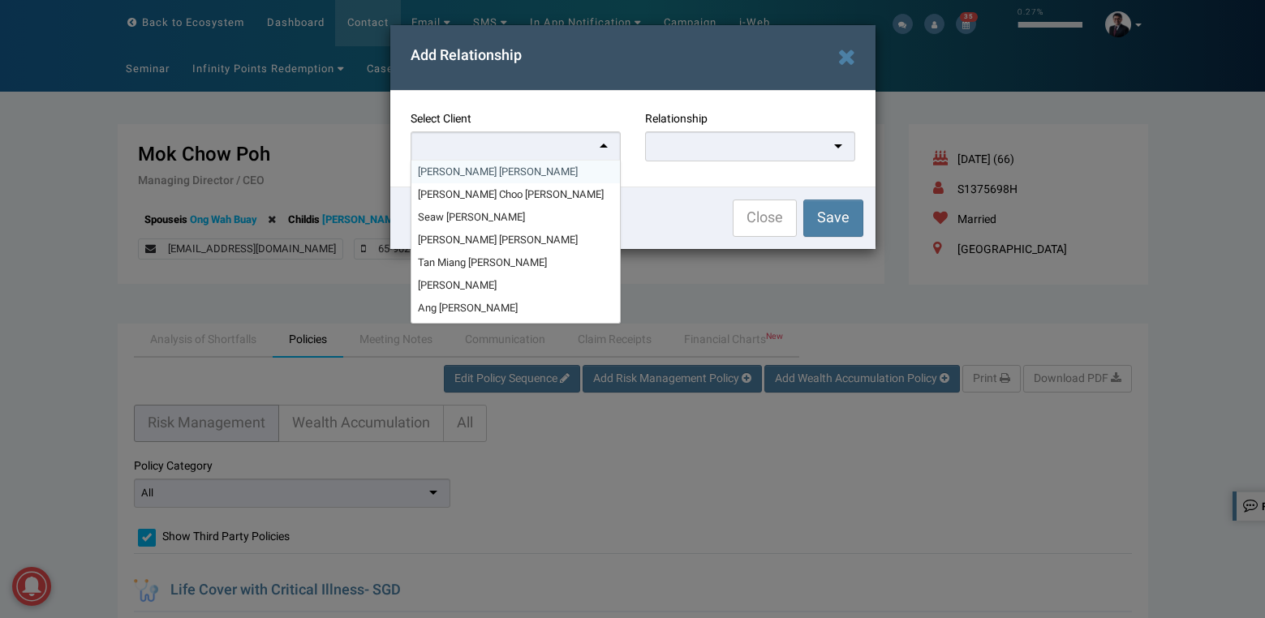
click at [575, 148] on div at bounding box center [515, 146] width 210 height 30
paste input "[PERSON_NAME]"
type input "[PERSON_NAME]"
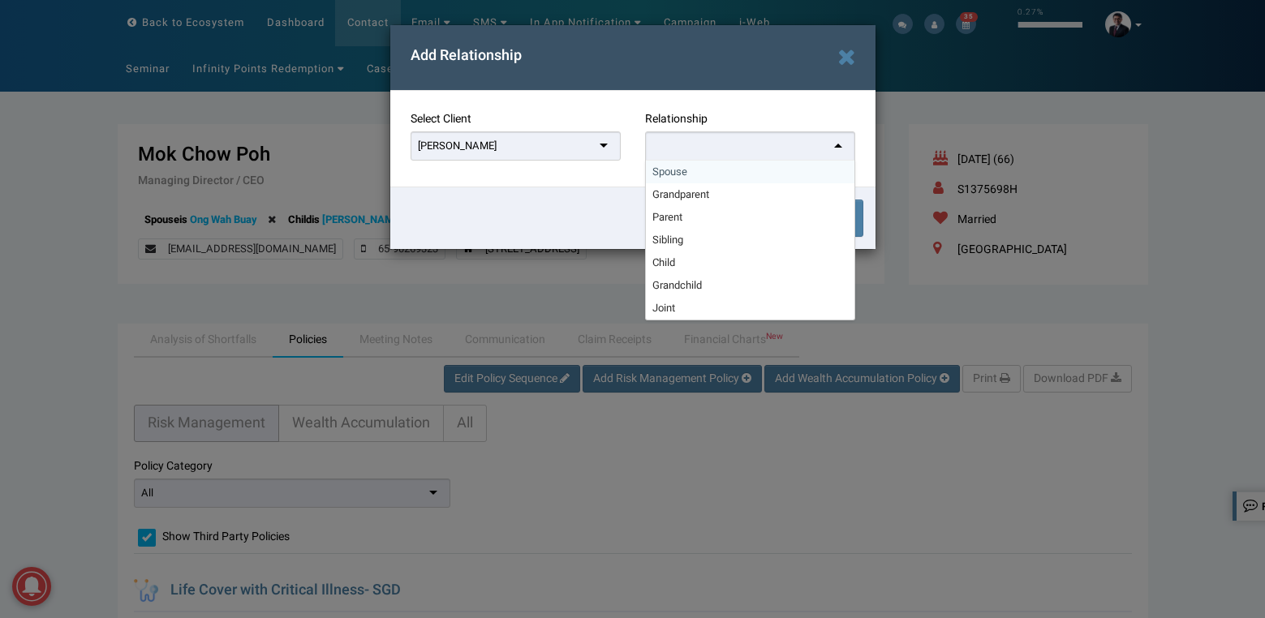
click at [711, 153] on div at bounding box center [750, 146] width 210 height 30
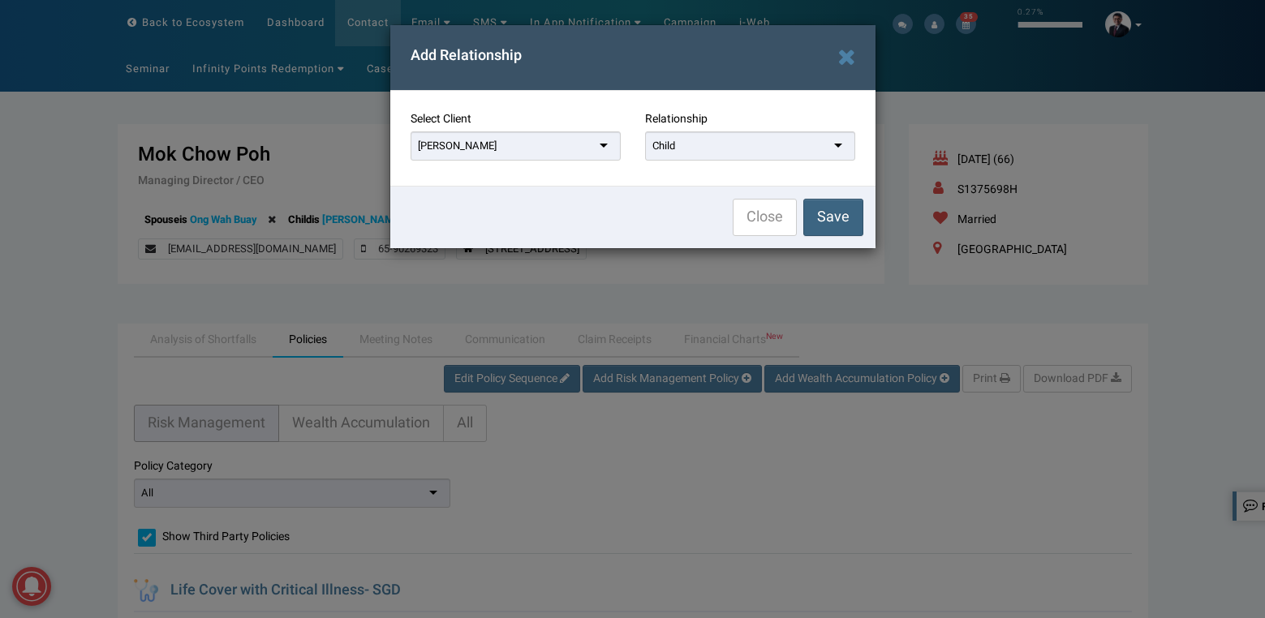
click at [836, 217] on span "Save" at bounding box center [833, 217] width 32 height 22
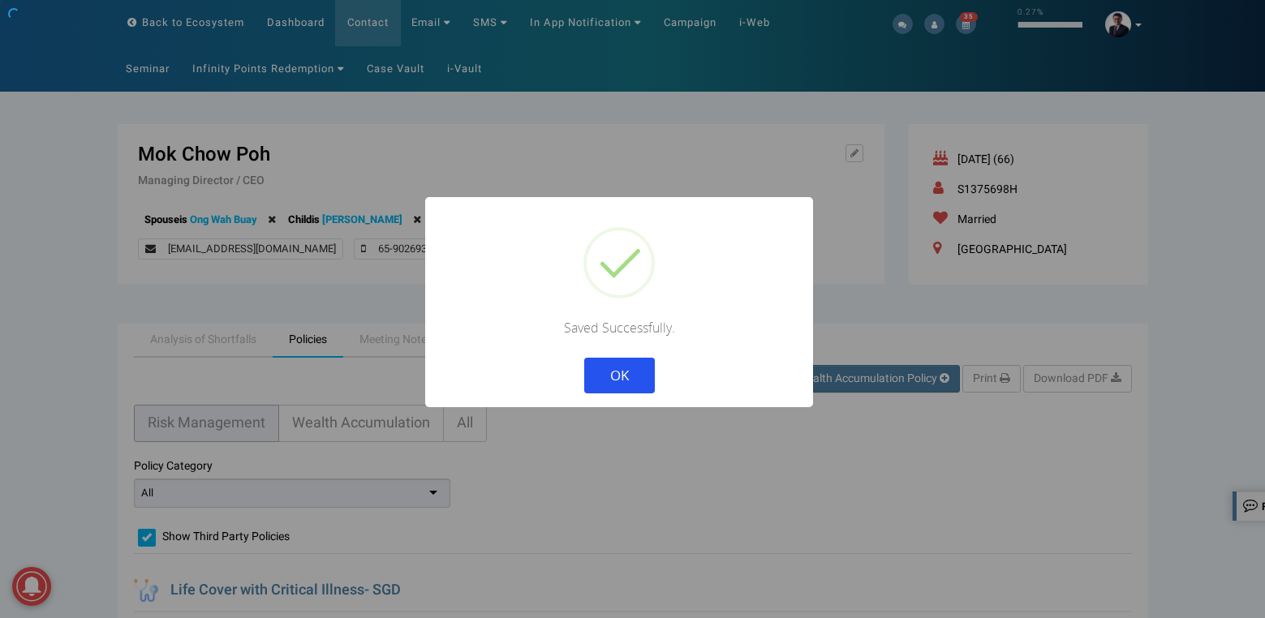
click at [583, 358] on button "OK" at bounding box center [618, 376] width 71 height 36
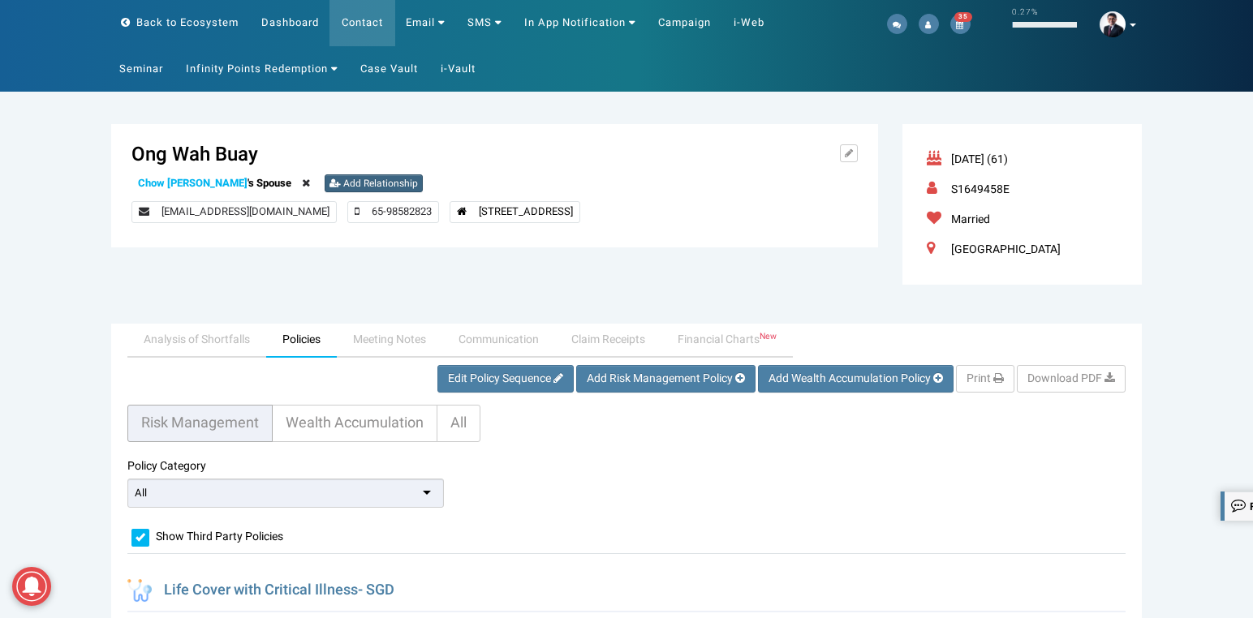
click at [343, 179] on span "Add Relationship" at bounding box center [380, 183] width 75 height 15
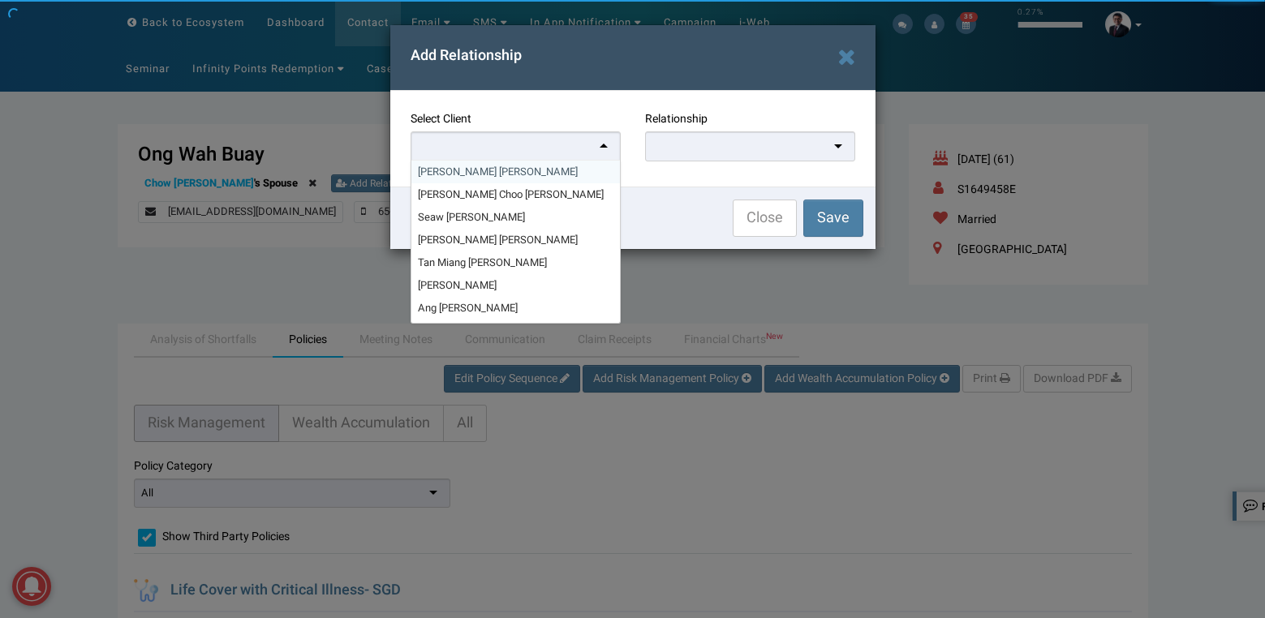
click at [504, 134] on div at bounding box center [515, 146] width 210 height 30
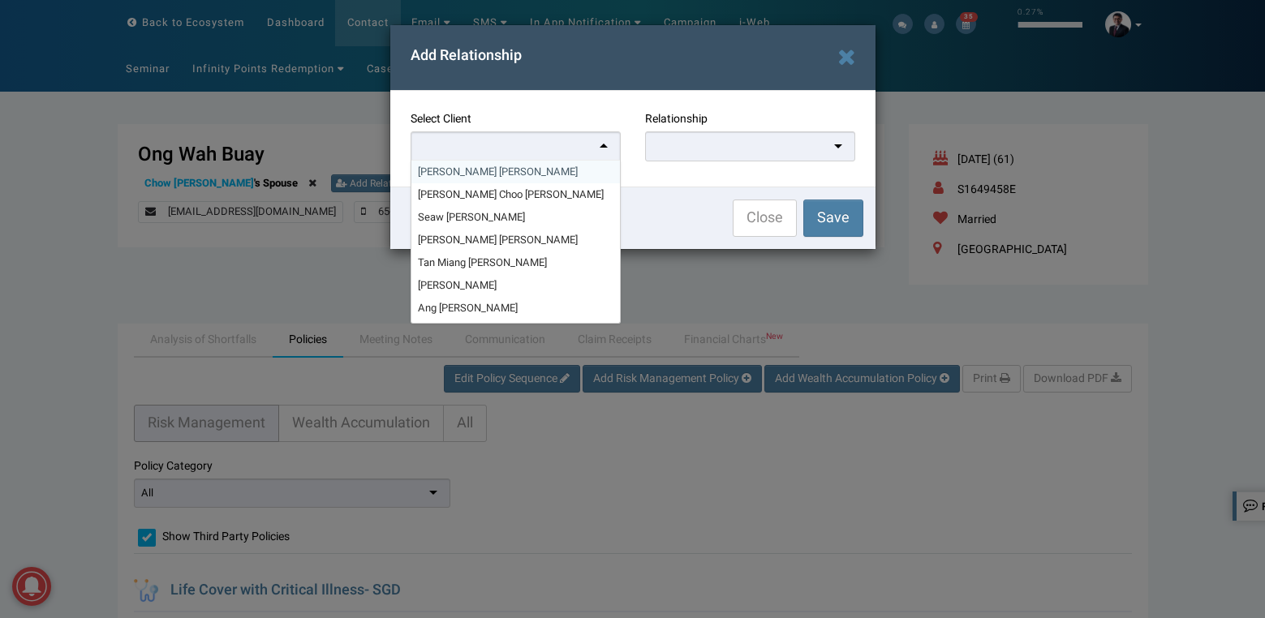
paste input "[PERSON_NAME]"
type input "[PERSON_NAME]"
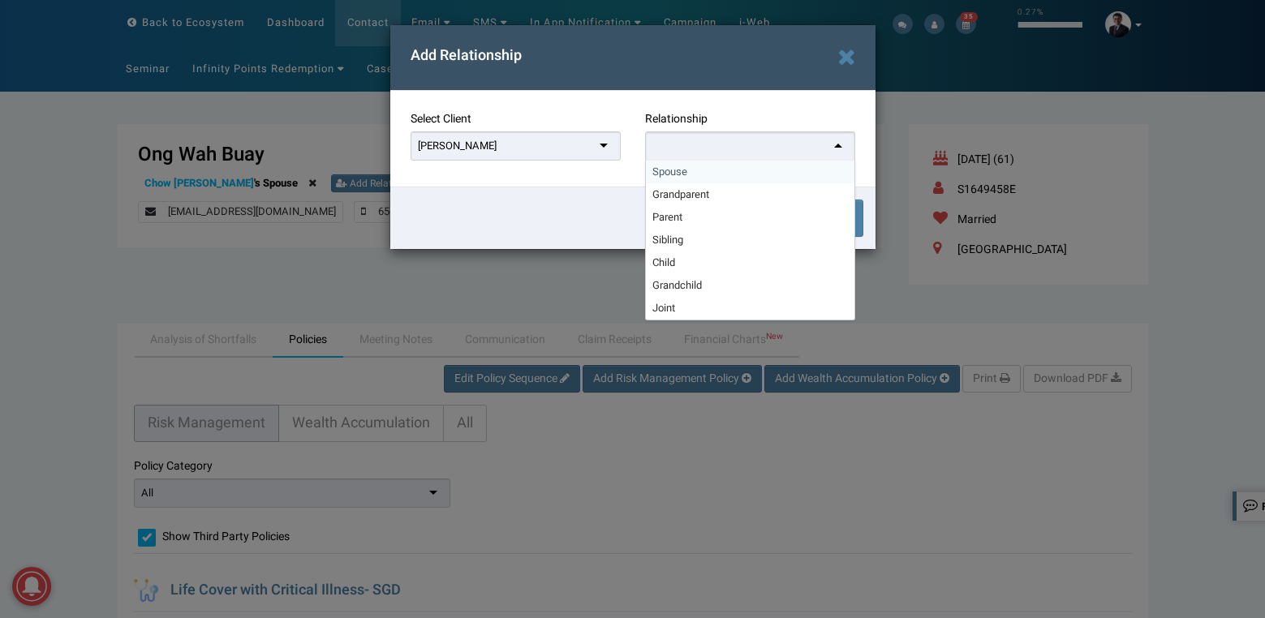
click at [671, 144] on div at bounding box center [750, 146] width 210 height 30
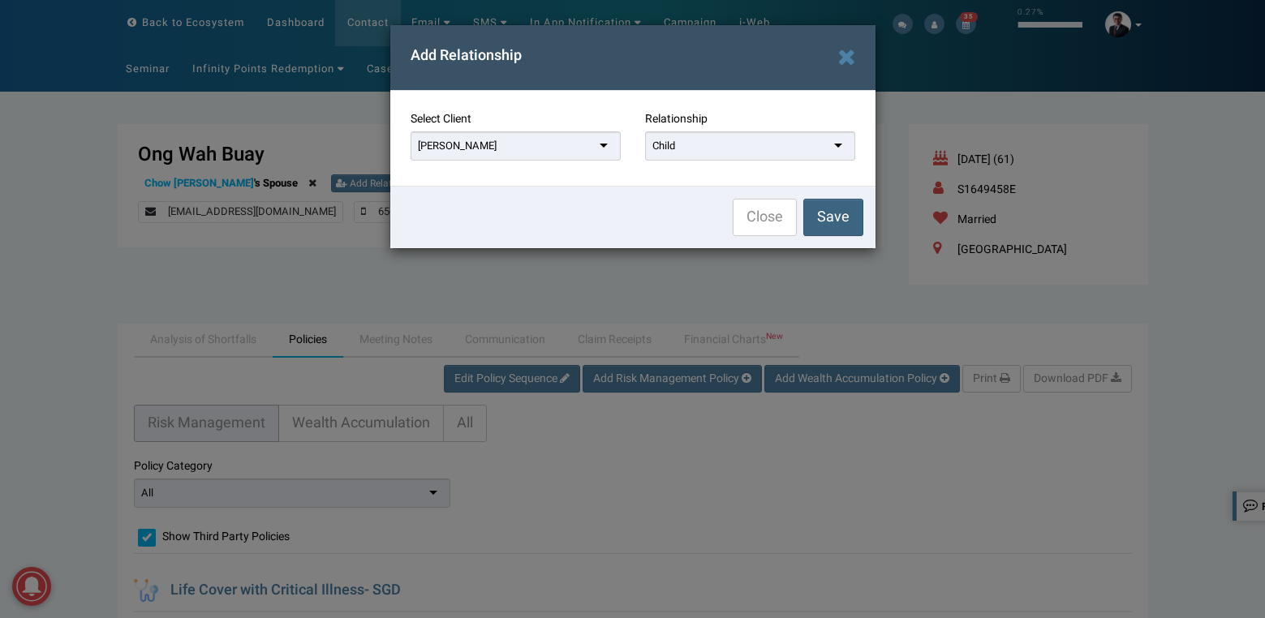
click at [816, 209] on button "Save" at bounding box center [833, 217] width 60 height 37
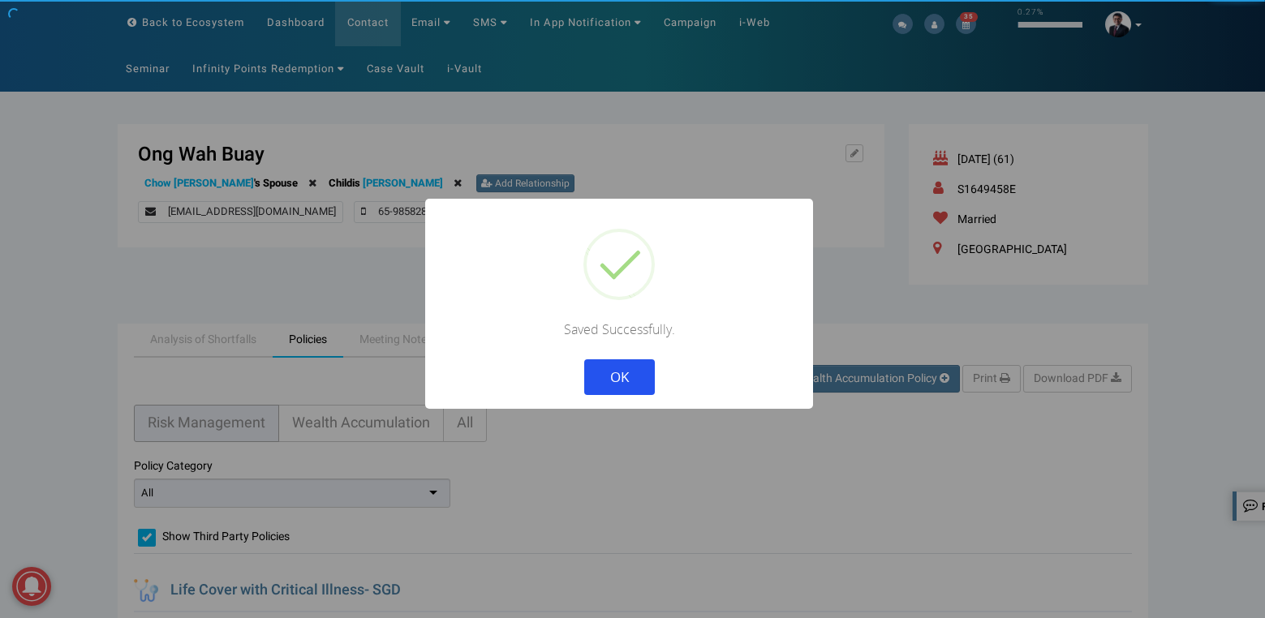
click at [583, 359] on button "OK" at bounding box center [618, 377] width 71 height 36
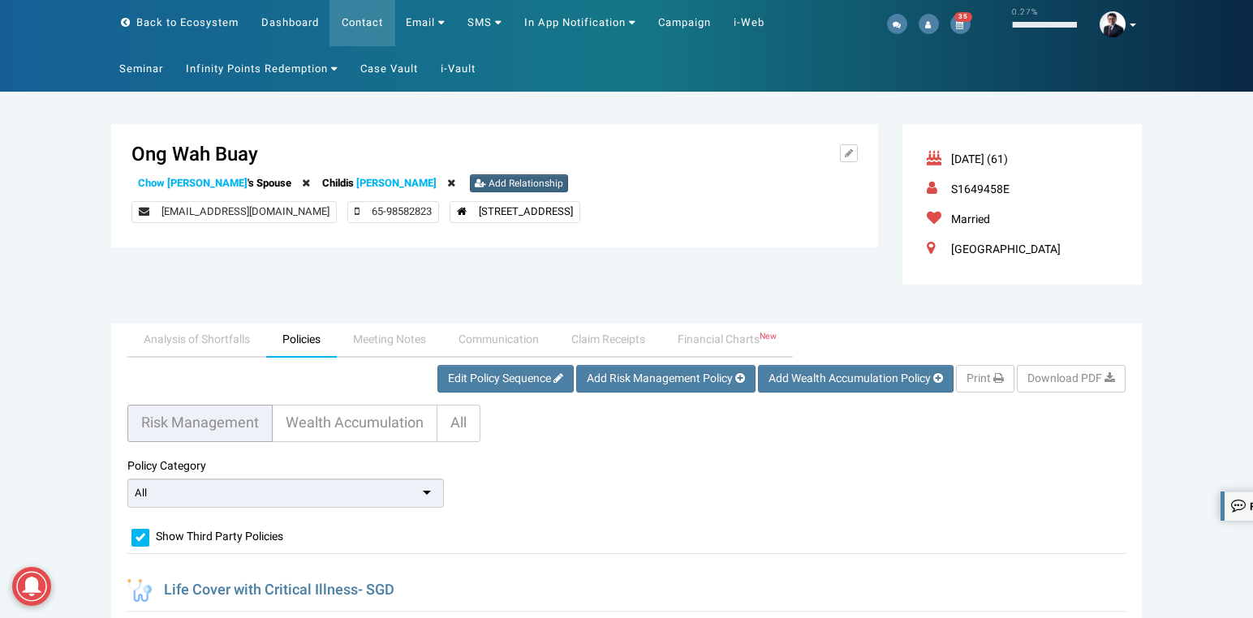
click at [488, 176] on span "Add Relationship" at bounding box center [525, 183] width 75 height 15
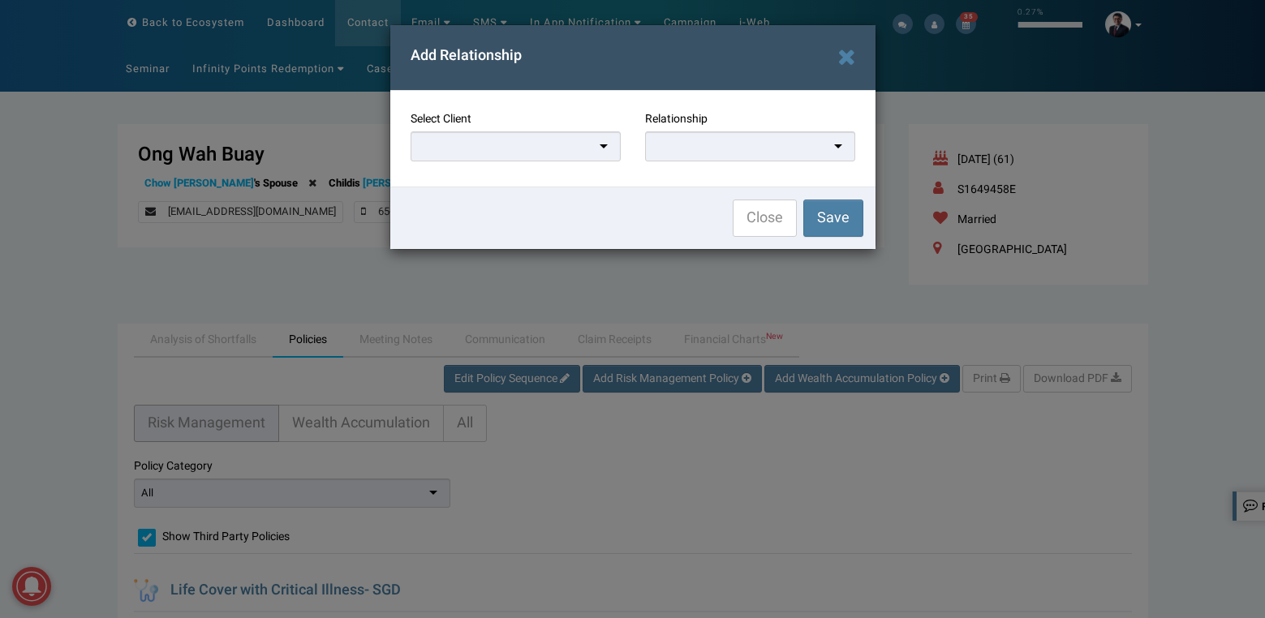
click at [548, 153] on div at bounding box center [515, 146] width 210 height 30
paste input "[PERSON_NAME]"
type input "[PERSON_NAME]"
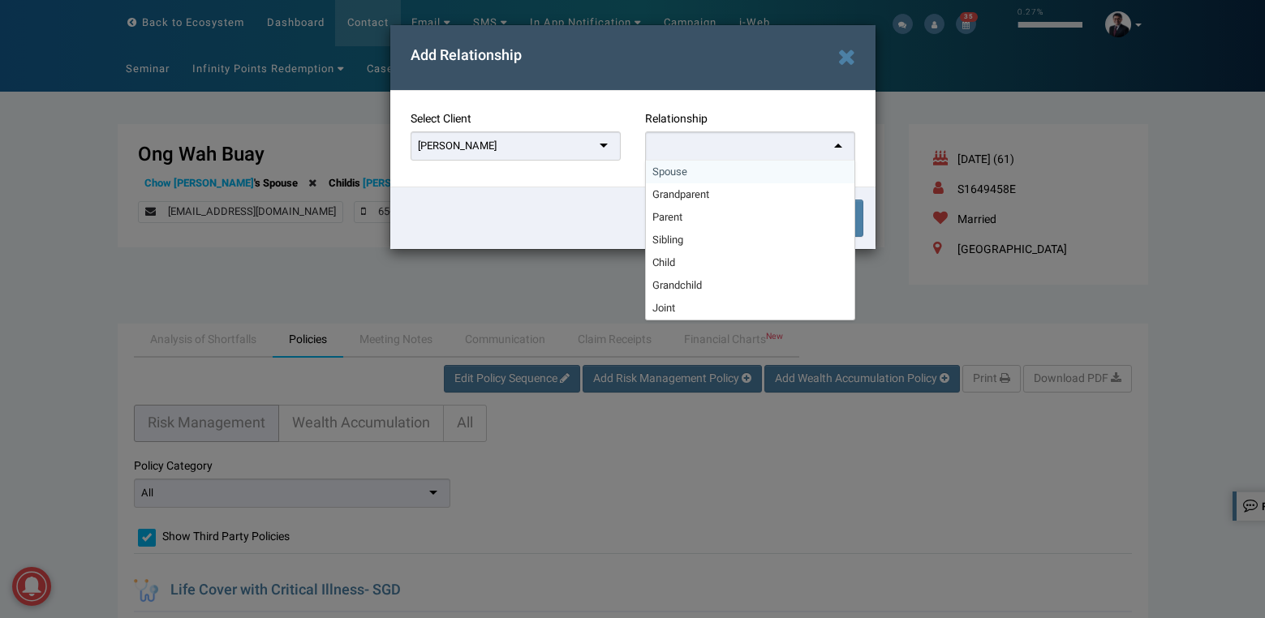
click at [707, 153] on div at bounding box center [750, 146] width 210 height 30
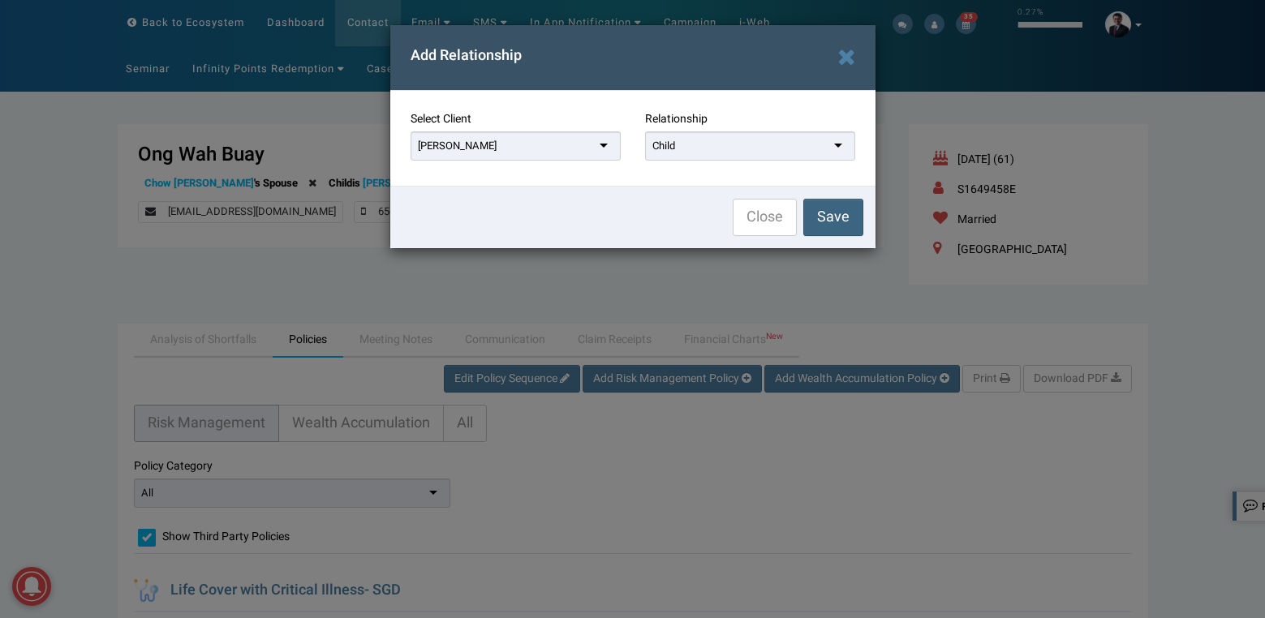
drag, startPoint x: 844, startPoint y: 209, endPoint x: 832, endPoint y: 213, distance: 13.4
click at [837, 216] on span "Save" at bounding box center [833, 217] width 32 height 22
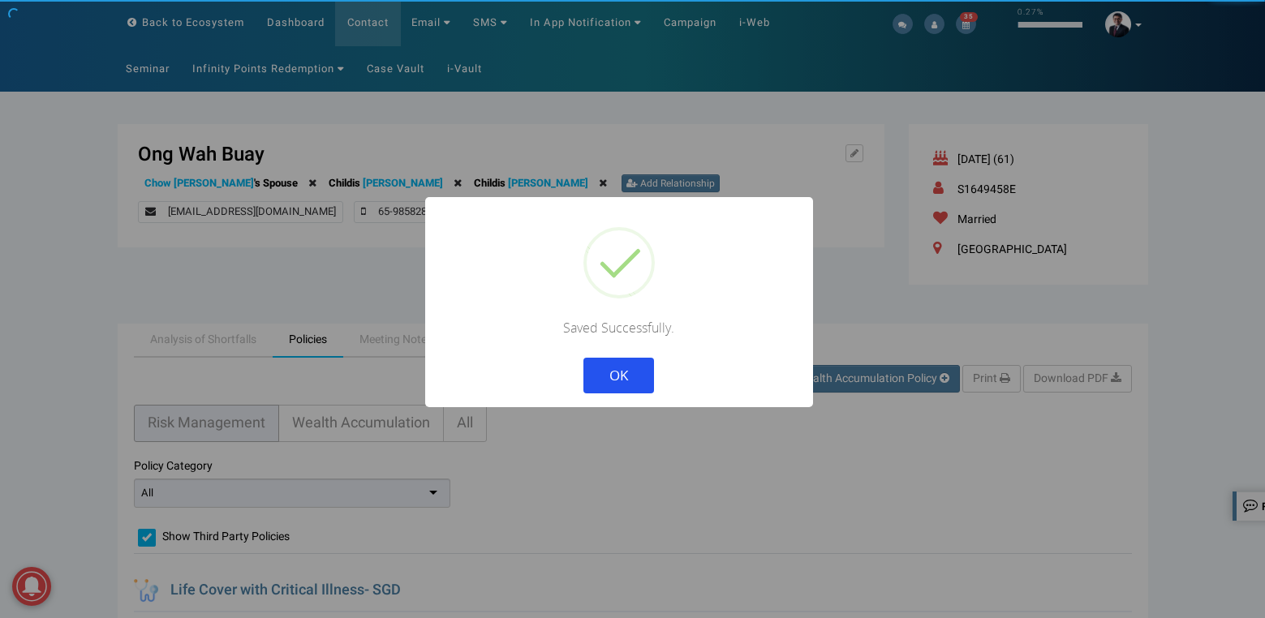
click at [583, 358] on button "OK" at bounding box center [618, 376] width 71 height 36
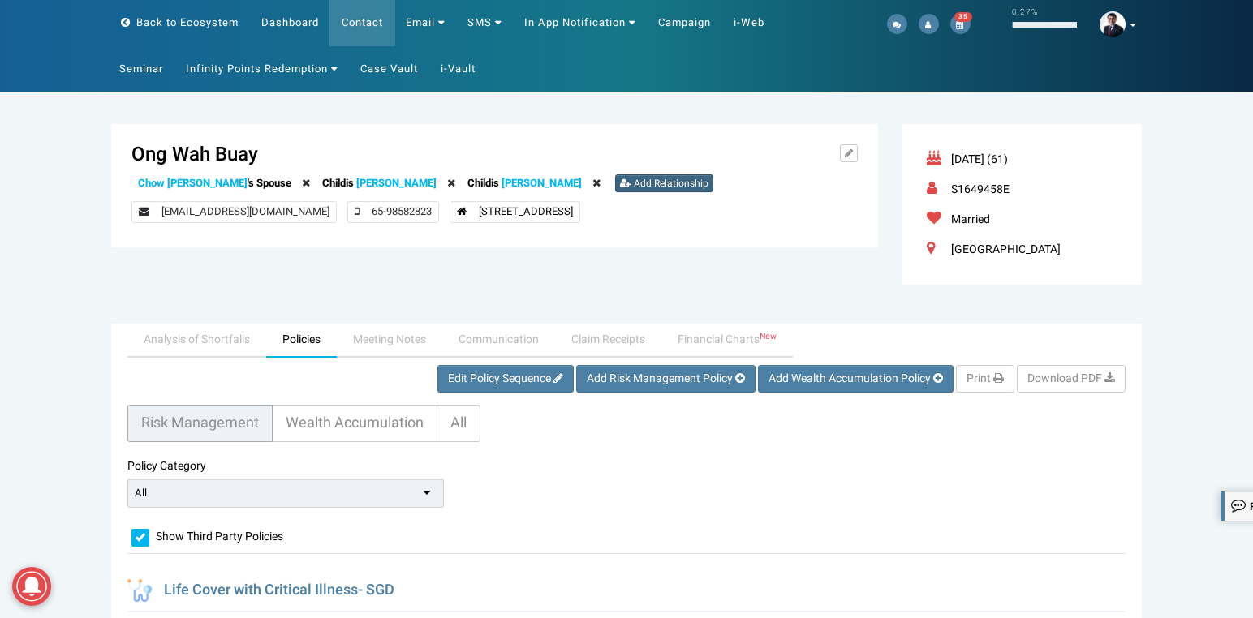
click at [634, 178] on span "Add Relationship" at bounding box center [671, 183] width 75 height 15
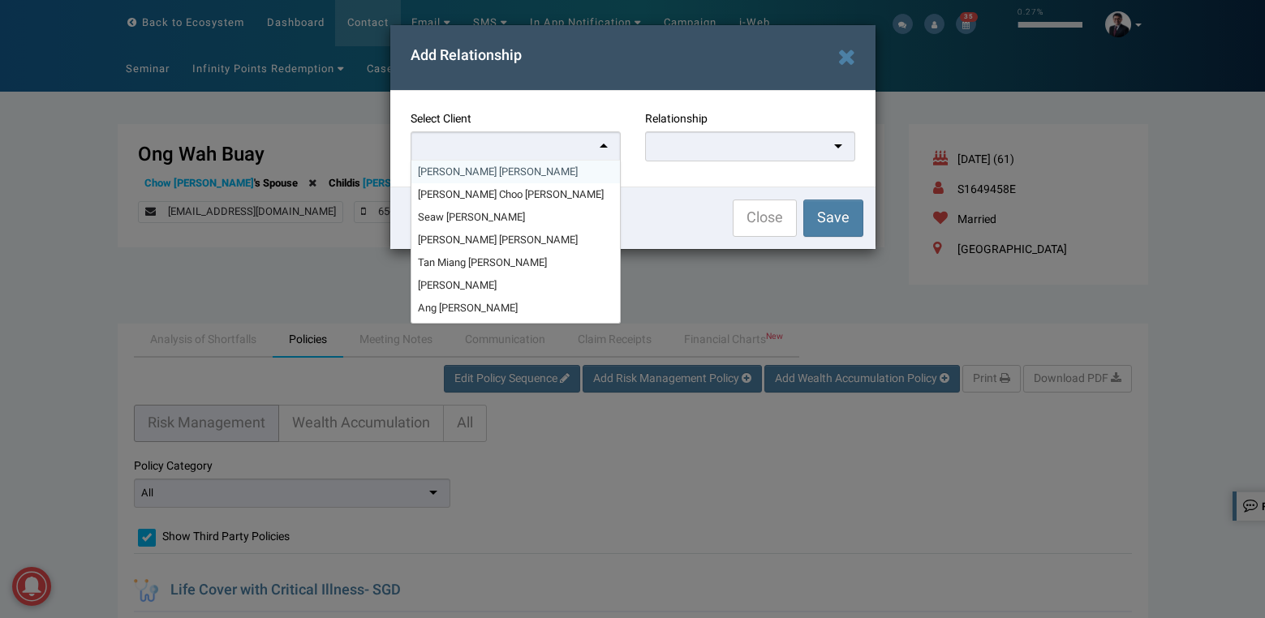
click at [552, 150] on div at bounding box center [515, 146] width 210 height 30
paste input "[PERSON_NAME]"
type input "[PERSON_NAME]"
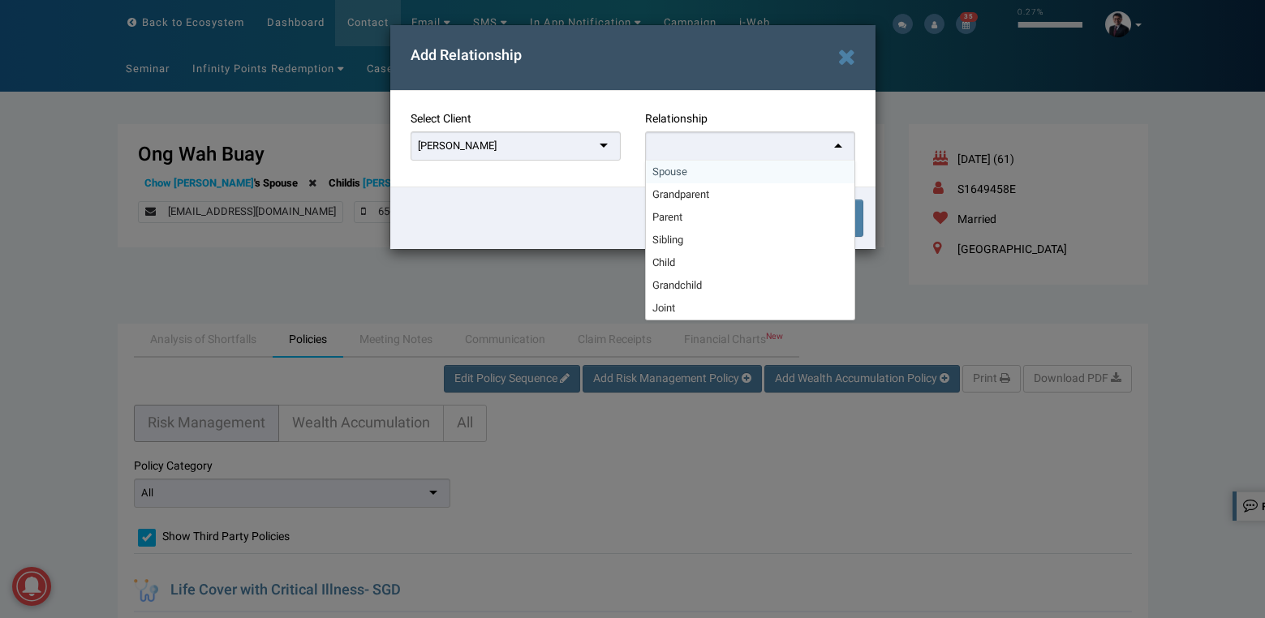
click at [660, 153] on div at bounding box center [750, 146] width 210 height 30
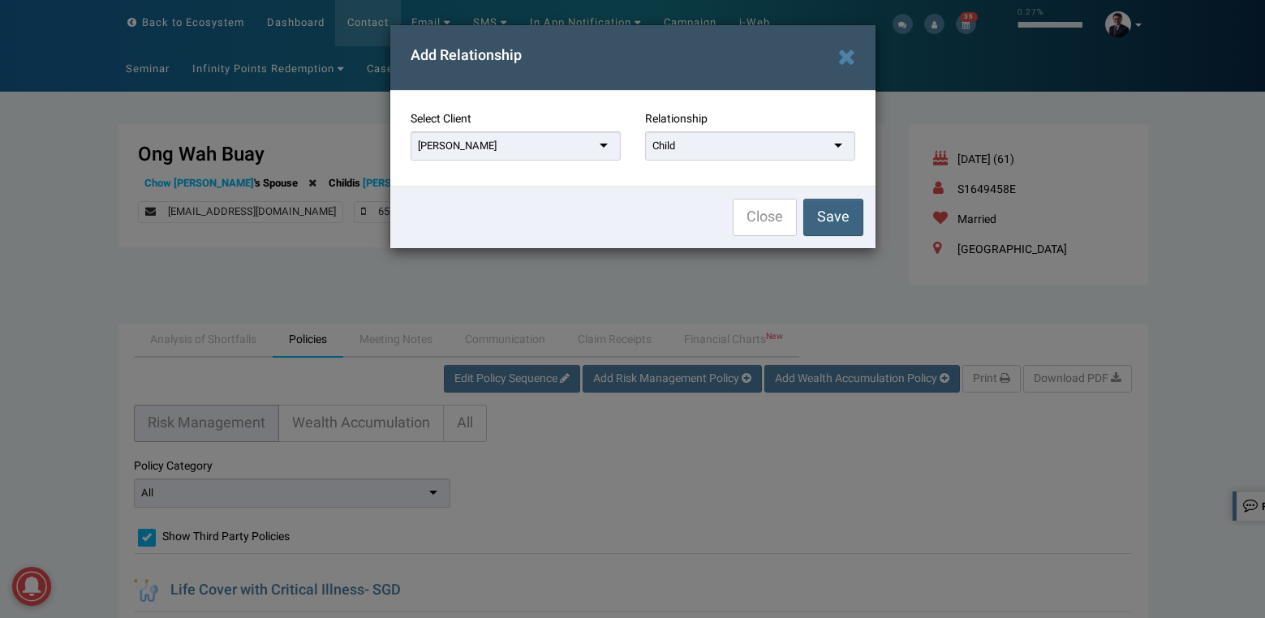
click at [821, 225] on span "Save" at bounding box center [833, 217] width 32 height 22
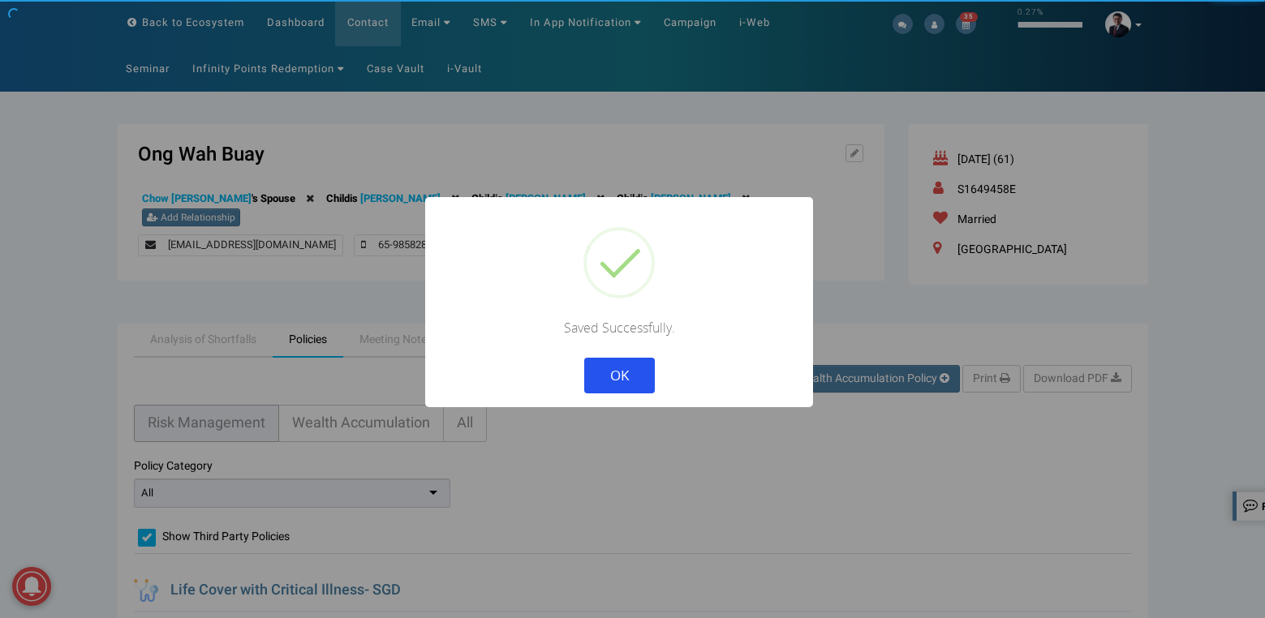
click at [583, 358] on button "OK" at bounding box center [618, 376] width 71 height 36
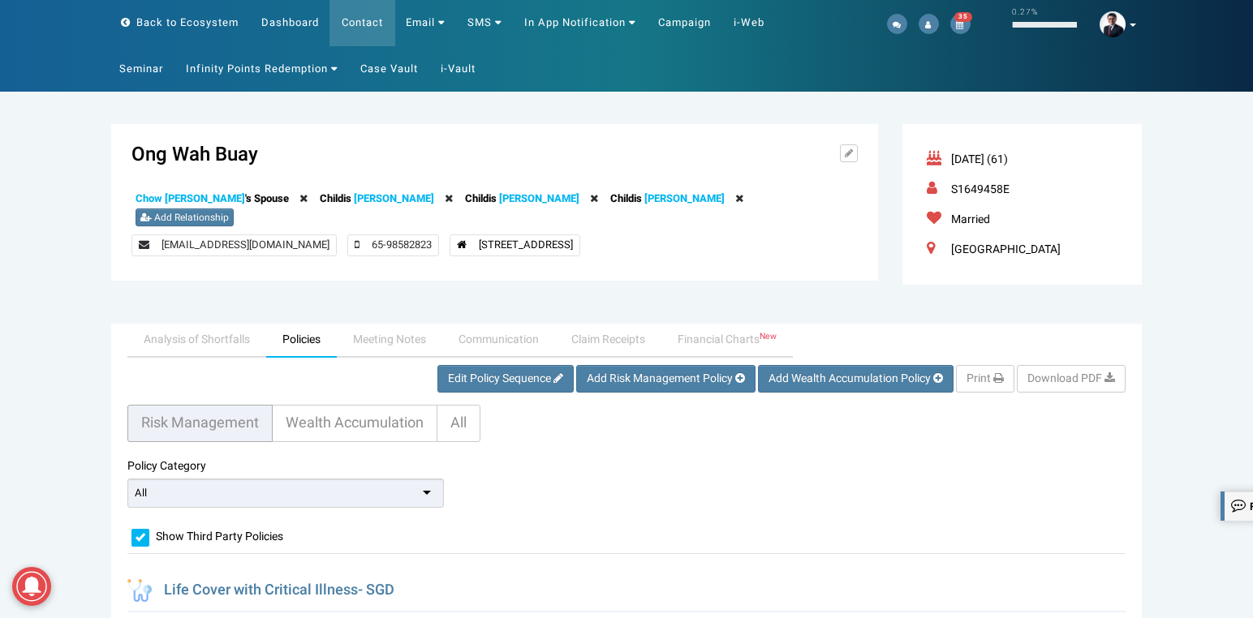
click at [370, 191] on link "[PERSON_NAME]" at bounding box center [394, 198] width 80 height 15
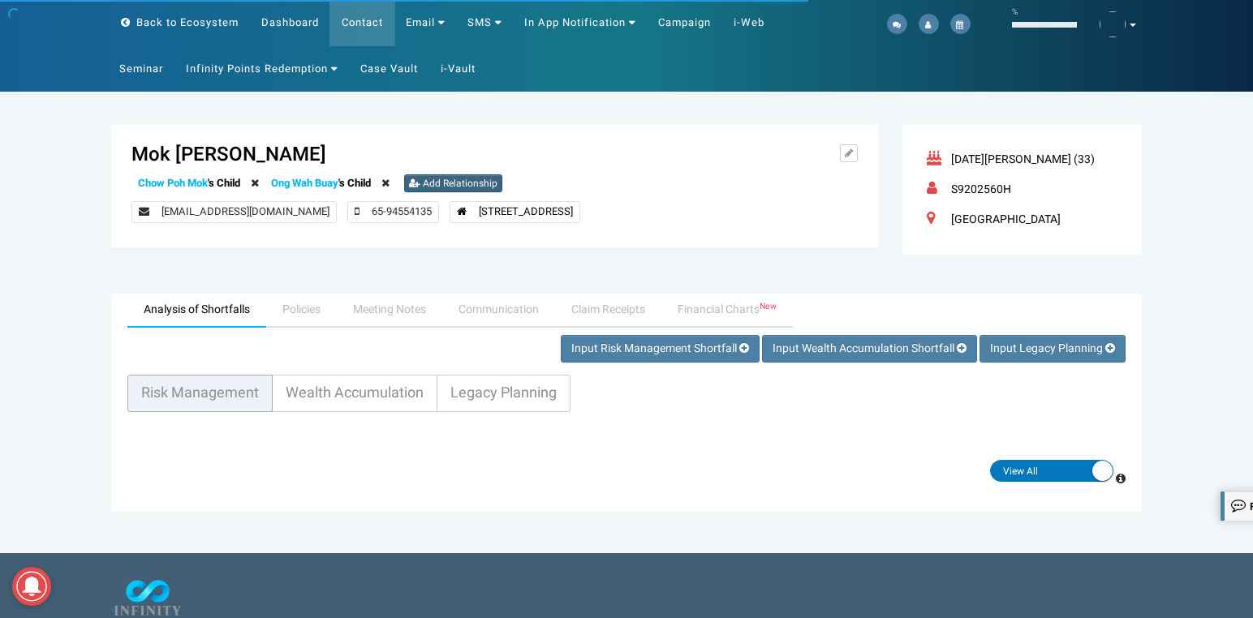
click at [470, 183] on span "Add Relationship" at bounding box center [460, 183] width 75 height 15
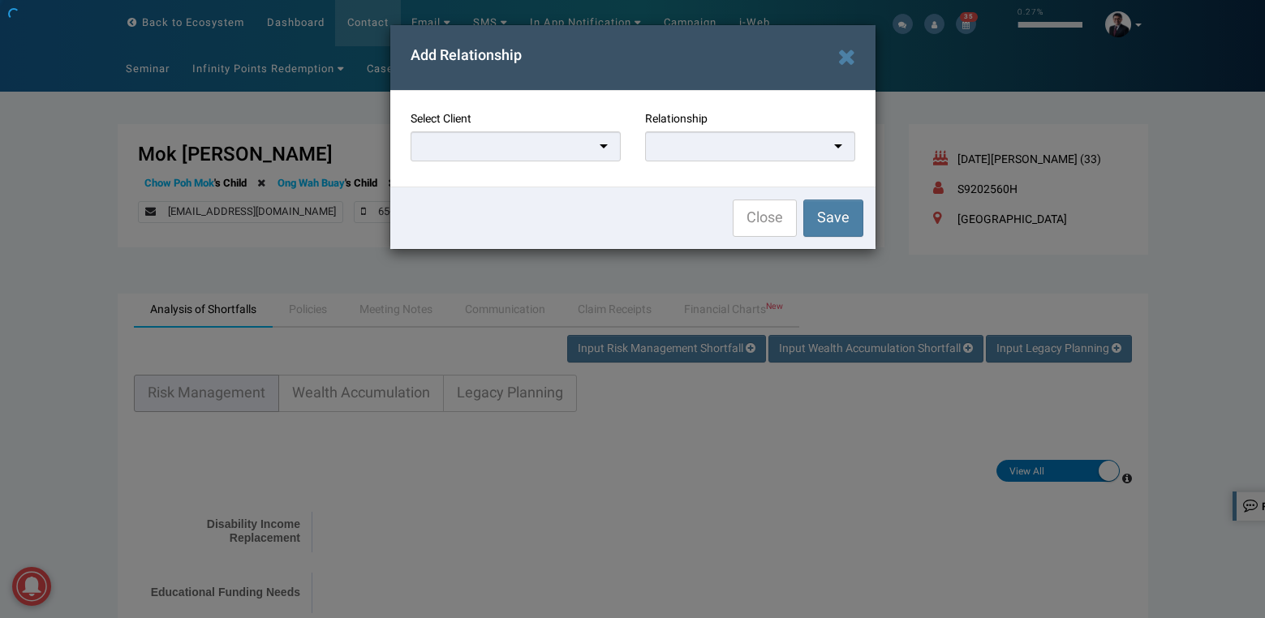
click at [557, 153] on div at bounding box center [515, 146] width 210 height 30
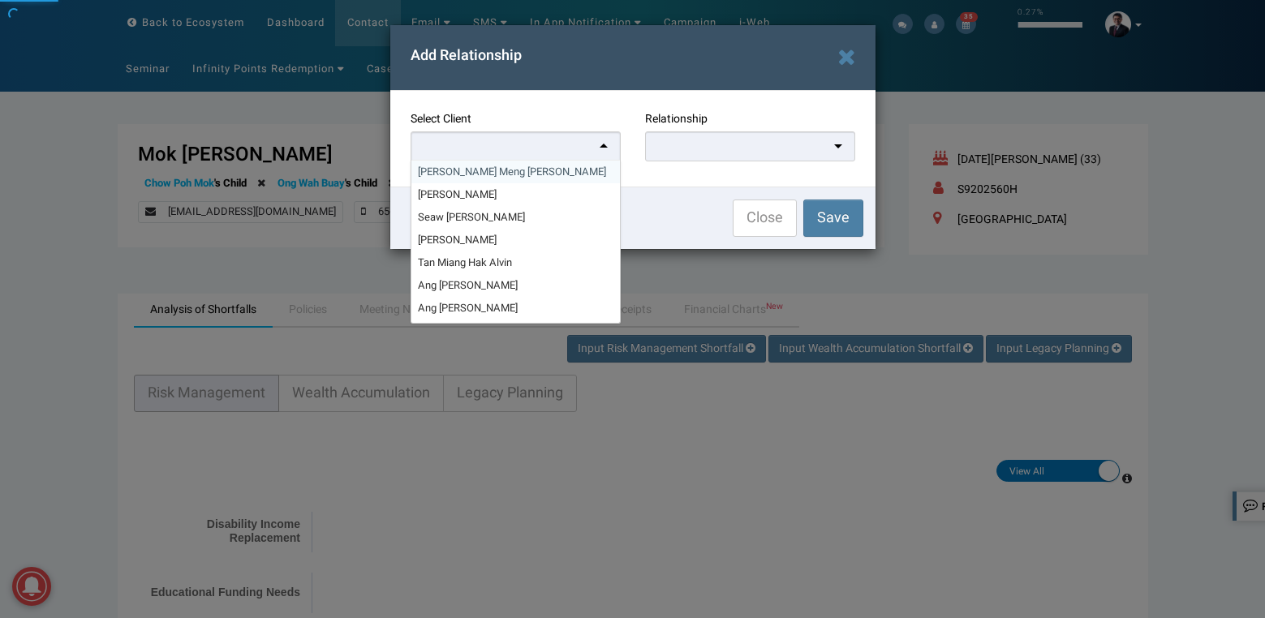
paste input "[PERSON_NAME]"
type input "[PERSON_NAME]"
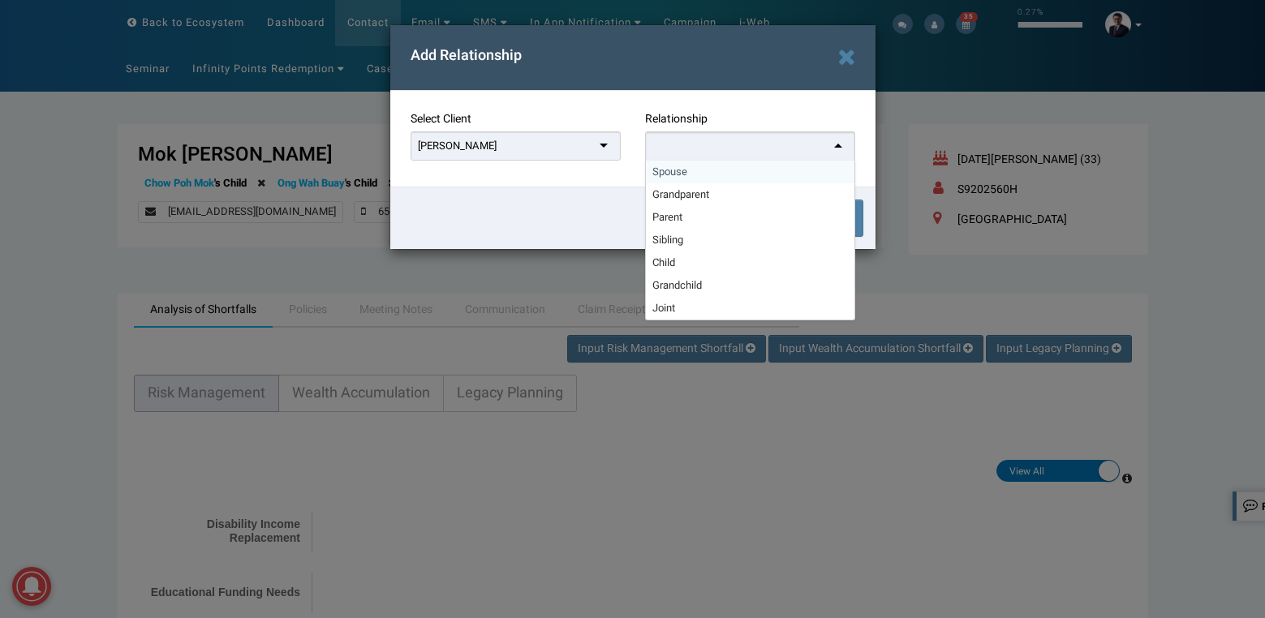
click at [669, 153] on div at bounding box center [750, 146] width 210 height 30
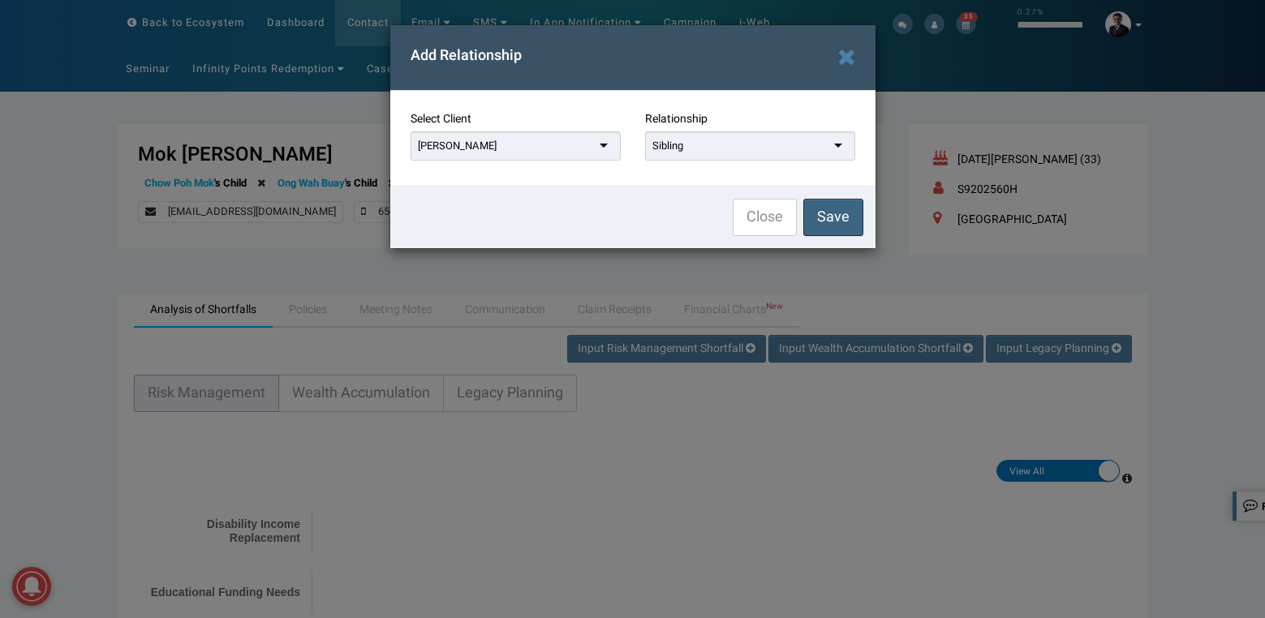
drag, startPoint x: 814, startPoint y: 215, endPoint x: 596, endPoint y: 93, distance: 249.1
click at [812, 215] on button "Save" at bounding box center [833, 217] width 60 height 37
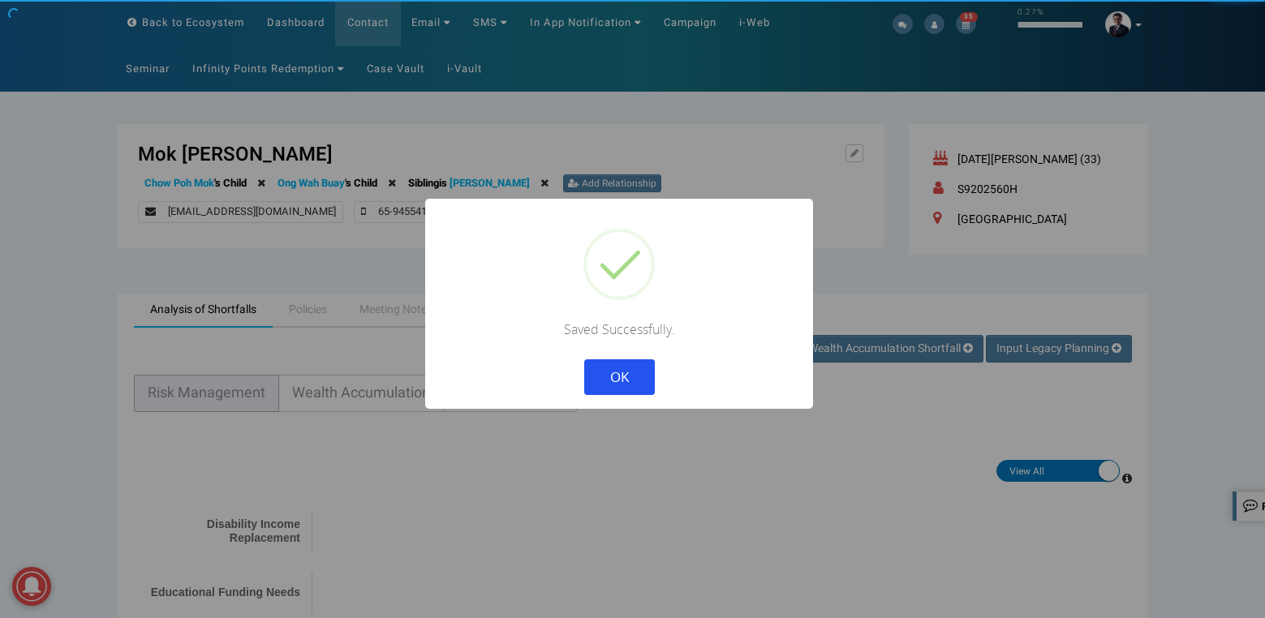
click at [583, 359] on button "OK" at bounding box center [618, 377] width 71 height 36
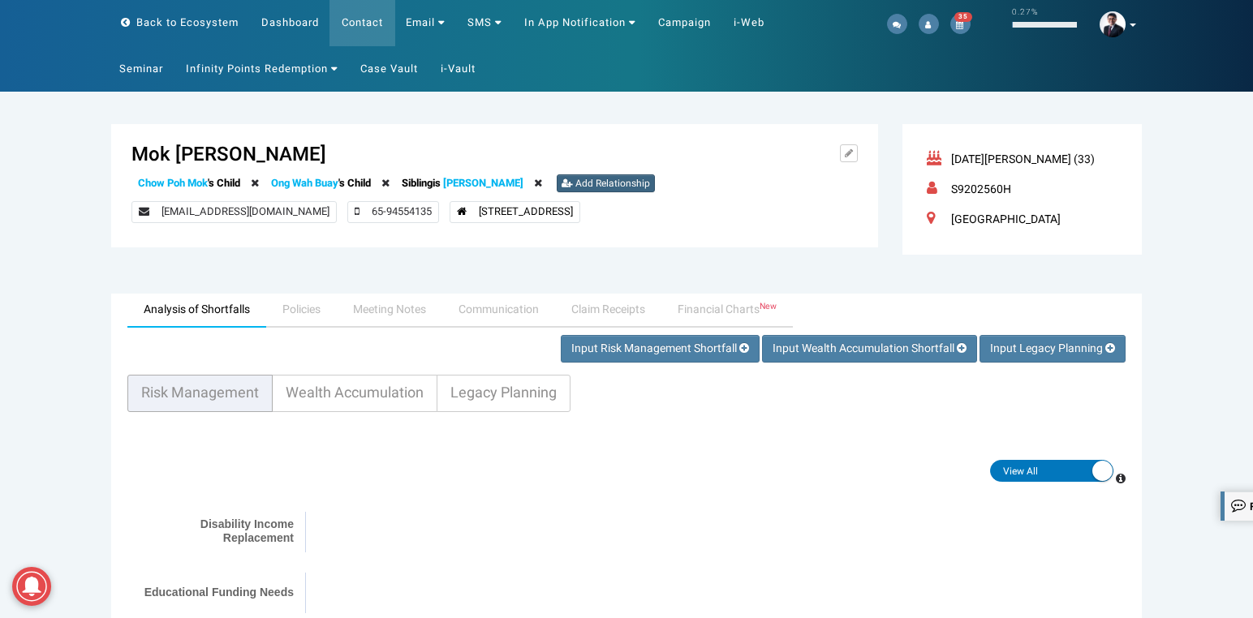
click at [608, 181] on span "Add Relationship" at bounding box center [612, 183] width 75 height 15
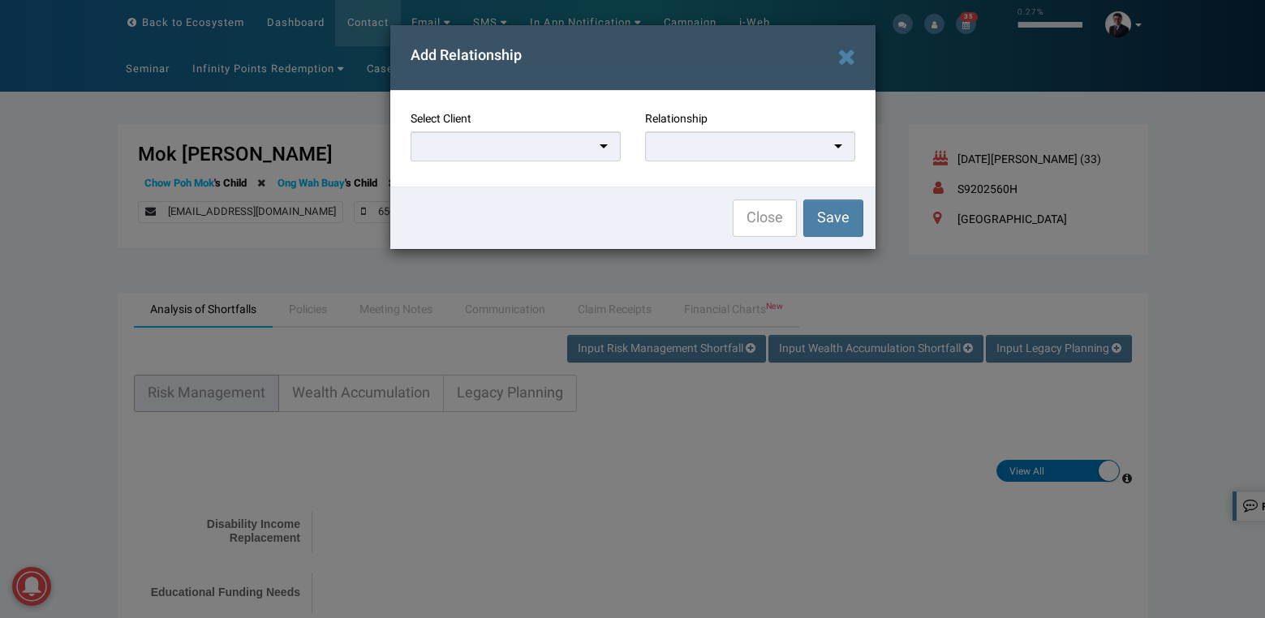
click at [566, 144] on div at bounding box center [515, 146] width 210 height 30
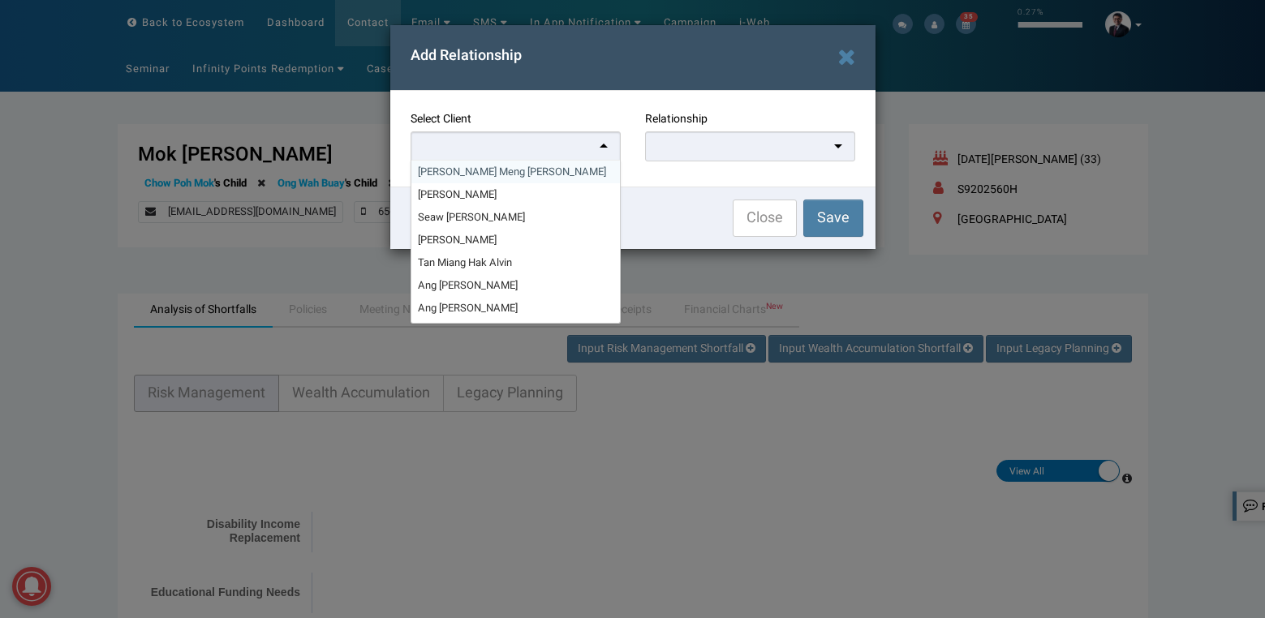
paste input "[PERSON_NAME]"
type input "[PERSON_NAME]"
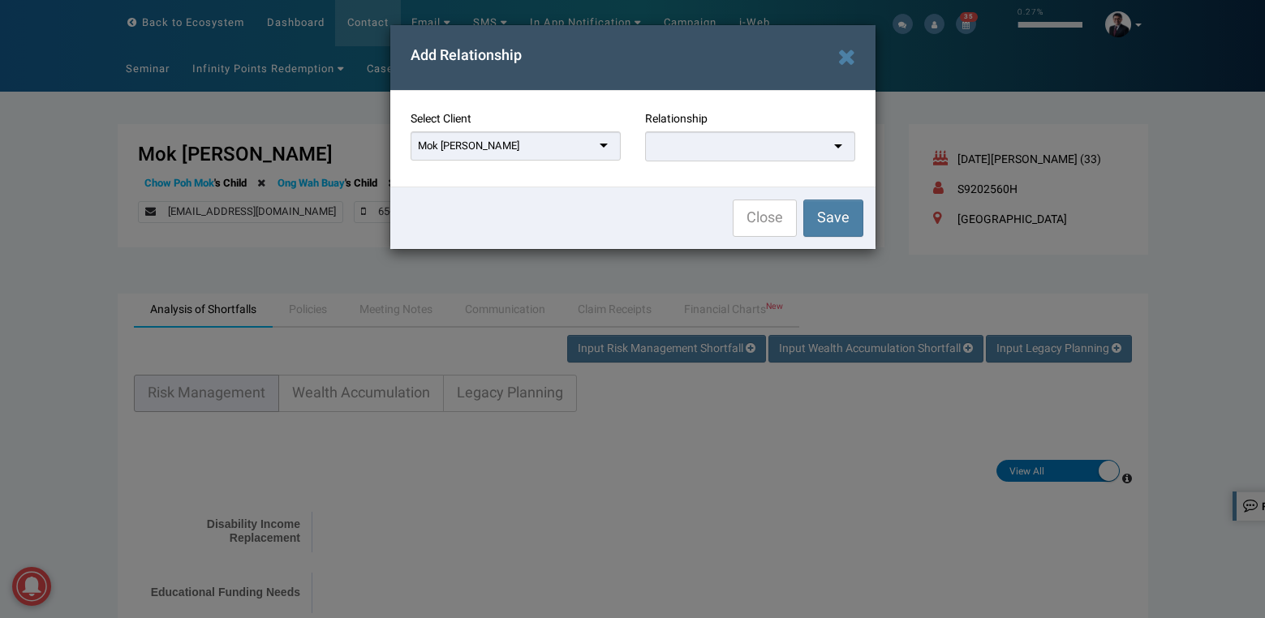
click at [671, 155] on div at bounding box center [750, 146] width 210 height 30
click at [806, 225] on button "Save" at bounding box center [833, 217] width 60 height 37
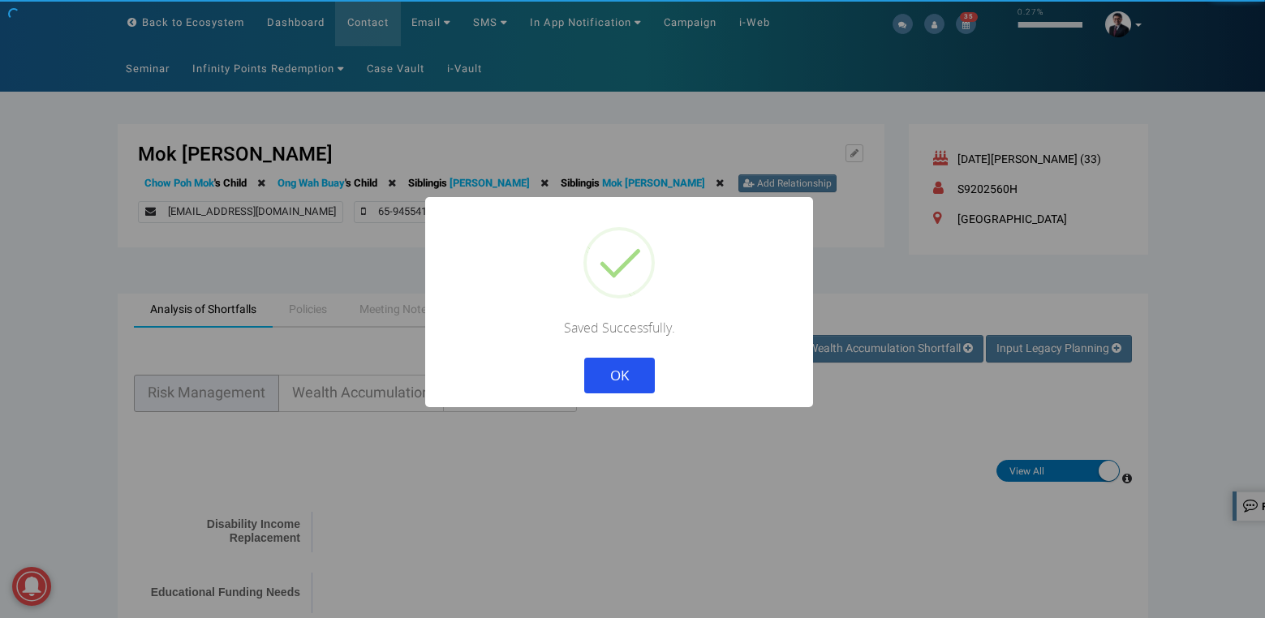
click at [583, 358] on button "OK" at bounding box center [618, 376] width 71 height 36
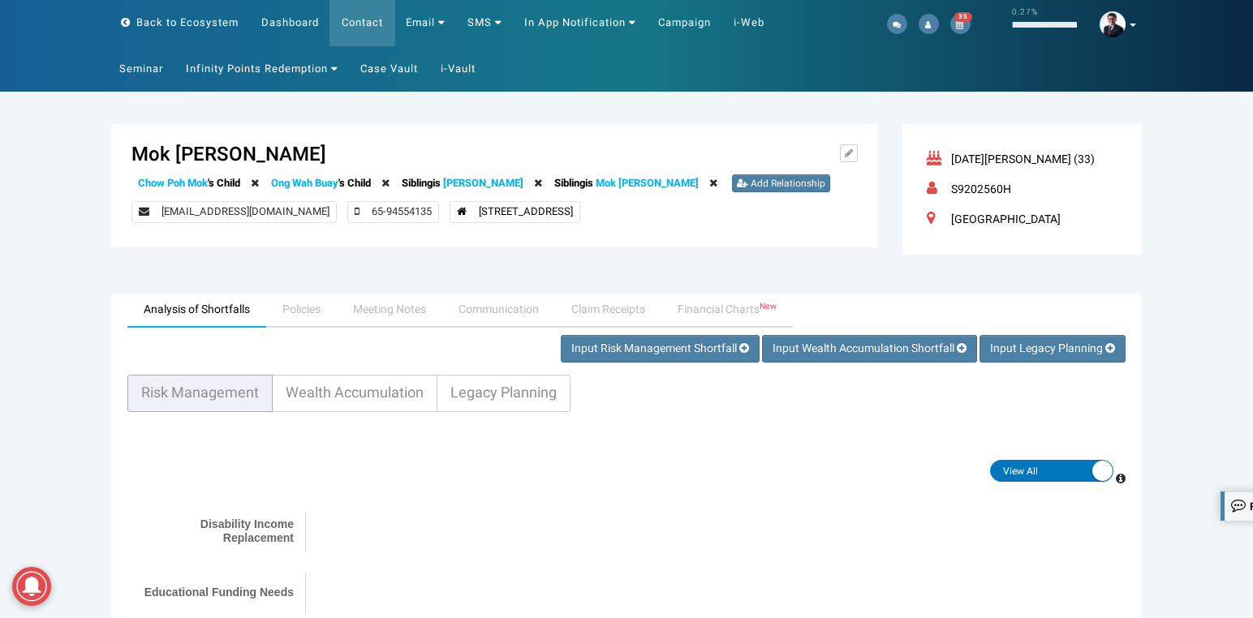
click at [496, 187] on link "[PERSON_NAME]" at bounding box center [483, 182] width 80 height 15
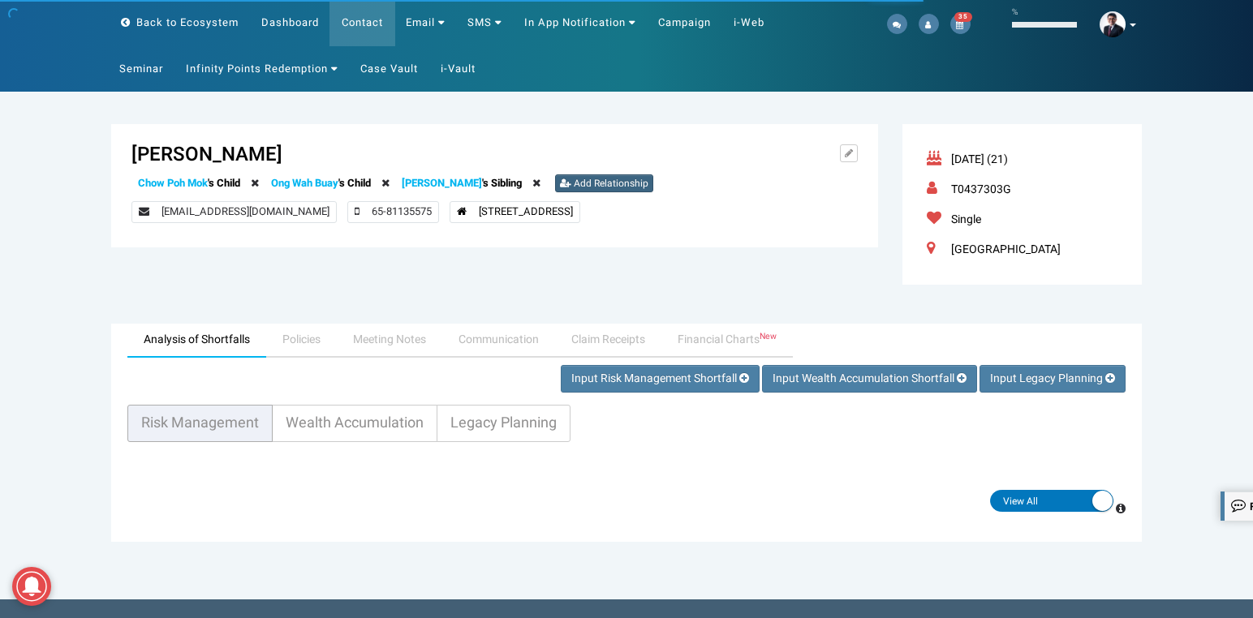
click at [560, 183] on icon at bounding box center [565, 183] width 11 height 10
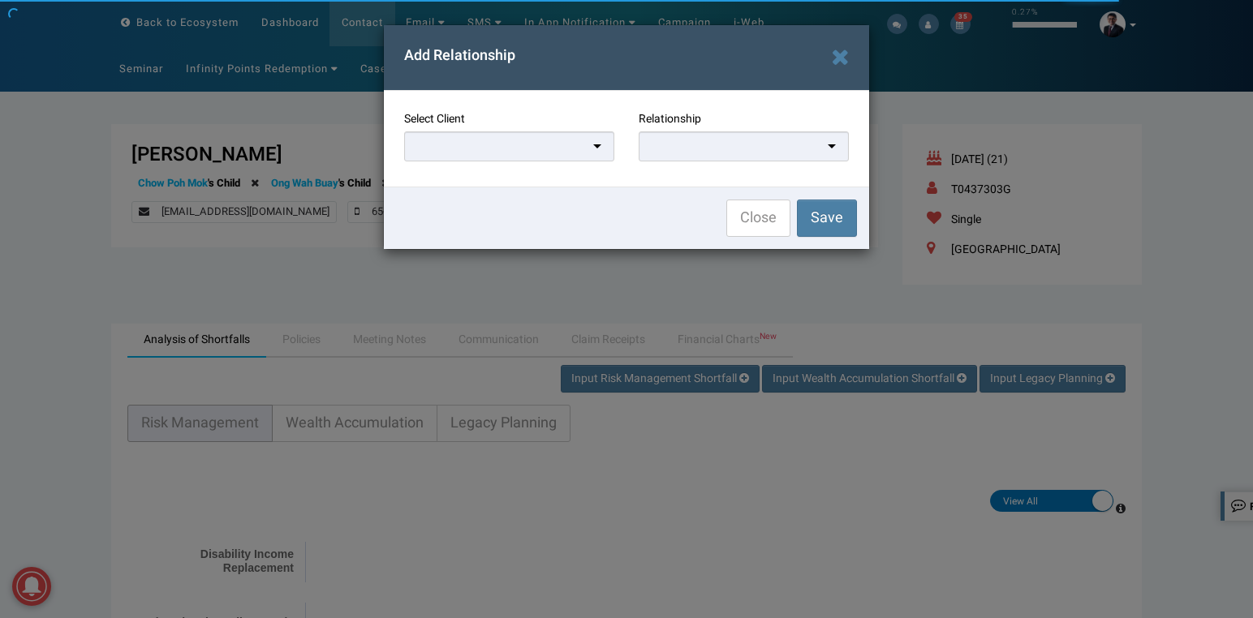
click at [525, 146] on div at bounding box center [509, 148] width 210 height 35
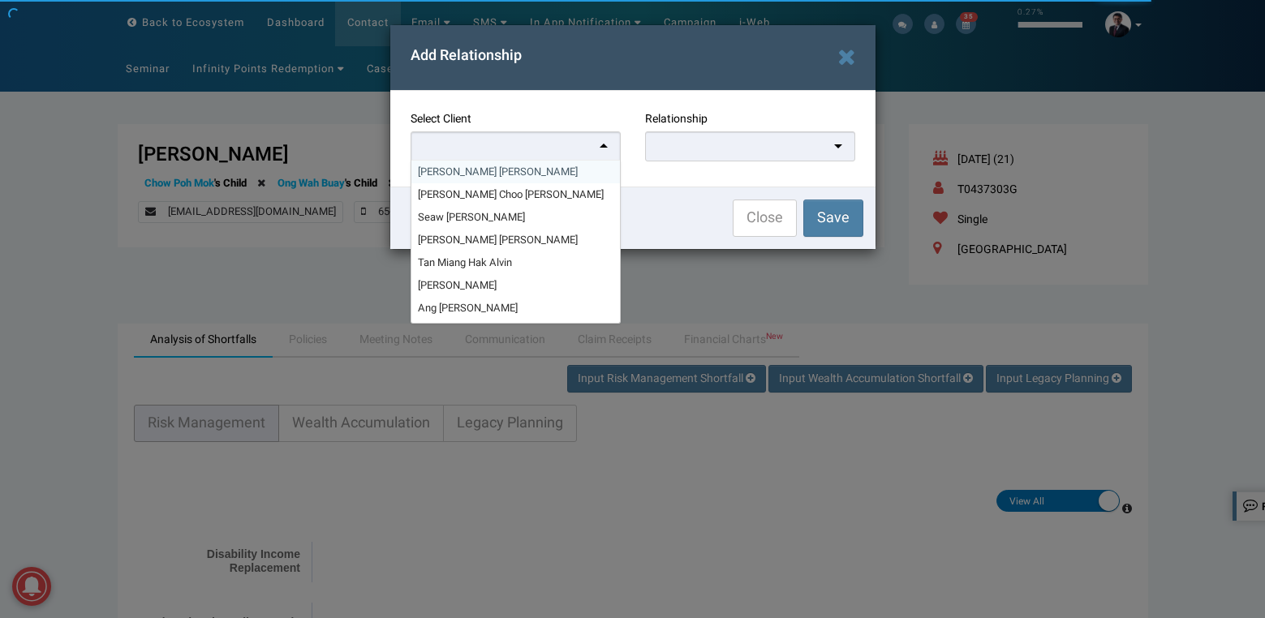
click at [517, 144] on div at bounding box center [515, 146] width 210 height 30
paste input "[PERSON_NAME]"
type input "[PERSON_NAME]"
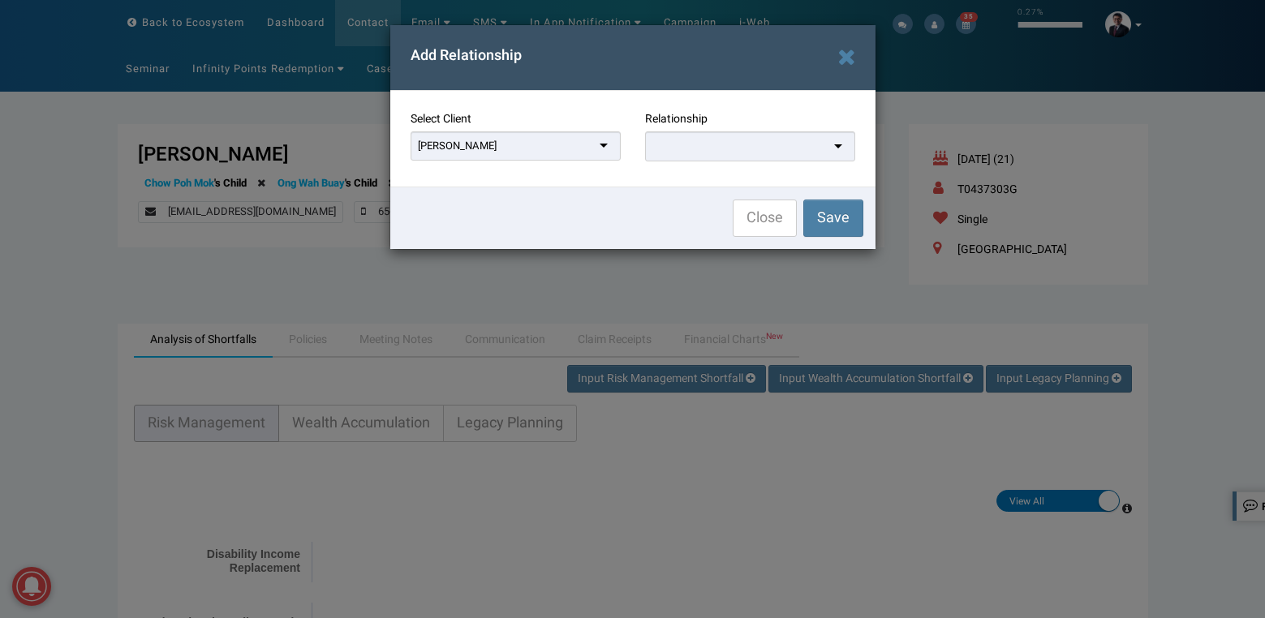
click at [719, 144] on div at bounding box center [750, 146] width 210 height 30
click at [827, 215] on span "Save" at bounding box center [833, 217] width 32 height 22
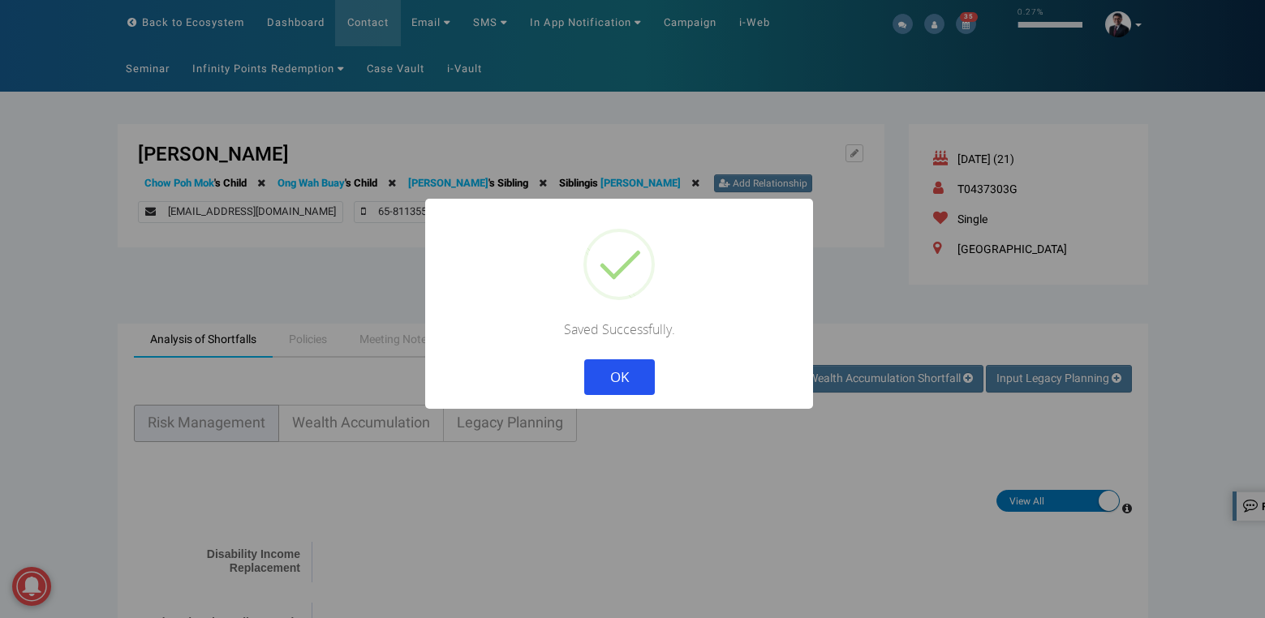
drag, startPoint x: 621, startPoint y: 372, endPoint x: 624, endPoint y: 339, distance: 33.3
click at [622, 372] on button "OK" at bounding box center [618, 377] width 71 height 36
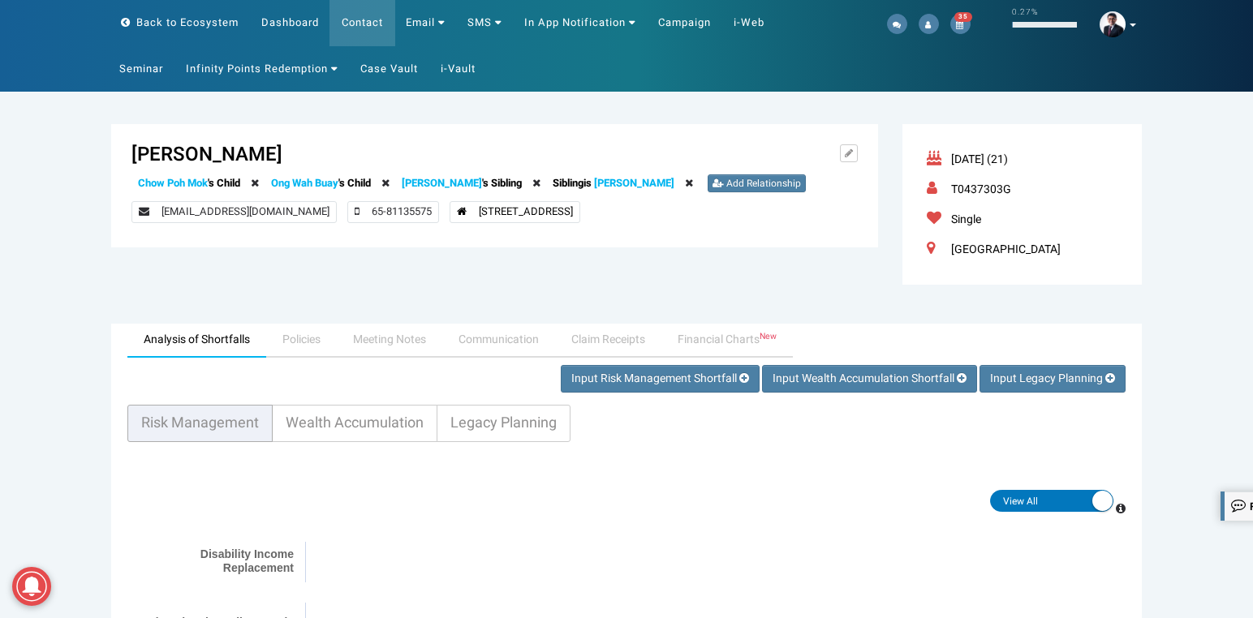
click at [641, 187] on link "[PERSON_NAME]" at bounding box center [634, 182] width 80 height 15
